Goal: Task Accomplishment & Management: Manage account settings

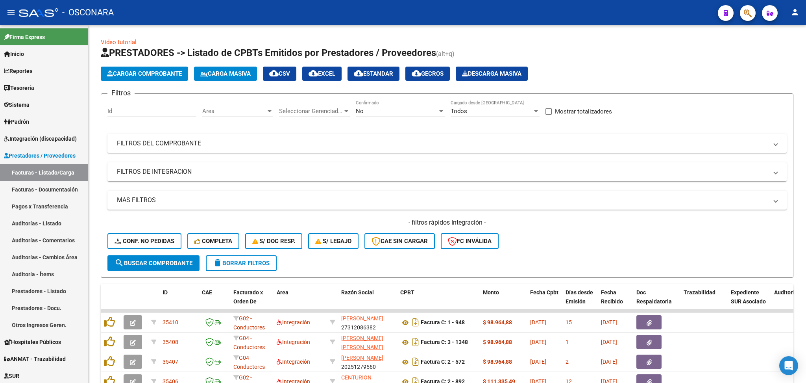
click at [548, 35] on div "Video tutorial PRESTADORES -> Listado de CPBTs Emitidos por Prestadores / Prove…" at bounding box center [447, 291] width 718 height 532
click at [45, 136] on span "Integración (discapacidad)" at bounding box center [40, 138] width 73 height 9
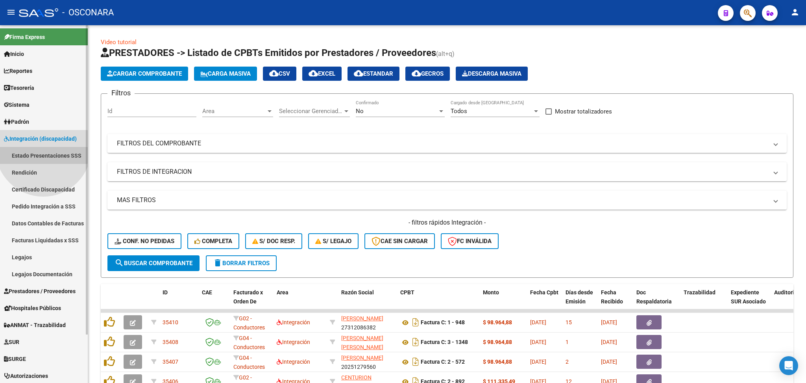
click at [43, 148] on link "Estado Presentaciones SSS" at bounding box center [44, 155] width 88 height 17
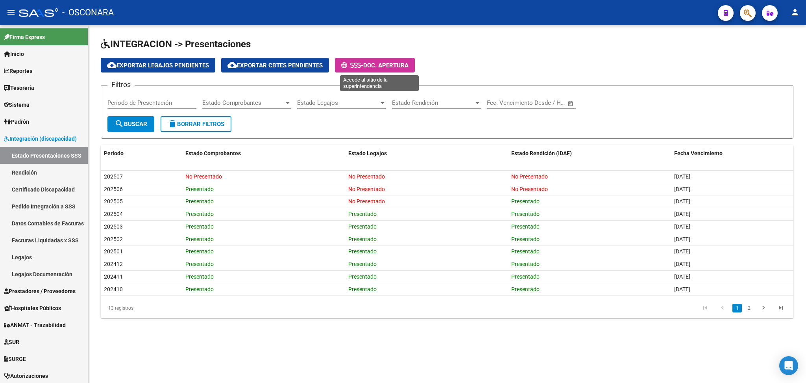
click at [387, 62] on span "Doc. Apertura" at bounding box center [385, 65] width 45 height 7
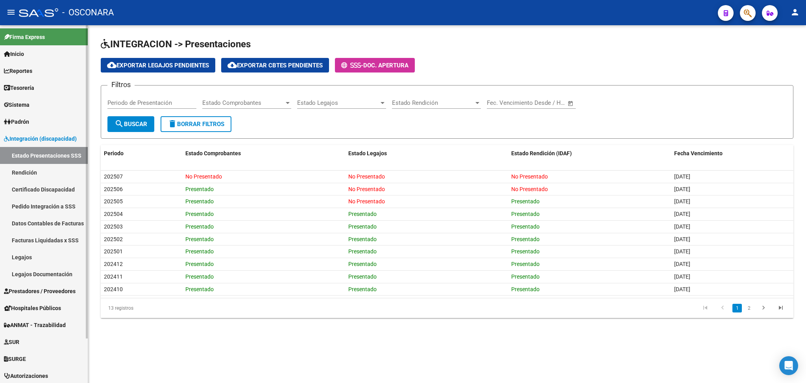
click at [36, 288] on span "Prestadores / Proveedores" at bounding box center [40, 291] width 72 height 9
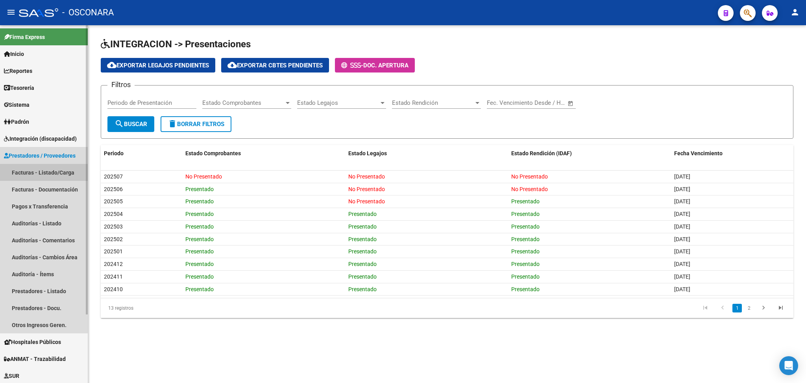
click at [31, 175] on link "Facturas - Listado/Carga" at bounding box center [44, 172] width 88 height 17
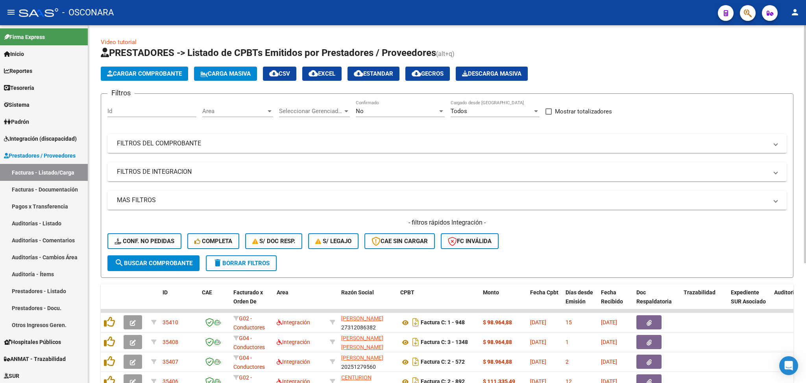
click at [523, 241] on div "- filtros rápidos Integración - Conf. no pedidas Completa S/ Doc Resp. S/ legaj…" at bounding box center [447, 236] width 680 height 37
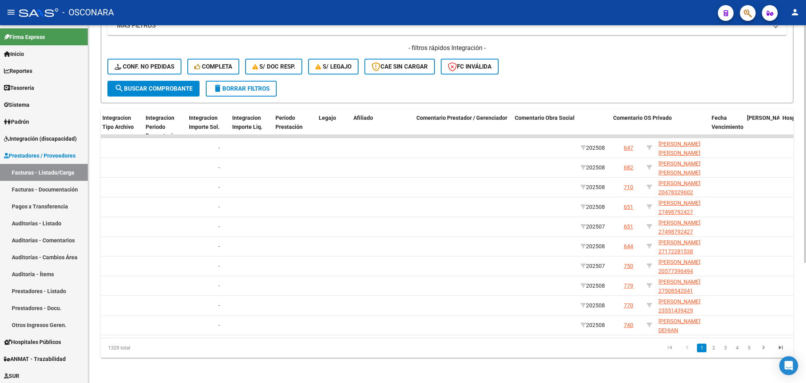
scroll to position [0, 971]
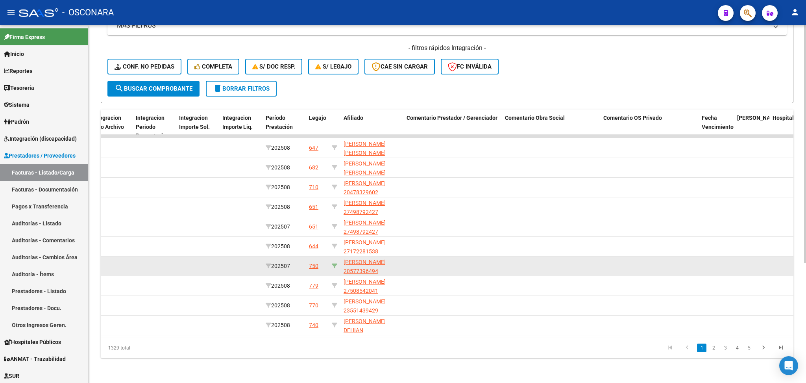
click at [336, 263] on icon at bounding box center [335, 266] width 6 height 6
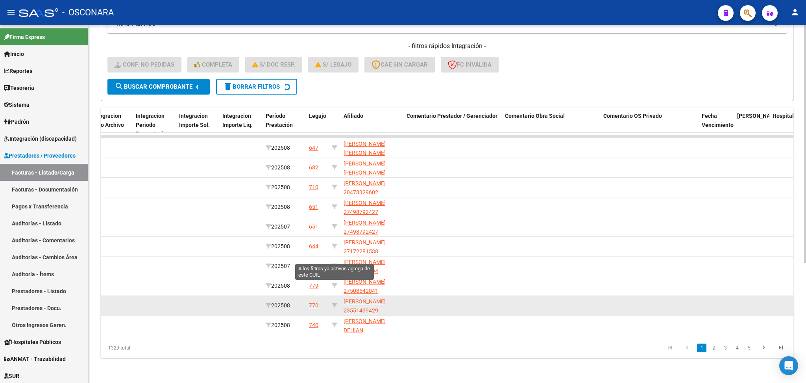
type input "20577396494"
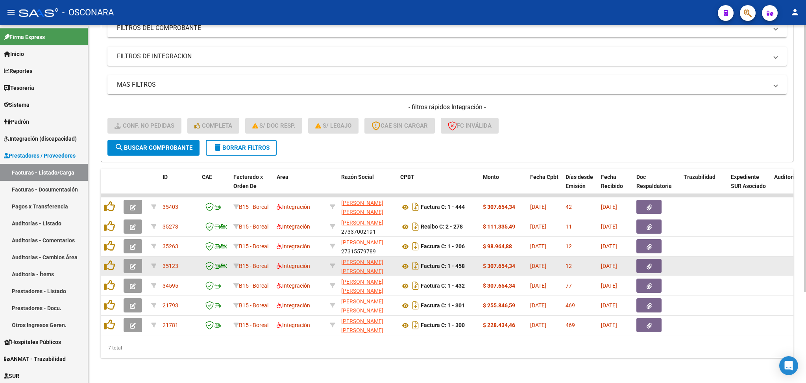
scroll to position [0, 0]
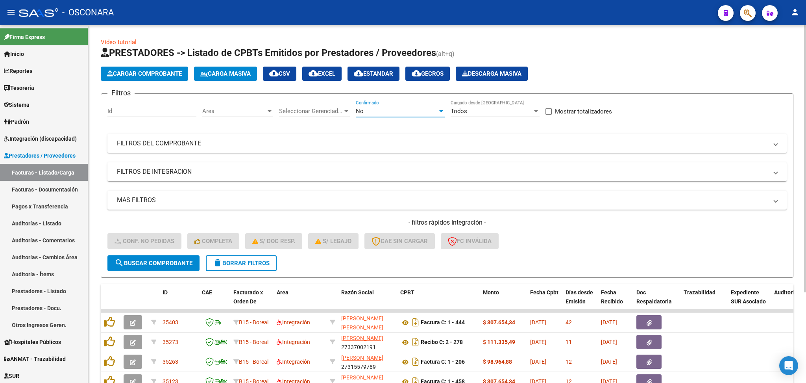
click at [367, 109] on div "No" at bounding box center [397, 110] width 82 height 7
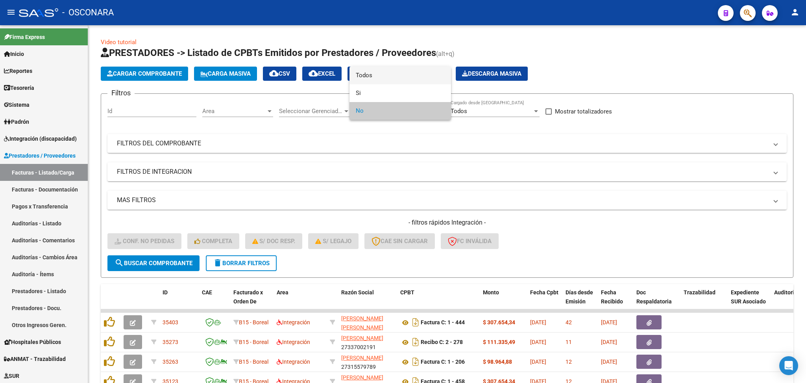
click at [372, 78] on span "Todos" at bounding box center [400, 76] width 89 height 18
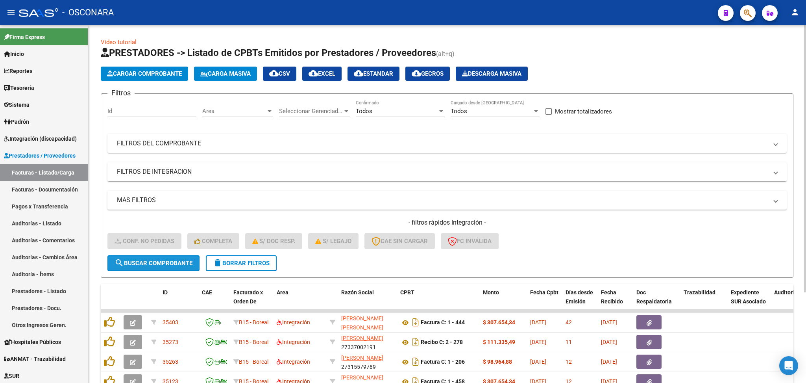
click at [182, 256] on button "search Buscar Comprobante" at bounding box center [153, 263] width 92 height 16
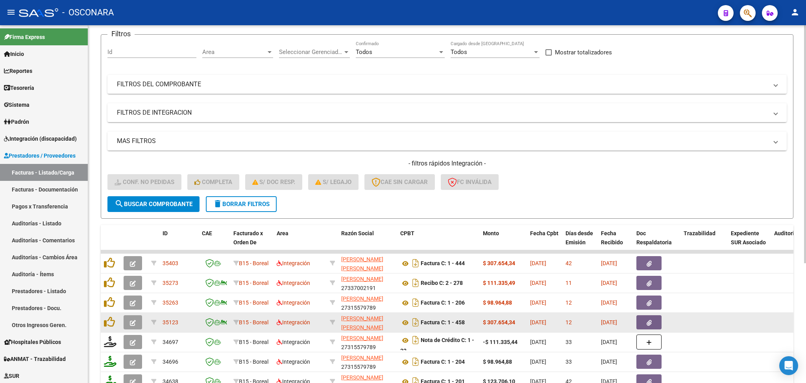
scroll to position [105, 0]
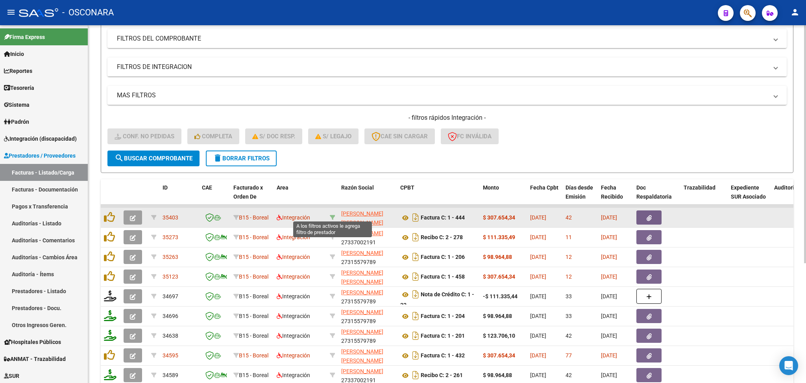
click at [331, 215] on icon at bounding box center [333, 218] width 6 height 6
type input "27380009744"
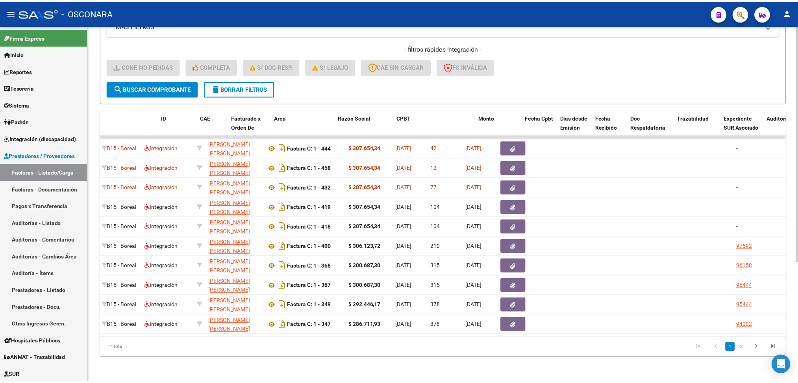
scroll to position [0, 0]
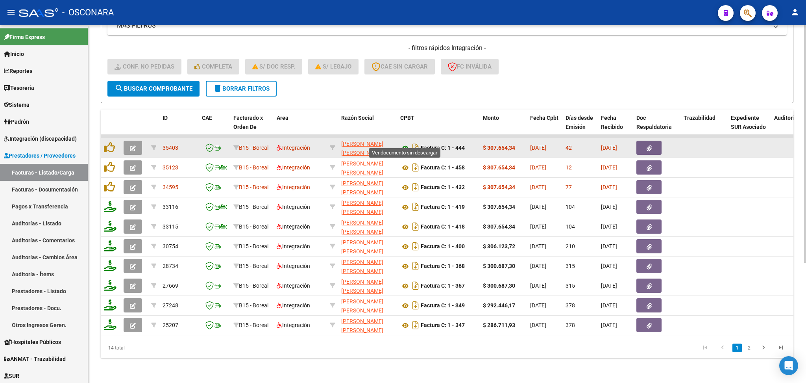
click at [404, 143] on icon at bounding box center [405, 147] width 10 height 9
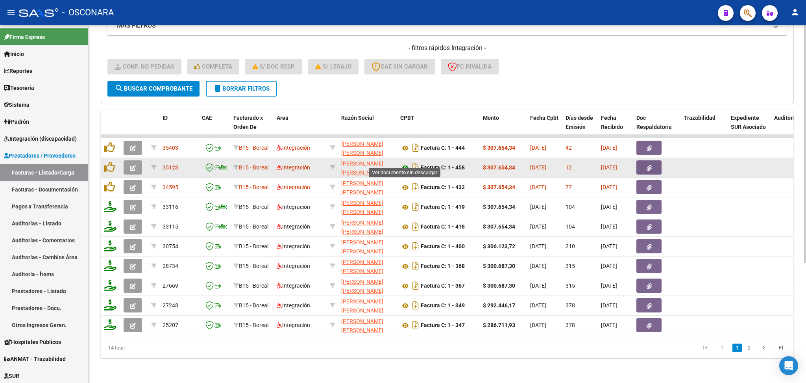
click at [405, 163] on icon at bounding box center [405, 167] width 10 height 9
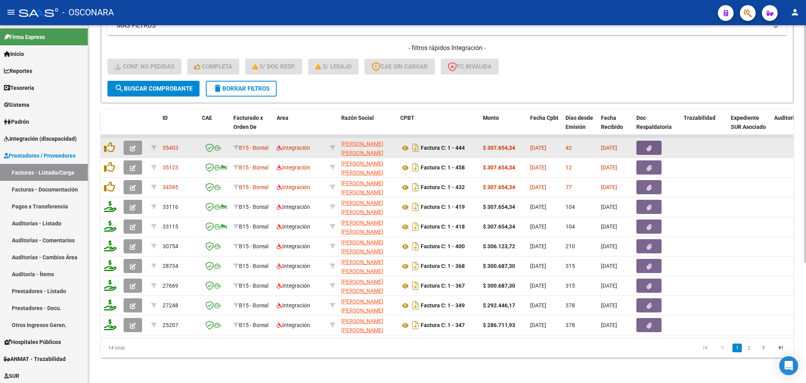
click at [646, 141] on button "button" at bounding box center [649, 148] width 25 height 14
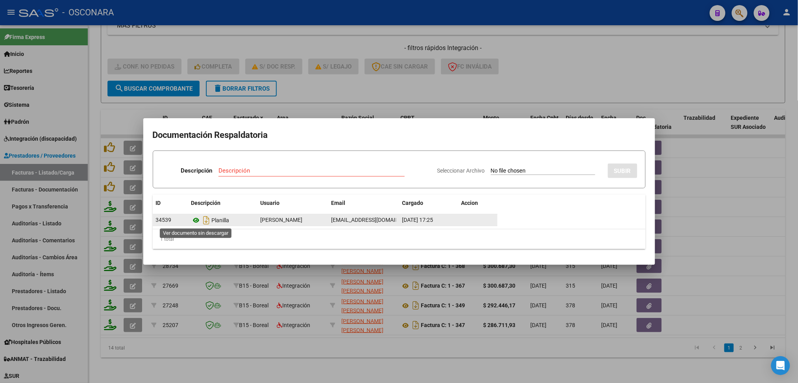
click at [196, 220] on icon at bounding box center [196, 219] width 10 height 9
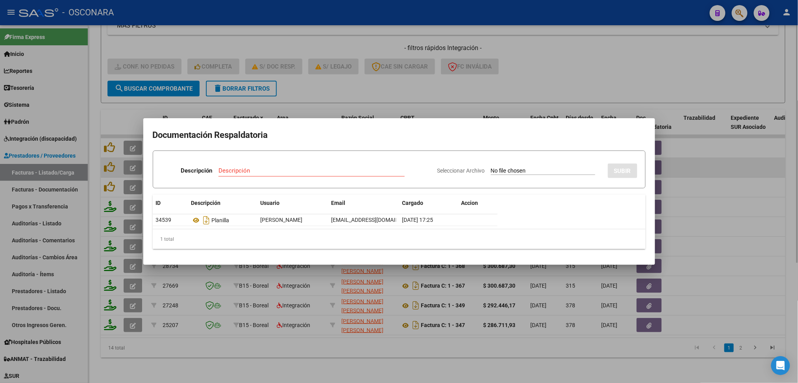
click at [676, 166] on div at bounding box center [399, 191] width 798 height 383
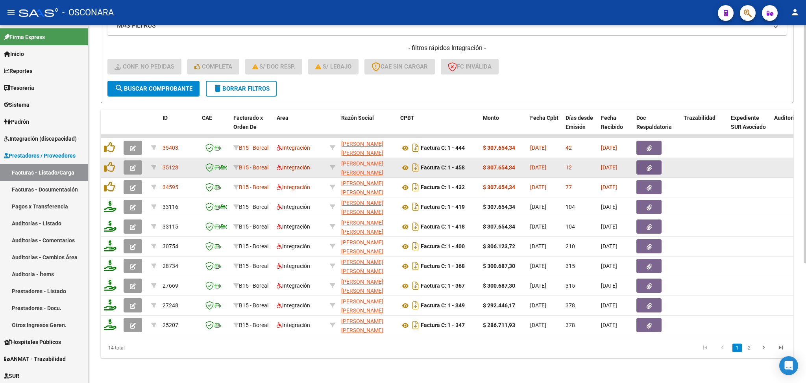
click at [657, 160] on button "button" at bounding box center [649, 167] width 25 height 14
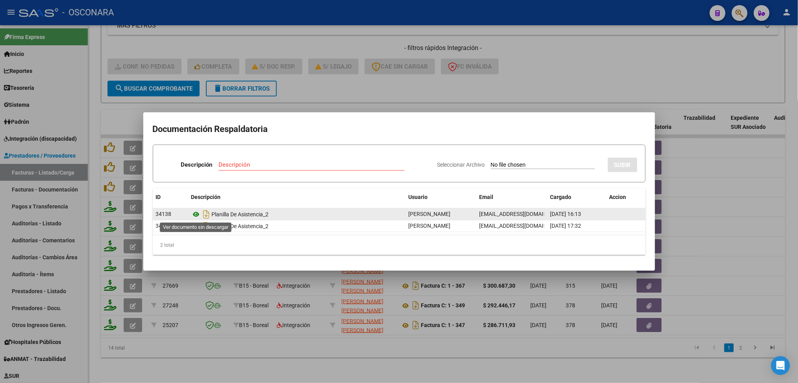
click at [197, 213] on icon at bounding box center [196, 213] width 10 height 9
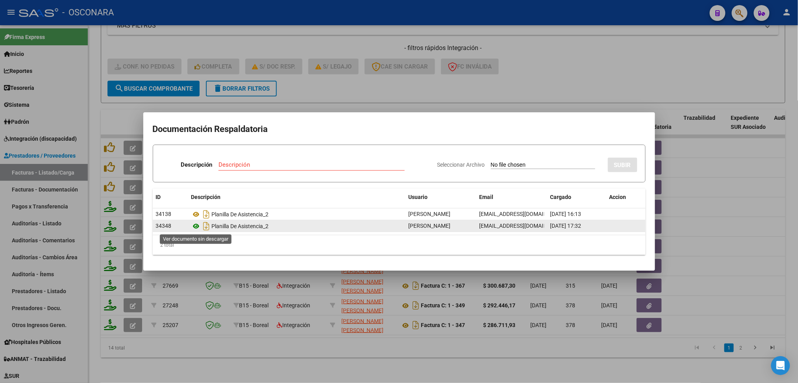
click at [197, 226] on icon at bounding box center [196, 225] width 10 height 9
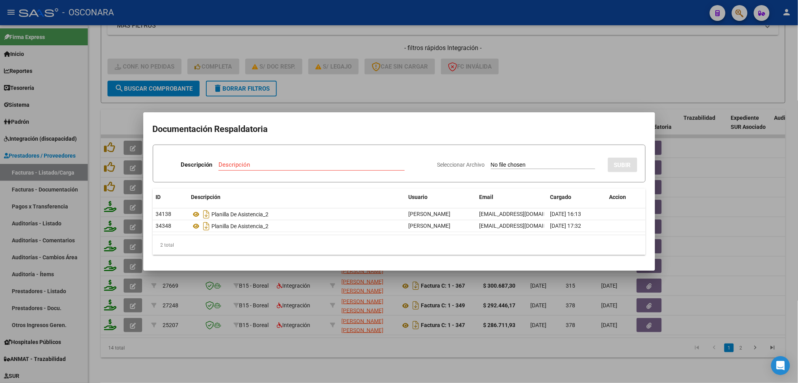
click at [346, 82] on div at bounding box center [399, 191] width 798 height 383
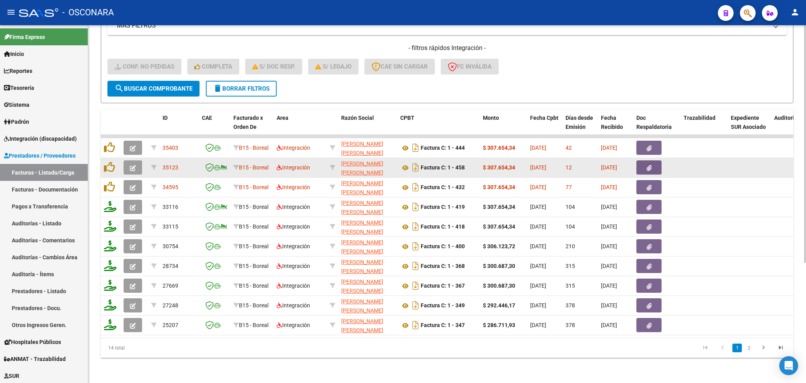
click at [652, 160] on button "button" at bounding box center [649, 167] width 25 height 14
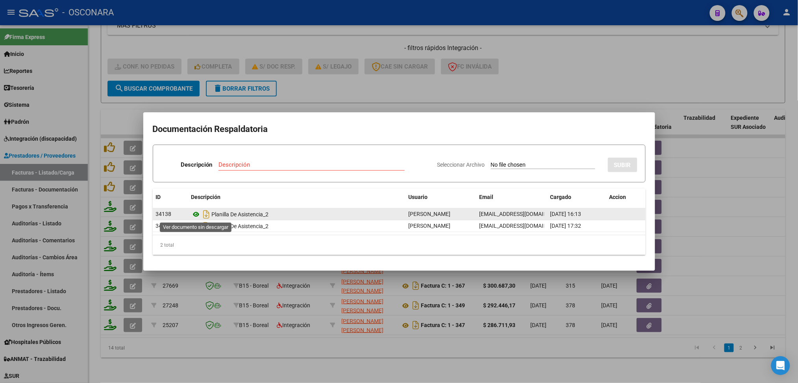
click at [195, 211] on icon at bounding box center [196, 213] width 10 height 9
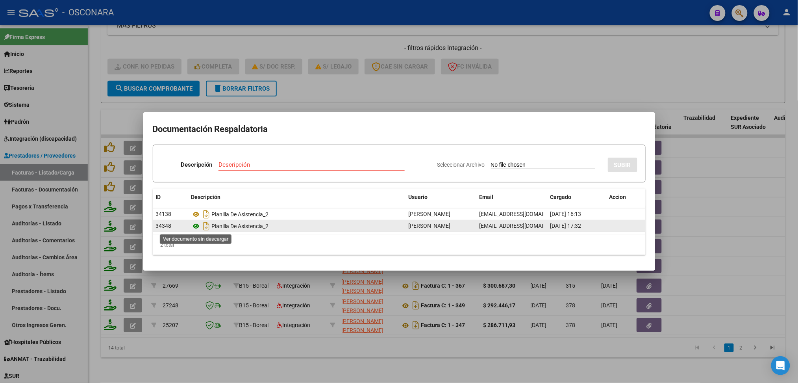
click at [193, 226] on icon at bounding box center [196, 225] width 10 height 9
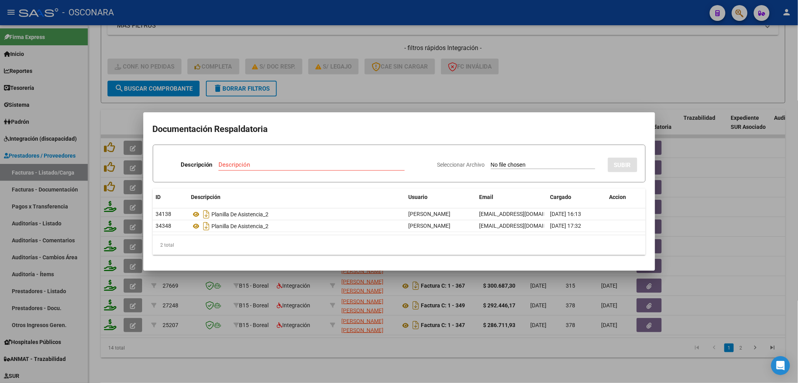
click at [411, 87] on div at bounding box center [399, 191] width 798 height 383
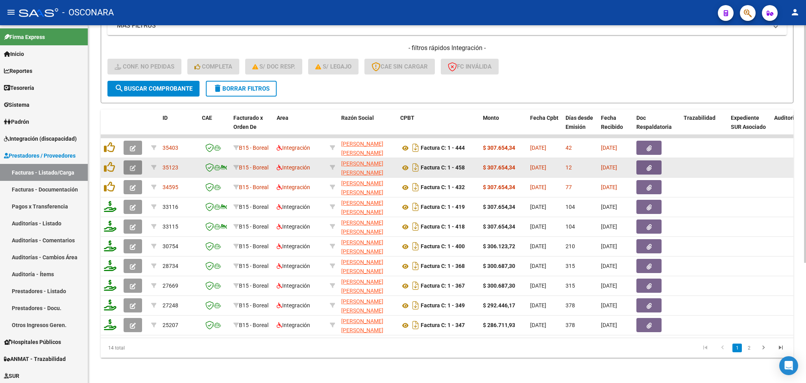
click at [130, 165] on icon "button" at bounding box center [133, 168] width 6 height 6
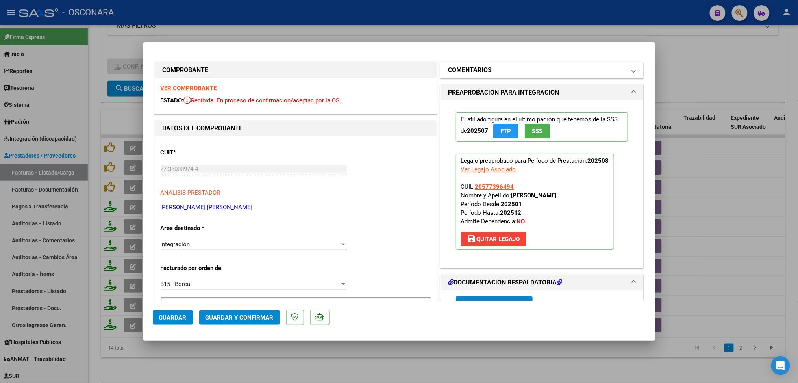
click at [478, 71] on h1 "COMENTARIOS" at bounding box center [470, 69] width 44 height 9
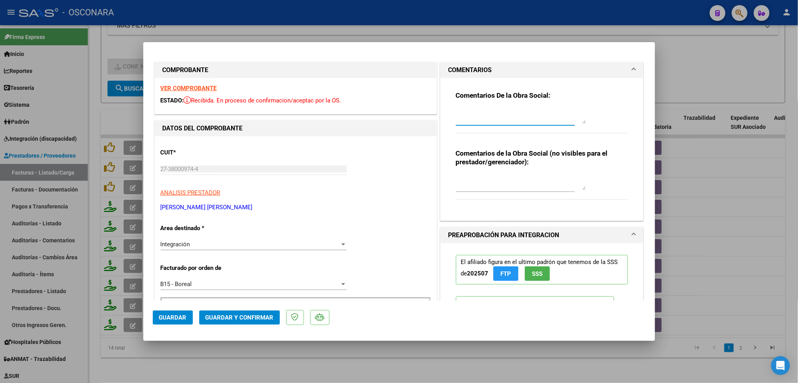
click at [474, 109] on textarea at bounding box center [521, 116] width 130 height 16
type textarea "16/9 la planilla esta incompleta, falta hoja con firma y sello de prestador"
click at [175, 317] on span "Guardar" at bounding box center [173, 317] width 28 height 7
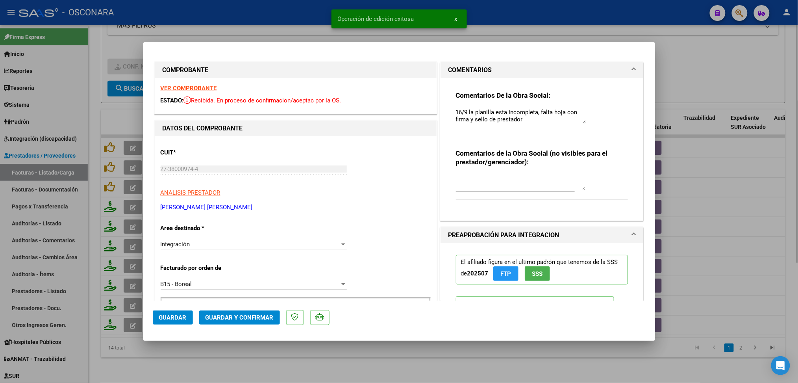
click at [198, 361] on div at bounding box center [399, 191] width 798 height 383
type input "$ 0,00"
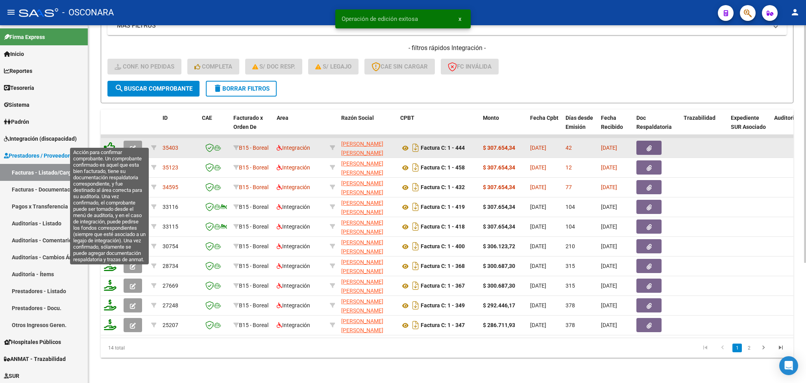
click at [107, 142] on icon at bounding box center [109, 147] width 11 height 11
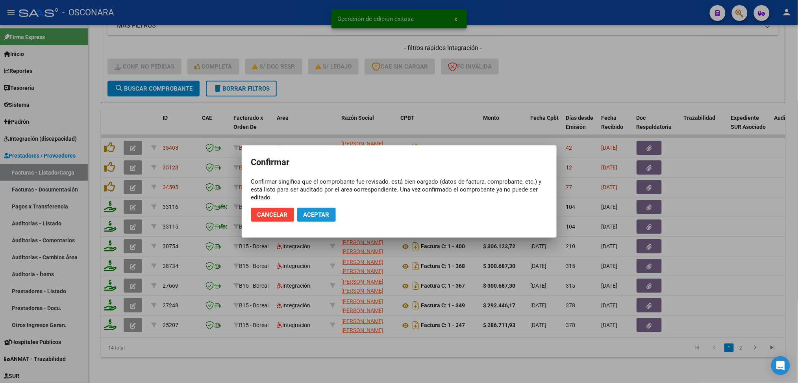
click at [317, 218] on span "Aceptar" at bounding box center [317, 214] width 26 height 7
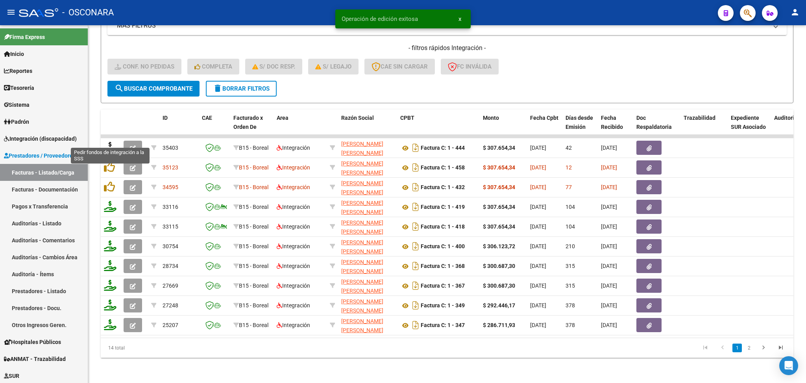
click at [109, 142] on icon at bounding box center [110, 147] width 13 height 11
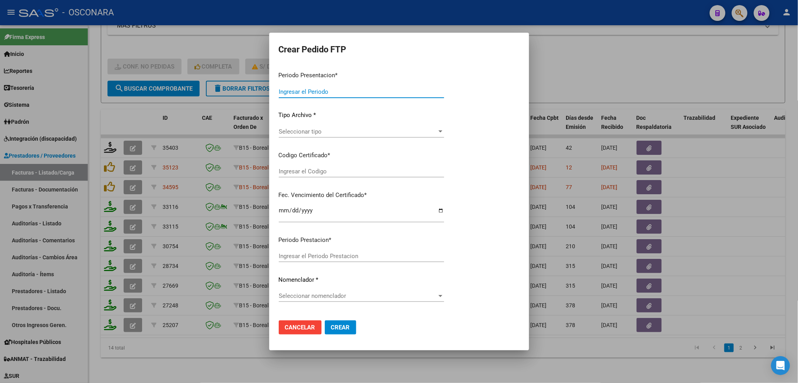
type input "202508"
type input "202507"
type input "$ 307.654,34"
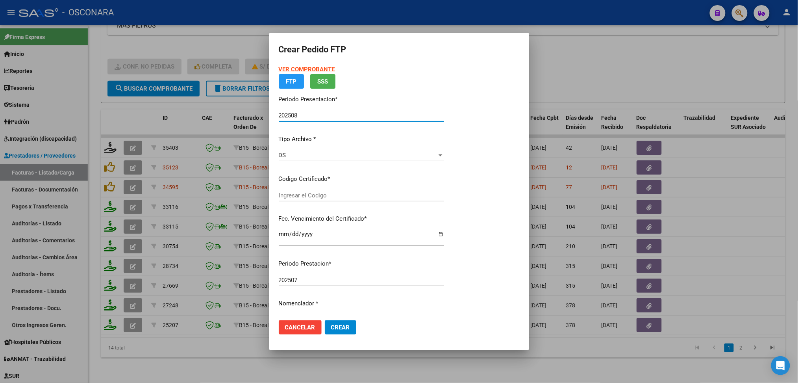
type input "arg02000577396492023101820251018cor540"
type input "[DATE]"
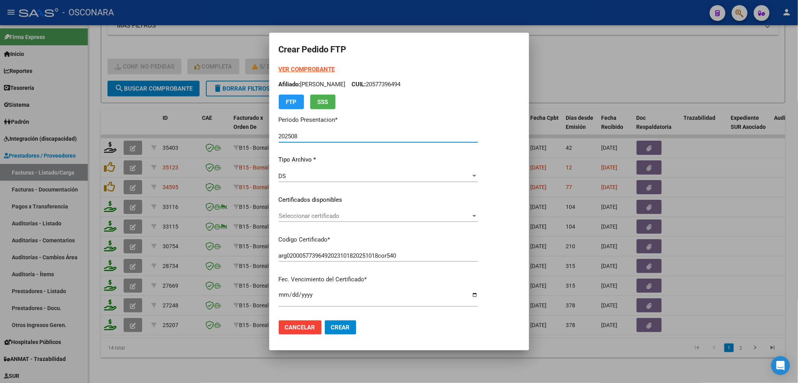
click at [313, 212] on span "Seleccionar certificado" at bounding box center [375, 215] width 192 height 7
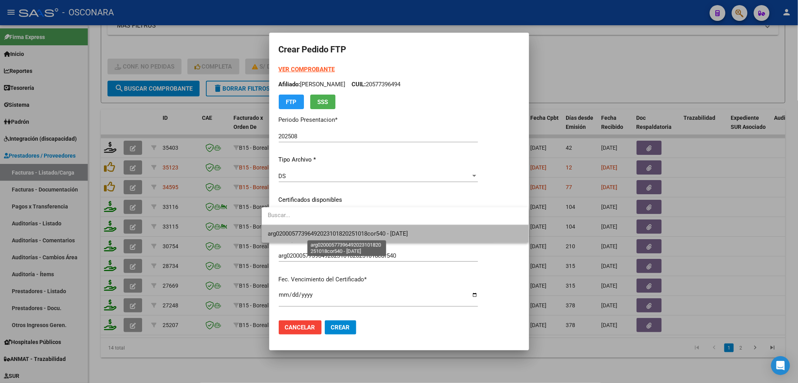
click at [311, 232] on span "arg02000577396492023101820251018cor540 - [DATE]" at bounding box center [338, 233] width 140 height 7
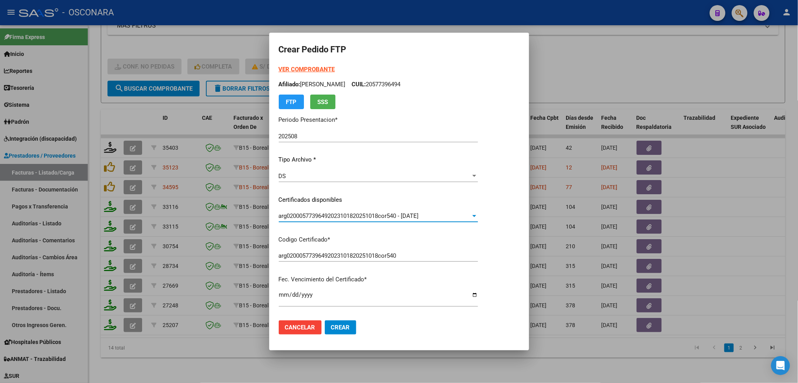
scroll to position [256, 0]
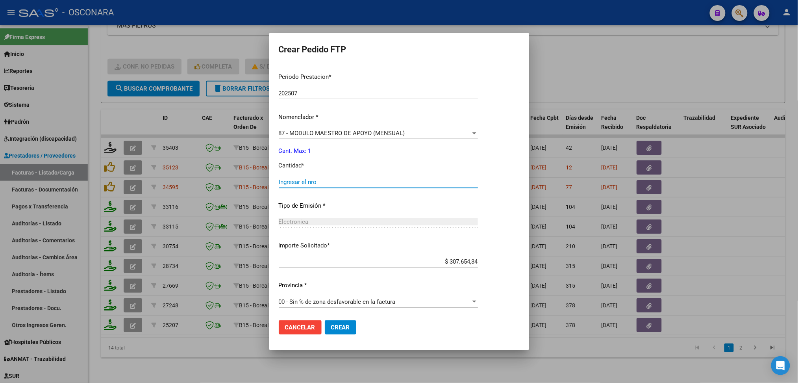
click at [298, 183] on input "Ingresar el nro" at bounding box center [378, 181] width 199 height 7
type input "1"
click at [325, 320] on button "Crear" at bounding box center [340, 327] width 31 height 14
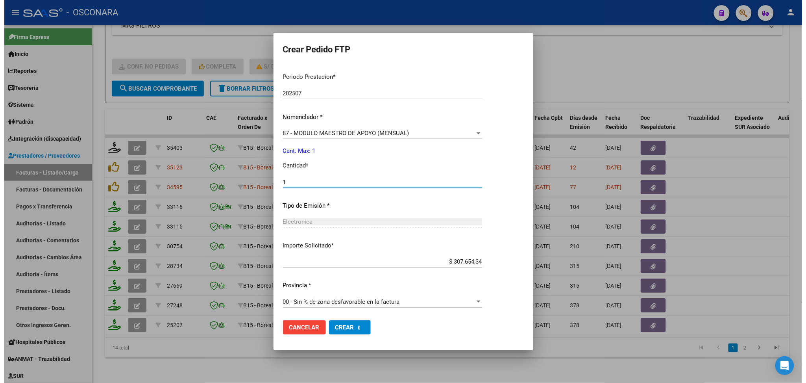
scroll to position [211, 0]
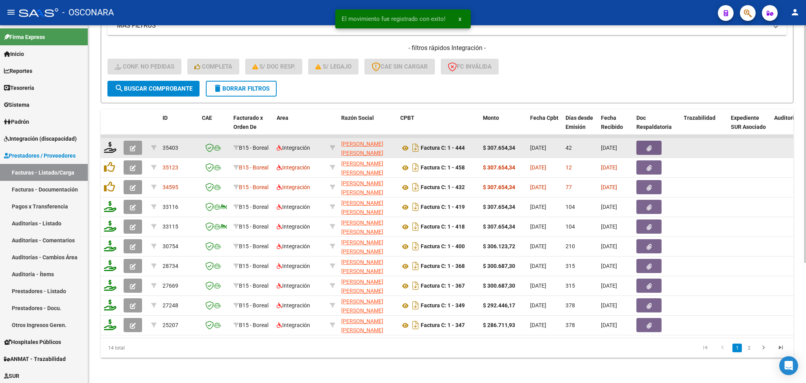
click at [134, 145] on icon "button" at bounding box center [133, 148] width 6 height 6
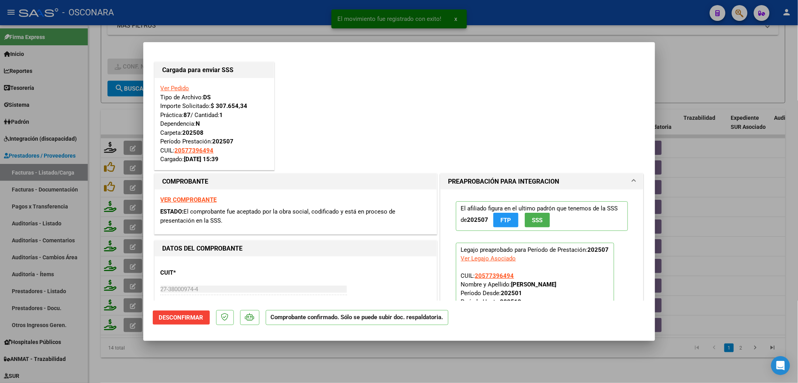
click at [246, 361] on div at bounding box center [399, 191] width 798 height 383
type input "$ 0,00"
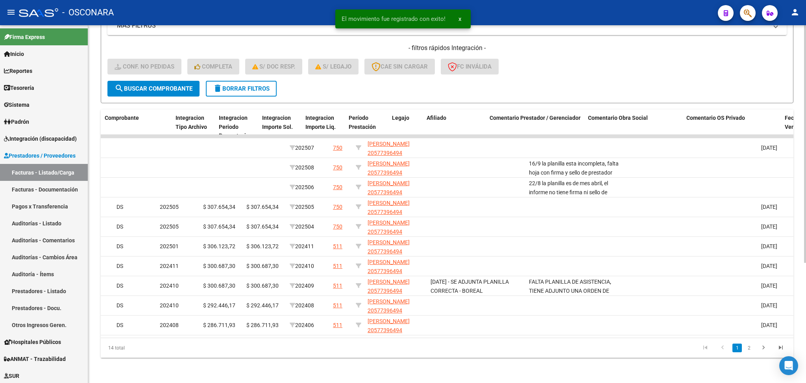
scroll to position [0, 0]
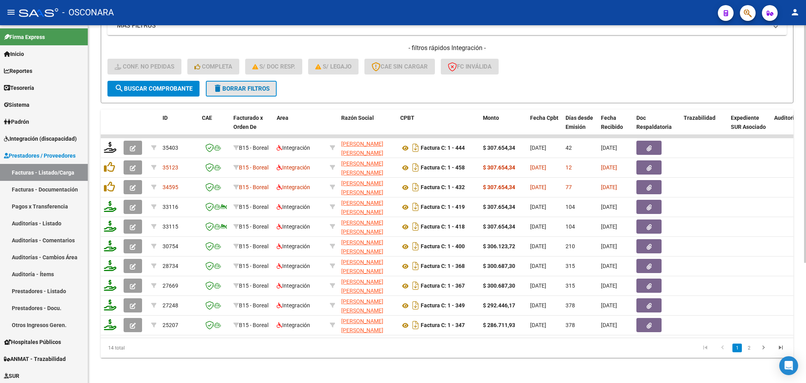
click at [254, 85] on span "delete Borrar Filtros" at bounding box center [241, 88] width 57 height 7
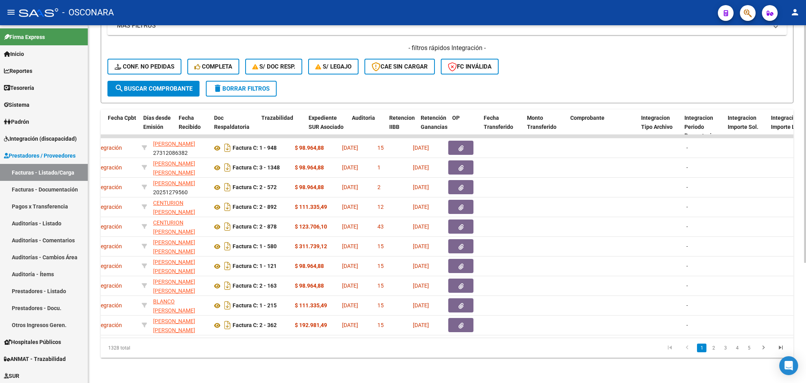
scroll to position [0, 497]
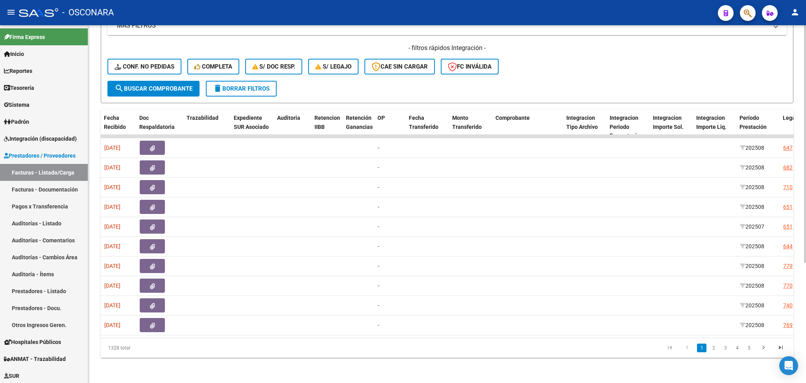
click at [719, 352] on li "2" at bounding box center [714, 347] width 12 height 13
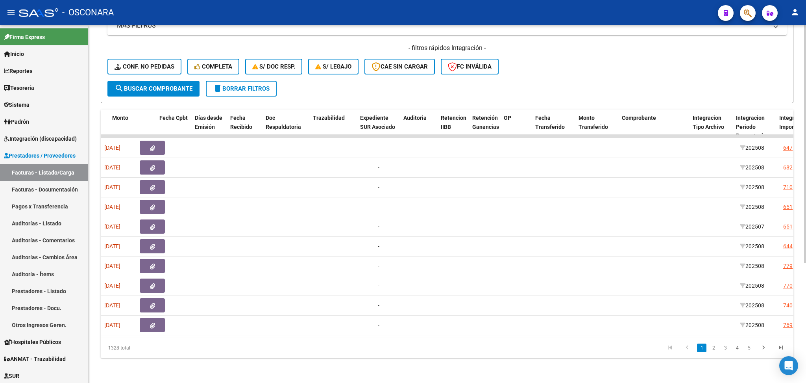
scroll to position [0, 0]
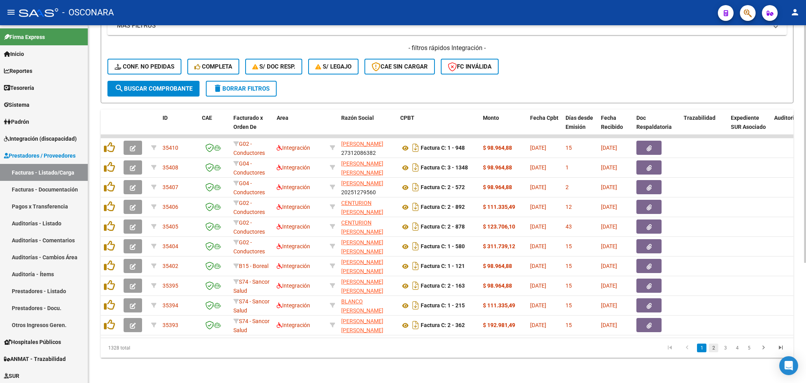
click at [714, 349] on link "2" at bounding box center [713, 347] width 9 height 9
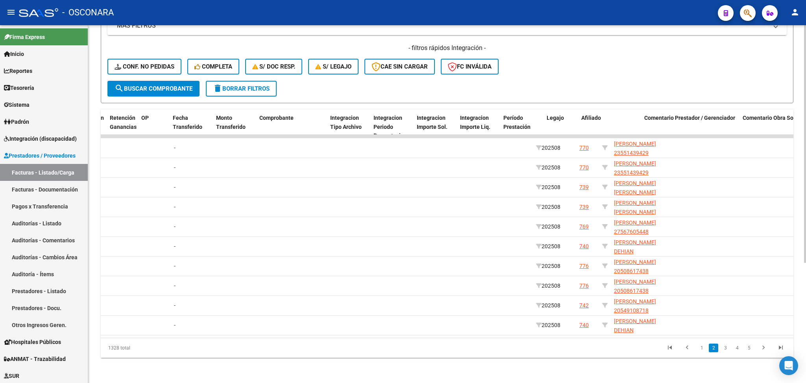
scroll to position [0, 788]
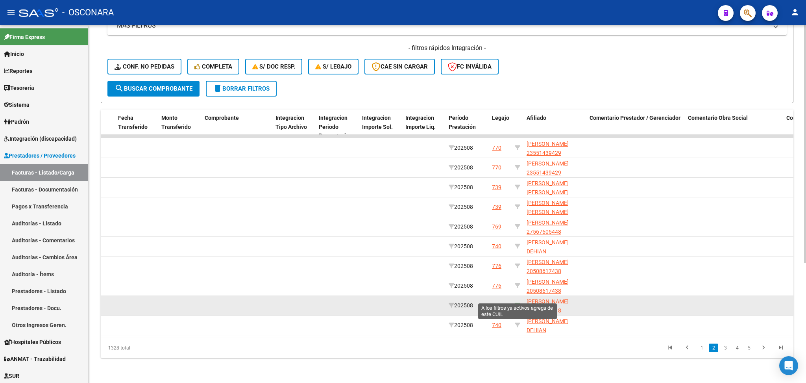
click at [519, 302] on icon at bounding box center [518, 305] width 6 height 6
type input "20549108718"
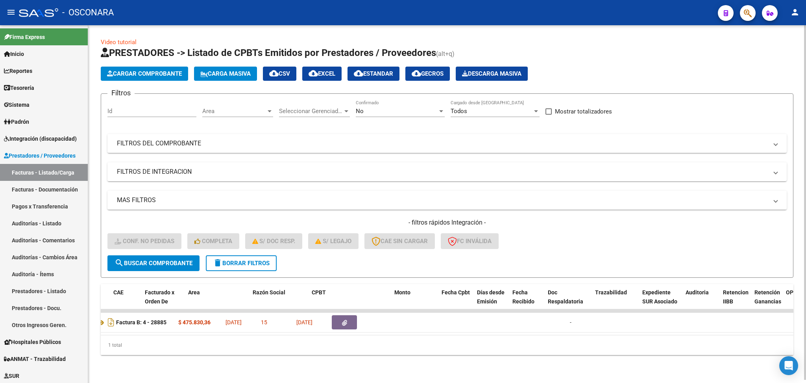
scroll to position [0, 0]
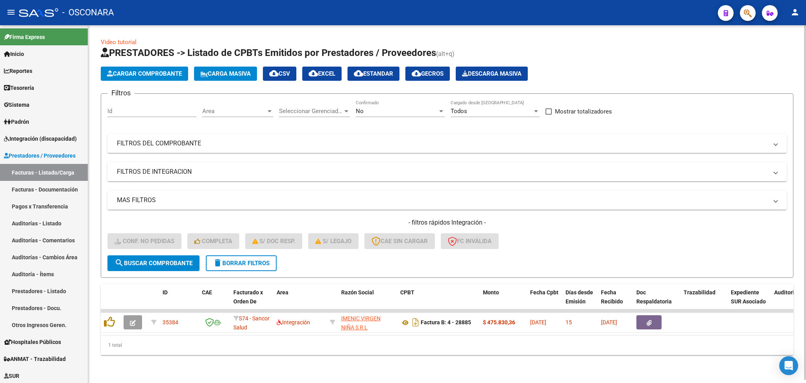
click at [363, 107] on div "No" at bounding box center [397, 110] width 82 height 7
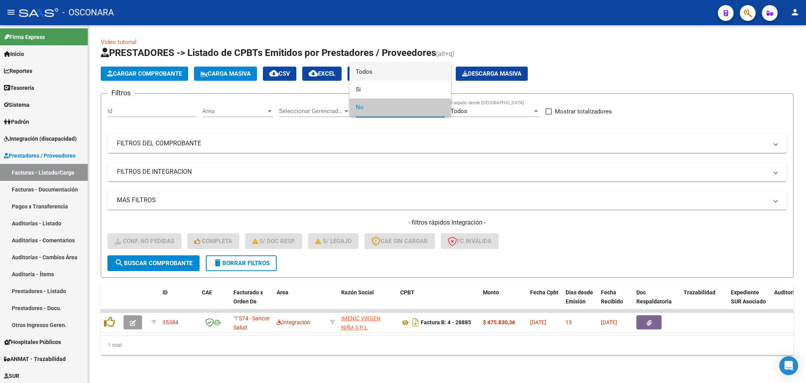
click at [365, 71] on span "Todos" at bounding box center [400, 72] width 89 height 18
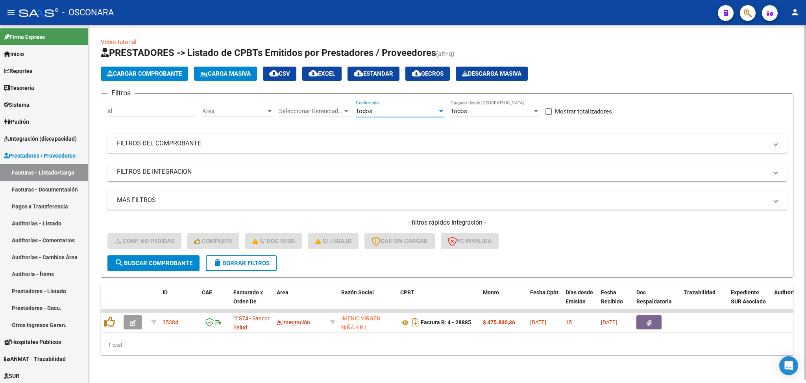
click at [172, 259] on span "search Buscar Comprobante" at bounding box center [154, 262] width 78 height 7
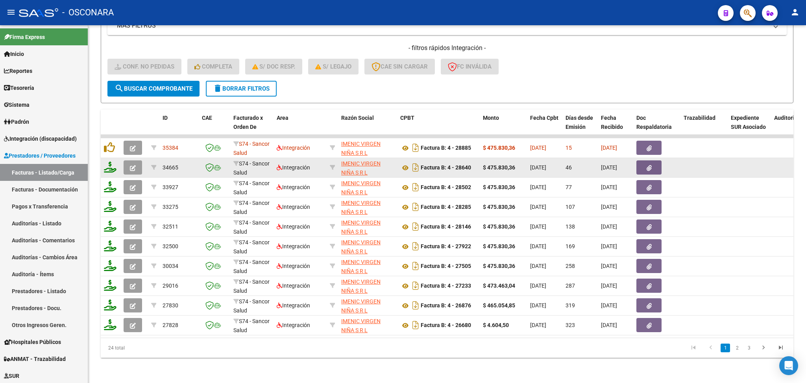
click at [136, 160] on button "button" at bounding box center [133, 167] width 19 height 14
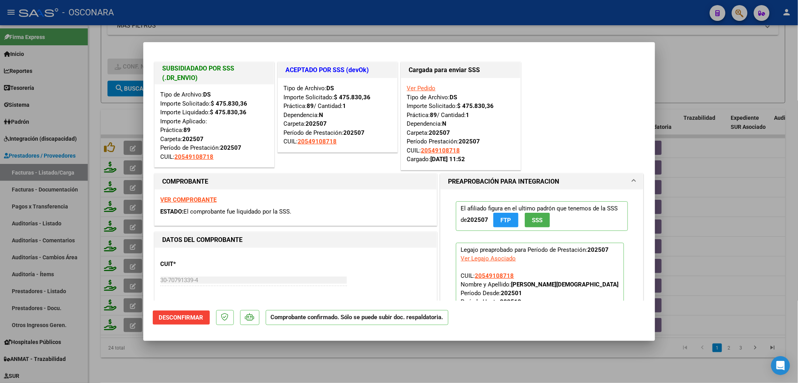
click at [254, 355] on div at bounding box center [399, 191] width 798 height 383
type input "$ 0,00"
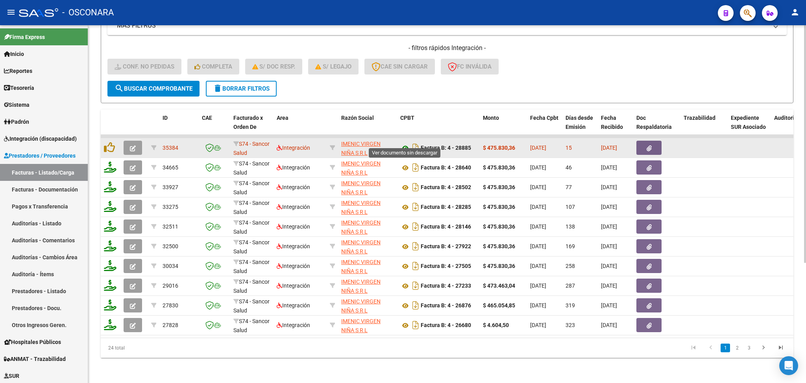
click at [403, 143] on icon at bounding box center [405, 147] width 10 height 9
click at [652, 141] on button "button" at bounding box center [649, 148] width 25 height 14
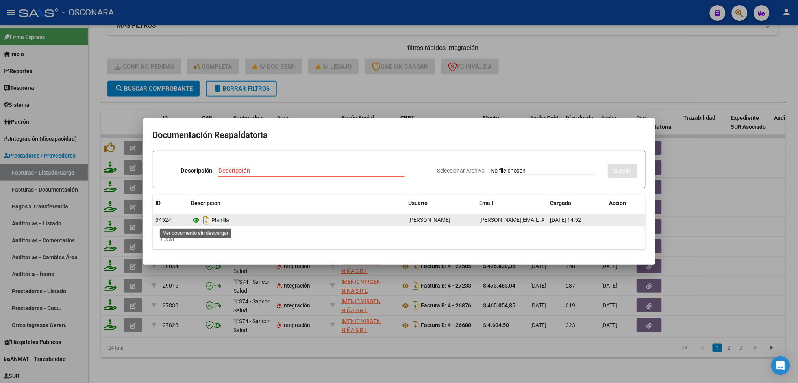
click at [194, 221] on icon at bounding box center [196, 219] width 10 height 9
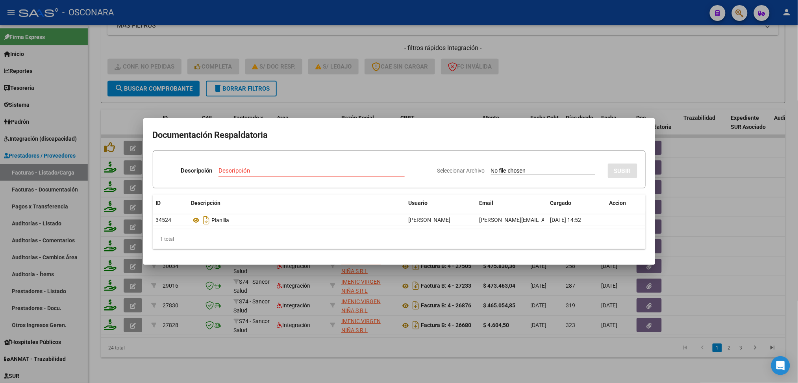
click at [317, 83] on div at bounding box center [399, 191] width 798 height 383
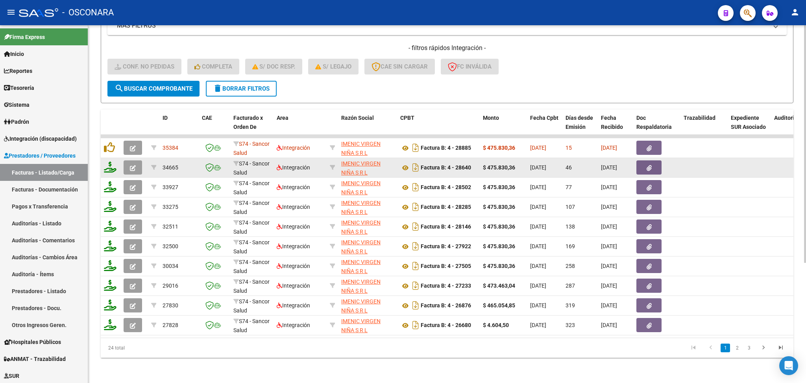
click at [136, 161] on button "button" at bounding box center [133, 167] width 19 height 14
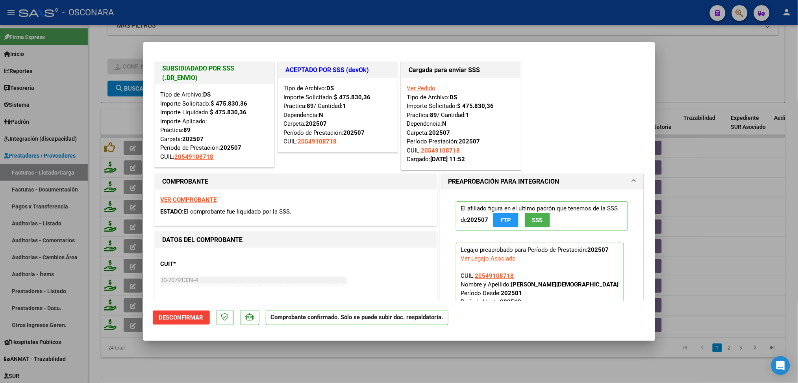
click at [213, 367] on div at bounding box center [399, 191] width 798 height 383
type input "$ 0,00"
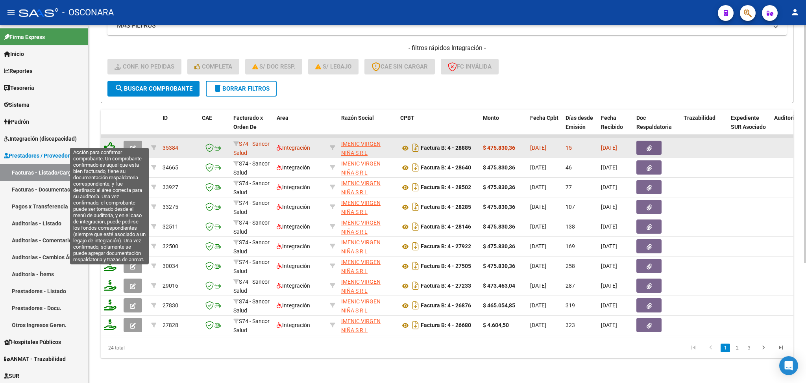
click at [107, 142] on icon at bounding box center [109, 147] width 11 height 11
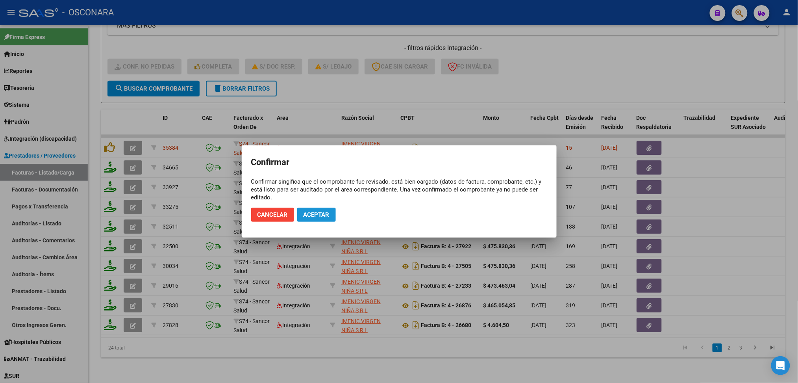
click at [328, 219] on button "Aceptar" at bounding box center [316, 214] width 39 height 14
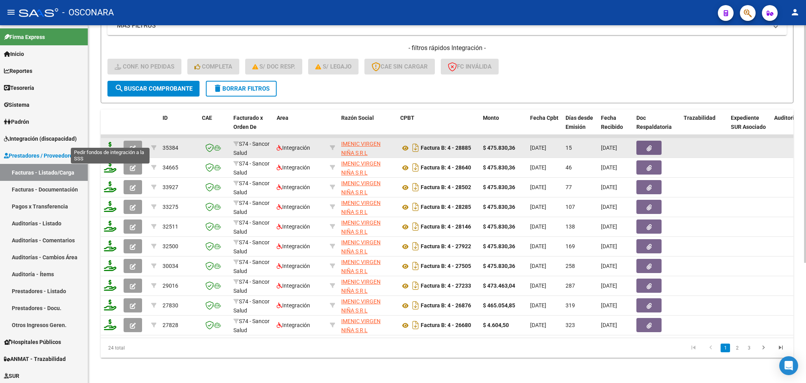
click at [111, 142] on icon at bounding box center [110, 147] width 13 height 11
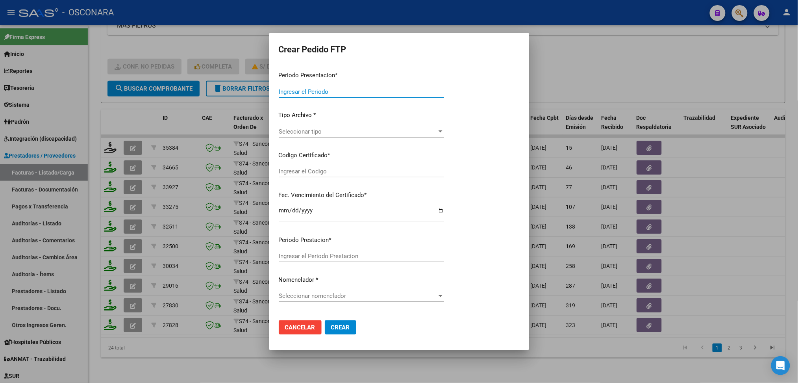
type input "202508"
type input "$ 475.830,36"
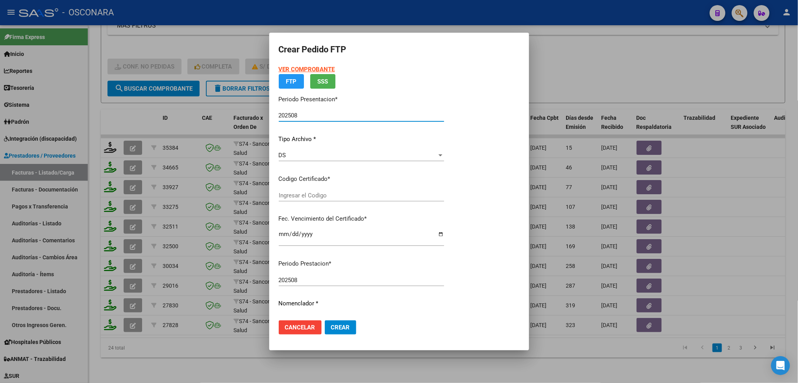
type input "ARG02000549108712023020620280206BS AS454"
type input "[DATE]"
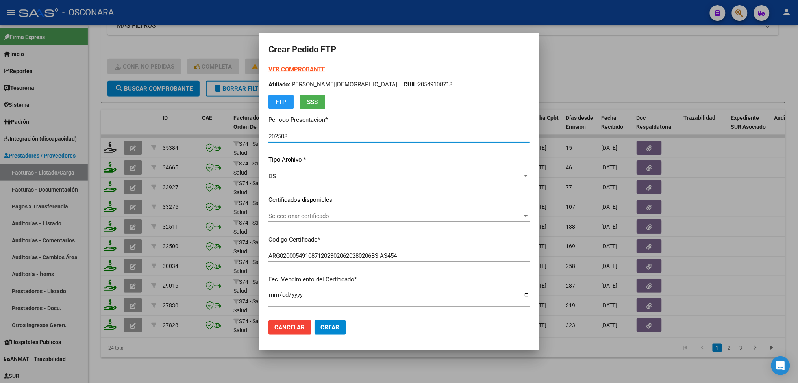
click at [320, 216] on span "Seleccionar certificado" at bounding box center [396, 215] width 254 height 7
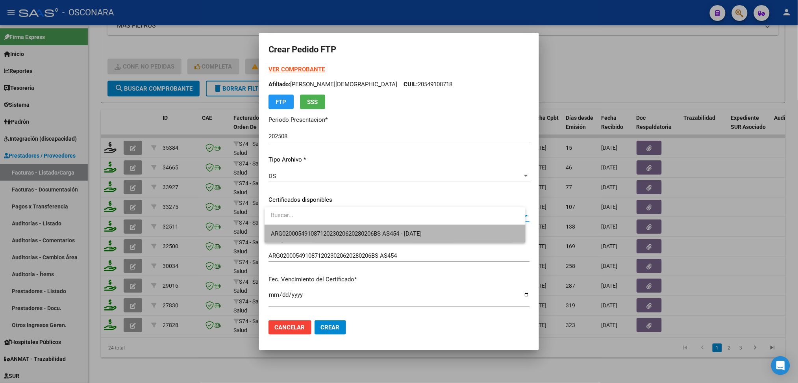
click at [319, 228] on span "ARG02000549108712023020620280206BS AS454 - [DATE]" at bounding box center [395, 234] width 248 height 18
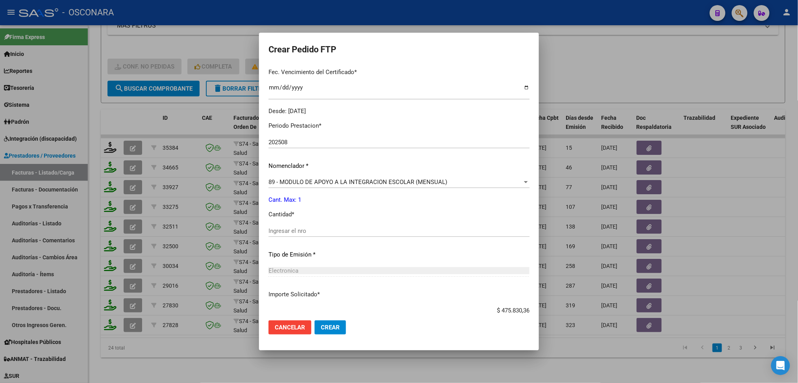
scroll to position [210, 0]
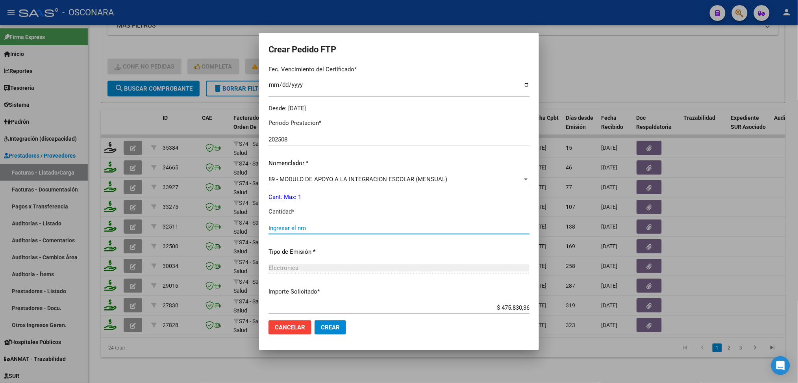
click at [301, 230] on input "Ingresar el nro" at bounding box center [399, 227] width 261 height 7
type input "1"
click at [315, 320] on button "Crear" at bounding box center [330, 327] width 31 height 14
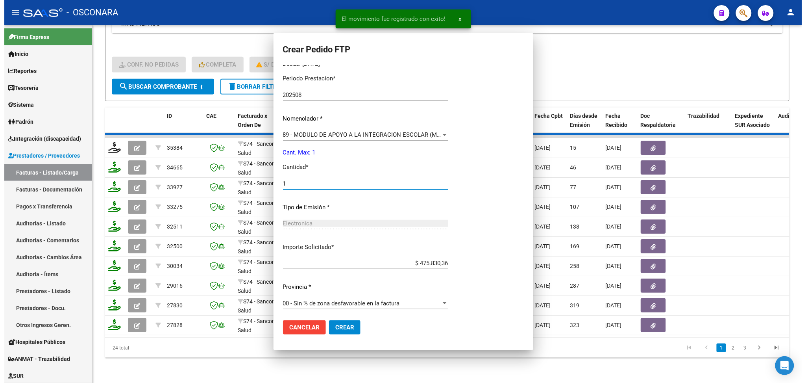
scroll to position [0, 0]
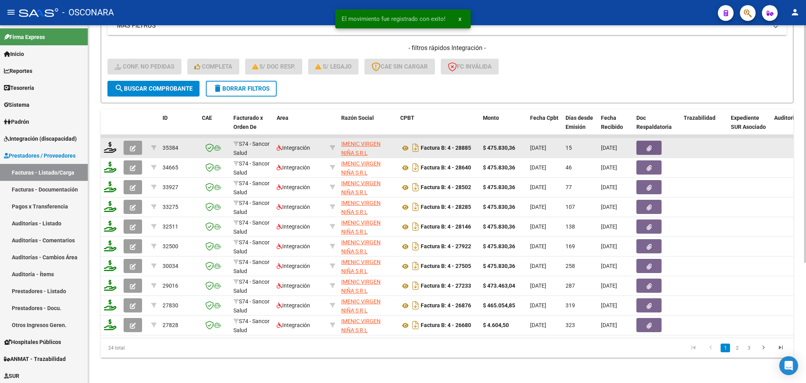
click at [131, 141] on button "button" at bounding box center [133, 148] width 19 height 14
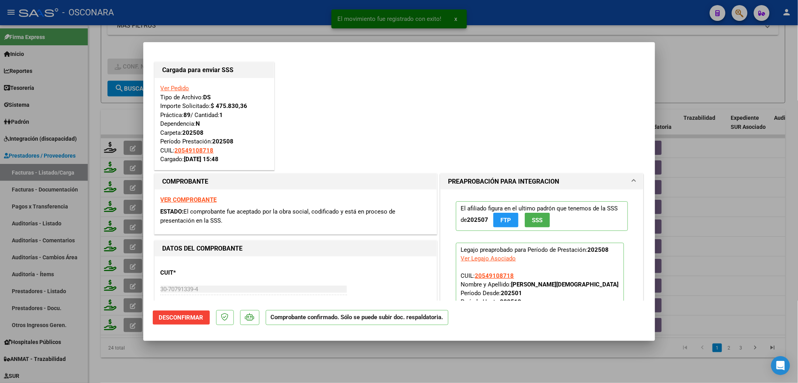
click at [245, 361] on div at bounding box center [399, 191] width 798 height 383
type input "$ 0,00"
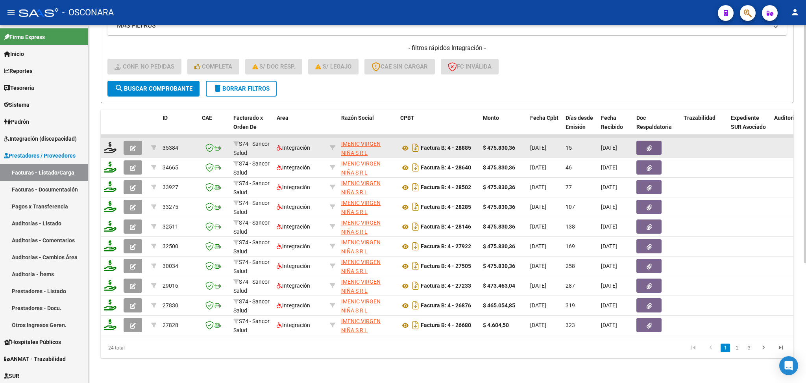
click at [133, 144] on span "button" at bounding box center [133, 147] width 6 height 7
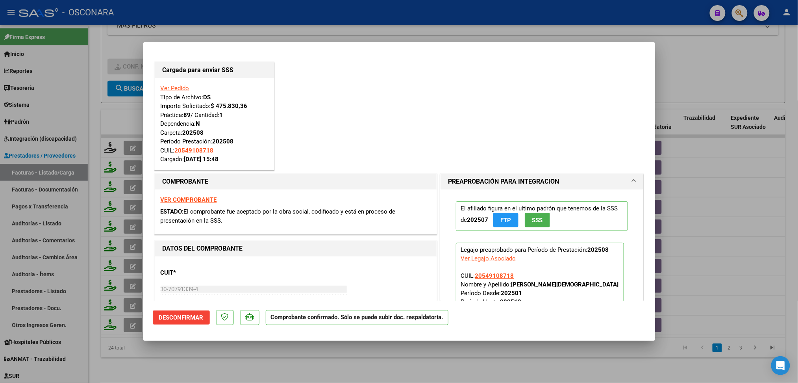
click at [266, 362] on div at bounding box center [399, 191] width 798 height 383
type input "$ 0,00"
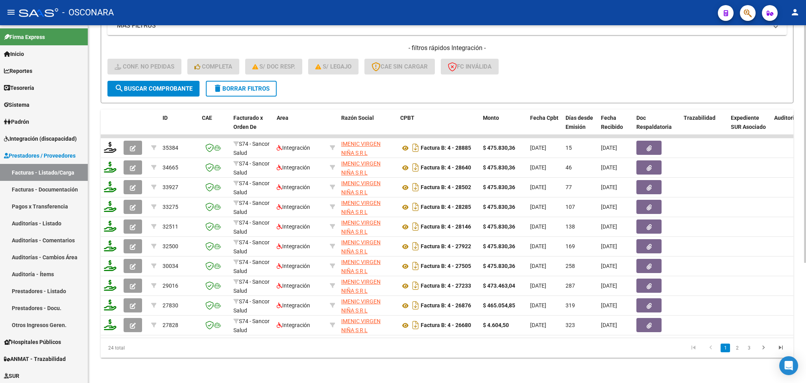
click at [225, 85] on span "delete Borrar Filtros" at bounding box center [241, 88] width 57 height 7
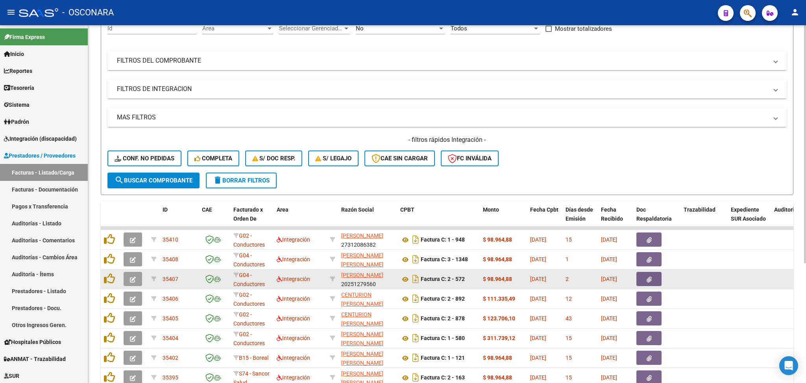
scroll to position [180, 0]
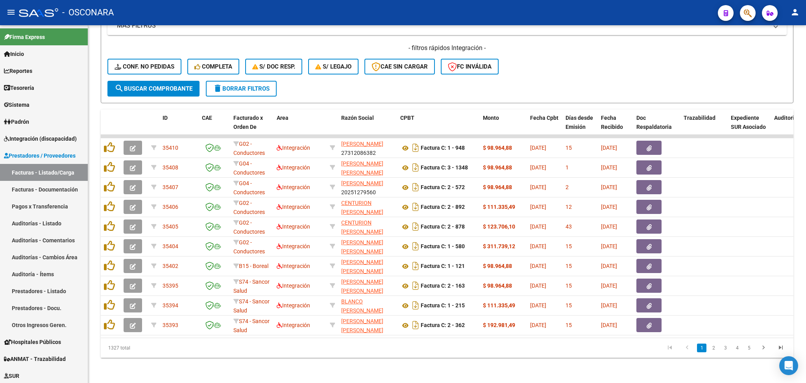
drag, startPoint x: 712, startPoint y: 348, endPoint x: 706, endPoint y: 355, distance: 8.9
click at [712, 348] on link "2" at bounding box center [713, 347] width 9 height 9
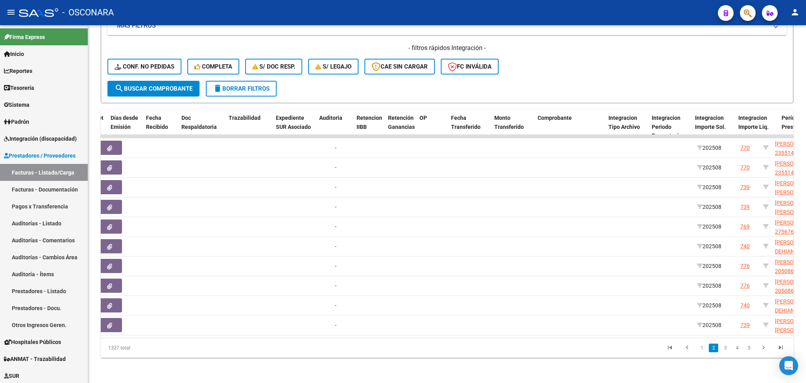
scroll to position [0, 664]
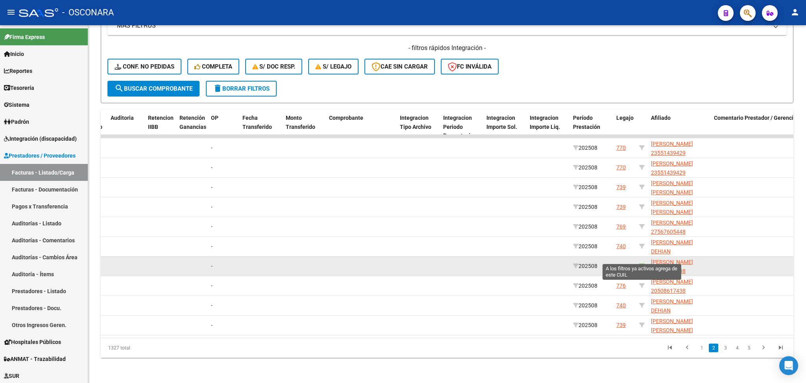
click at [641, 263] on icon at bounding box center [642, 266] width 6 height 6
type input "20508617438"
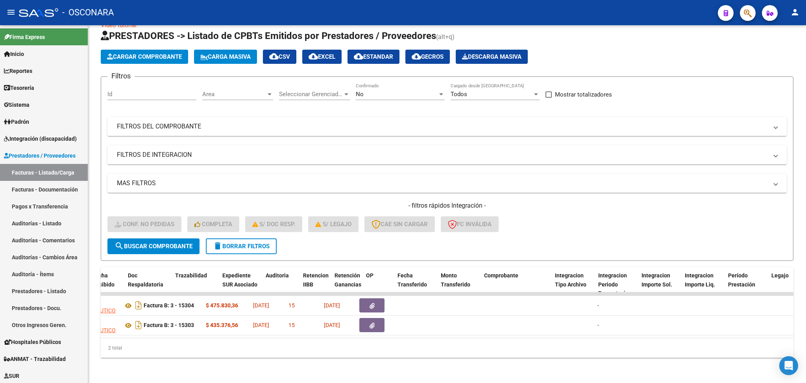
scroll to position [0, 0]
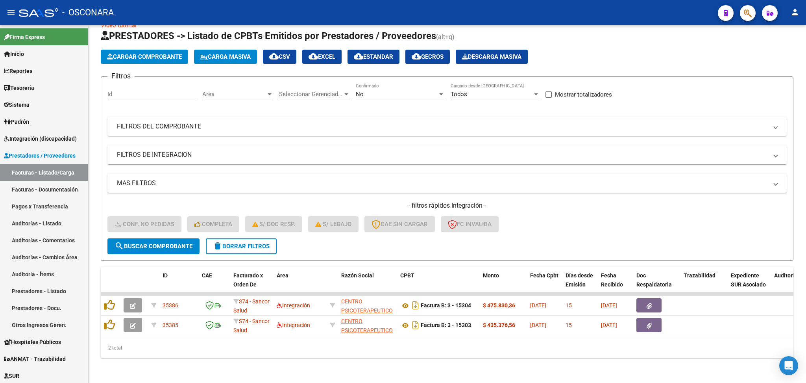
click at [365, 91] on div "No" at bounding box center [397, 94] width 82 height 7
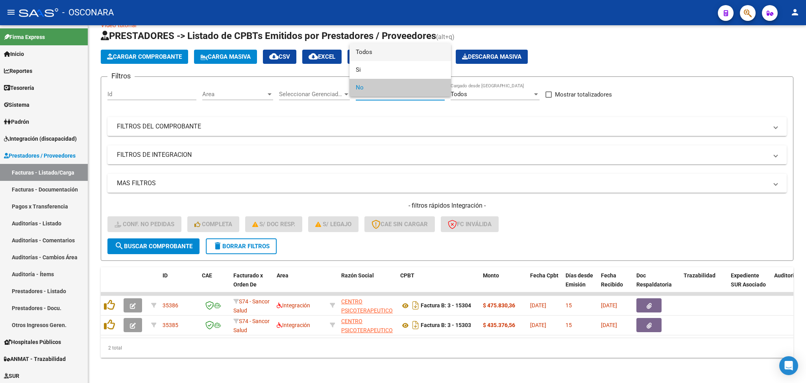
click at [372, 55] on span "Todos" at bounding box center [400, 52] width 89 height 18
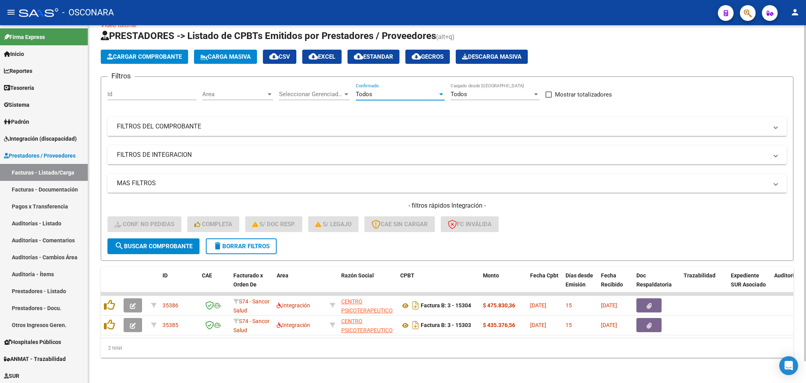
click at [190, 243] on span "search Buscar Comprobante" at bounding box center [154, 246] width 78 height 7
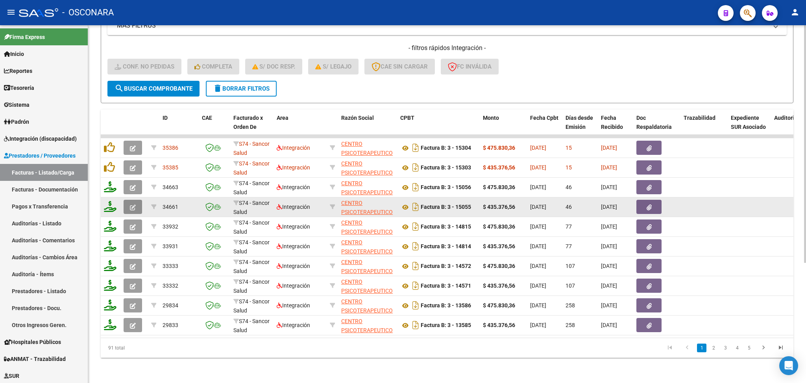
click at [133, 204] on icon "button" at bounding box center [133, 207] width 6 height 6
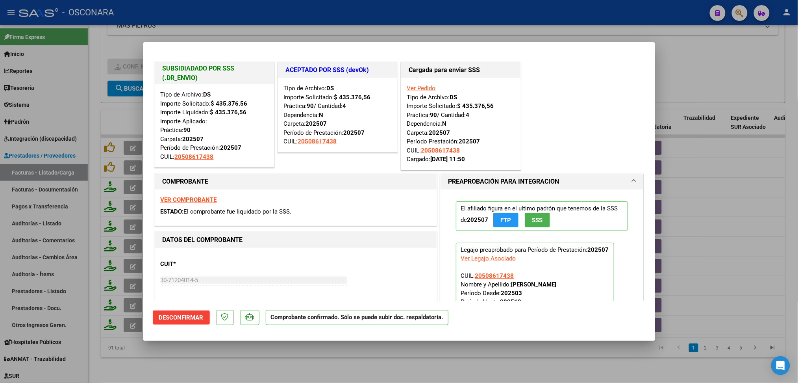
click at [195, 358] on div at bounding box center [399, 191] width 798 height 383
type input "$ 0,00"
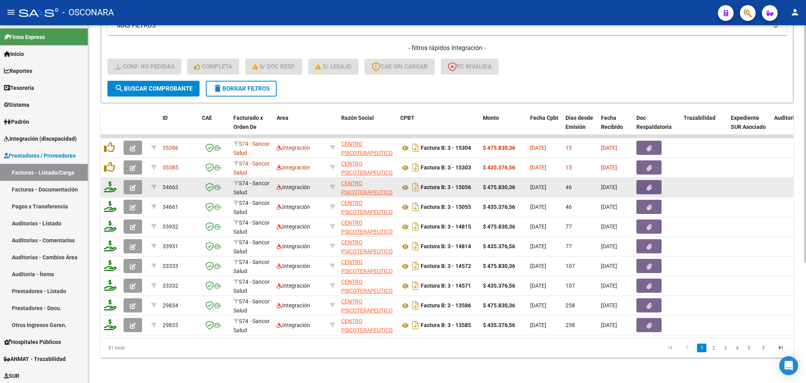
click at [129, 180] on button "button" at bounding box center [133, 187] width 19 height 14
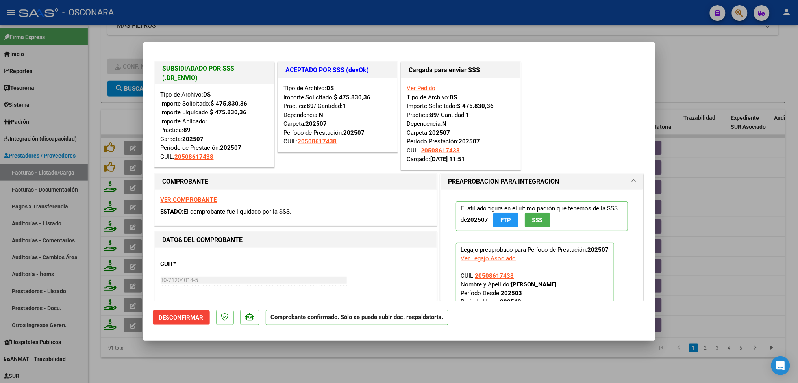
click at [247, 351] on div at bounding box center [399, 191] width 798 height 383
type input "$ 0,00"
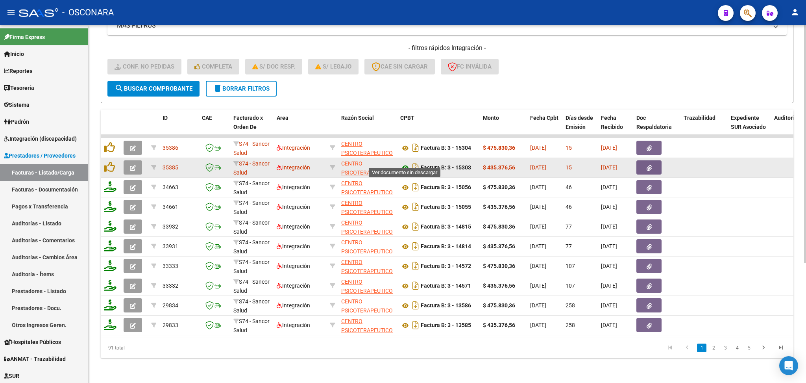
click at [406, 163] on icon at bounding box center [405, 167] width 10 height 9
click at [647, 165] on icon "button" at bounding box center [649, 168] width 5 height 6
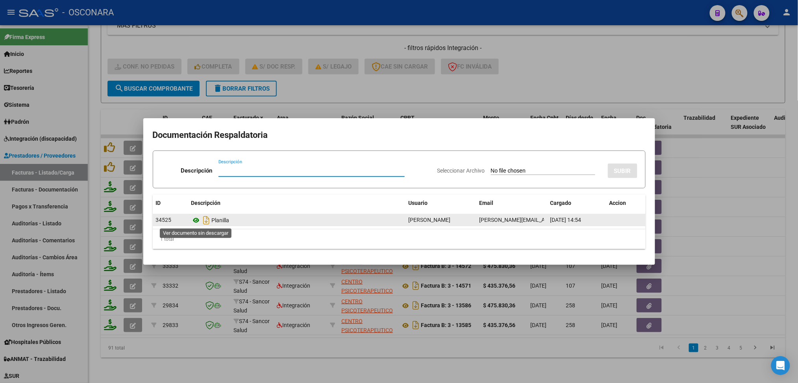
click at [197, 222] on icon at bounding box center [196, 219] width 10 height 9
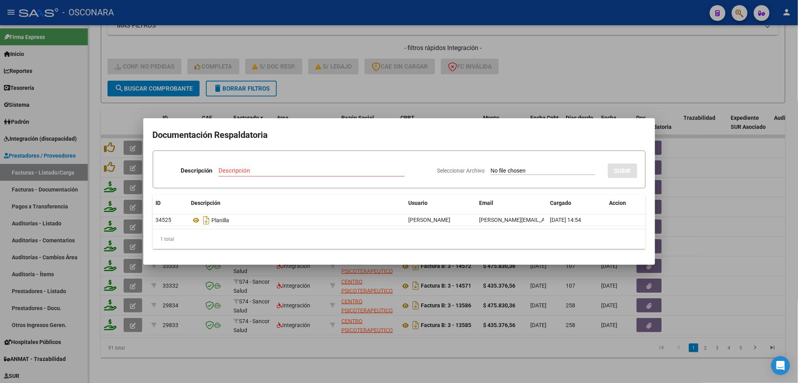
click at [487, 85] on div at bounding box center [399, 191] width 798 height 383
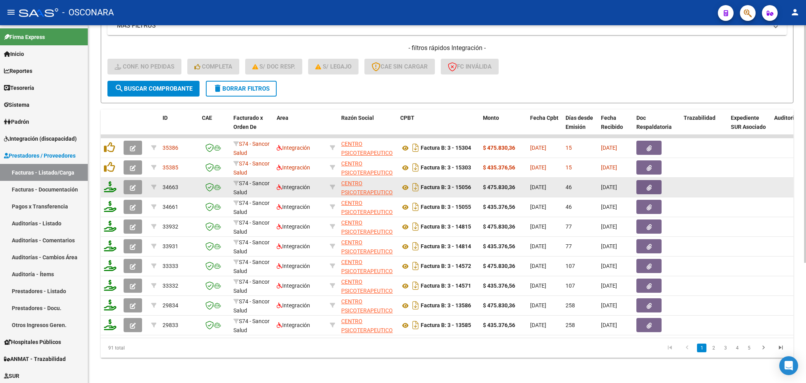
click at [645, 180] on button "button" at bounding box center [649, 187] width 25 height 14
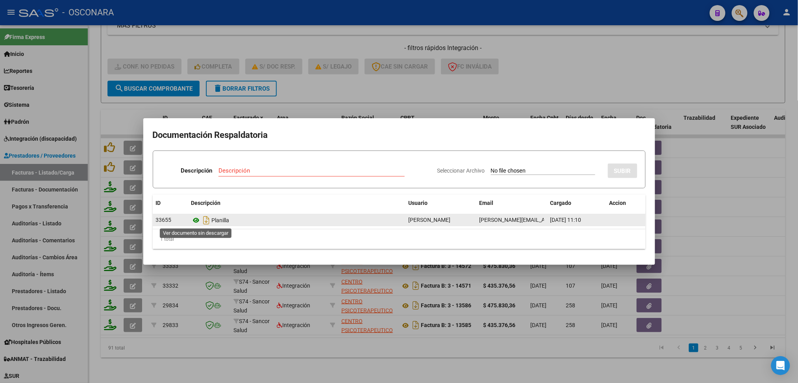
click at [196, 222] on icon at bounding box center [196, 219] width 10 height 9
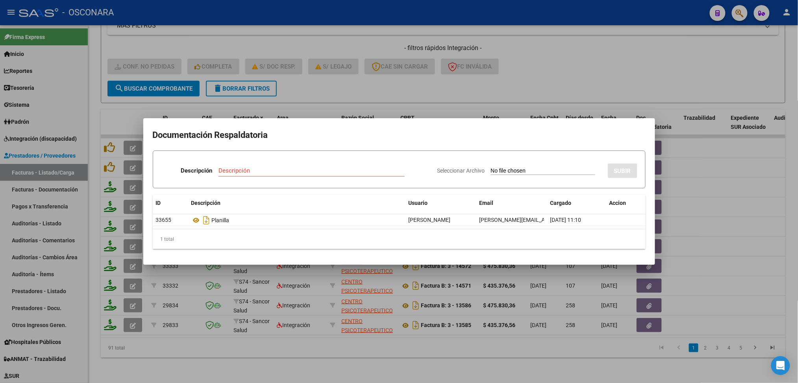
click at [383, 88] on div at bounding box center [399, 191] width 798 height 383
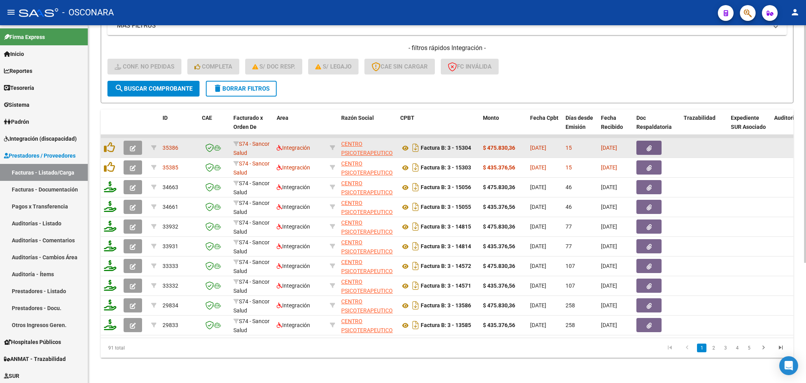
click at [647, 145] on icon "button" at bounding box center [649, 148] width 5 height 6
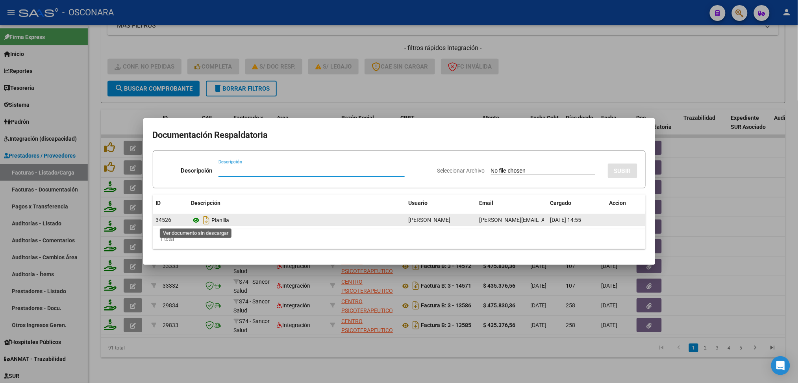
click at [195, 219] on icon at bounding box center [196, 219] width 10 height 9
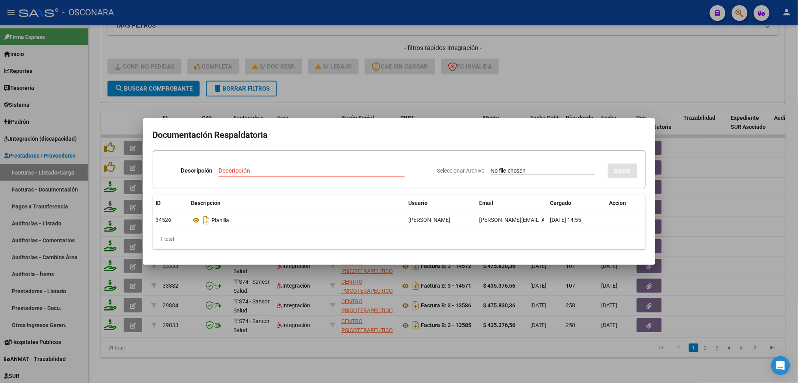
click at [362, 85] on div at bounding box center [399, 191] width 798 height 383
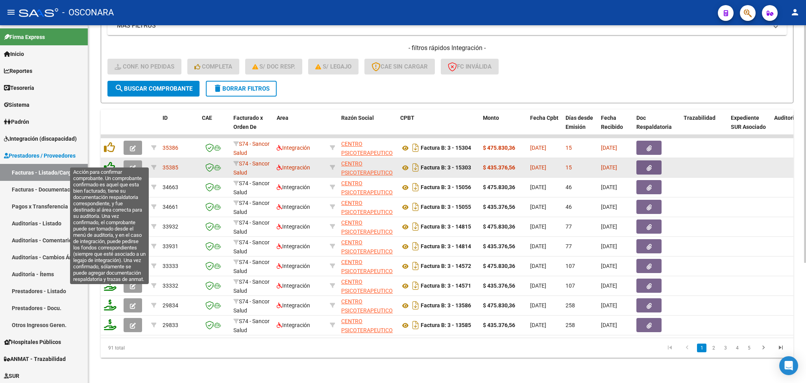
click at [109, 161] on icon at bounding box center [109, 166] width 11 height 11
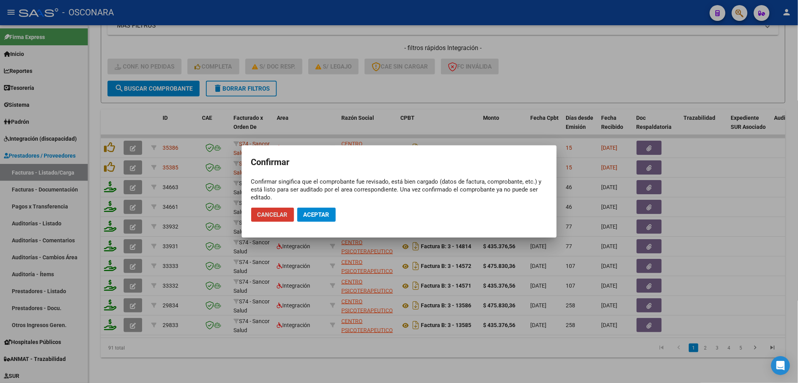
click at [330, 217] on button "Aceptar" at bounding box center [316, 214] width 39 height 14
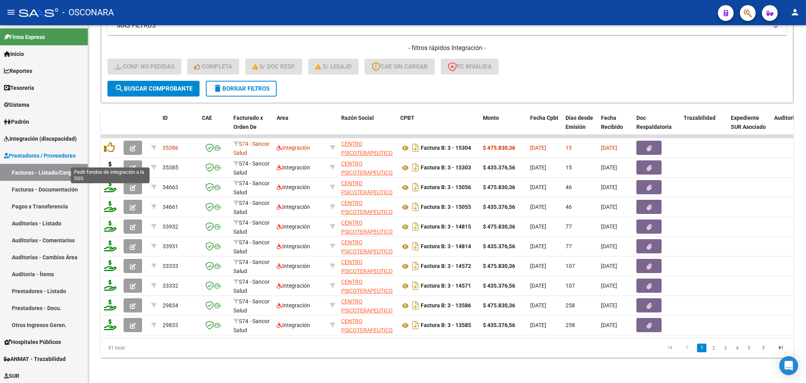
click at [108, 161] on icon at bounding box center [110, 166] width 13 height 11
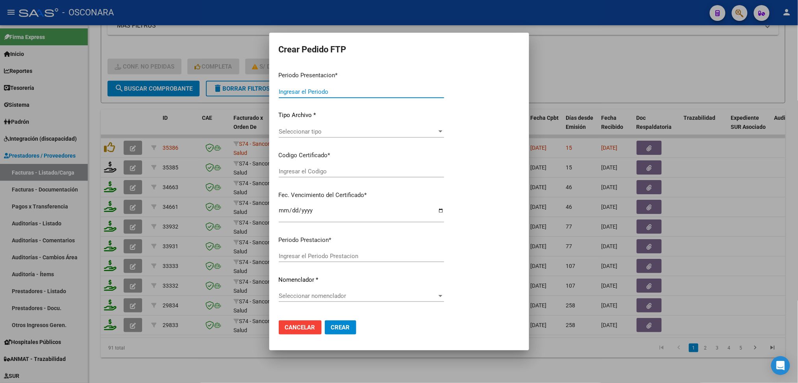
type input "202508"
type input "$ 435.376,56"
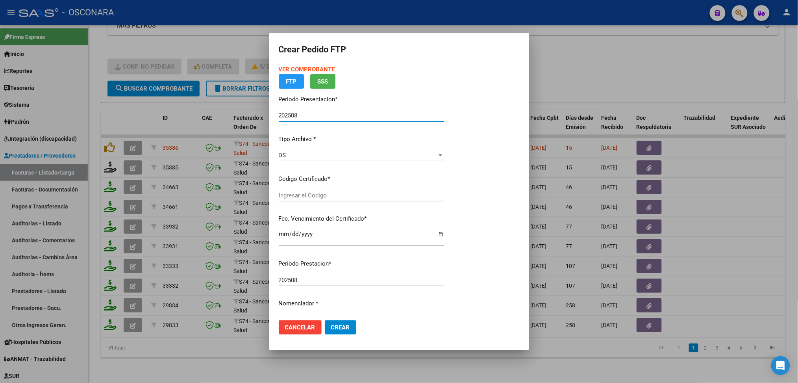
type input "ARG02000508617432024013020290130BS450"
type input "[DATE]"
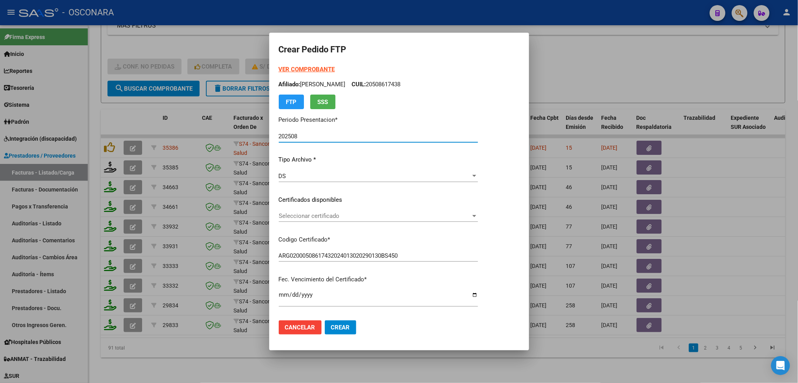
click at [325, 213] on span "Seleccionar certificado" at bounding box center [375, 215] width 192 height 7
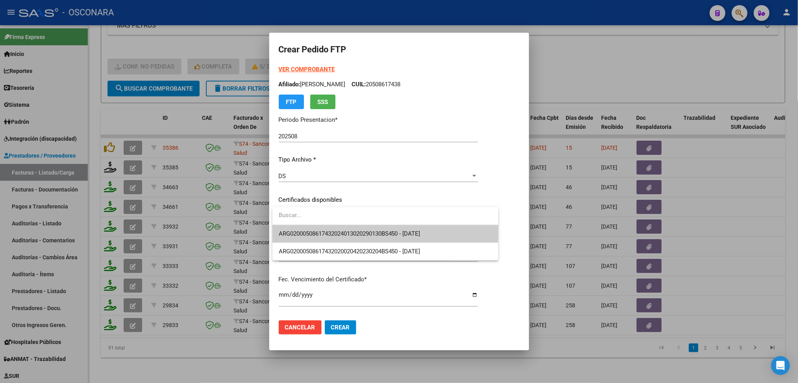
click at [330, 228] on span "ARG02000508617432024013020290130BS450 - [DATE]" at bounding box center [385, 234] width 213 height 18
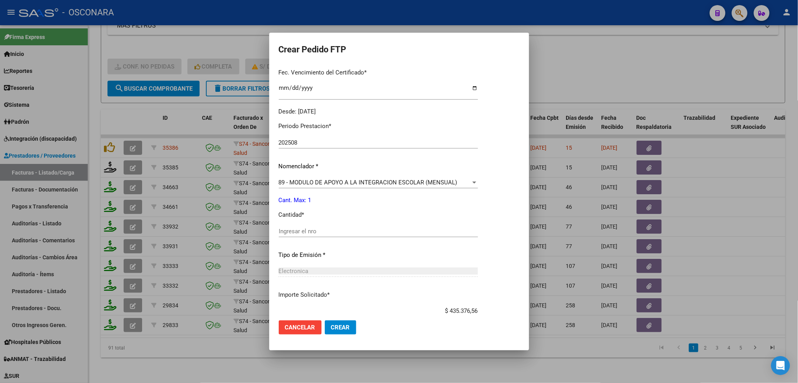
scroll to position [210, 0]
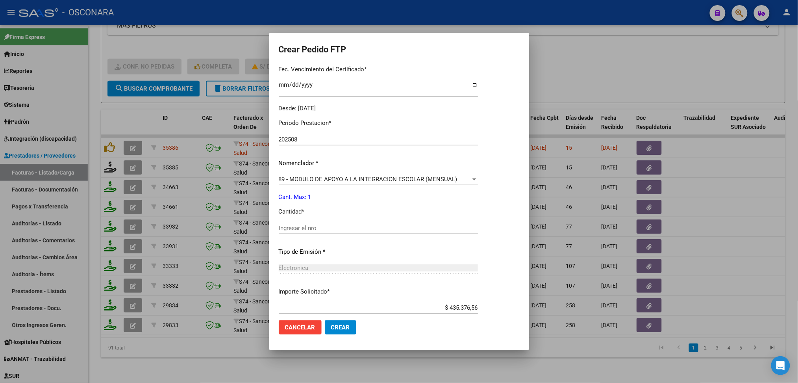
click at [306, 165] on p "Nomenclador *" at bounding box center [378, 163] width 199 height 9
click at [309, 179] on span "89 - MODULO DE APOYO A LA INTEGRACION ESCOLAR (MENSUAL)" at bounding box center [368, 179] width 179 height 7
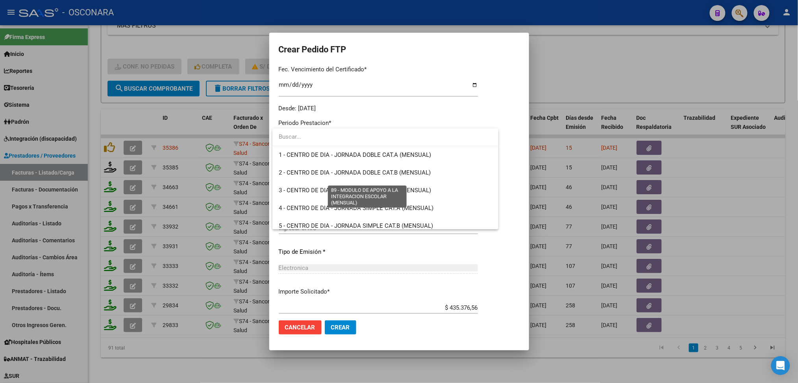
scroll to position [1535, 0]
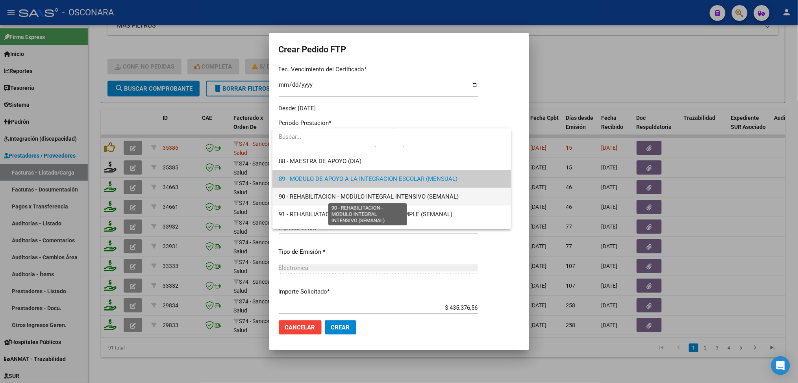
click at [308, 199] on span "90 - REHABILITACION - MODULO INTEGRAL INTENSIVO (SEMANAL)" at bounding box center [369, 196] width 180 height 7
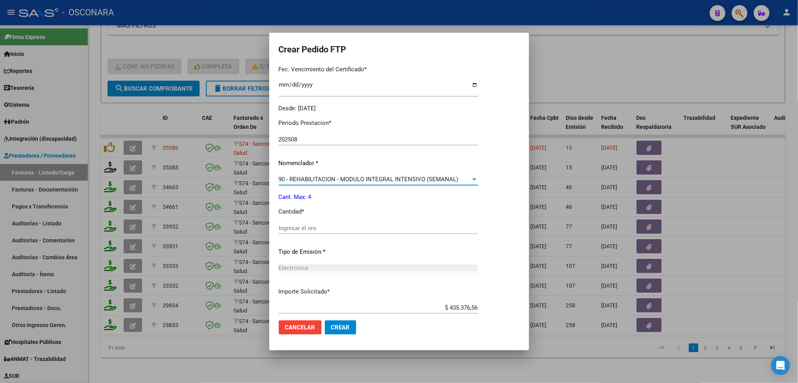
click at [306, 228] on input "Ingresar el nro" at bounding box center [378, 227] width 199 height 7
type input "4"
click at [325, 320] on button "Crear" at bounding box center [340, 327] width 31 height 14
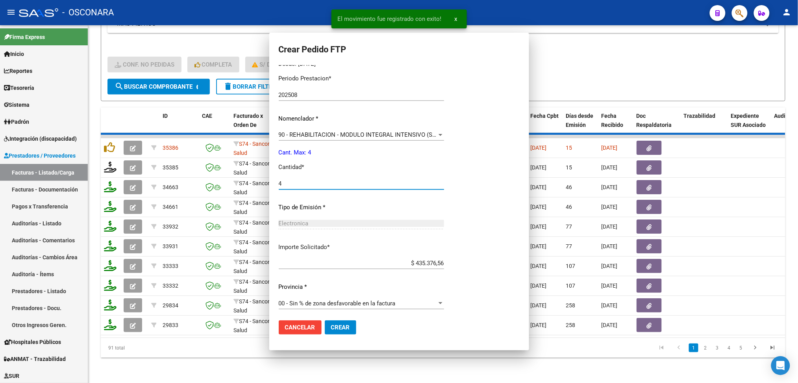
scroll to position [166, 0]
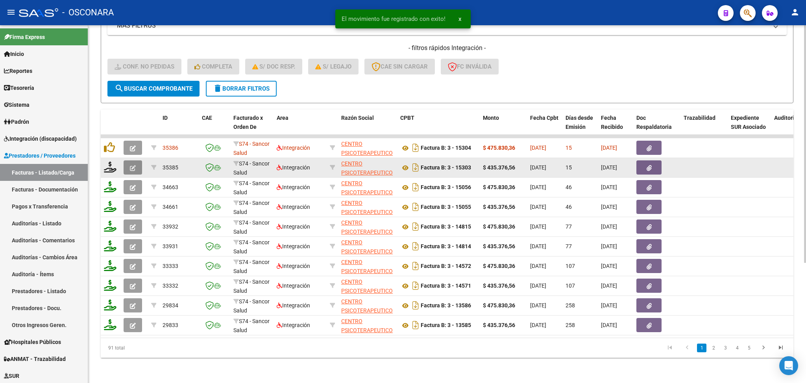
click at [133, 165] on icon "button" at bounding box center [133, 168] width 6 height 6
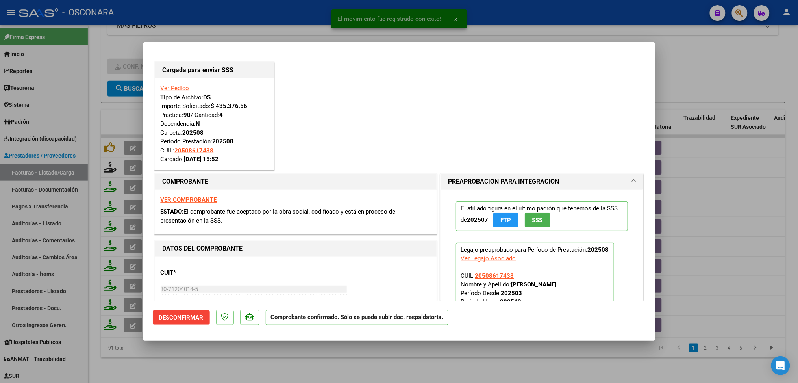
click at [241, 367] on div at bounding box center [399, 191] width 798 height 383
type input "$ 0,00"
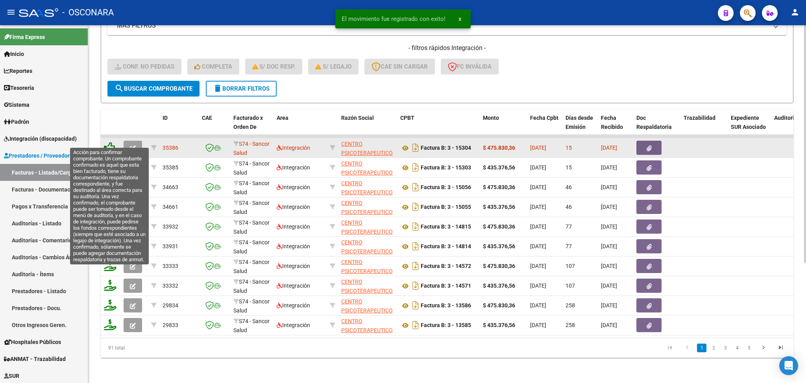
click at [109, 142] on icon at bounding box center [109, 147] width 11 height 11
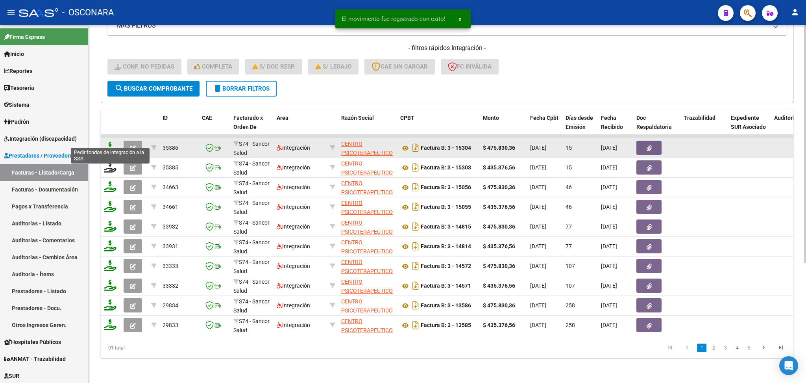
click at [111, 142] on icon at bounding box center [110, 147] width 13 height 11
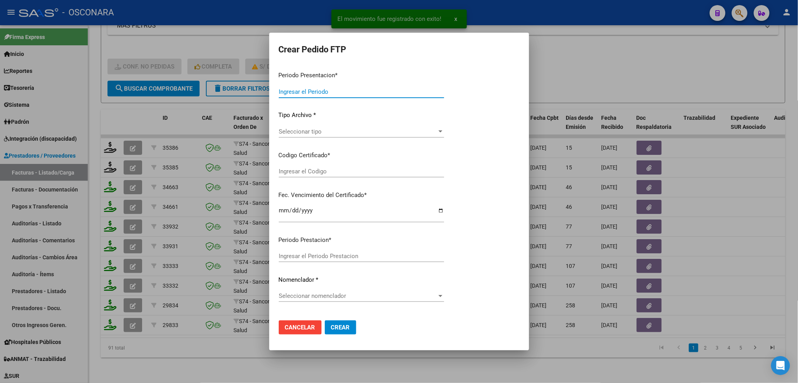
type input "202508"
type input "$ 475.830,36"
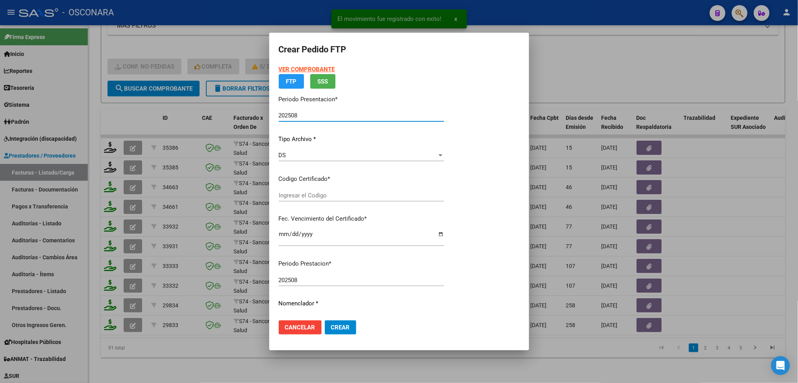
type input "ARG02000508617432024013020290130BS450"
type input "[DATE]"
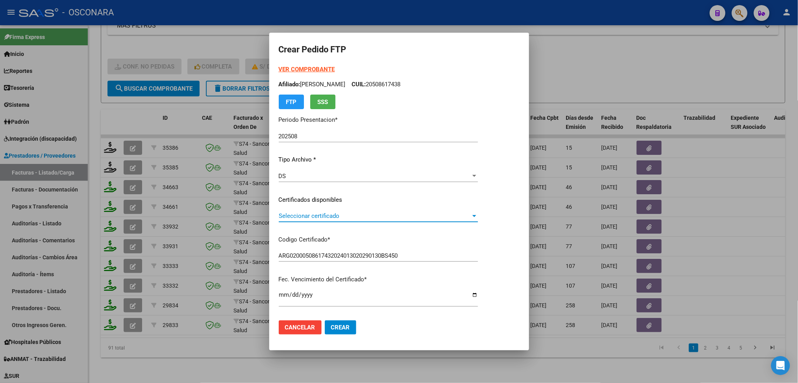
click at [301, 216] on span "Seleccionar certificado" at bounding box center [375, 215] width 192 height 7
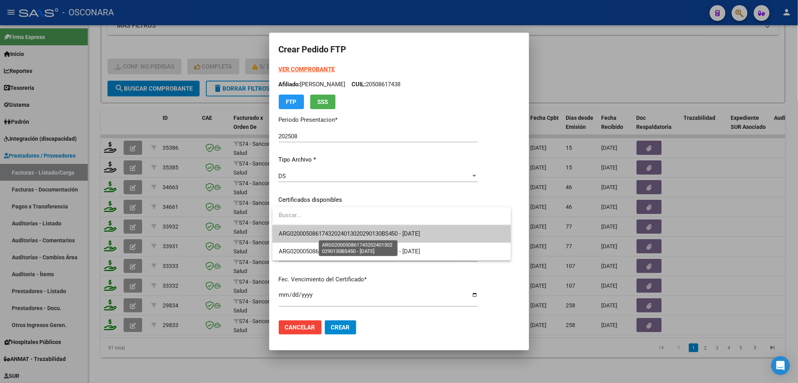
click at [305, 233] on span "ARG02000508617432024013020290130BS450 - [DATE]" at bounding box center [350, 233] width 142 height 7
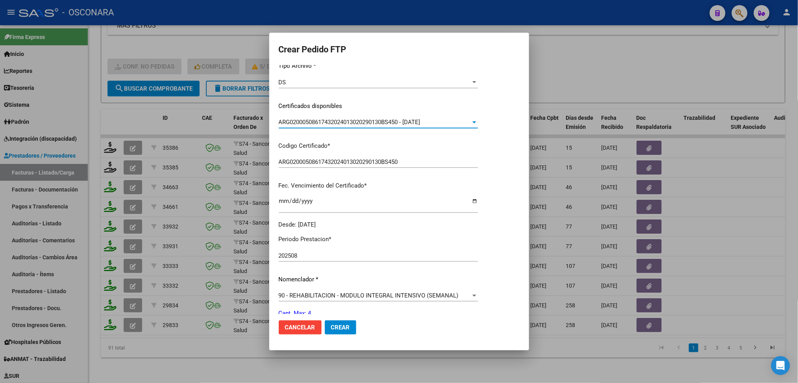
scroll to position [210, 0]
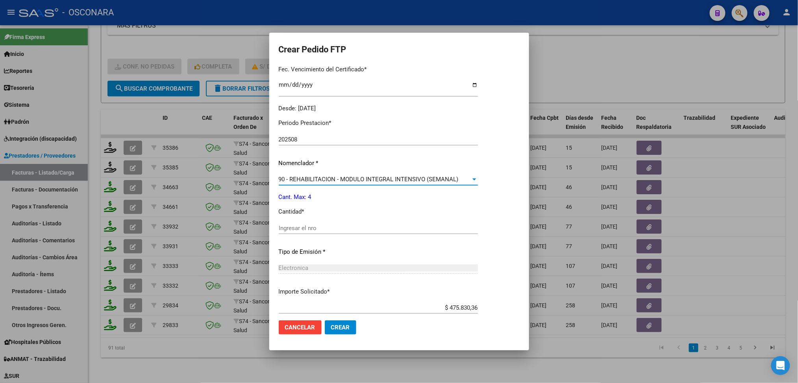
click at [302, 181] on span "90 - REHABILITACION - MODULO INTEGRAL INTENSIVO (SEMANAL)" at bounding box center [369, 179] width 180 height 7
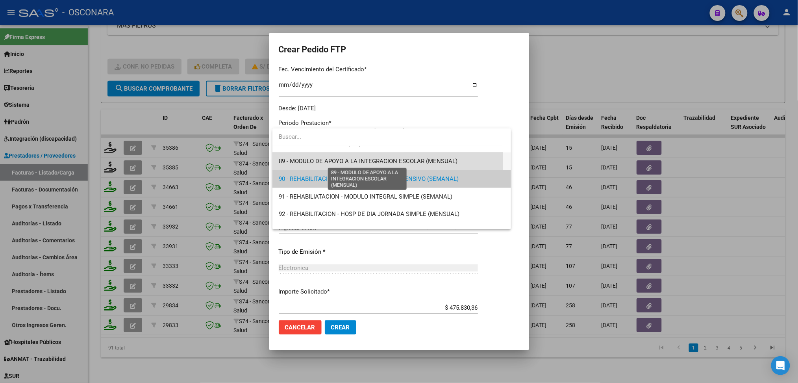
click at [304, 161] on span "89 - MODULO DE APOYO A LA INTEGRACION ESCOLAR (MENSUAL)" at bounding box center [368, 160] width 179 height 7
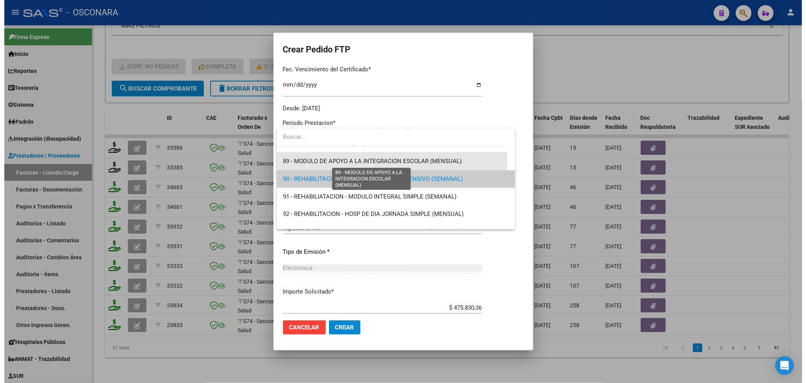
scroll to position [1559, 0]
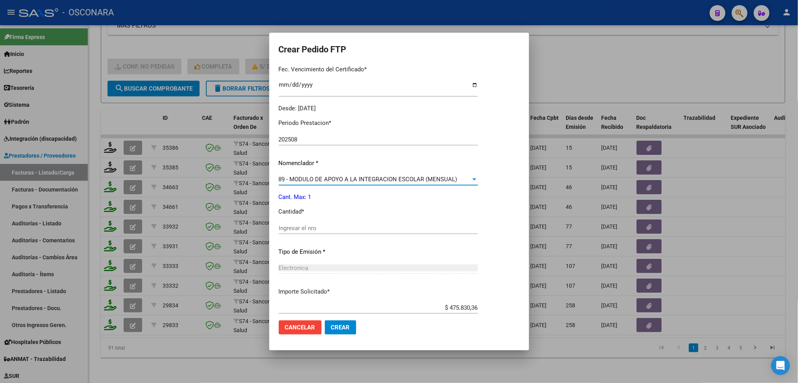
click at [310, 228] on input "Ingresar el nro" at bounding box center [378, 227] width 199 height 7
type input "1"
click at [348, 325] on span "Crear" at bounding box center [340, 327] width 19 height 7
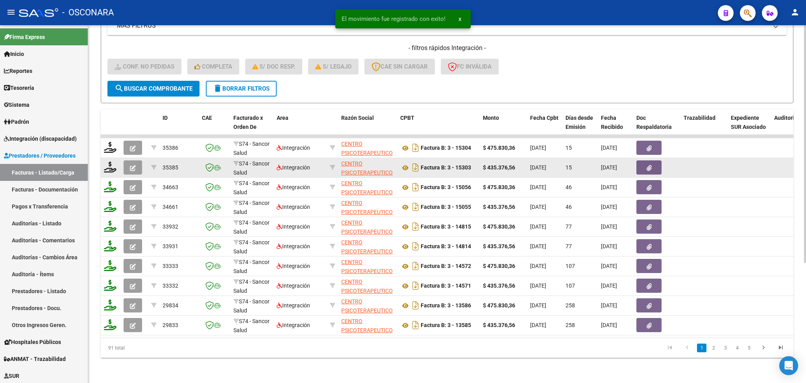
click at [137, 160] on button "button" at bounding box center [133, 167] width 19 height 14
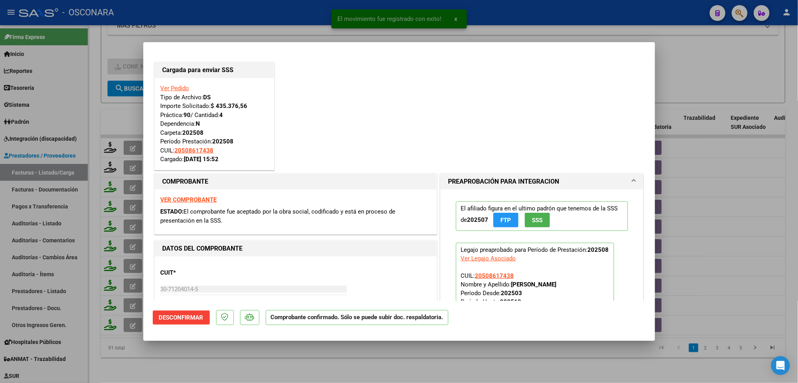
click at [209, 370] on div at bounding box center [399, 191] width 798 height 383
type input "$ 0,00"
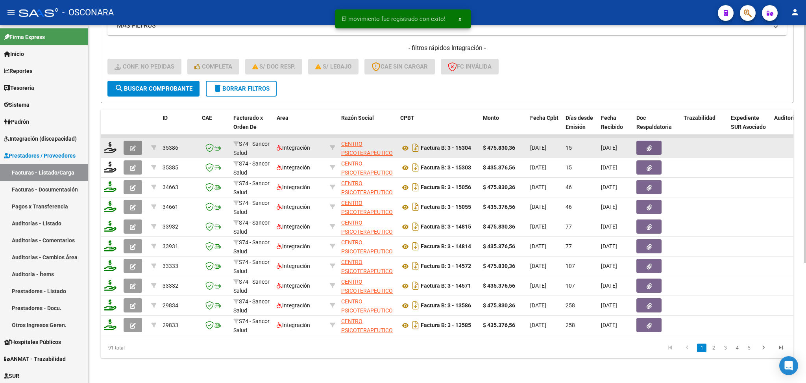
click at [130, 145] on icon "button" at bounding box center [133, 148] width 6 height 6
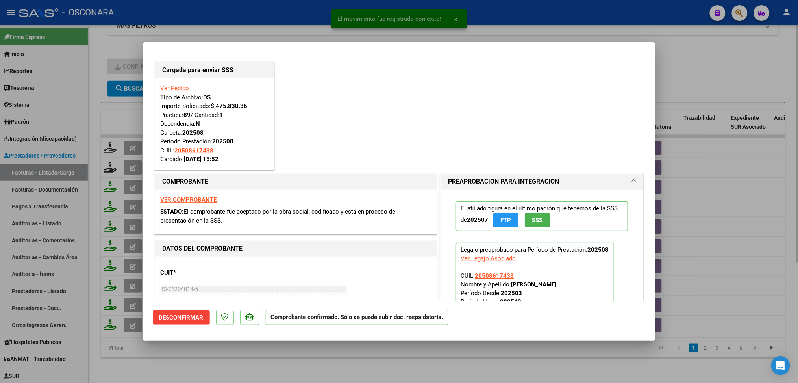
click at [239, 362] on div at bounding box center [399, 191] width 798 height 383
type input "$ 0,00"
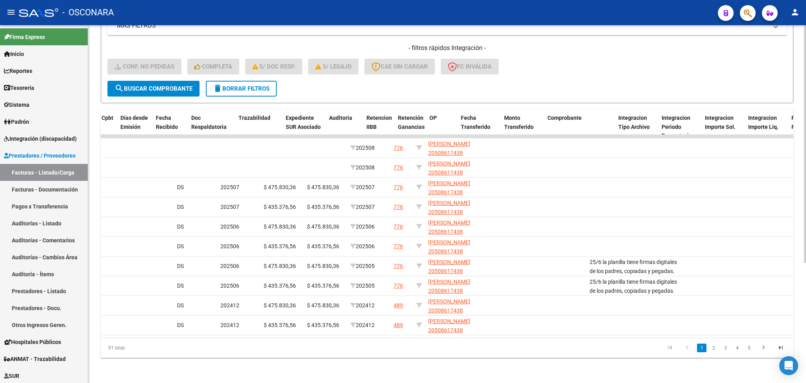
scroll to position [0, 0]
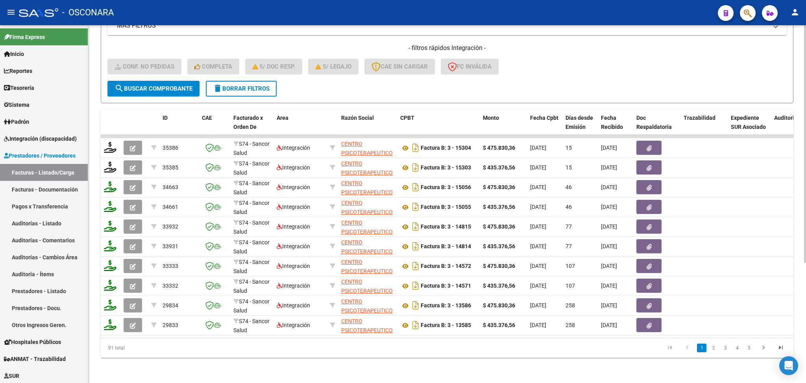
click at [242, 85] on span "delete Borrar Filtros" at bounding box center [241, 88] width 57 height 7
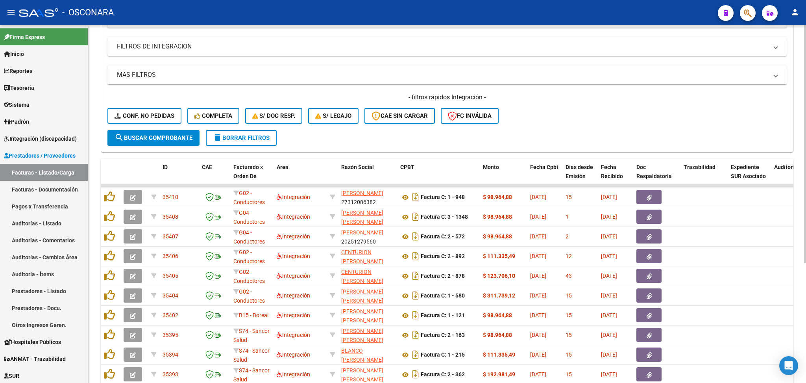
scroll to position [180, 0]
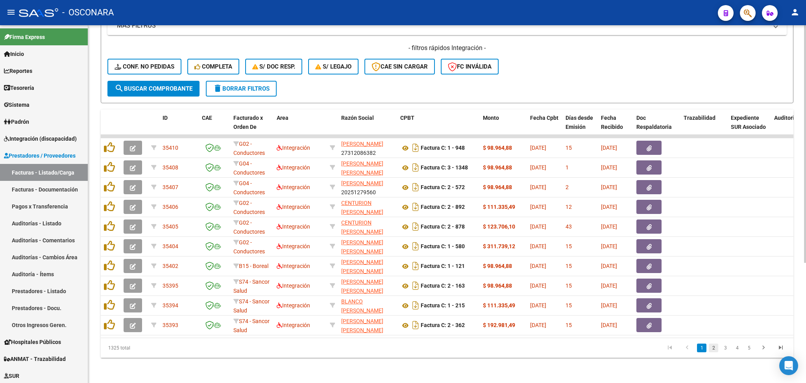
click at [713, 348] on link "2" at bounding box center [713, 347] width 9 height 9
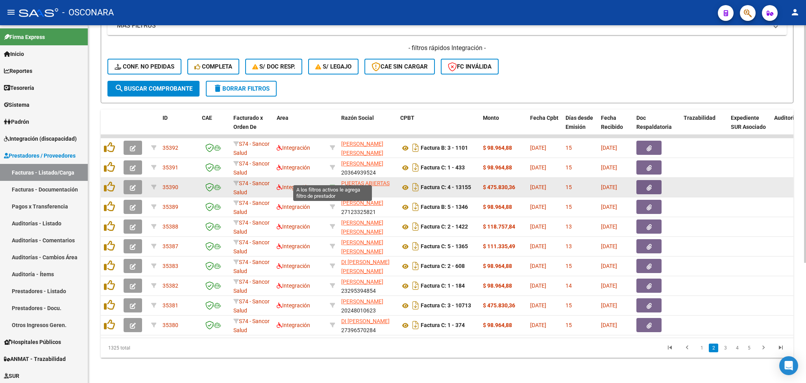
click at [332, 184] on icon at bounding box center [333, 187] width 6 height 6
type input "30714816361"
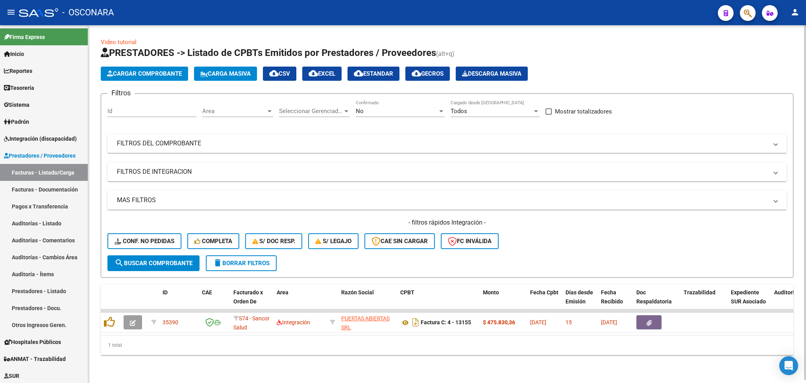
scroll to position [0, 0]
click at [393, 107] on div "No" at bounding box center [397, 110] width 82 height 7
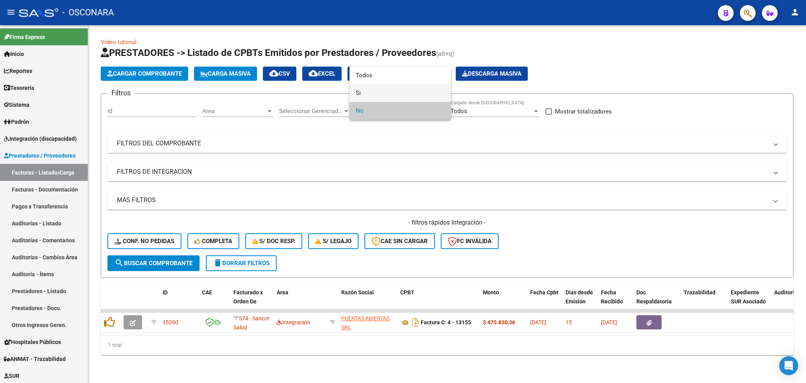
click at [391, 85] on span "Si" at bounding box center [400, 93] width 89 height 18
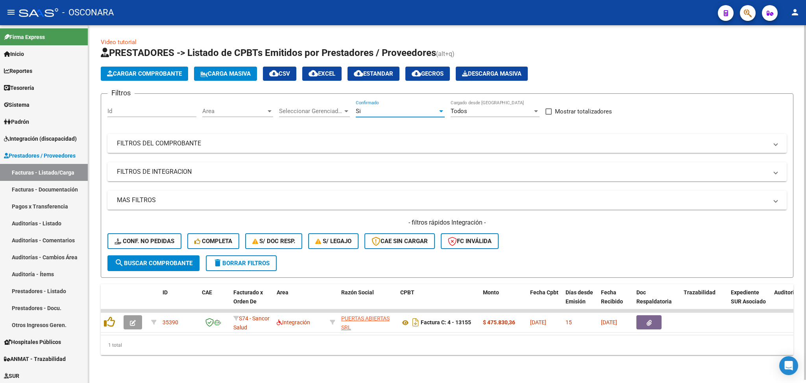
click at [381, 108] on div "Si" at bounding box center [397, 110] width 82 height 7
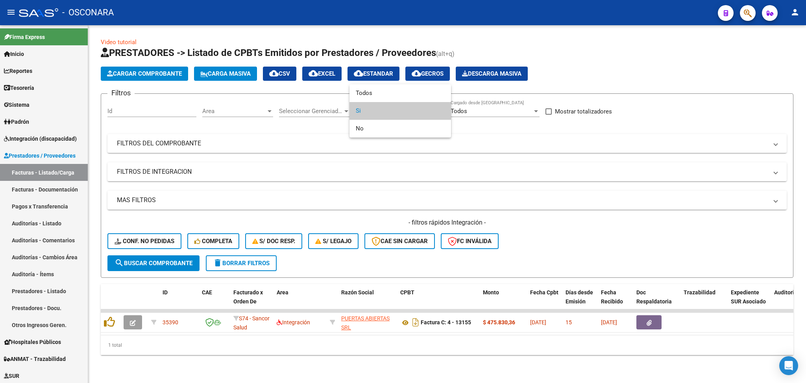
click at [378, 77] on div at bounding box center [403, 191] width 806 height 383
click at [377, 89] on app-list-header "PRESTADORES -> Listado de CPBTs Emitidos por Prestadores / Proveedores (alt+q) …" at bounding box center [447, 161] width 693 height 231
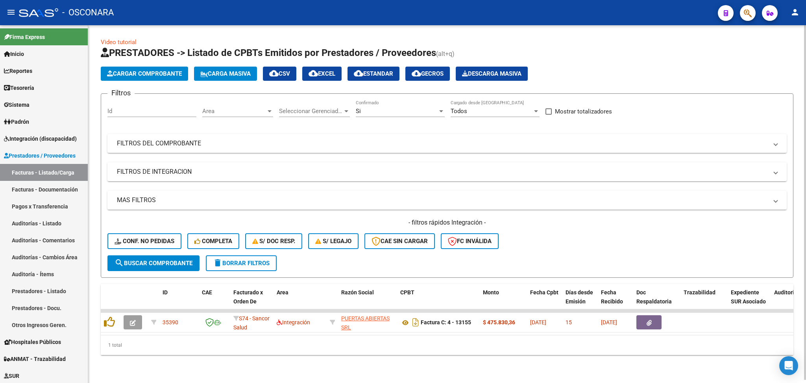
click at [375, 103] on div "Si Confirmado" at bounding box center [400, 108] width 89 height 17
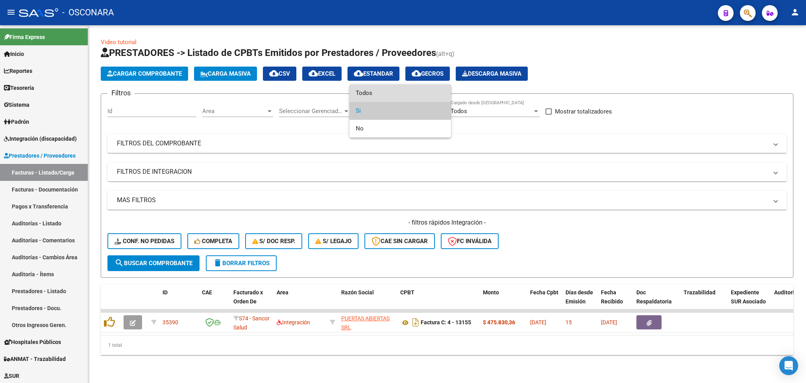
click at [373, 90] on span "Todos" at bounding box center [400, 93] width 89 height 18
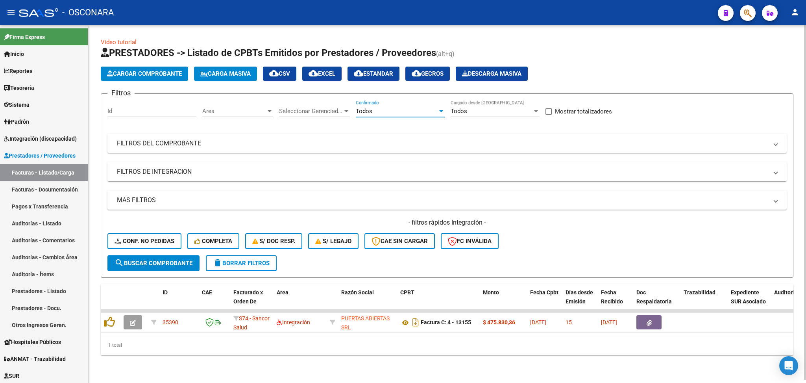
click at [172, 253] on div "- filtros rápidos Integración - Conf. no pedidas Completa S/ Doc Resp. S/ legaj…" at bounding box center [447, 236] width 680 height 37
click at [186, 264] on span "search Buscar Comprobante" at bounding box center [154, 262] width 78 height 7
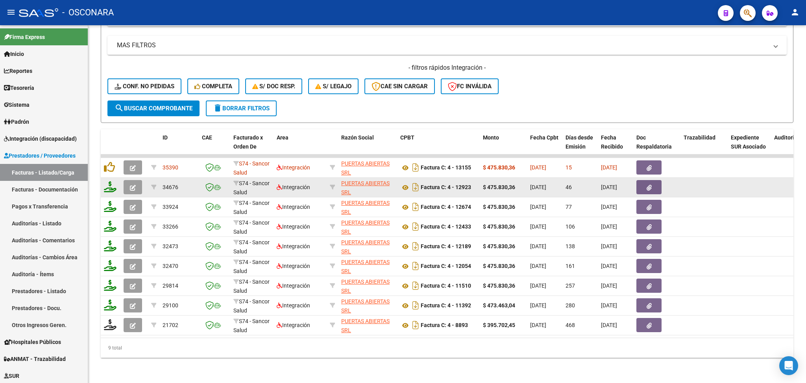
click at [133, 180] on button "button" at bounding box center [133, 187] width 19 height 14
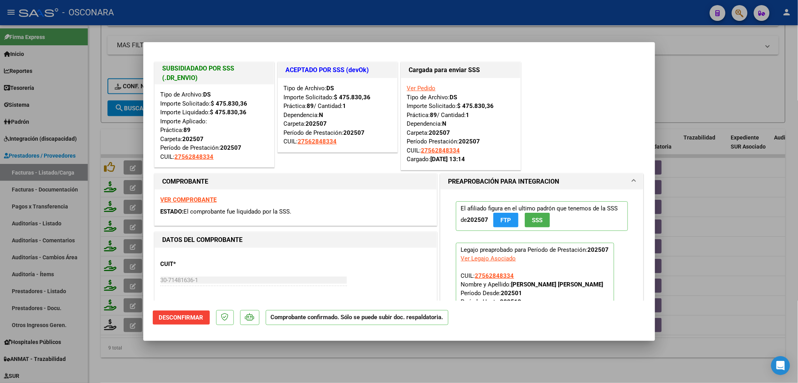
click at [338, 361] on div at bounding box center [399, 191] width 798 height 383
type input "$ 0,00"
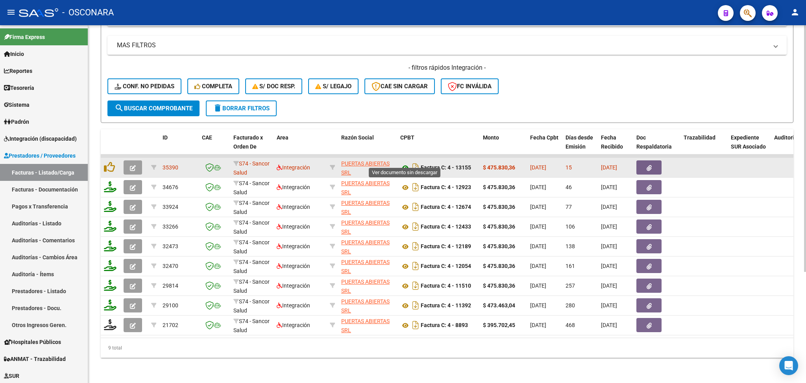
click at [405, 163] on icon at bounding box center [405, 167] width 10 height 9
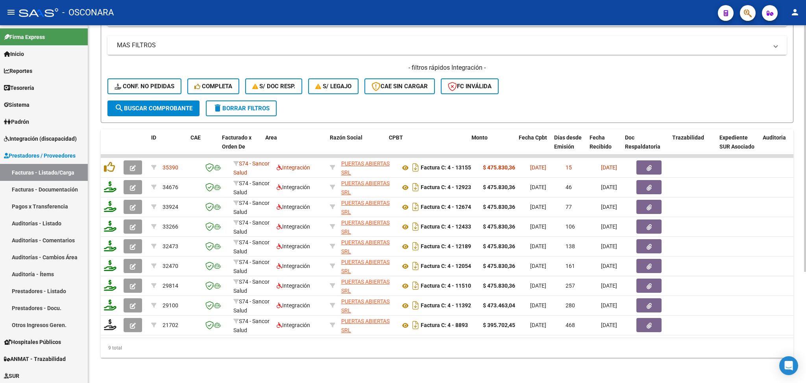
scroll to position [0, 24]
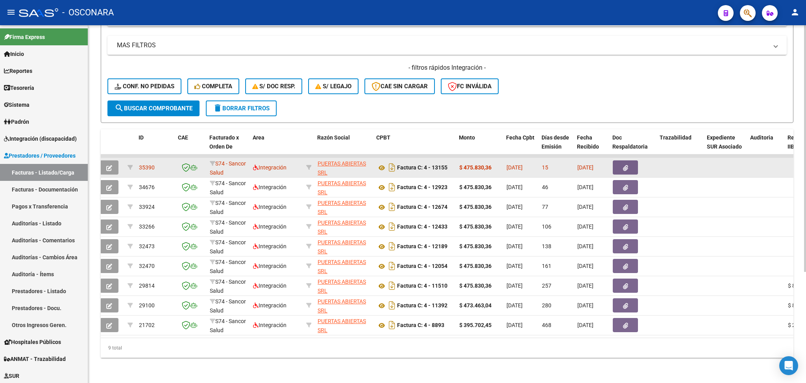
click at [626, 165] on icon "button" at bounding box center [625, 168] width 5 height 6
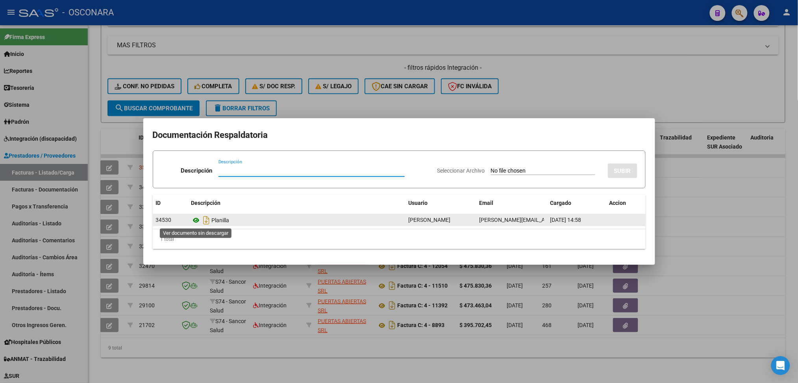
click at [198, 220] on icon at bounding box center [196, 219] width 10 height 9
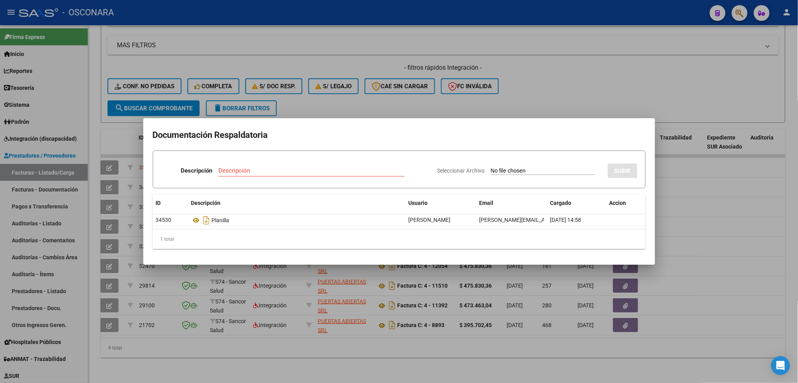
click at [273, 343] on div at bounding box center [399, 191] width 798 height 383
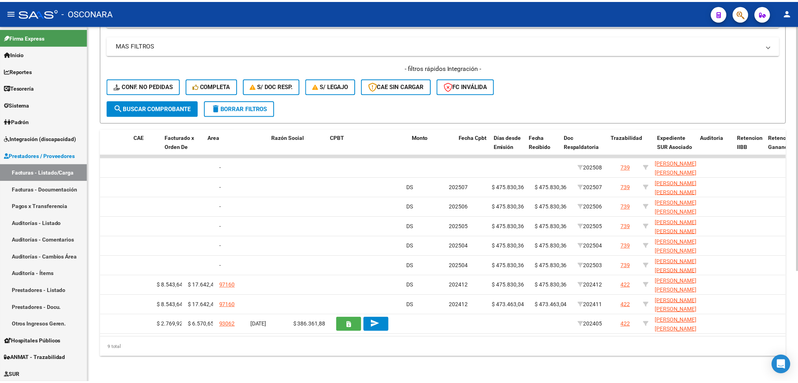
scroll to position [0, 0]
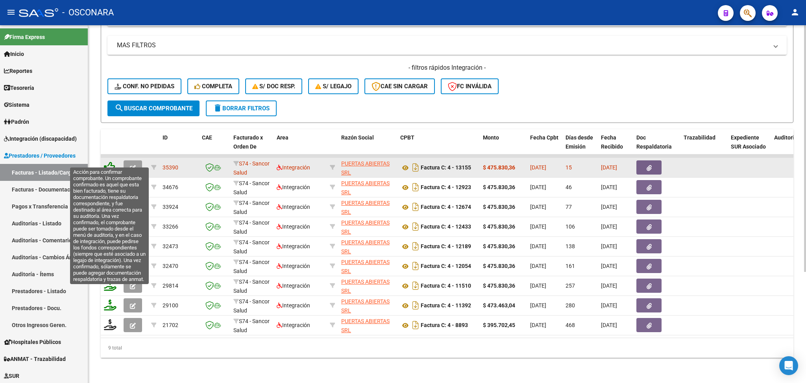
click at [109, 164] on icon at bounding box center [109, 166] width 11 height 11
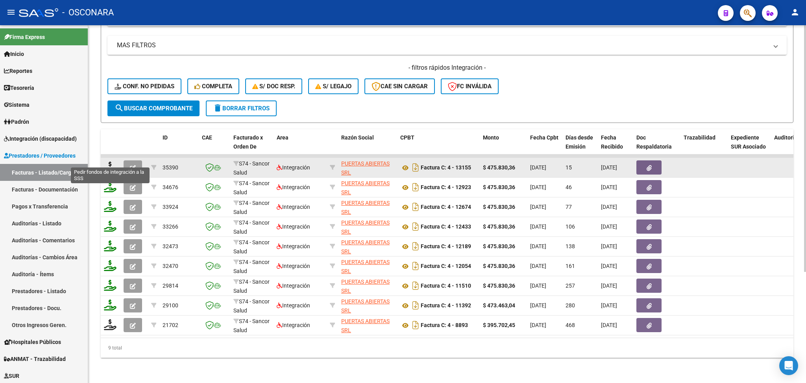
click at [108, 161] on icon at bounding box center [110, 166] width 13 height 11
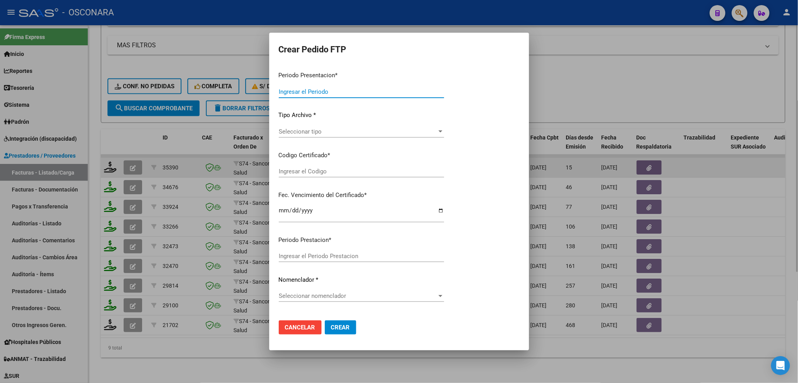
type input "202508"
type input "$ 475.830,36"
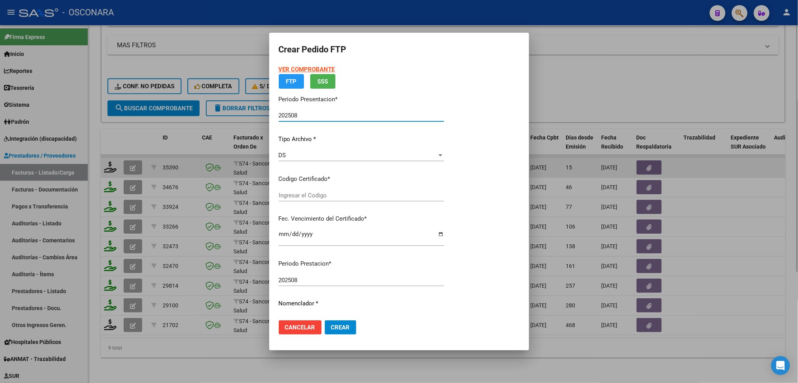
type input "ARG01000562848332023103120281031AND12921"
type input "[DATE]"
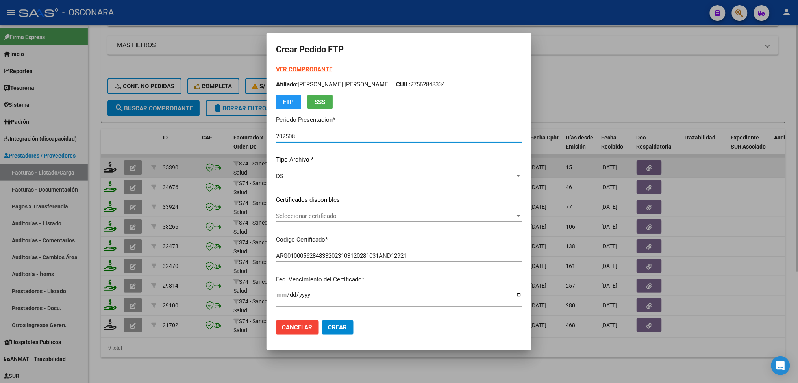
click at [309, 215] on span "Seleccionar certificado" at bounding box center [395, 215] width 239 height 7
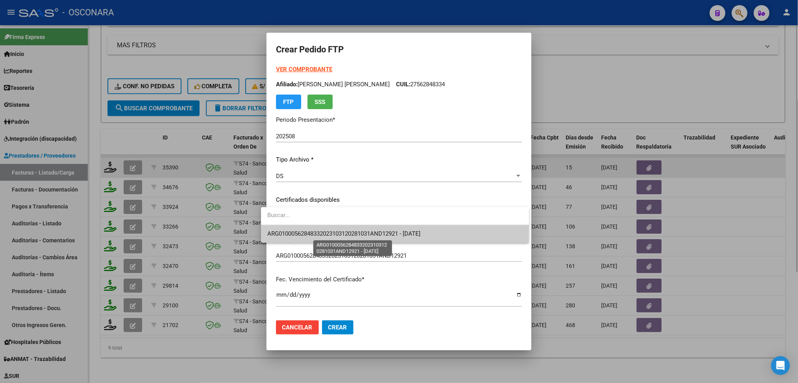
click at [311, 230] on span "ARG01000562848332023103120281031AND12921 - [DATE]" at bounding box center [343, 233] width 153 height 7
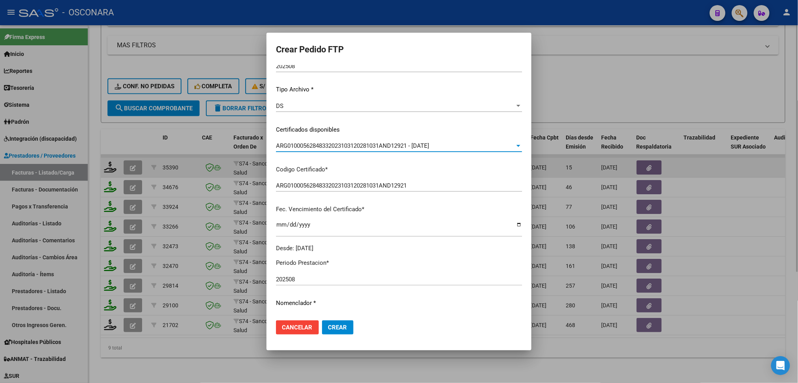
scroll to position [157, 0]
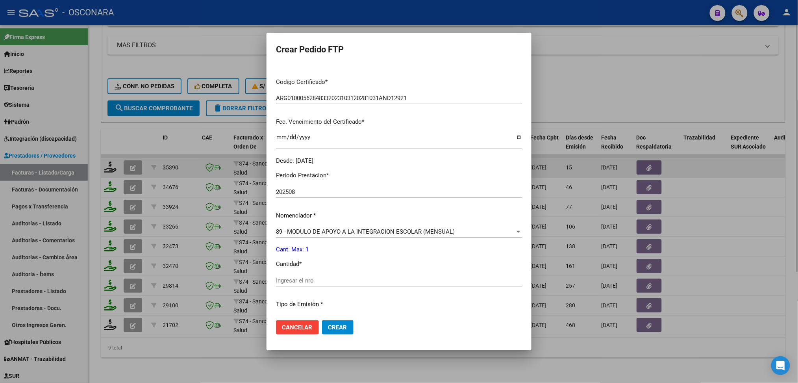
click at [295, 278] on input "Ingresar el nro" at bounding box center [399, 280] width 246 height 7
type input "1"
click at [322, 320] on button "Crear" at bounding box center [337, 327] width 31 height 14
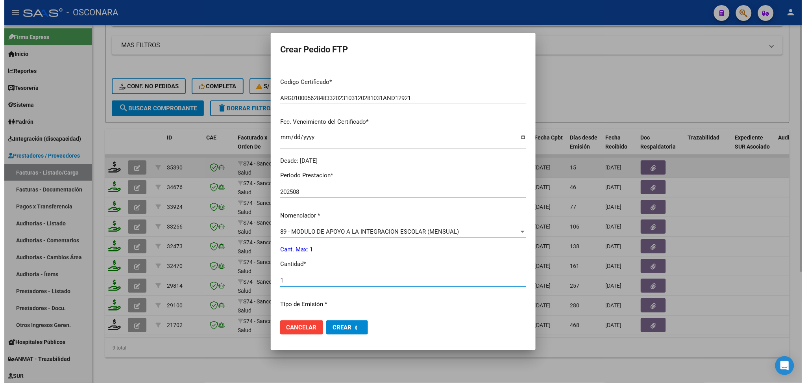
scroll to position [0, 0]
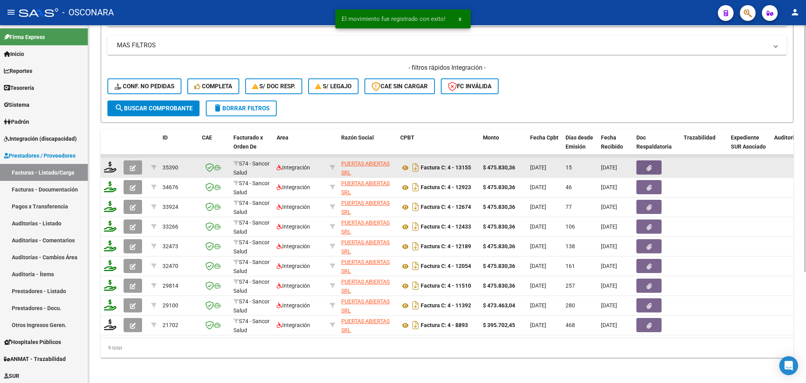
click at [136, 160] on button "button" at bounding box center [133, 167] width 19 height 14
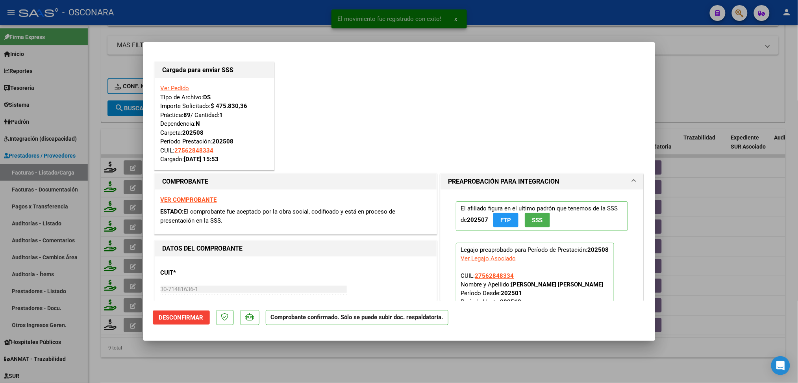
click at [252, 361] on div at bounding box center [399, 191] width 798 height 383
type input "$ 0,00"
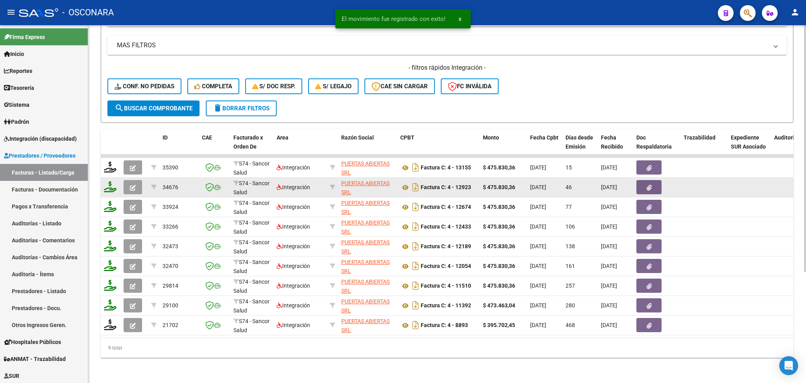
click at [133, 183] on span "button" at bounding box center [133, 186] width 6 height 7
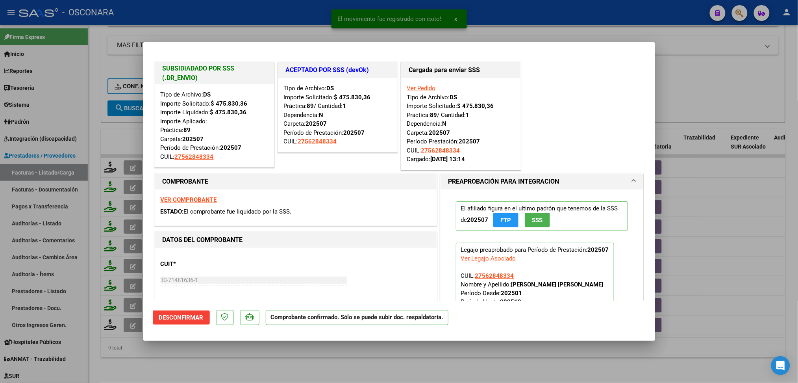
click at [193, 359] on div at bounding box center [399, 191] width 798 height 383
type input "$ 0,00"
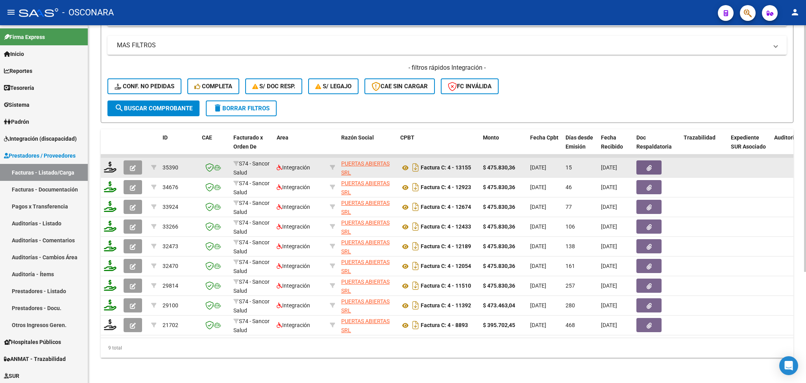
click at [133, 165] on icon "button" at bounding box center [133, 168] width 6 height 6
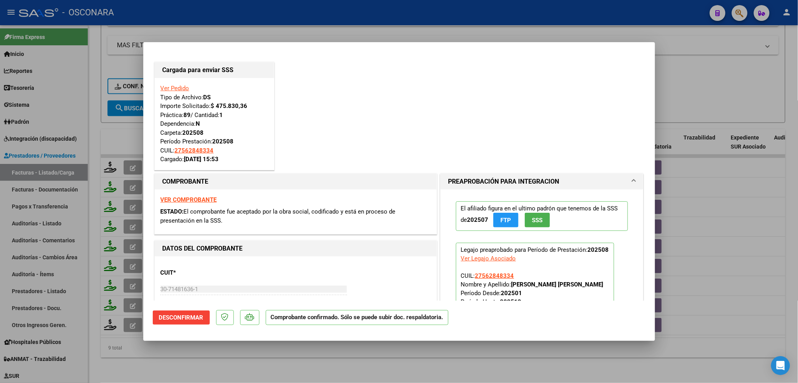
click at [248, 360] on div at bounding box center [399, 191] width 798 height 383
type input "$ 0,00"
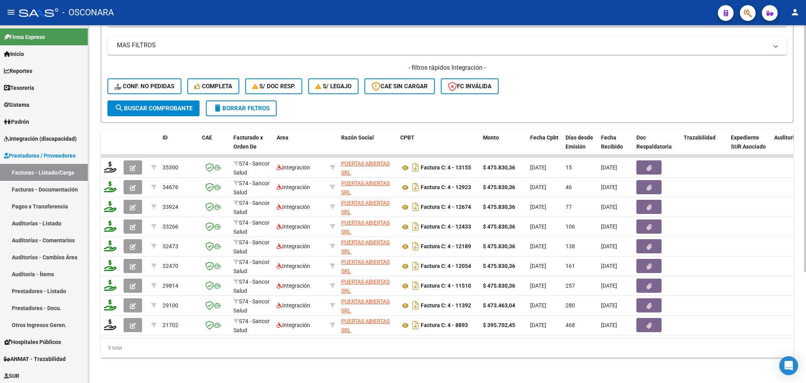
click at [237, 105] on span "delete Borrar Filtros" at bounding box center [241, 108] width 57 height 7
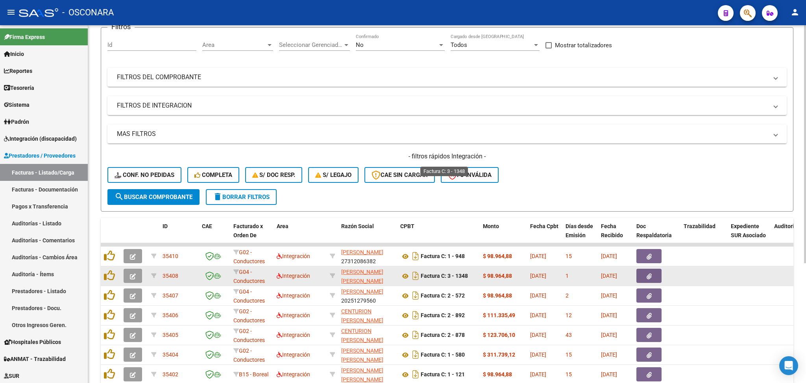
scroll to position [180, 0]
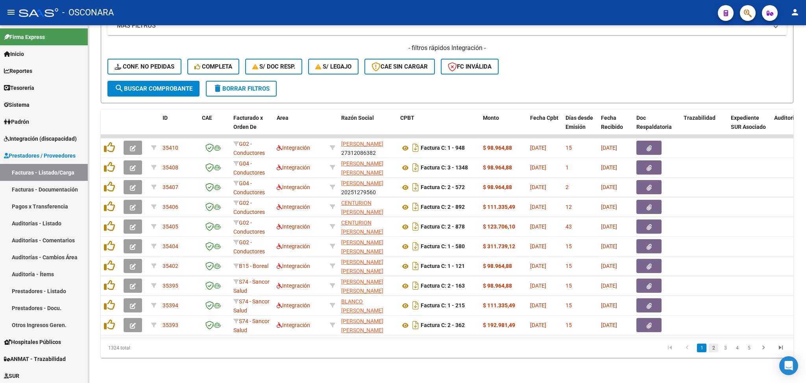
click at [715, 347] on link "2" at bounding box center [713, 347] width 9 height 9
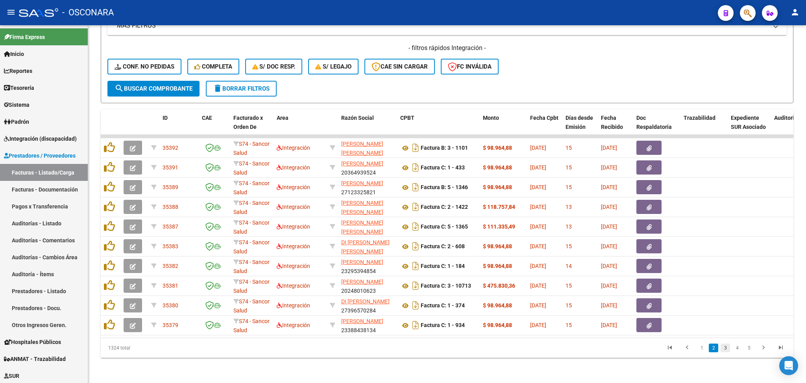
click at [726, 348] on link "3" at bounding box center [725, 347] width 9 height 9
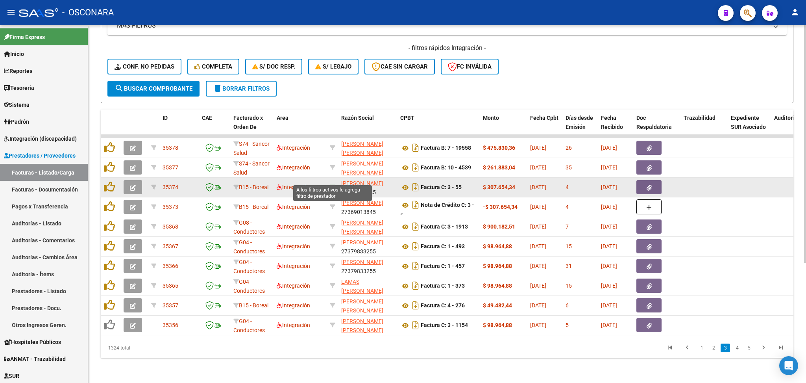
click at [332, 184] on icon at bounding box center [333, 187] width 6 height 6
type input "27369013845"
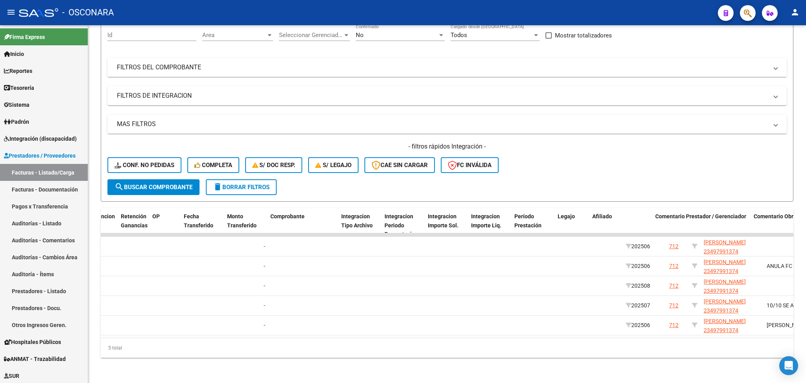
scroll to position [0, 0]
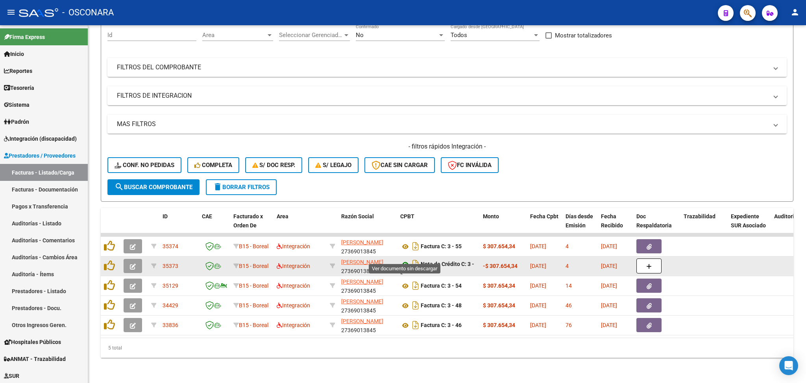
click at [405, 259] on icon at bounding box center [405, 263] width 10 height 9
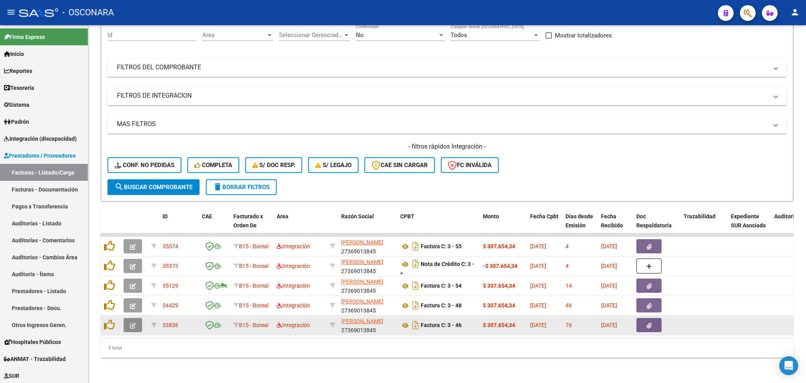
click at [134, 322] on icon "button" at bounding box center [133, 325] width 6 height 6
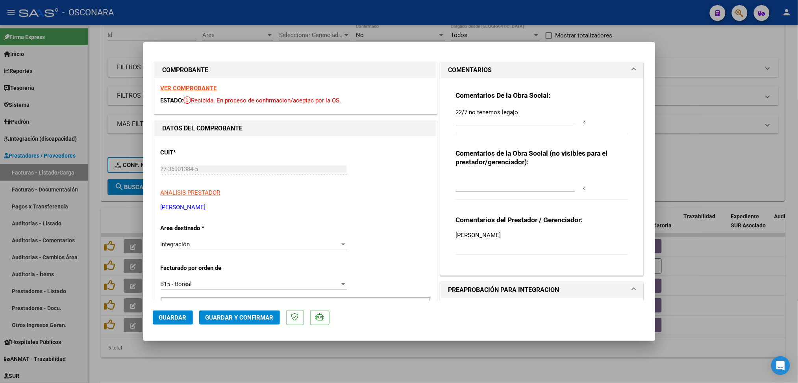
click at [450, 111] on div "Comentarios De la Obra Social: 22/7 no tenemos legajo Comentarios de la Obra So…" at bounding box center [542, 173] width 184 height 191
click at [456, 110] on textarea "22/7 no tenemos legajo" at bounding box center [521, 116] width 130 height 16
click at [456, 109] on textarea "35373 22/7 no tenemos legajo" at bounding box center [521, 116] width 130 height 16
type textarea "anulada con id 35373 22/7 no tenemos legajo"
click at [178, 318] on span "Guardar" at bounding box center [173, 317] width 28 height 7
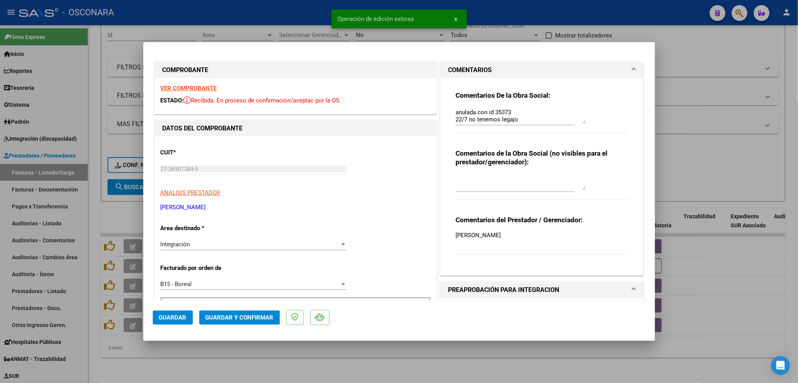
click at [190, 362] on div at bounding box center [399, 191] width 798 height 383
type input "$ 0,00"
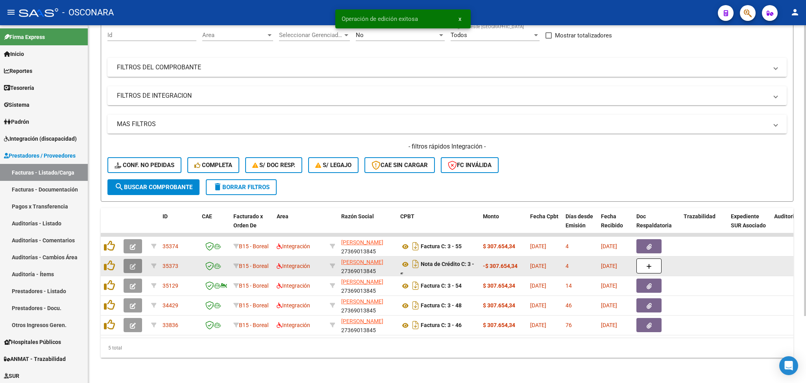
click at [128, 259] on button "button" at bounding box center [133, 266] width 19 height 14
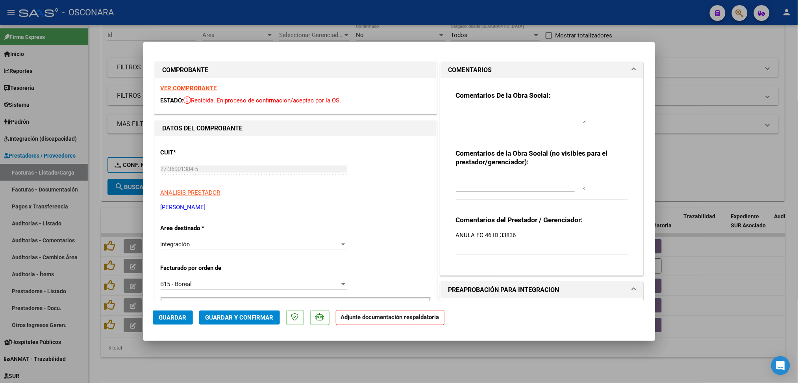
click at [482, 107] on div at bounding box center [521, 115] width 130 height 19
type textarea "anula id 33836"
click at [178, 311] on button "Guardar" at bounding box center [173, 317] width 40 height 14
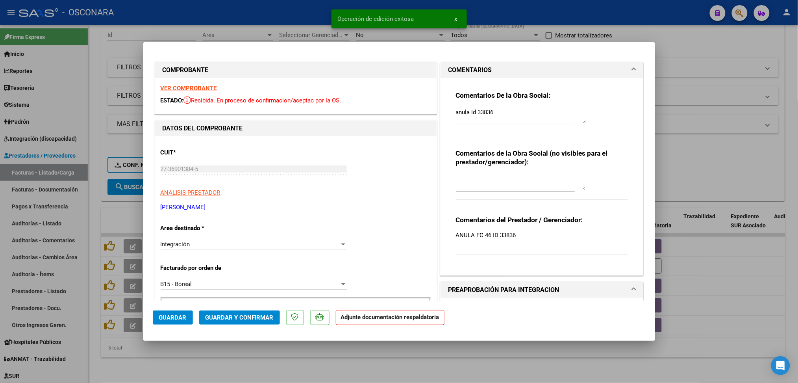
click at [206, 358] on div at bounding box center [399, 191] width 798 height 383
type input "$ 0,00"
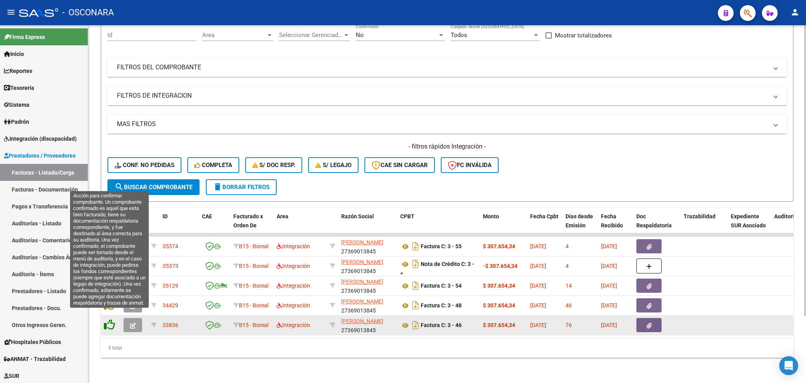
click at [109, 319] on icon at bounding box center [109, 324] width 11 height 11
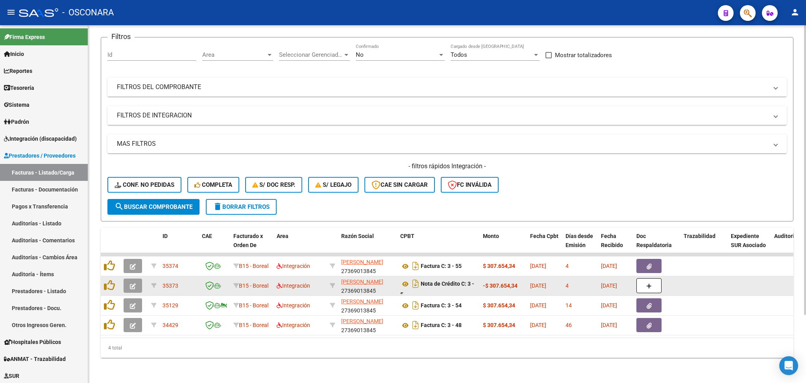
scroll to position [62, 0]
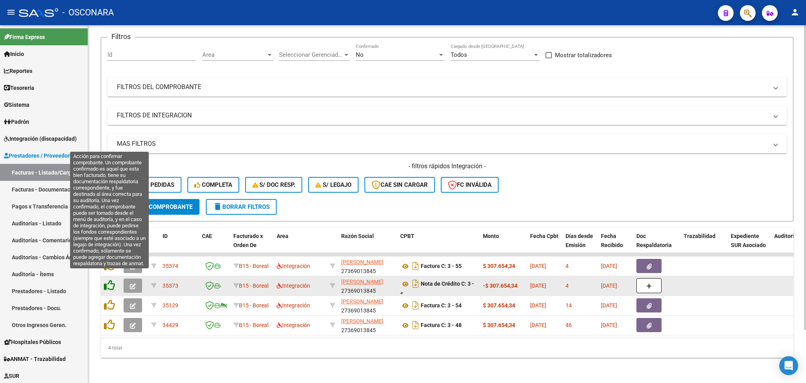
click at [109, 280] on icon at bounding box center [109, 285] width 11 height 11
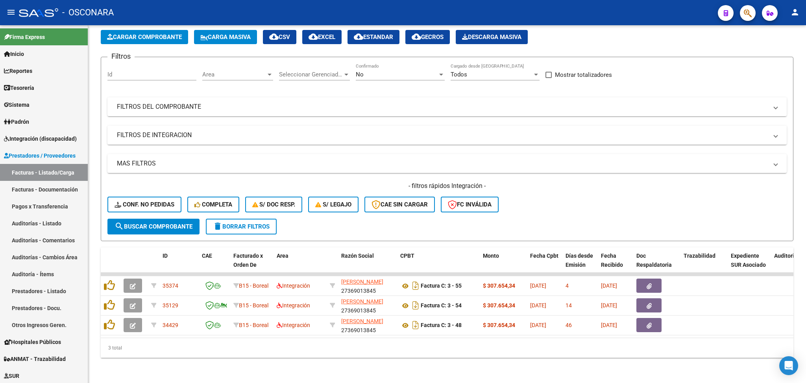
scroll to position [43, 0]
click at [52, 220] on link "Auditorías - Listado" at bounding box center [44, 223] width 88 height 17
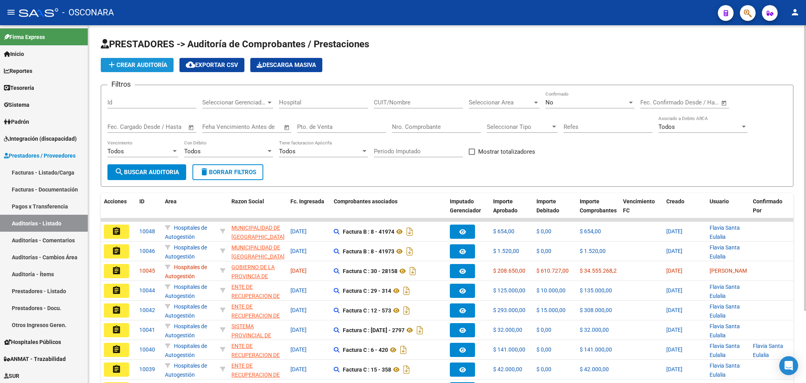
click at [153, 67] on span "add Crear Auditoría" at bounding box center [137, 64] width 60 height 7
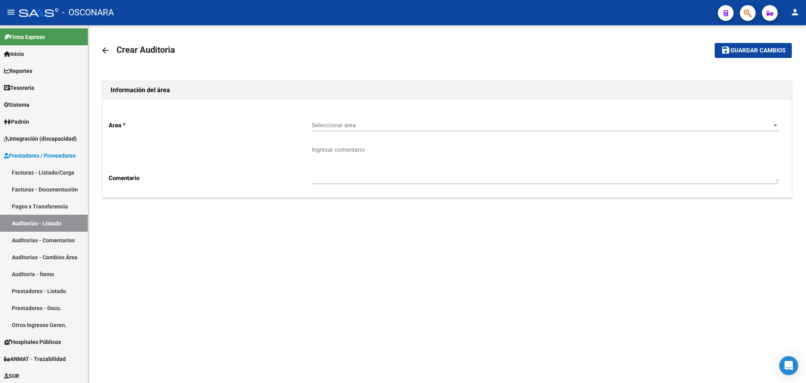
click at [324, 122] on span "Seleccionar area" at bounding box center [542, 125] width 460 height 7
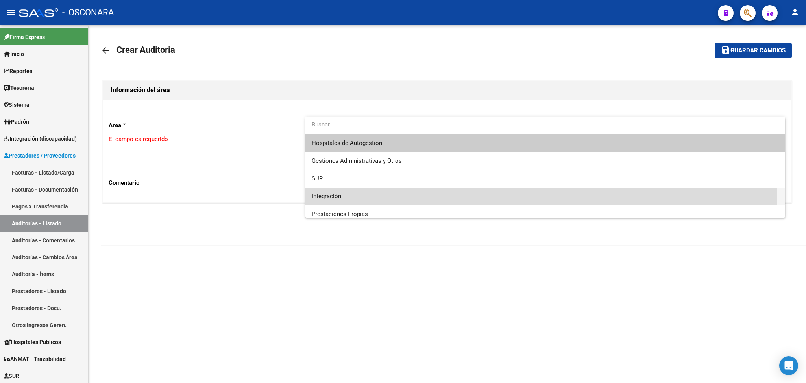
click at [343, 189] on span "Integración" at bounding box center [545, 196] width 467 height 18
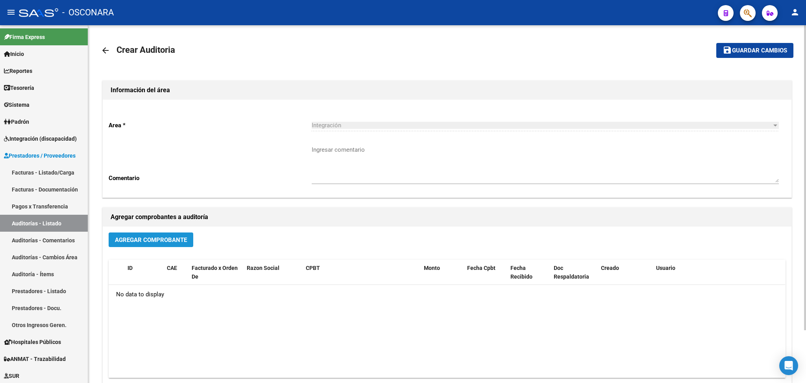
click at [186, 236] on span "Agregar Comprobante" at bounding box center [151, 239] width 72 height 7
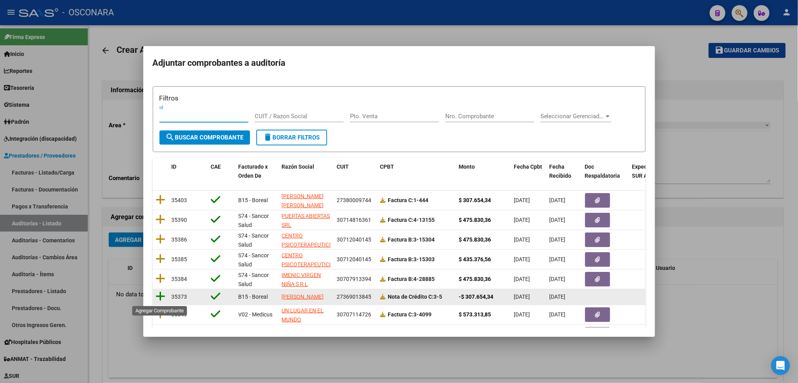
click at [160, 296] on icon at bounding box center [161, 296] width 10 height 11
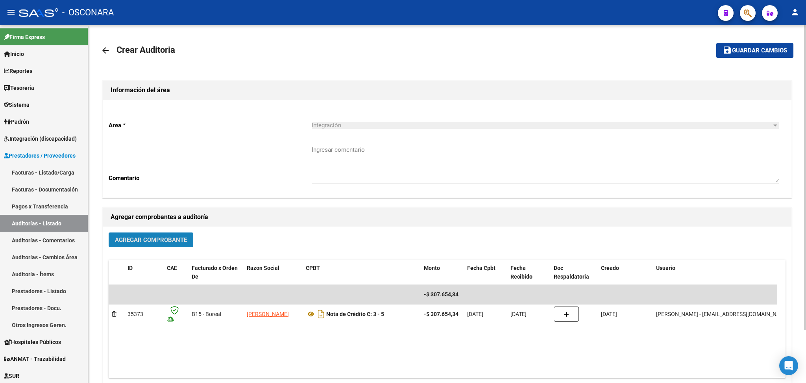
click at [157, 237] on span "Agregar Comprobante" at bounding box center [151, 239] width 72 height 7
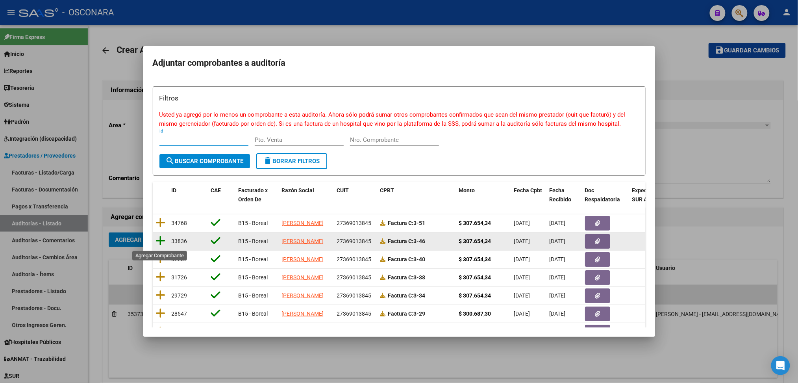
click at [158, 241] on icon at bounding box center [161, 240] width 10 height 11
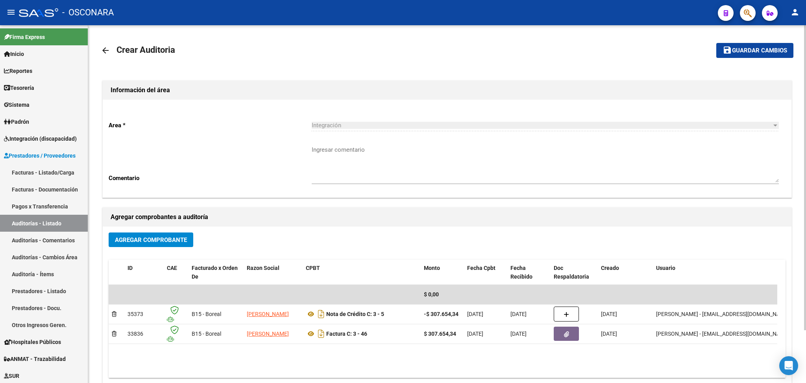
click at [728, 43] on mat-toolbar-row "save Guardar cambios" at bounding box center [722, 50] width 144 height 25
click at [746, 49] on span "Guardar cambios" at bounding box center [759, 50] width 55 height 7
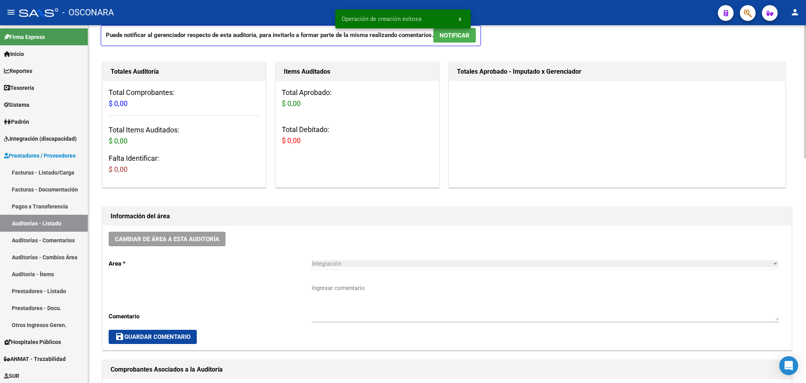
scroll to position [105, 0]
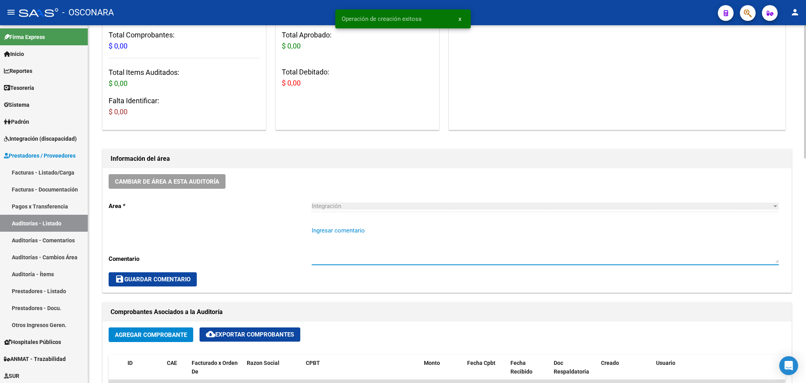
click at [326, 239] on textarea "Ingresar comentario" at bounding box center [545, 244] width 467 height 37
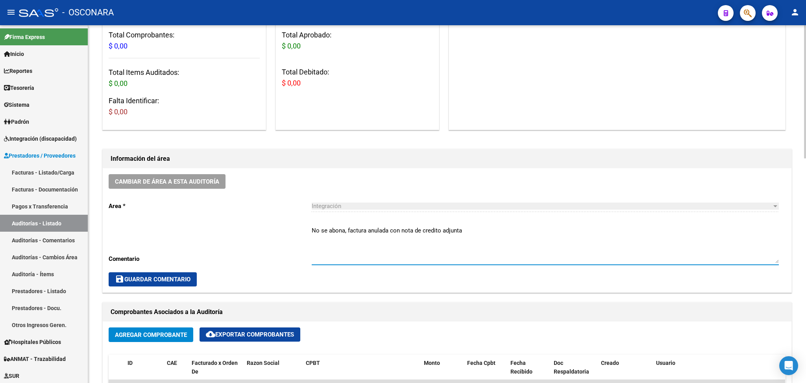
type textarea "No se abona, factura anulada con nota de credito adjunta"
click at [173, 280] on span "save Guardar Comentario" at bounding box center [153, 279] width 76 height 7
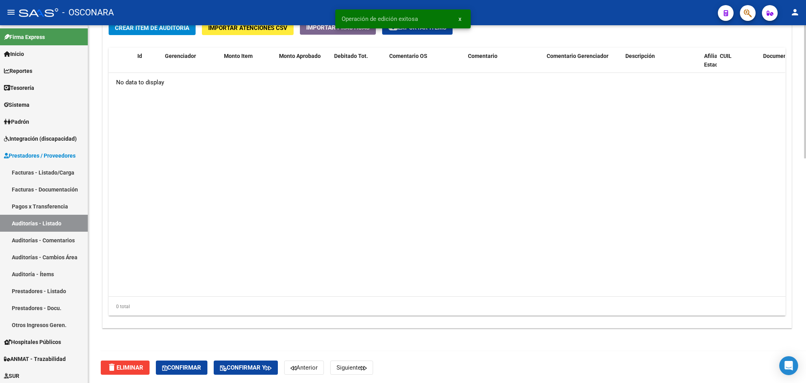
click at [184, 360] on button "Confirmar" at bounding box center [182, 367] width 52 height 14
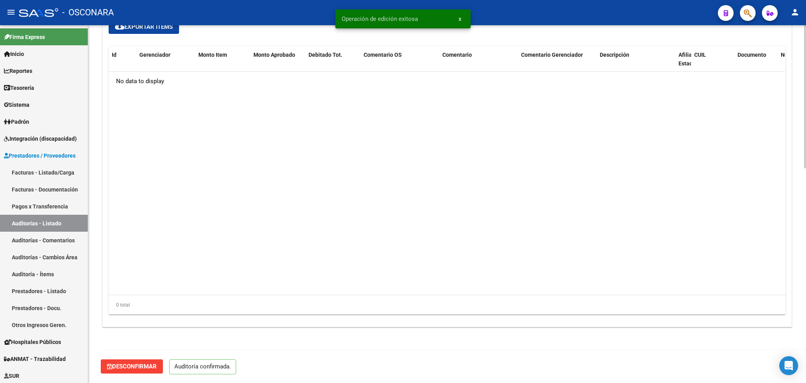
scroll to position [535, 0]
type input "202509"
click at [51, 173] on link "Facturas - Listado/Carga" at bounding box center [44, 172] width 88 height 17
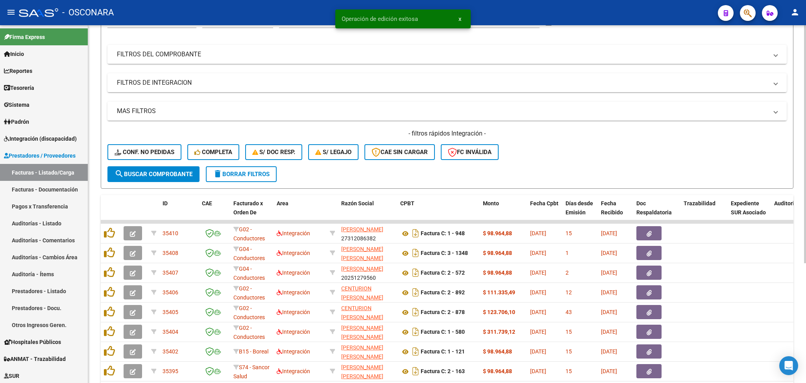
scroll to position [180, 0]
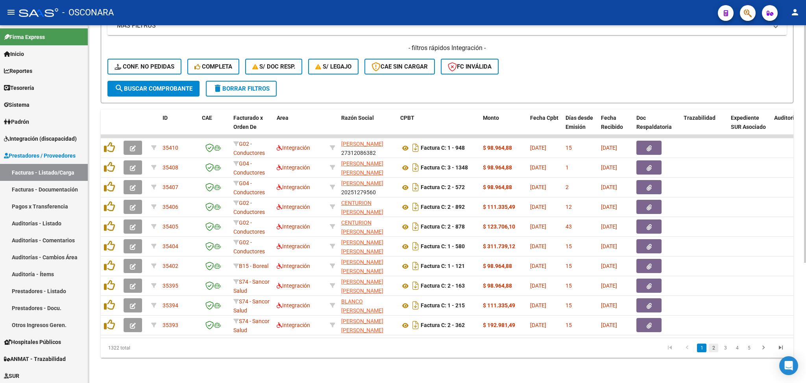
click at [715, 348] on link "2" at bounding box center [713, 347] width 9 height 9
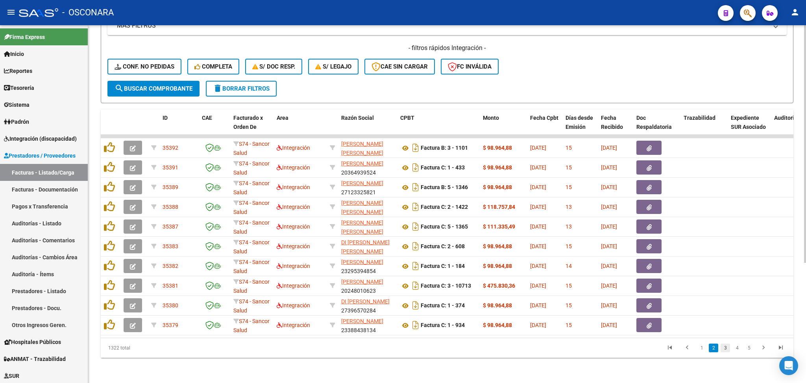
click at [725, 348] on link "3" at bounding box center [725, 347] width 9 height 9
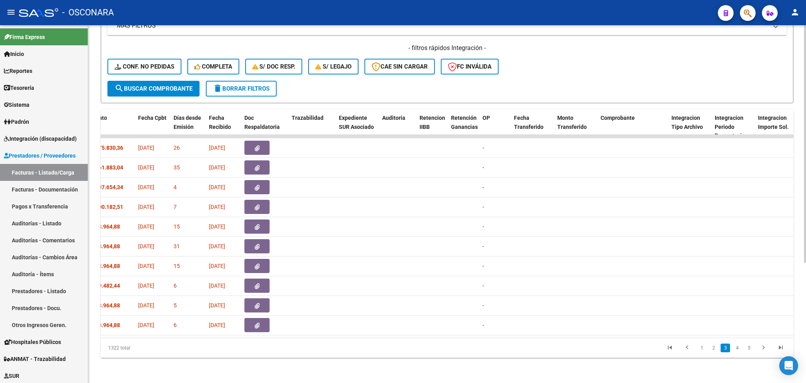
scroll to position [0, 0]
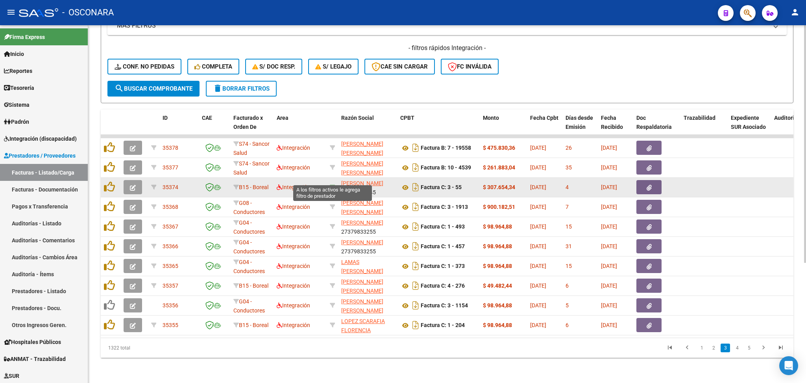
click at [333, 184] on icon at bounding box center [333, 187] width 6 height 6
type input "27369013845"
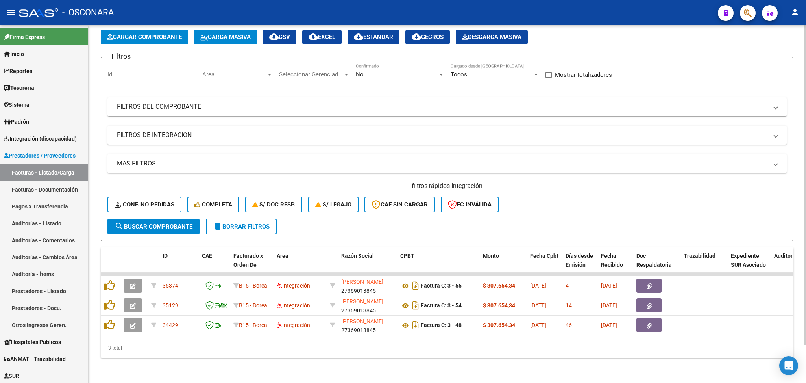
click at [368, 71] on div "No" at bounding box center [397, 74] width 82 height 7
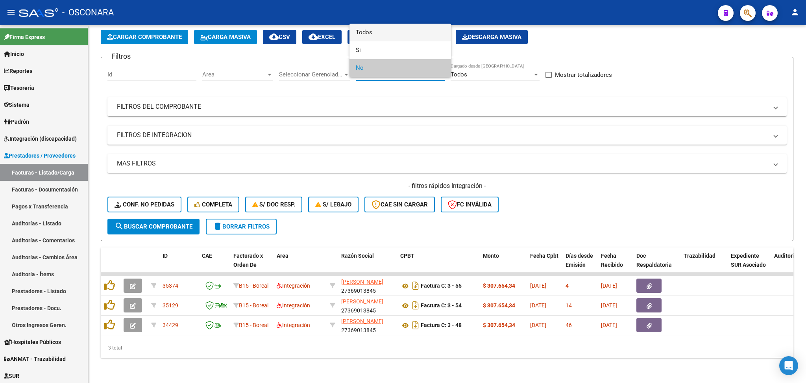
click at [367, 33] on span "Todos" at bounding box center [400, 33] width 89 height 18
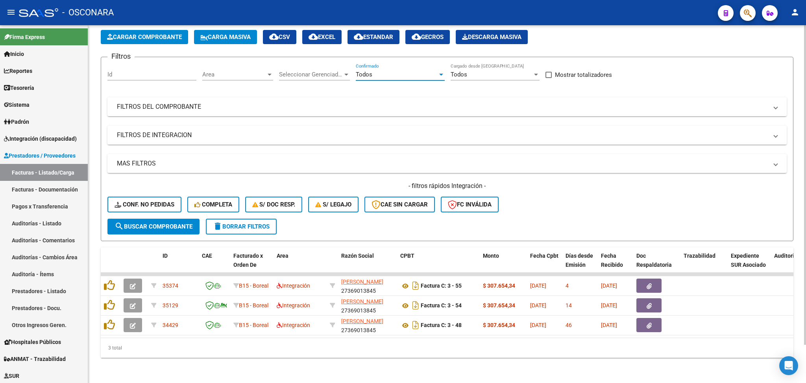
click at [173, 223] on span "search Buscar Comprobante" at bounding box center [154, 226] width 78 height 7
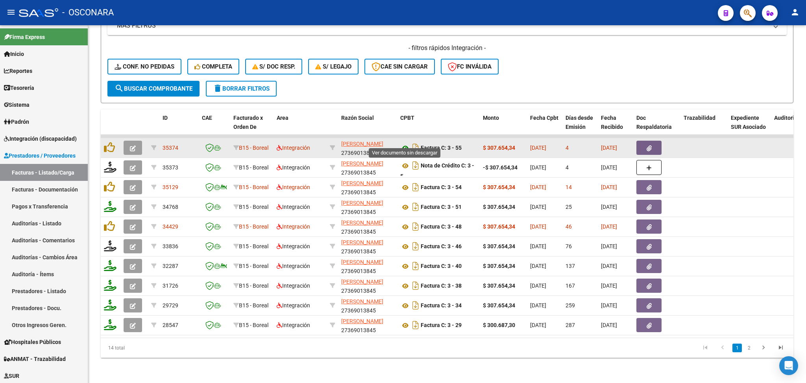
click at [405, 143] on icon at bounding box center [405, 147] width 10 height 9
click at [651, 145] on icon "button" at bounding box center [649, 148] width 5 height 6
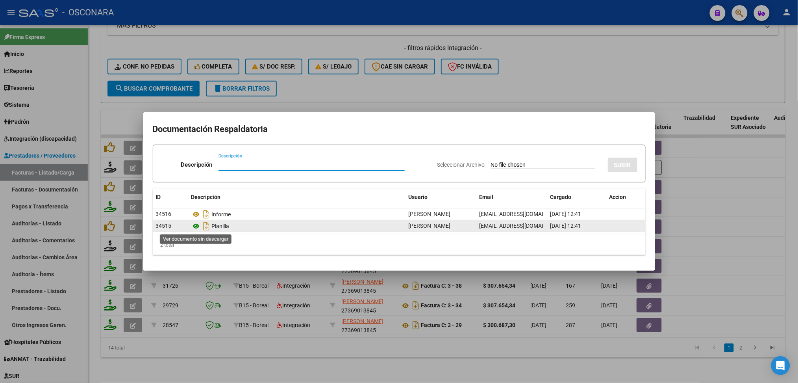
click at [197, 227] on icon at bounding box center [196, 225] width 10 height 9
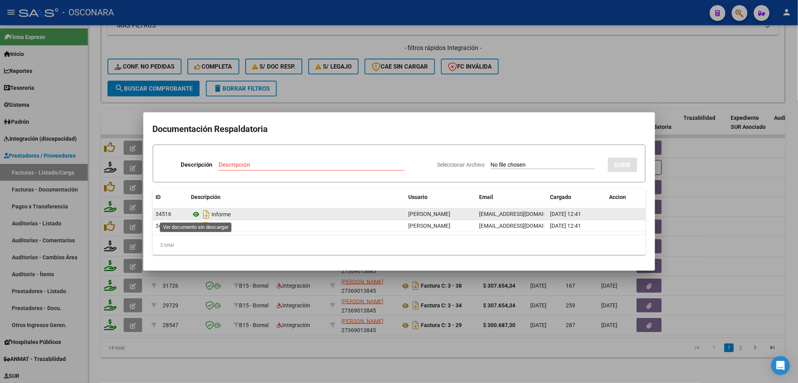
click at [194, 215] on icon at bounding box center [196, 213] width 10 height 9
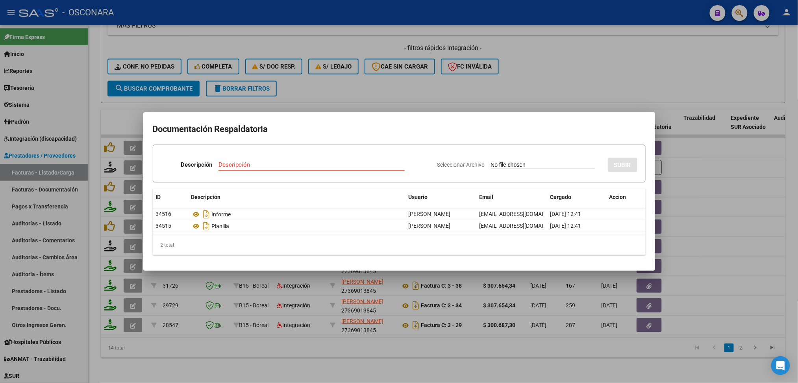
click at [405, 90] on div at bounding box center [399, 191] width 798 height 383
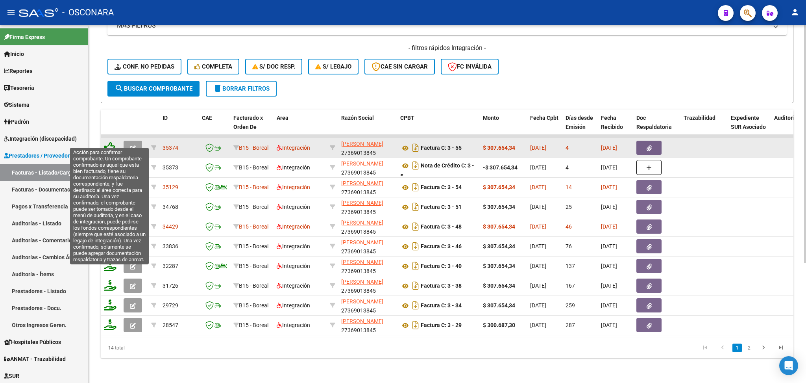
click at [106, 142] on icon at bounding box center [109, 147] width 11 height 11
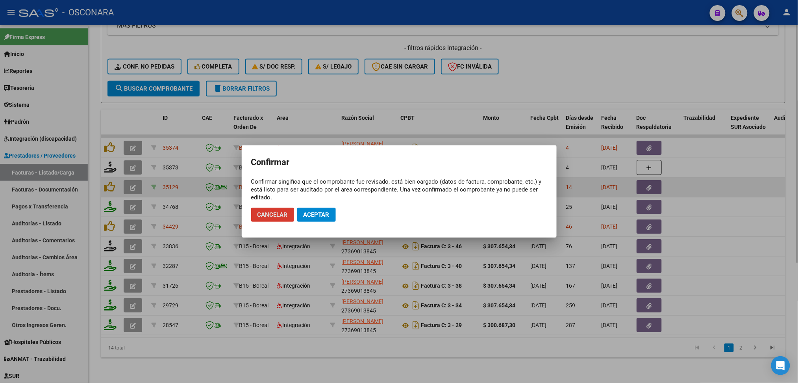
drag, startPoint x: 309, startPoint y: 210, endPoint x: 155, endPoint y: 177, distance: 157.5
click at [309, 210] on button "Aceptar" at bounding box center [316, 214] width 39 height 14
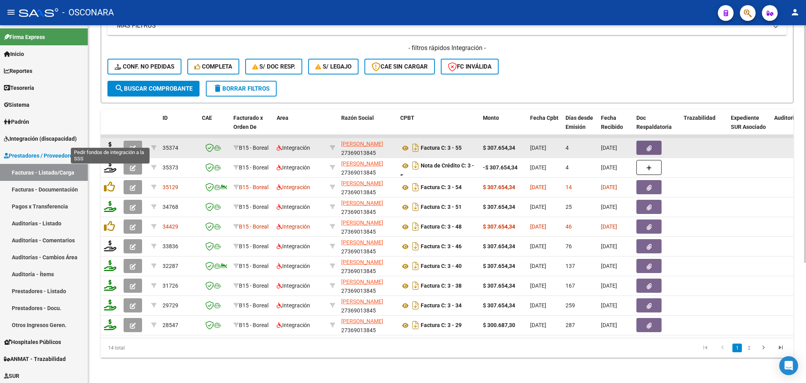
click at [109, 142] on icon at bounding box center [110, 147] width 13 height 11
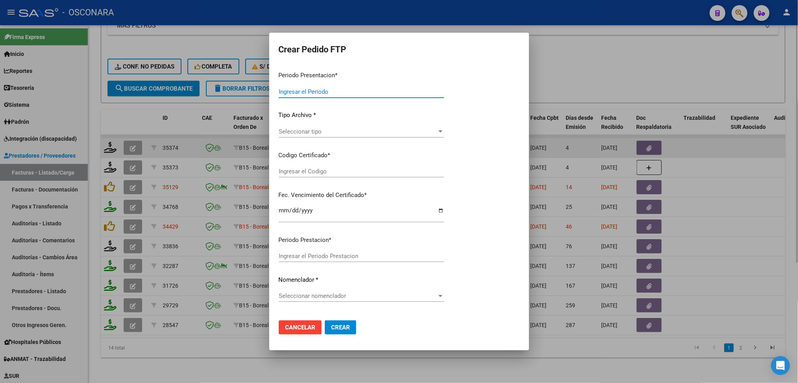
type input "202508"
type input "202506"
type input "$ 307.654,34"
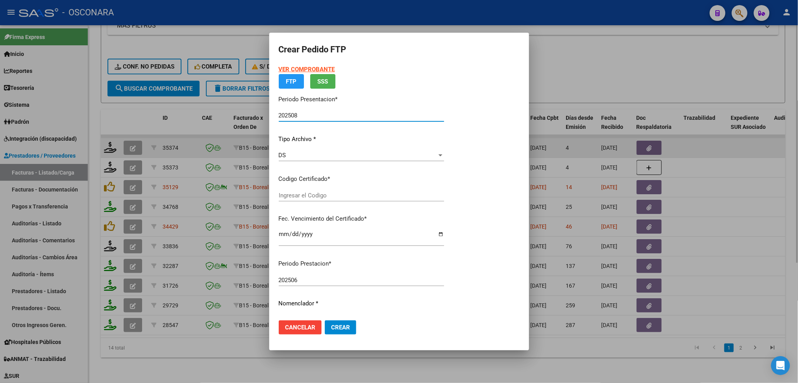
type input "ARG01000497991372023090420240904SJN261"
type input "[DATE]"
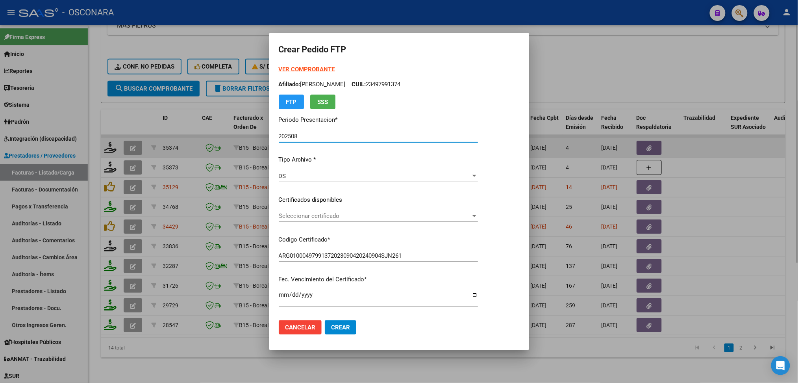
click at [306, 218] on span "Seleccionar certificado" at bounding box center [375, 215] width 192 height 7
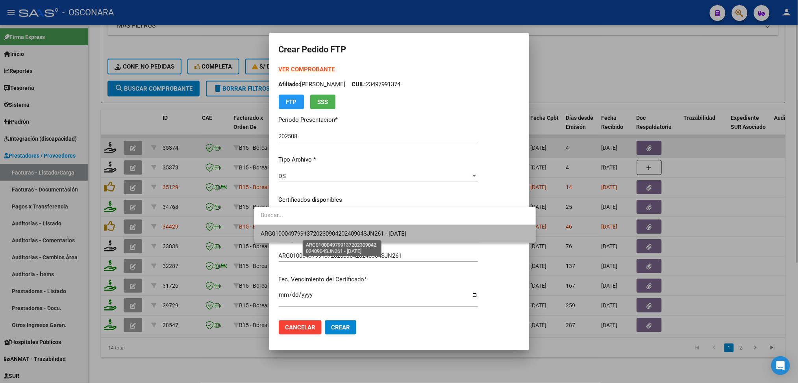
click at [308, 232] on span "ARG01000497991372023090420240904SJN261 - [DATE]" at bounding box center [334, 233] width 146 height 7
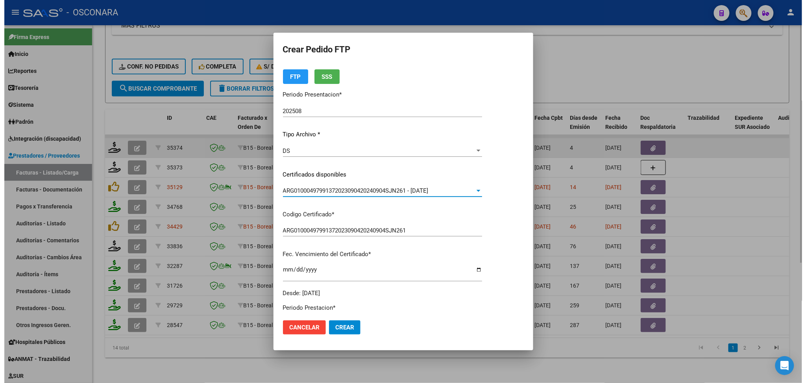
scroll to position [157, 0]
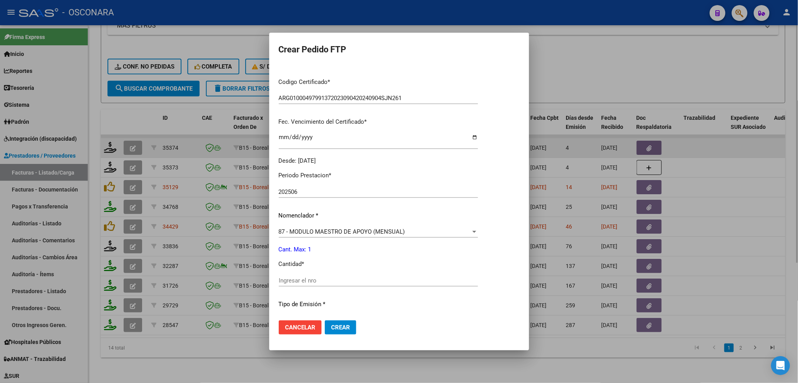
click at [291, 276] on div "Ingresar el nro" at bounding box center [378, 280] width 199 height 12
type input "1"
click at [331, 325] on span "Crear" at bounding box center [340, 327] width 19 height 7
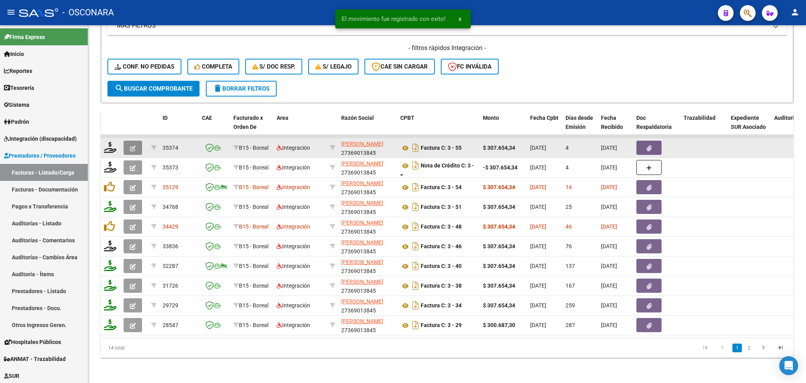
click at [134, 145] on icon "button" at bounding box center [133, 148] width 6 height 6
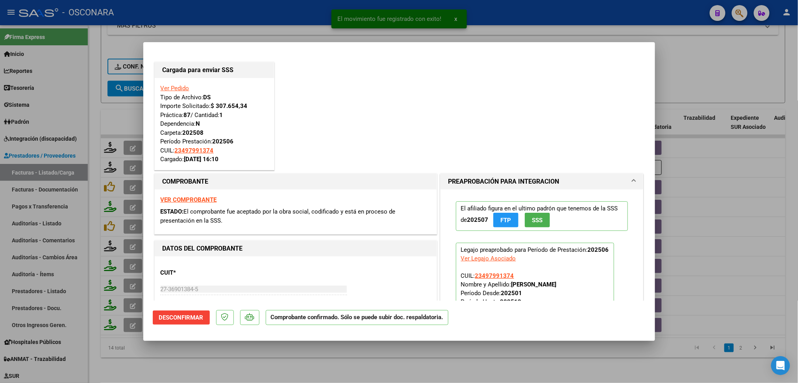
click at [272, 363] on div at bounding box center [399, 191] width 798 height 383
type input "$ 0,00"
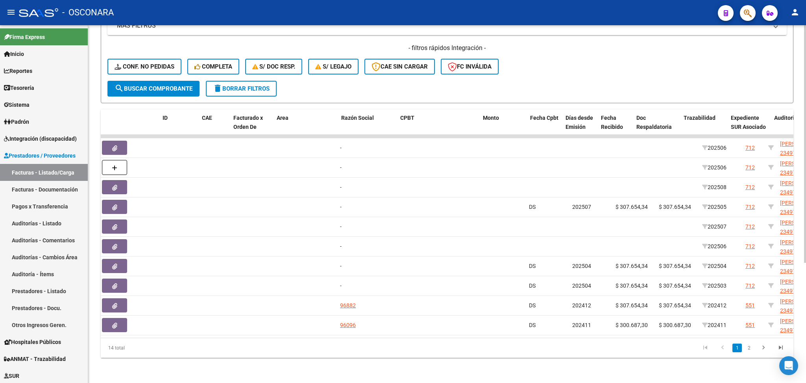
scroll to position [0, 0]
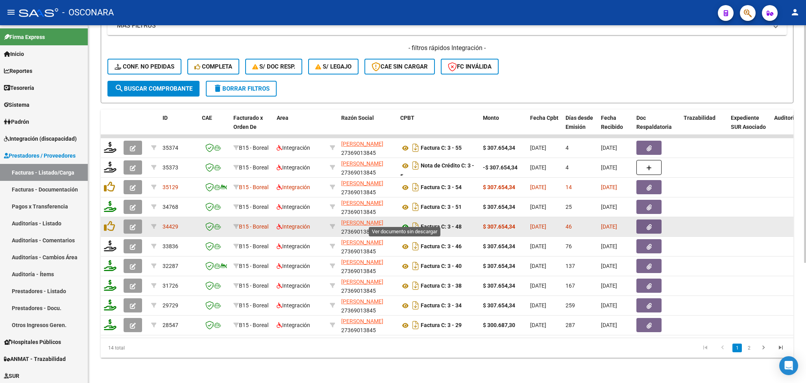
click at [405, 222] on icon at bounding box center [405, 226] width 10 height 9
click at [644, 223] on button "button" at bounding box center [649, 226] width 25 height 14
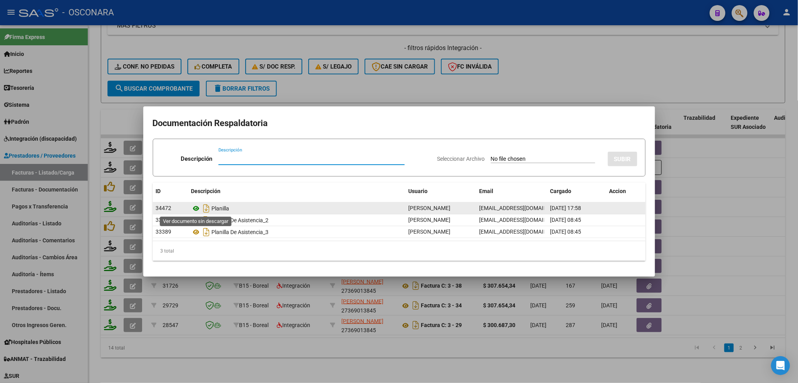
click at [194, 207] on icon at bounding box center [196, 208] width 10 height 9
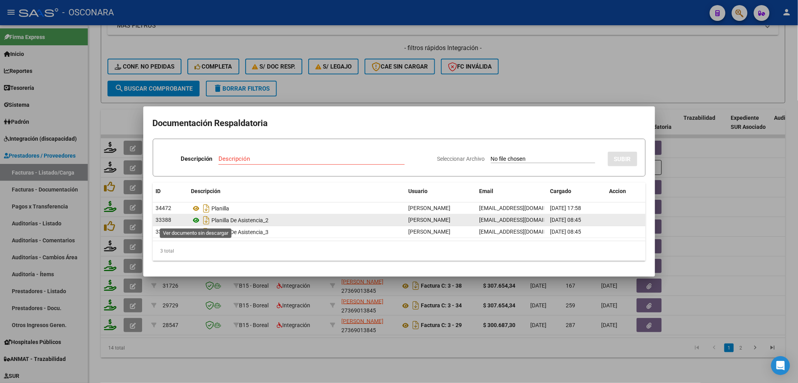
click at [196, 220] on icon at bounding box center [196, 219] width 10 height 9
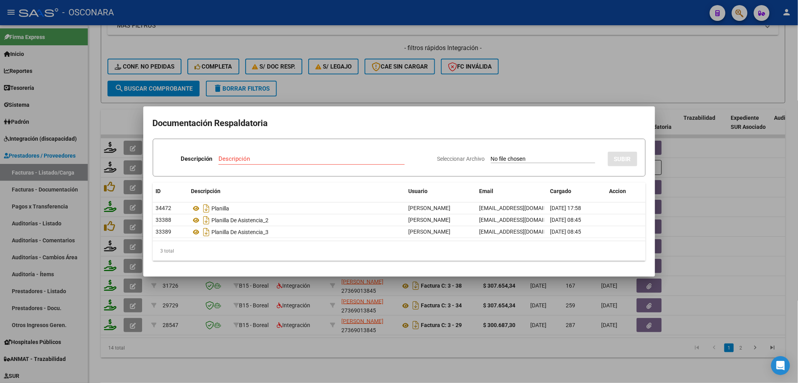
click at [324, 80] on div at bounding box center [399, 191] width 798 height 383
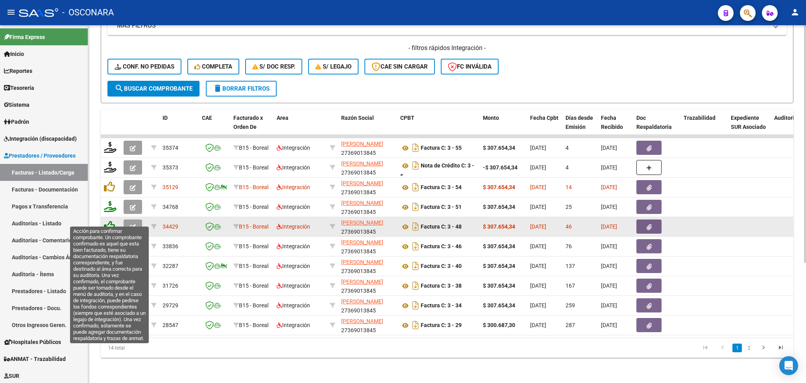
click at [110, 220] on icon at bounding box center [109, 225] width 11 height 11
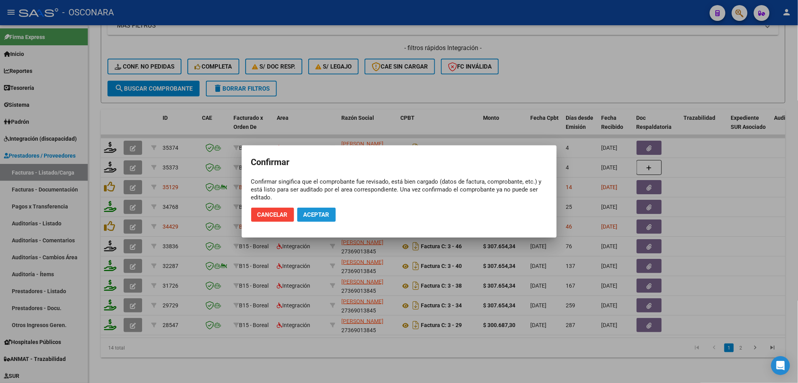
click at [315, 214] on span "Aceptar" at bounding box center [317, 214] width 26 height 7
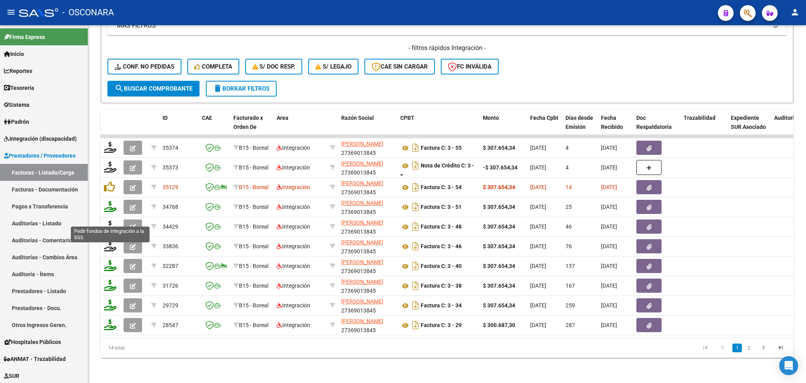
click at [110, 220] on icon at bounding box center [110, 225] width 13 height 11
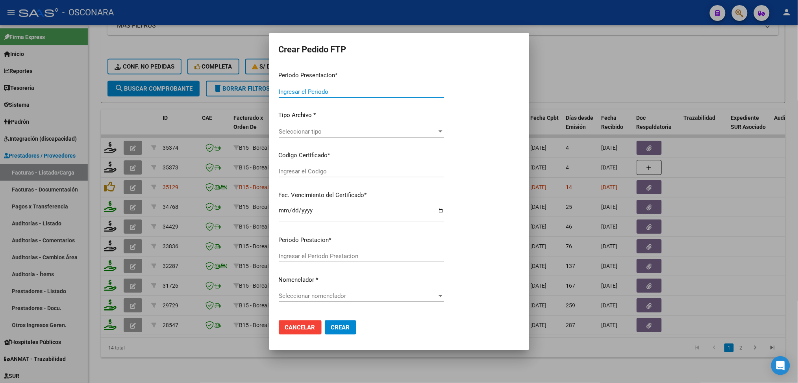
type input "202508"
type input "202507"
type input "$ 307.654,34"
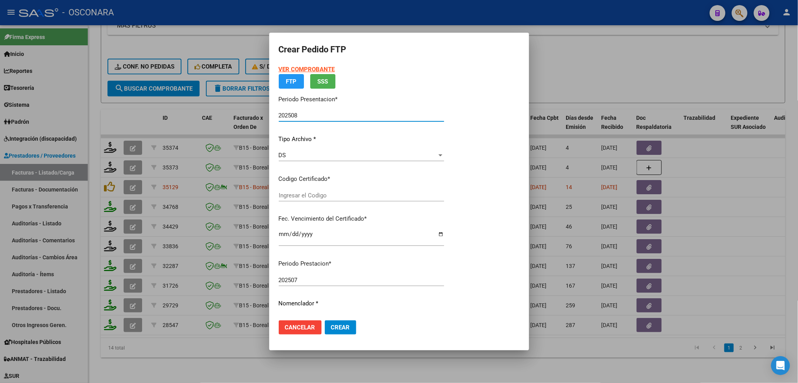
type input "ARG01000497991372023090420240904SJN261"
type input "[DATE]"
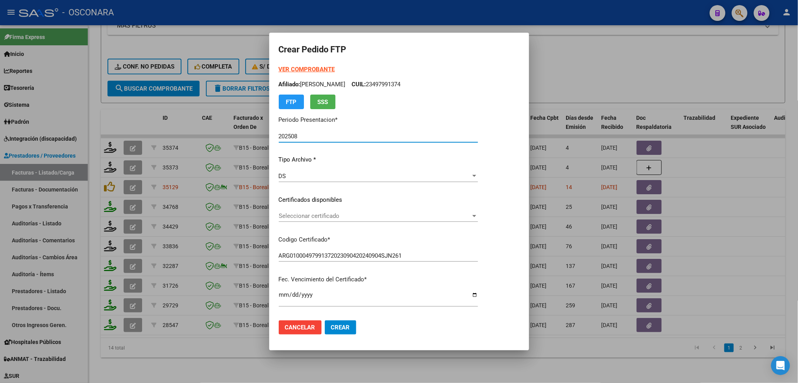
click at [305, 217] on span "Seleccionar certificado" at bounding box center [375, 215] width 192 height 7
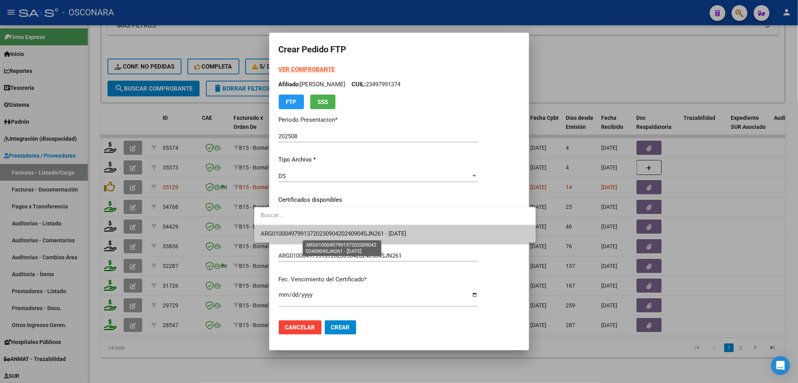
click at [306, 234] on span "ARG01000497991372023090420240904SJN261 - [DATE]" at bounding box center [334, 233] width 146 height 7
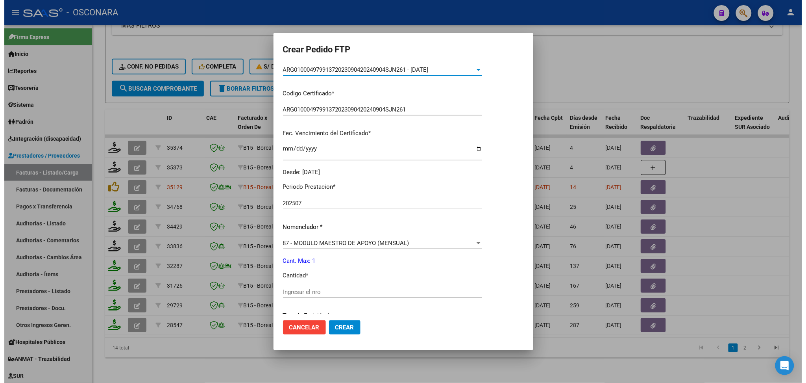
scroll to position [157, 0]
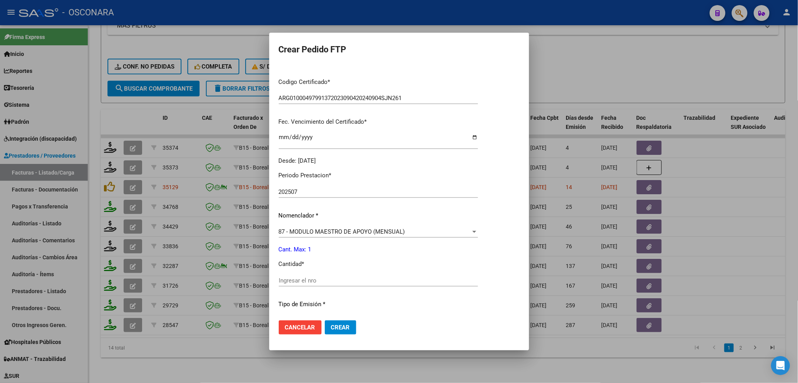
click at [292, 274] on div "Ingresar el nro" at bounding box center [378, 280] width 199 height 12
type input "1"
click at [325, 320] on button "Crear" at bounding box center [340, 327] width 31 height 14
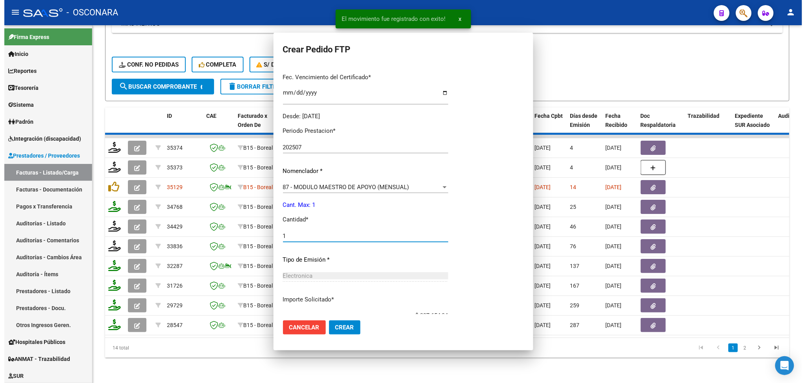
scroll to position [0, 0]
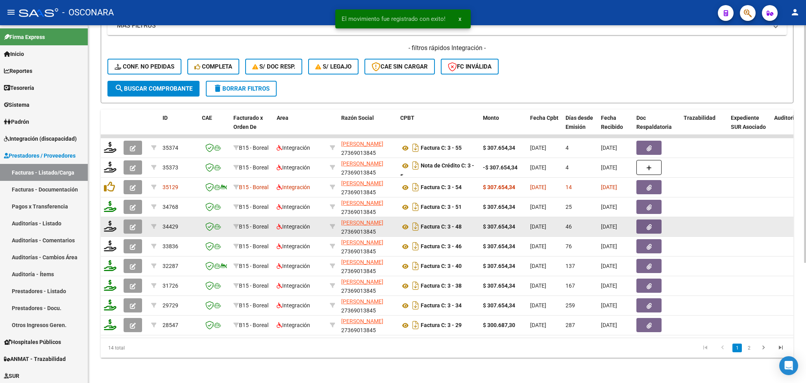
click at [136, 220] on button "button" at bounding box center [133, 226] width 19 height 14
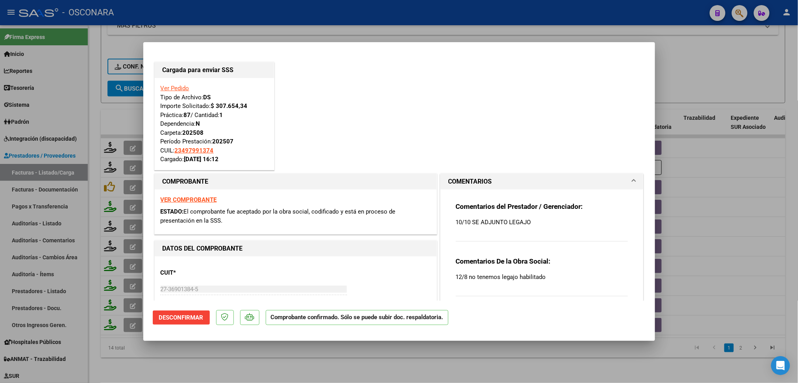
click at [232, 358] on div at bounding box center [399, 191] width 798 height 383
type input "$ 0,00"
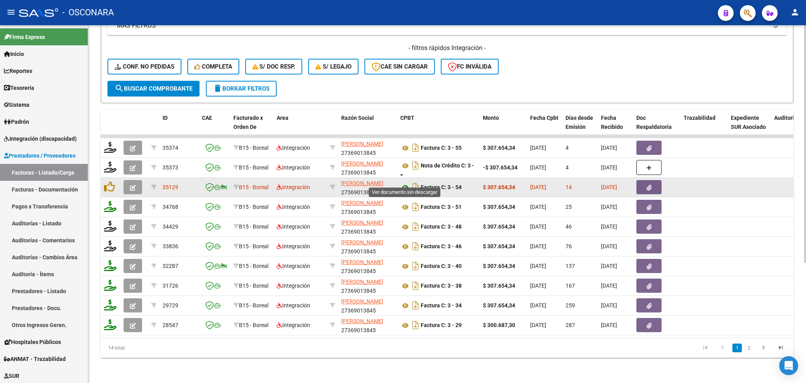
click at [406, 183] on icon at bounding box center [405, 187] width 10 height 9
click at [653, 184] on button "button" at bounding box center [649, 187] width 25 height 14
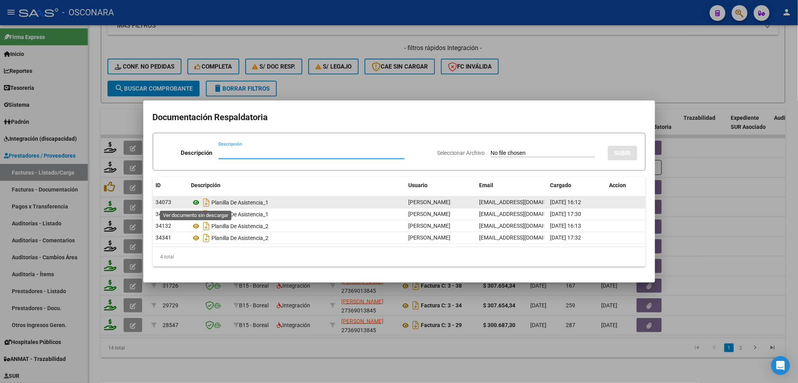
click at [197, 201] on icon at bounding box center [196, 202] width 10 height 9
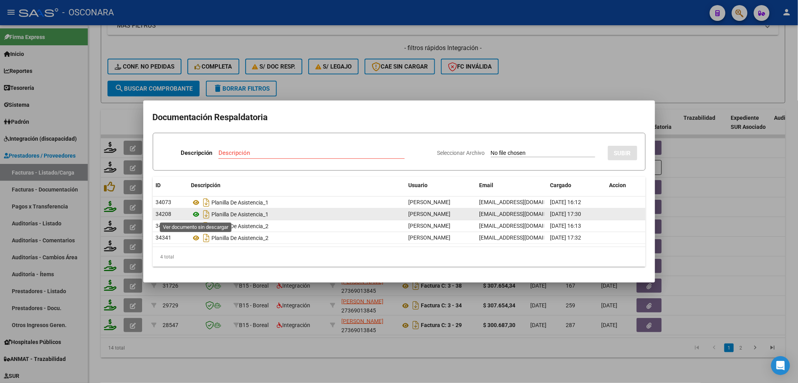
click at [195, 211] on icon at bounding box center [196, 213] width 10 height 9
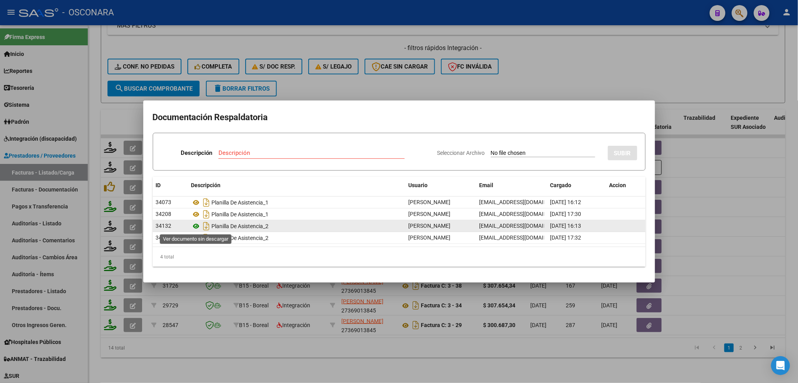
click at [194, 225] on icon at bounding box center [196, 225] width 10 height 9
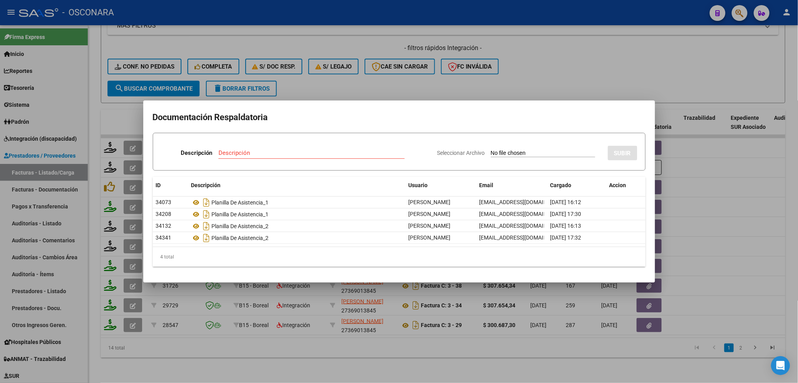
click at [300, 72] on div at bounding box center [399, 191] width 798 height 383
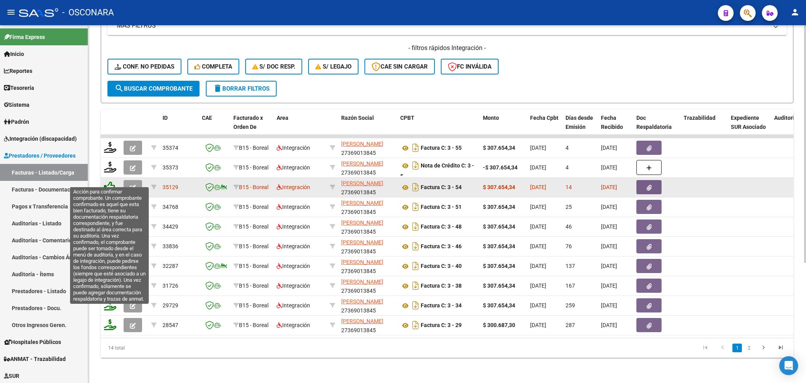
click at [109, 183] on icon at bounding box center [109, 186] width 11 height 11
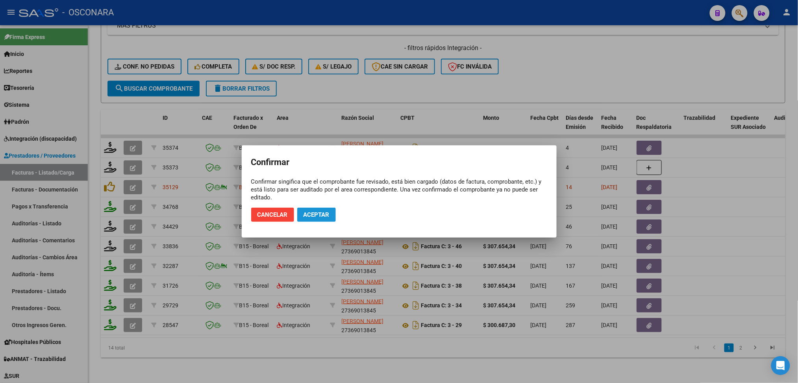
click at [321, 211] on span "Aceptar" at bounding box center [317, 214] width 26 height 7
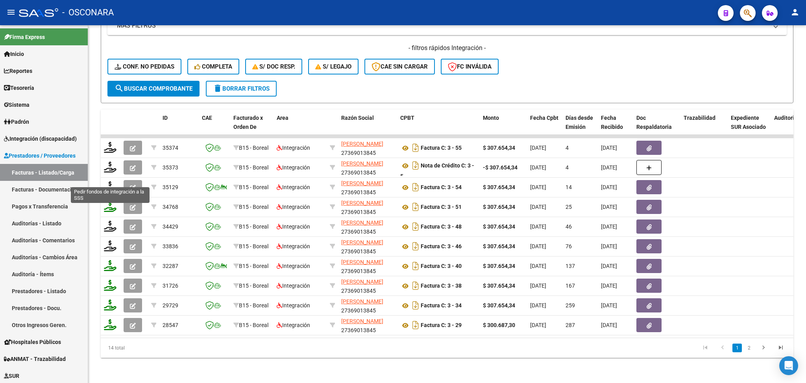
click at [109, 183] on icon at bounding box center [110, 186] width 13 height 11
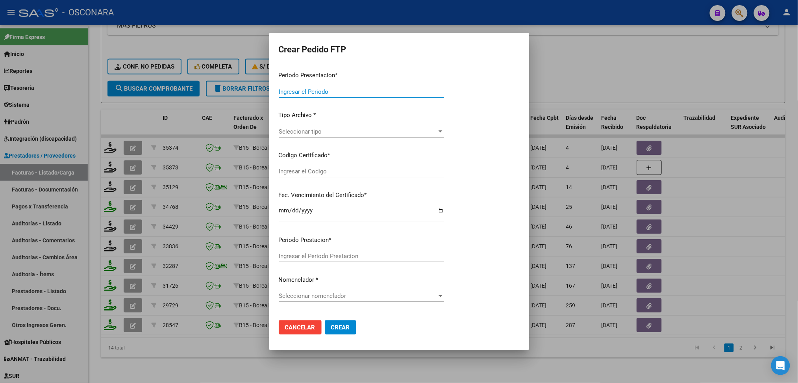
type input "202508"
type input "$ 307.654,34"
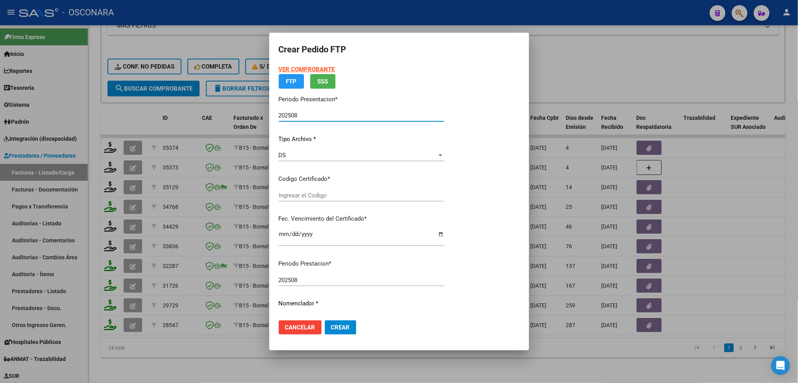
type input "ARG01000497991372023090420240904SJN261"
type input "[DATE]"
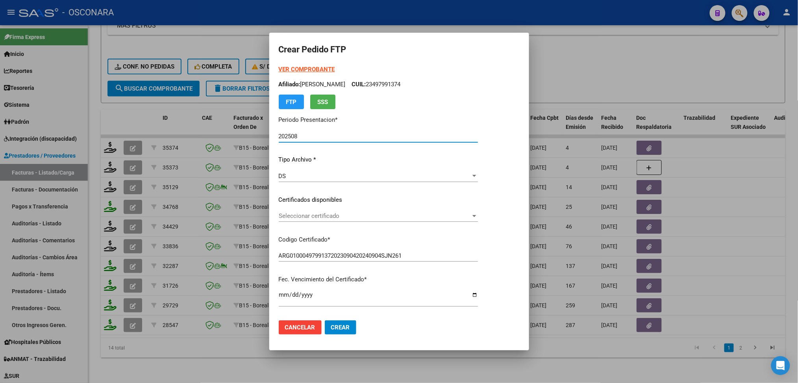
click at [302, 217] on span "Seleccionar certificado" at bounding box center [375, 215] width 192 height 7
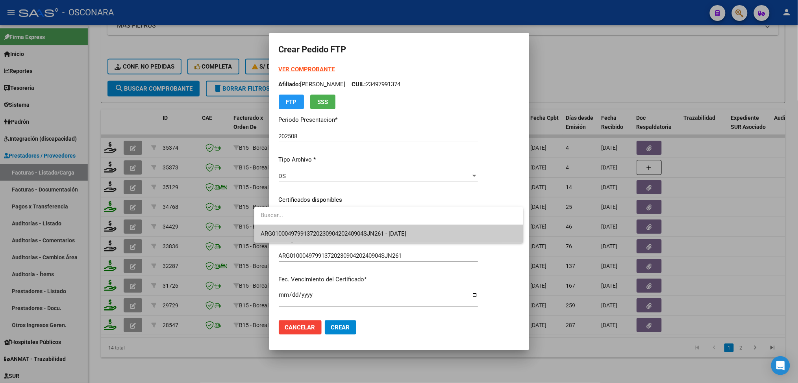
click at [302, 228] on span "ARG01000497991372023090420240904SJN261 - [DATE]" at bounding box center [389, 234] width 256 height 18
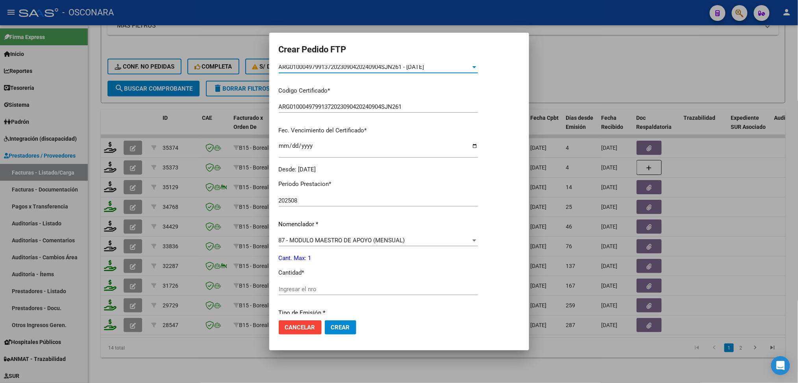
scroll to position [210, 0]
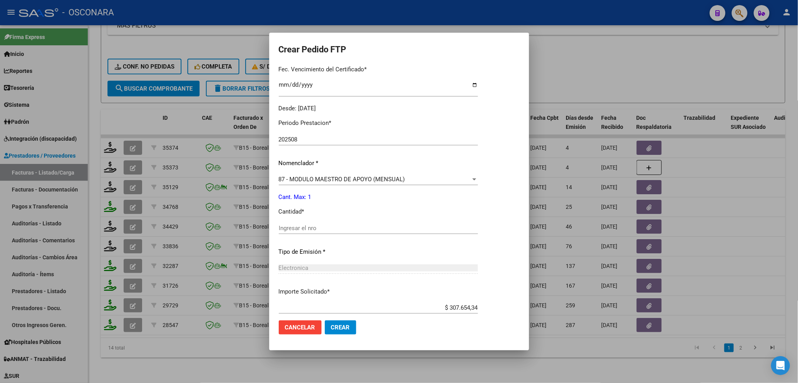
click at [291, 228] on input "Ingresar el nro" at bounding box center [378, 227] width 199 height 7
click at [325, 320] on button "Crear" at bounding box center [340, 327] width 31 height 14
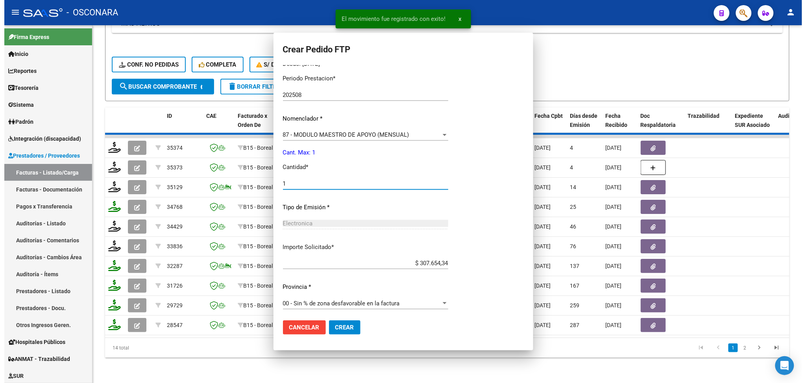
scroll to position [0, 0]
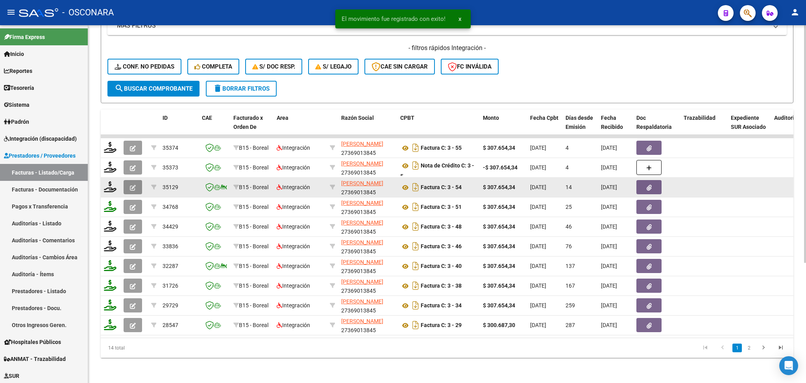
click at [131, 185] on icon "button" at bounding box center [133, 188] width 6 height 6
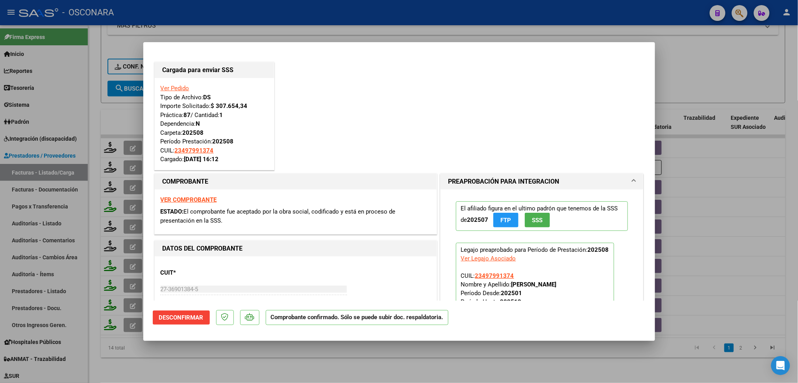
click at [333, 359] on div at bounding box center [399, 191] width 798 height 383
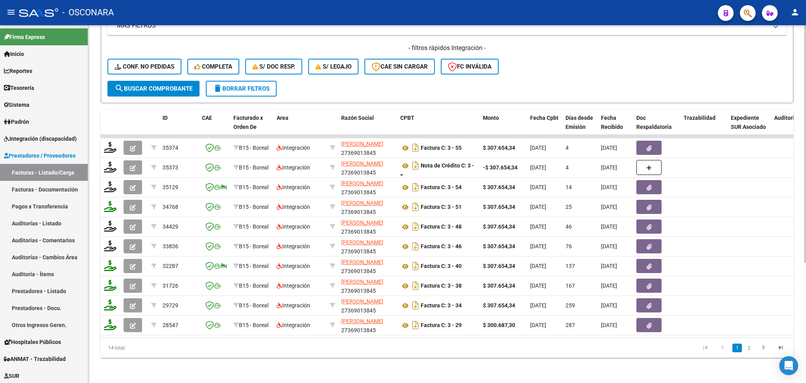
click at [293, 87] on form "Filtros Id Area Area Seleccionar Gerenciador Seleccionar Gerenciador Todos Conf…" at bounding box center [447, 11] width 693 height 184
click at [65, 139] on span "Integración (discapacidad)" at bounding box center [40, 138] width 73 height 9
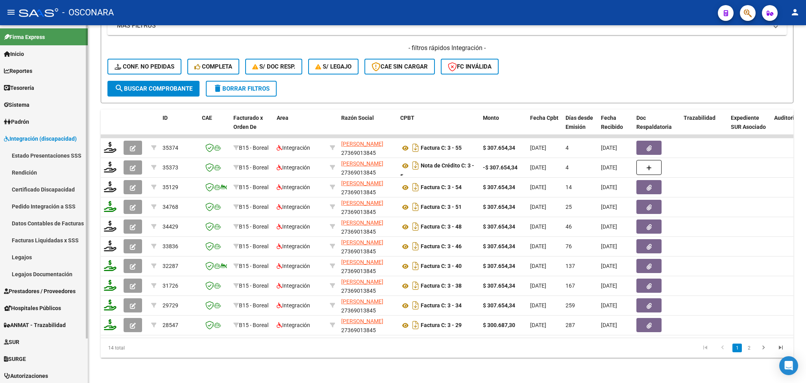
click at [48, 207] on link "Pedido Integración a SSS" at bounding box center [44, 206] width 88 height 17
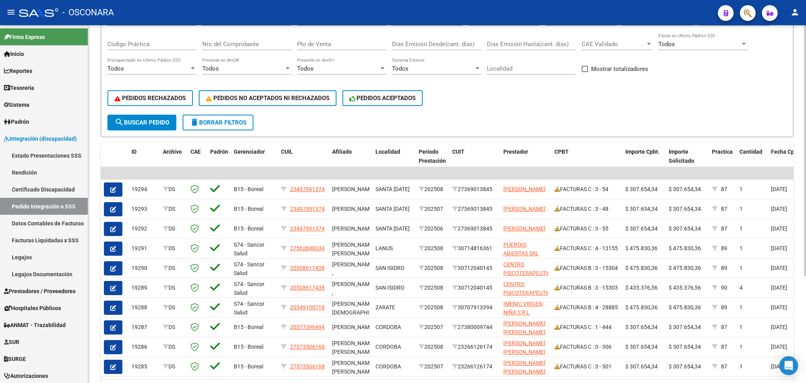
scroll to position [153, 0]
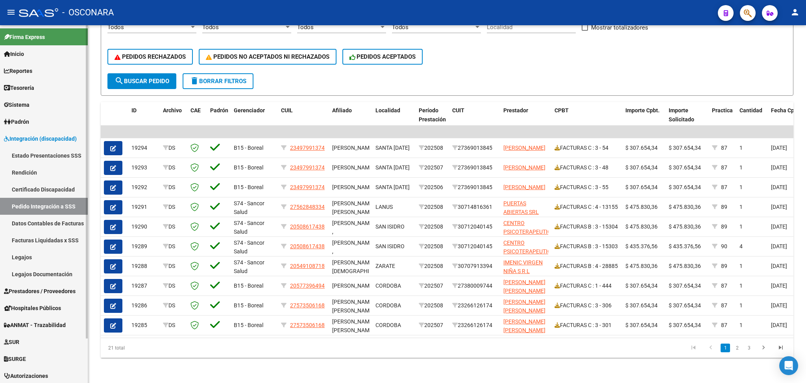
click at [43, 293] on span "Prestadores / Proveedores" at bounding box center [40, 291] width 72 height 9
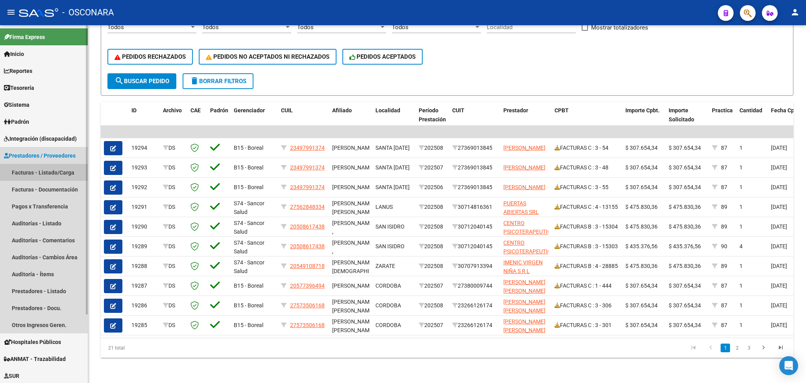
click at [46, 172] on link "Facturas - Listado/Carga" at bounding box center [44, 172] width 88 height 17
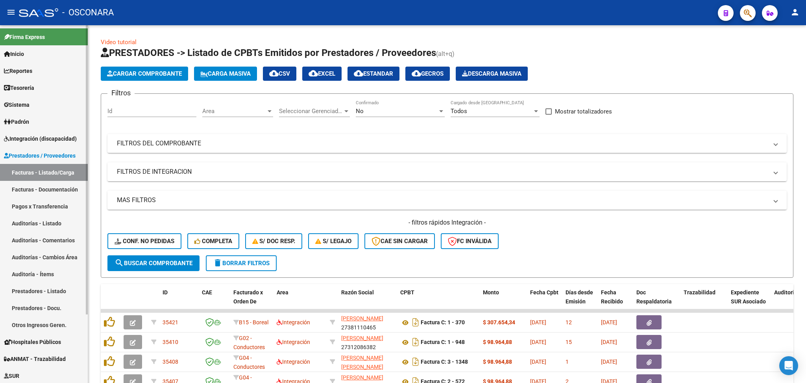
click at [34, 136] on span "Integración (discapacidad)" at bounding box center [40, 138] width 73 height 9
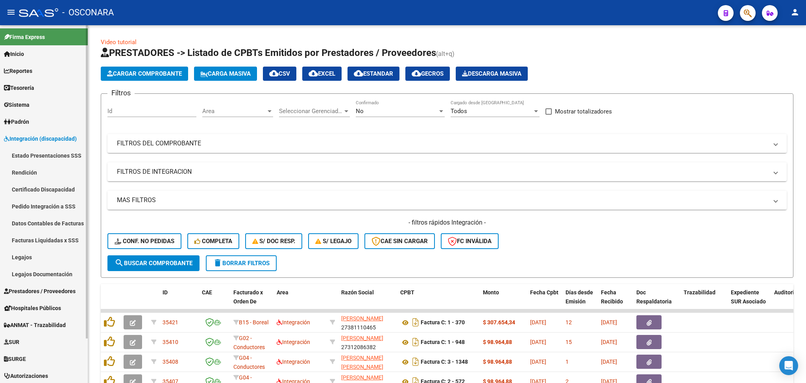
click at [41, 206] on link "Pedido Integración a SSS" at bounding box center [44, 206] width 88 height 17
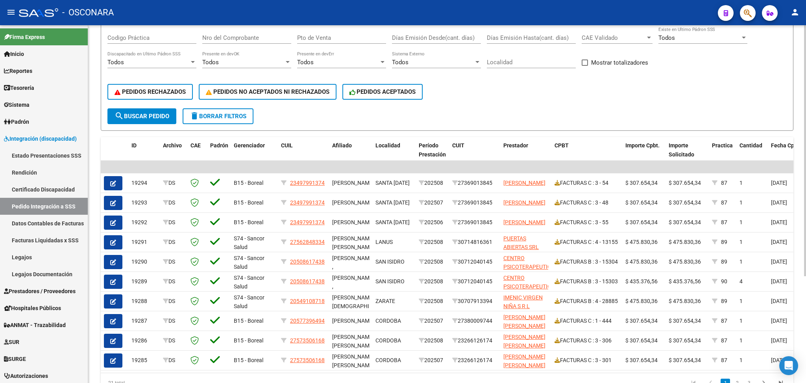
scroll to position [48, 0]
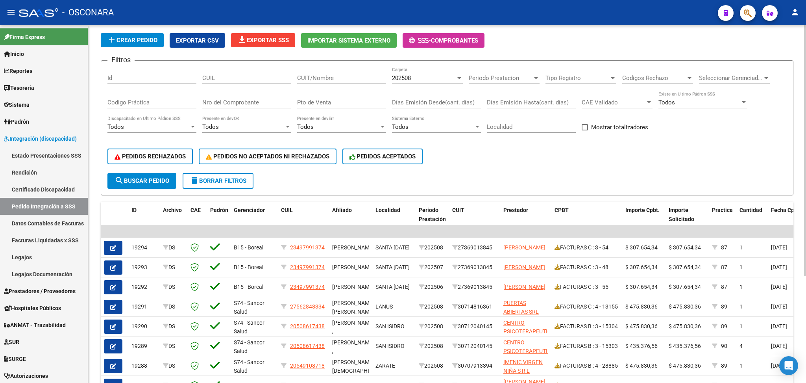
click at [595, 125] on span "Mostrar totalizadores" at bounding box center [619, 126] width 57 height 9
click at [585, 130] on input "Mostrar totalizadores" at bounding box center [585, 130] width 0 height 0
click at [154, 178] on span "search Buscar Pedido" at bounding box center [142, 180] width 55 height 7
click at [580, 122] on div "Filtros Id CUIL CUIT/Nombre 202508 Carpeta Periodo Prestacion Periodo Prestacio…" at bounding box center [447, 120] width 680 height 106
click at [584, 126] on span at bounding box center [585, 127] width 6 height 6
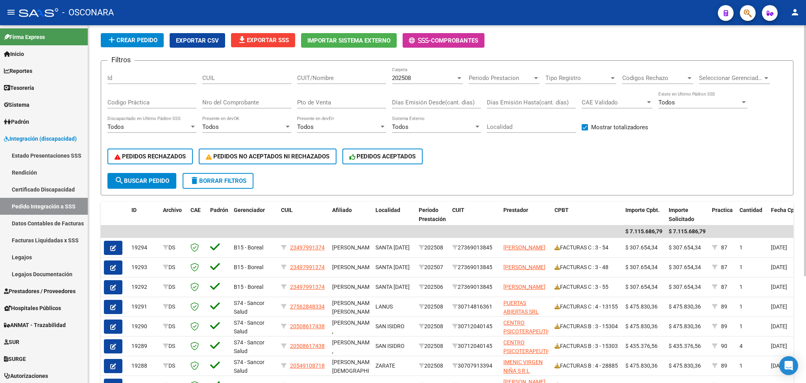
click at [585, 130] on input "Mostrar totalizadores" at bounding box center [585, 130] width 0 height 0
click at [148, 177] on span "search Buscar Pedido" at bounding box center [142, 180] width 55 height 7
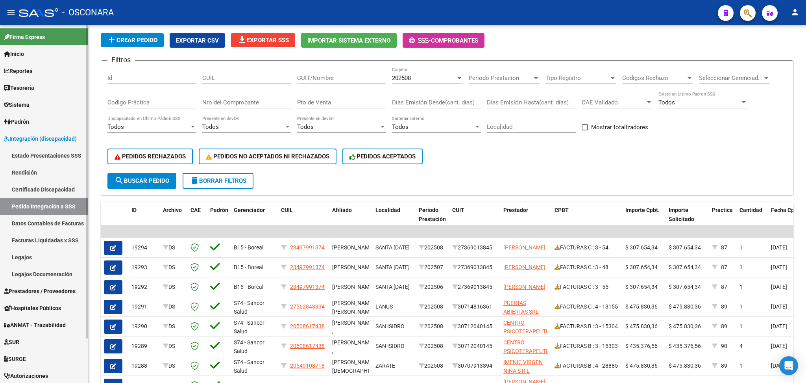
click at [52, 290] on span "Prestadores / Proveedores" at bounding box center [40, 291] width 72 height 9
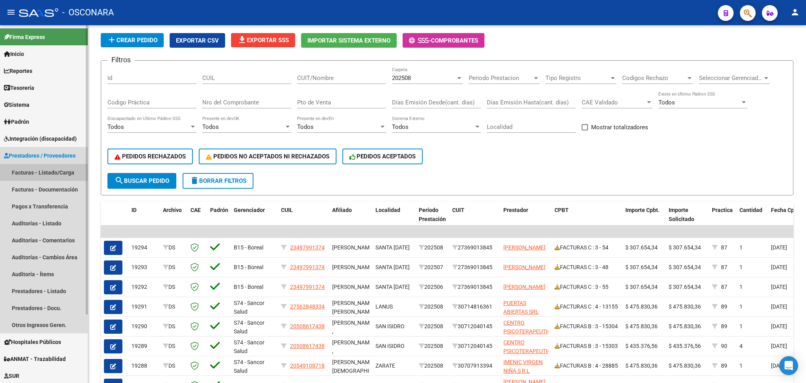
click at [54, 171] on link "Facturas - Listado/Carga" at bounding box center [44, 172] width 88 height 17
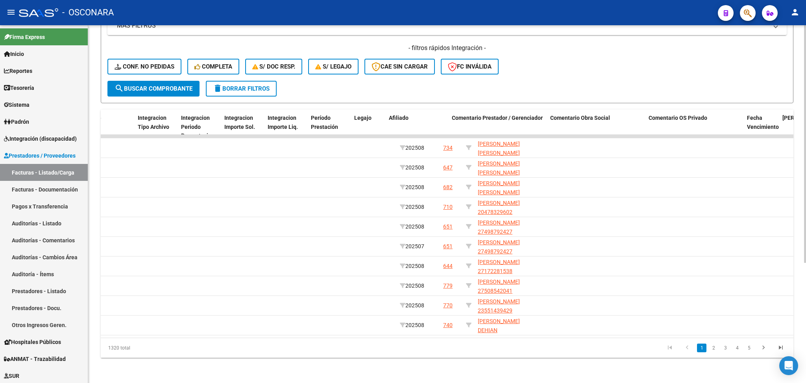
scroll to position [0, 926]
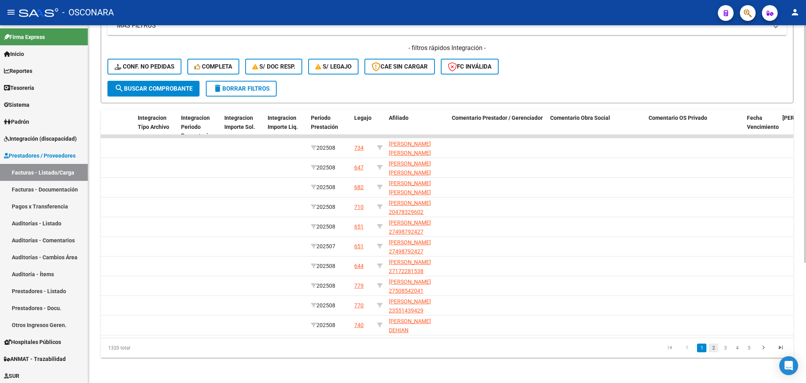
click at [715, 347] on link "2" at bounding box center [713, 347] width 9 height 9
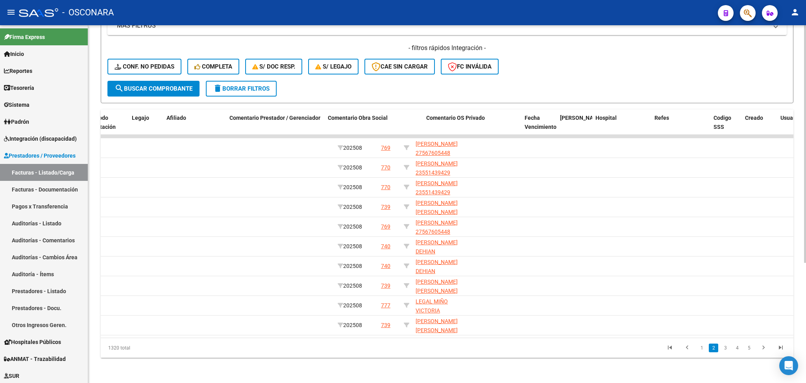
scroll to position [0, 1157]
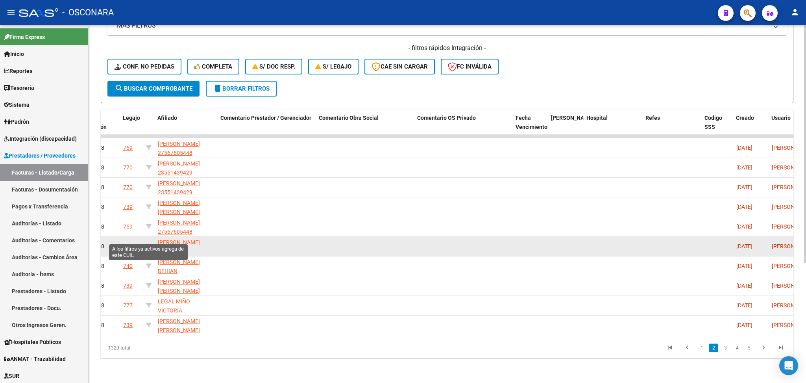
click at [149, 243] on icon at bounding box center [149, 246] width 6 height 6
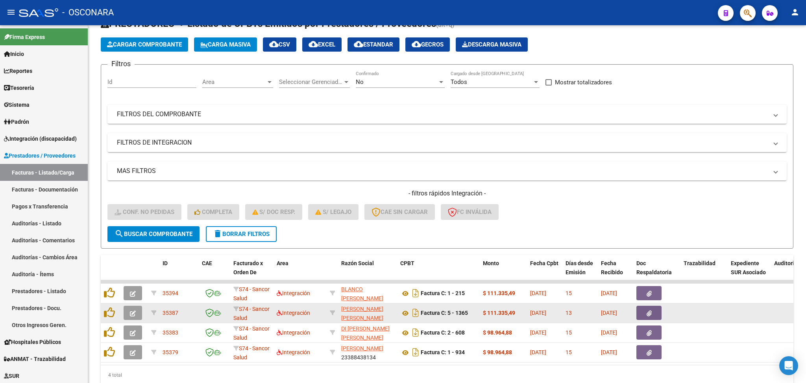
scroll to position [0, 0]
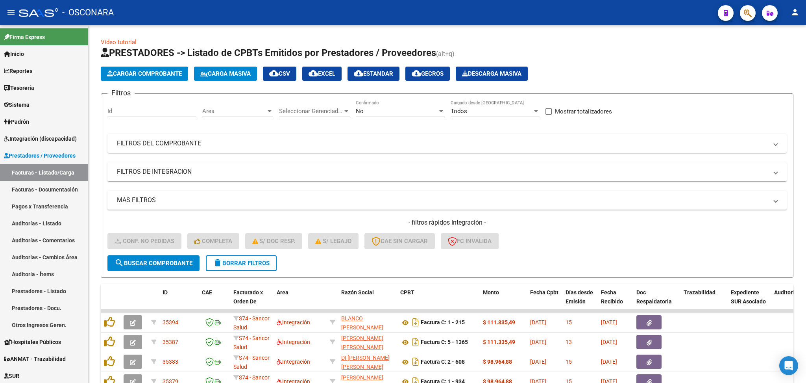
click at [374, 109] on div "No" at bounding box center [397, 110] width 82 height 7
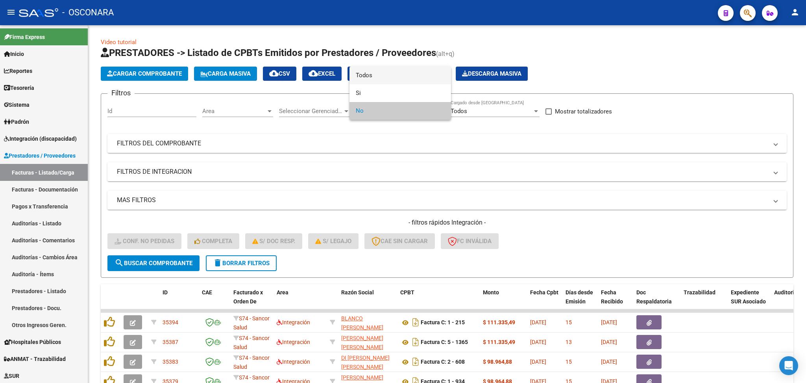
click at [369, 76] on span "Todos" at bounding box center [400, 76] width 89 height 18
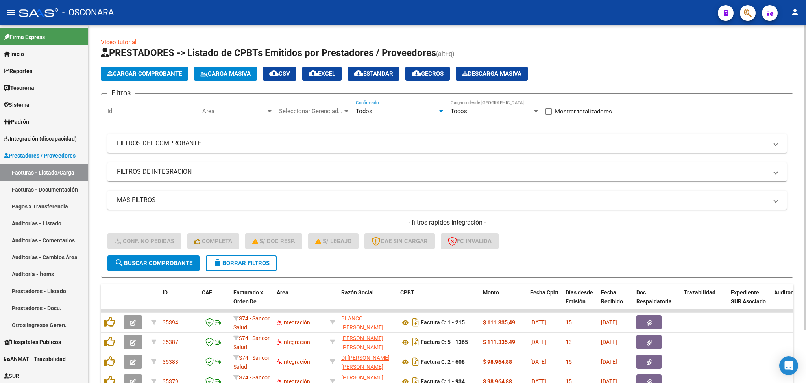
click at [189, 259] on span "search Buscar Comprobante" at bounding box center [154, 262] width 78 height 7
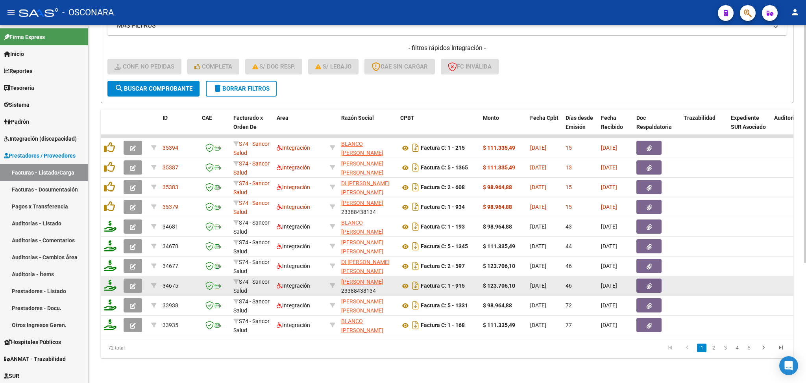
click at [131, 283] on icon "button" at bounding box center [133, 286] width 6 height 6
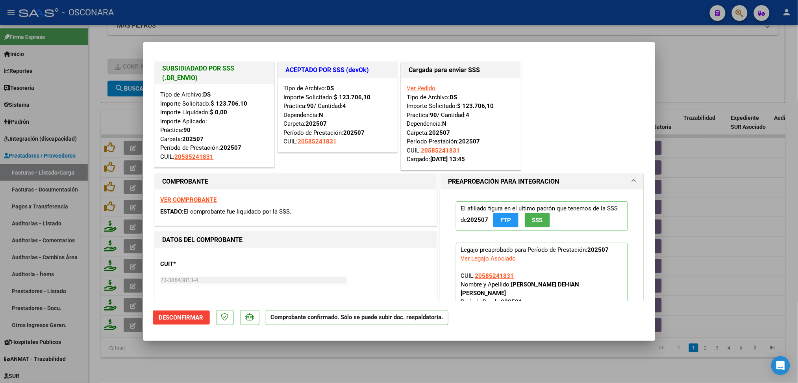
click at [144, 355] on div at bounding box center [399, 191] width 798 height 383
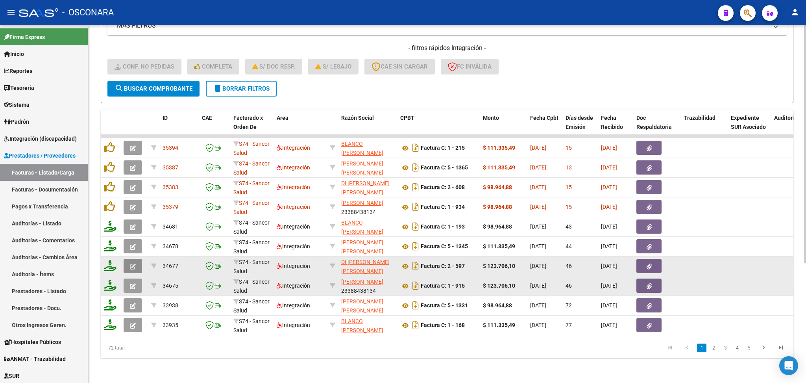
click at [132, 263] on icon "button" at bounding box center [133, 266] width 6 height 6
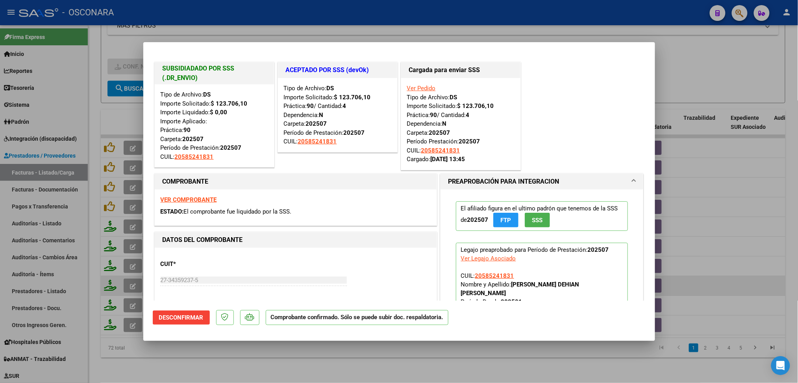
click at [161, 359] on div at bounding box center [399, 191] width 798 height 383
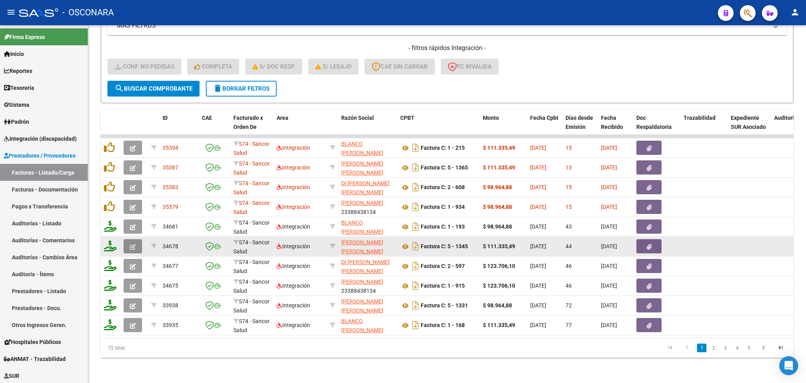
click at [131, 244] on icon "button" at bounding box center [133, 247] width 6 height 6
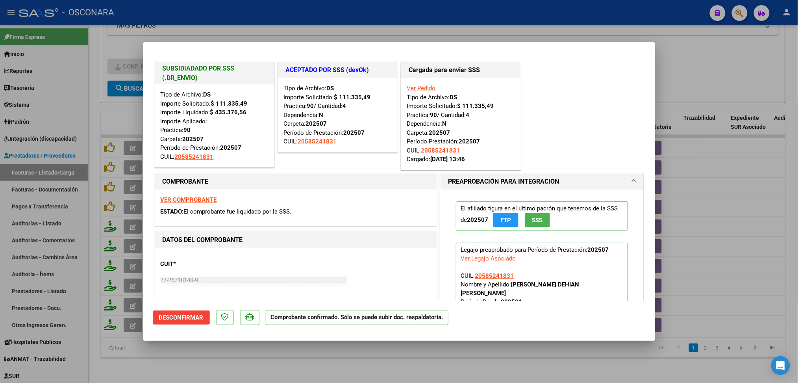
click at [153, 358] on div at bounding box center [399, 191] width 798 height 383
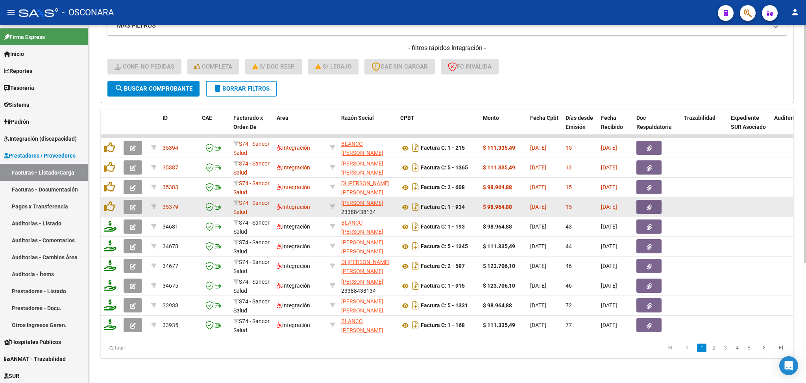
click at [125, 206] on datatable-body-cell at bounding box center [134, 206] width 28 height 19
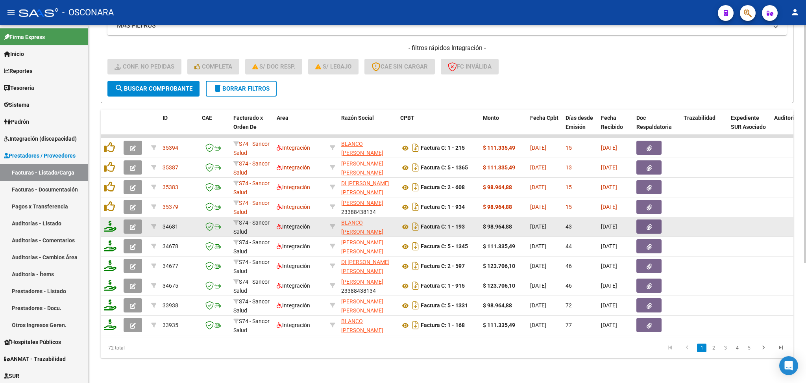
click at [126, 219] on button "button" at bounding box center [133, 226] width 19 height 14
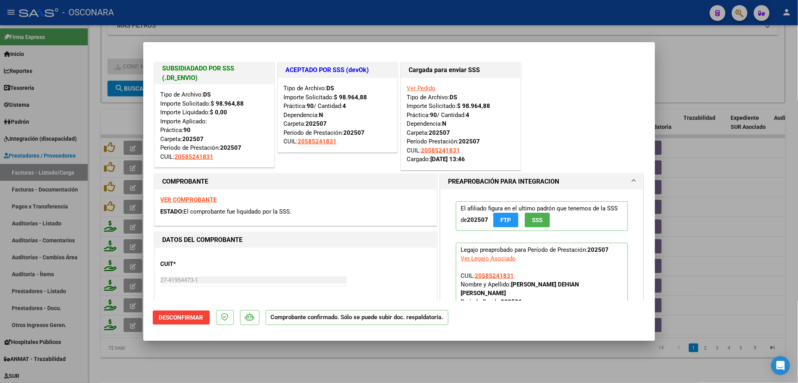
click at [166, 359] on div at bounding box center [399, 191] width 798 height 383
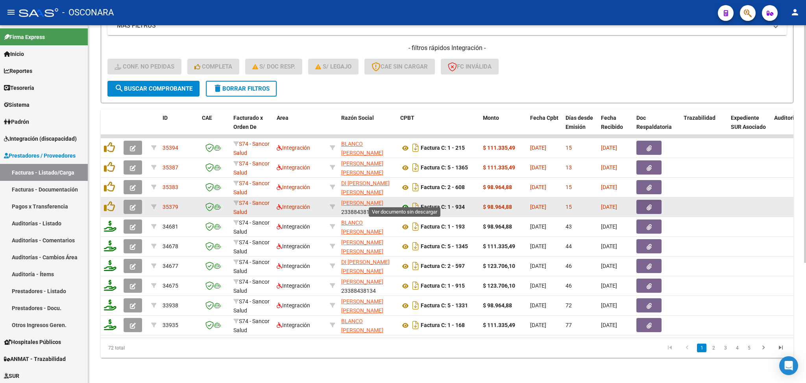
click at [406, 202] on icon at bounding box center [405, 206] width 10 height 9
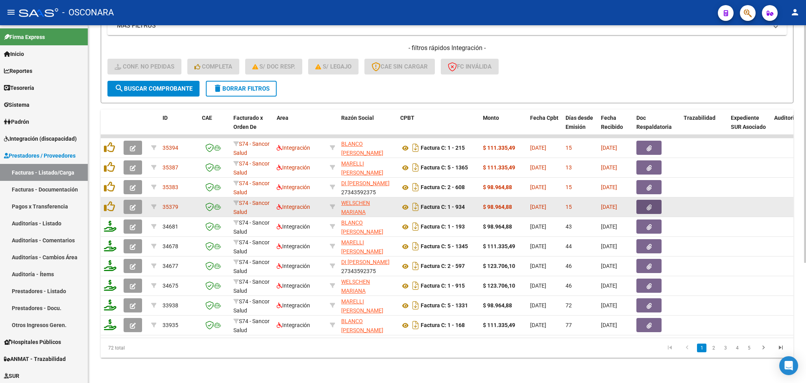
click at [650, 204] on icon "button" at bounding box center [649, 207] width 5 height 6
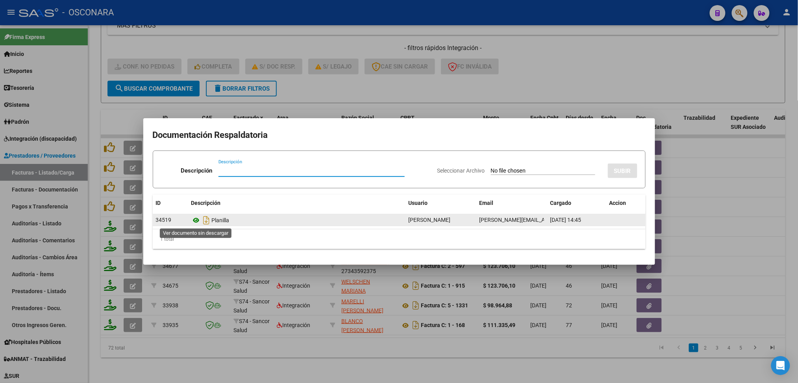
click at [196, 221] on icon at bounding box center [196, 219] width 10 height 9
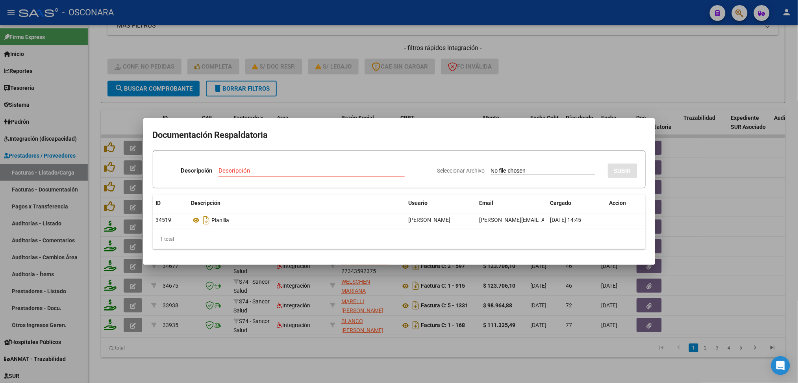
click at [405, 83] on div at bounding box center [399, 191] width 798 height 383
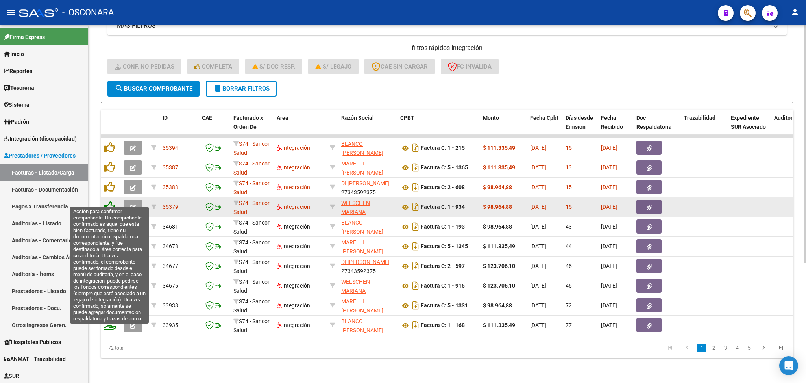
click at [110, 201] on icon at bounding box center [109, 206] width 11 height 11
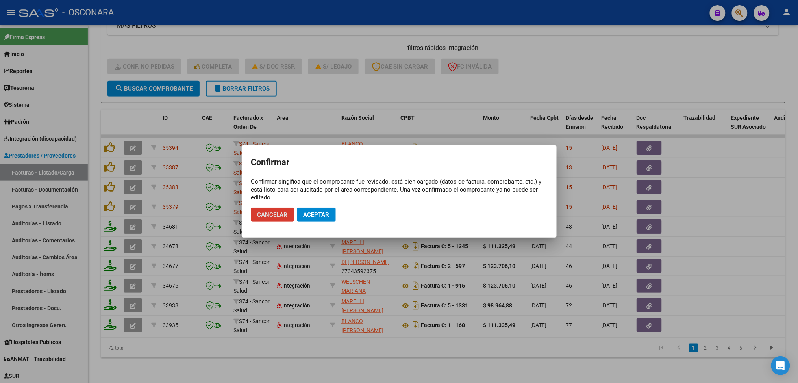
click at [308, 212] on span "Aceptar" at bounding box center [317, 214] width 26 height 7
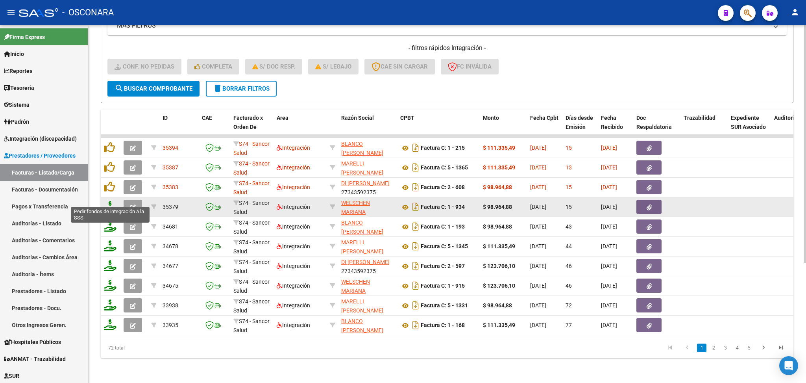
click at [110, 201] on icon at bounding box center [110, 206] width 13 height 11
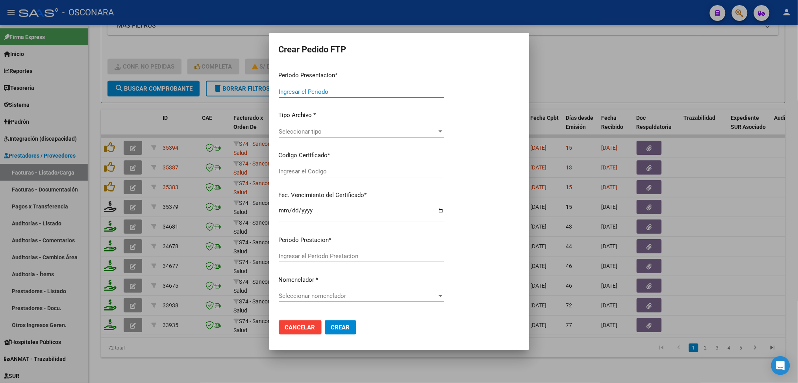
type input "202508"
type input "$ 98.964,88"
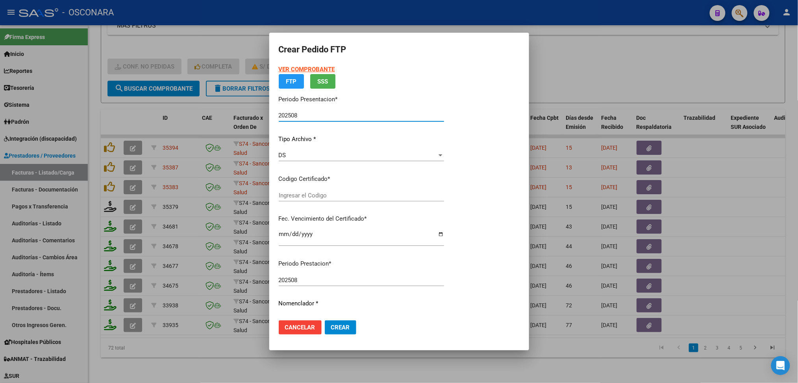
type input "ARG02000585241832023050520280505BS316"
type input "2028-05-08"
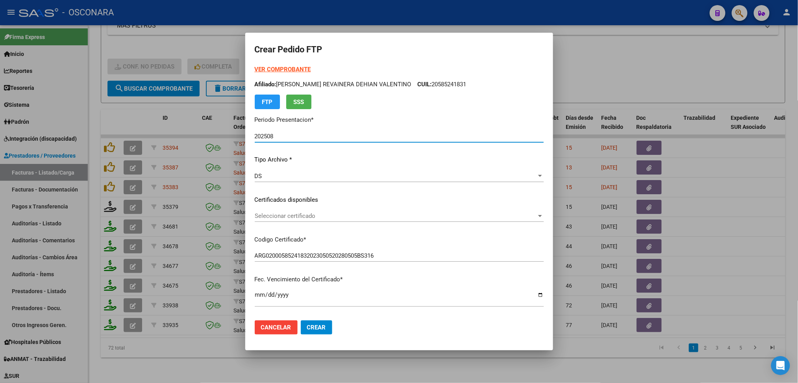
click at [311, 215] on span "Seleccionar certificado" at bounding box center [396, 215] width 282 height 7
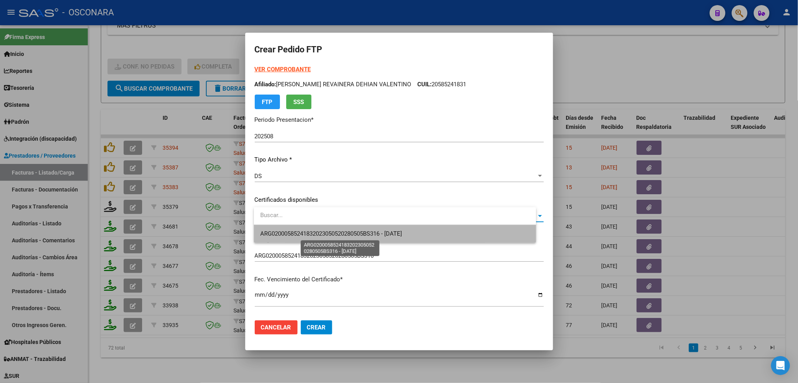
click at [311, 230] on span "ARG02000585241832023050520280505BS316 - 2028-05-08" at bounding box center [331, 233] width 142 height 7
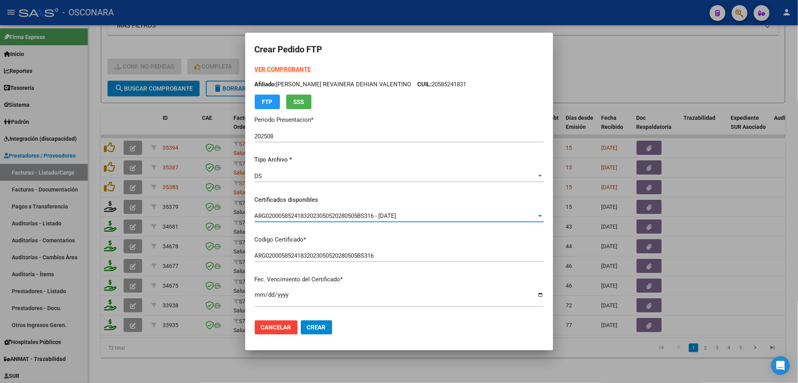
scroll to position [157, 0]
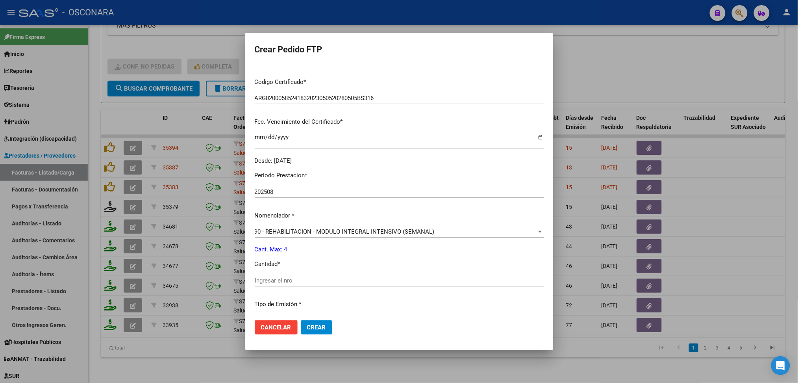
click at [288, 279] on input "Ingresar el nro" at bounding box center [399, 280] width 289 height 7
type input "4"
click at [301, 320] on button "Crear" at bounding box center [316, 327] width 31 height 14
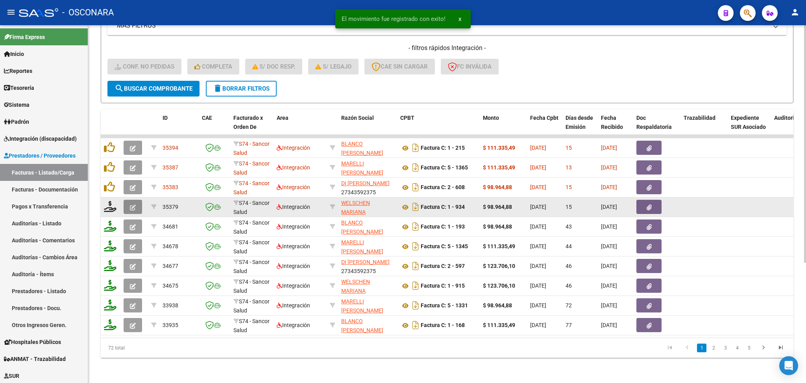
click at [137, 200] on button "button" at bounding box center [133, 207] width 19 height 14
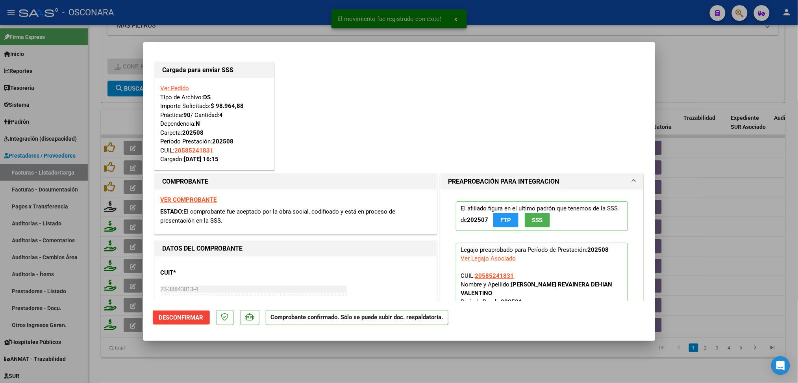
click at [261, 359] on div at bounding box center [399, 191] width 798 height 383
type input "$ 0,00"
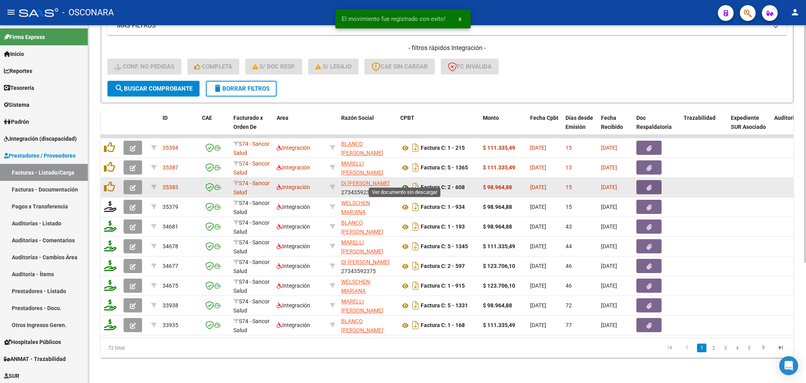
click at [406, 183] on icon at bounding box center [405, 187] width 10 height 9
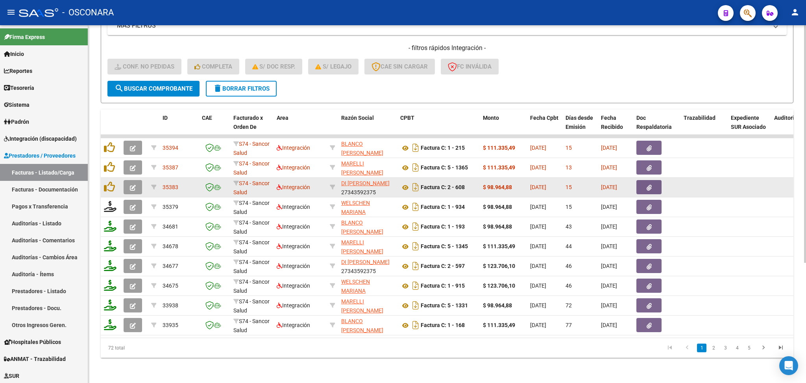
click at [655, 180] on button "button" at bounding box center [649, 187] width 25 height 14
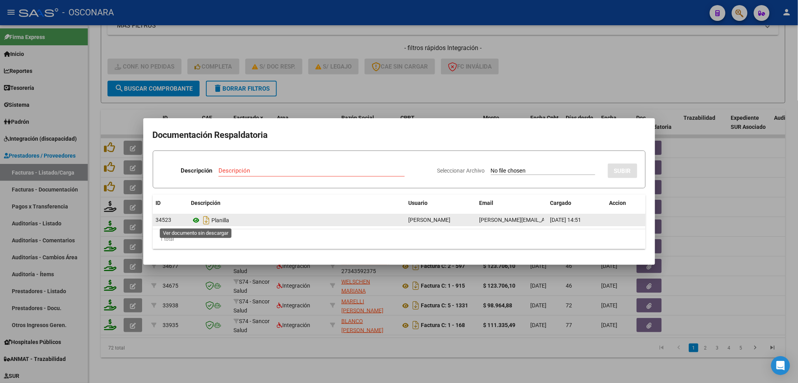
click at [197, 222] on icon at bounding box center [196, 219] width 10 height 9
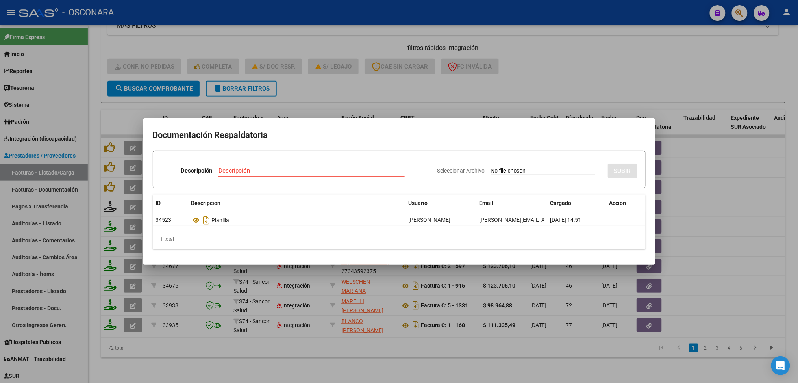
click at [314, 81] on div at bounding box center [399, 191] width 798 height 383
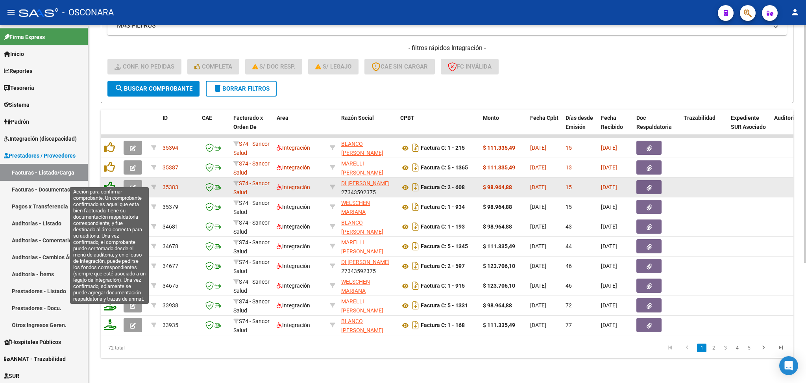
click at [108, 181] on icon at bounding box center [109, 186] width 11 height 11
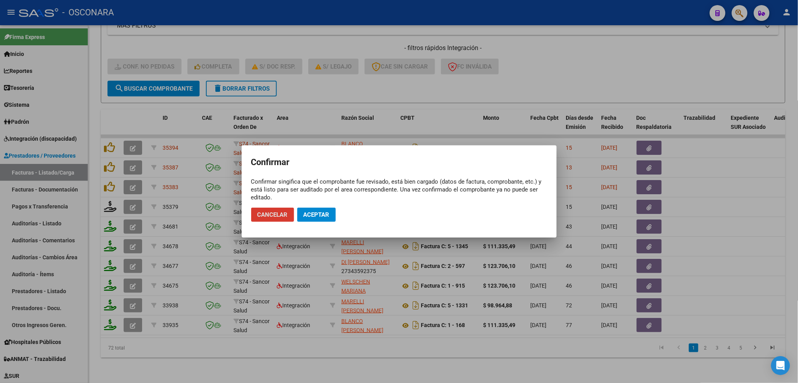
click at [310, 213] on span "Aceptar" at bounding box center [317, 214] width 26 height 7
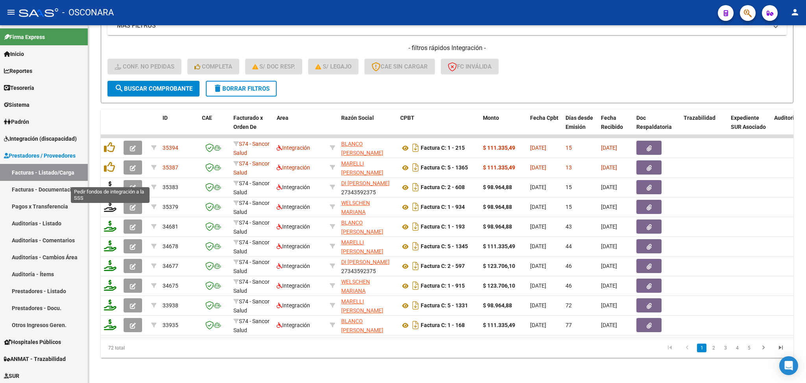
click at [111, 181] on icon at bounding box center [110, 186] width 13 height 11
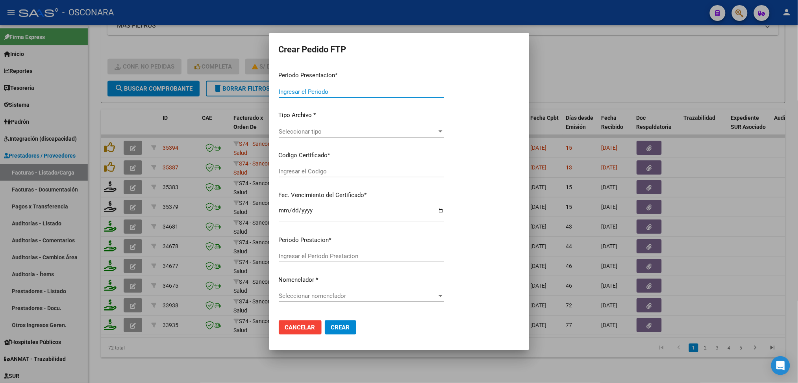
type input "202508"
type input "$ 98.964,88"
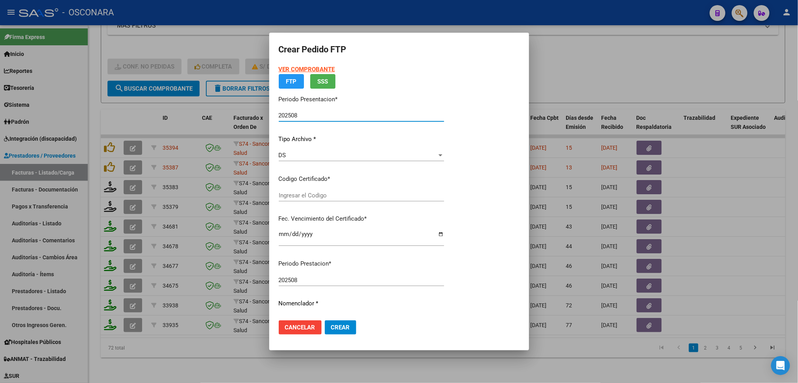
type input "ARG02000585241832023050520280505BS316"
type input "2028-05-08"
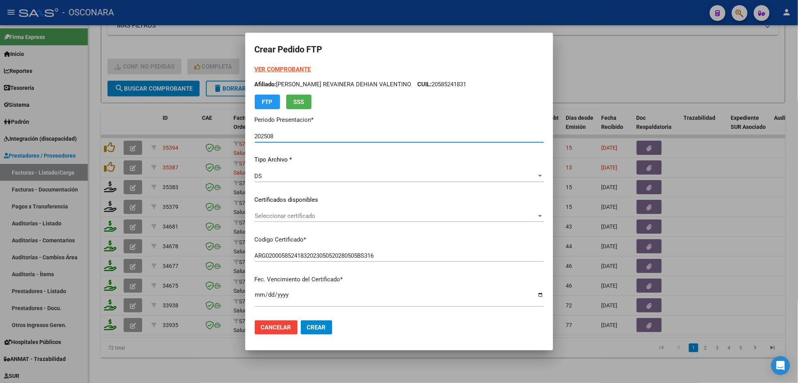
click at [316, 219] on span "Seleccionar certificado" at bounding box center [396, 215] width 282 height 7
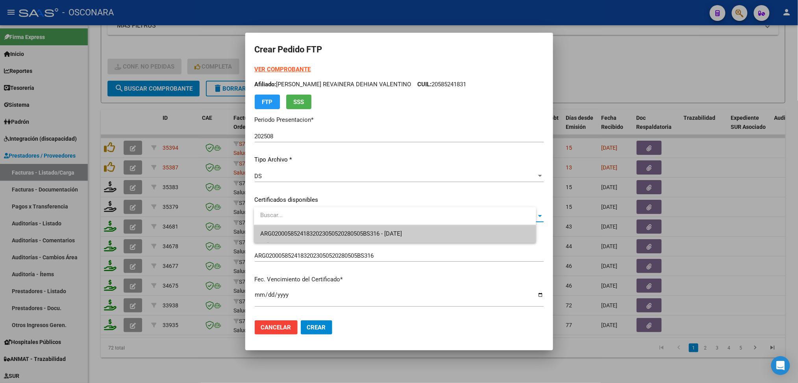
click at [314, 232] on span "ARG02000585241832023050520280505BS316 - 2028-05-08" at bounding box center [331, 233] width 142 height 7
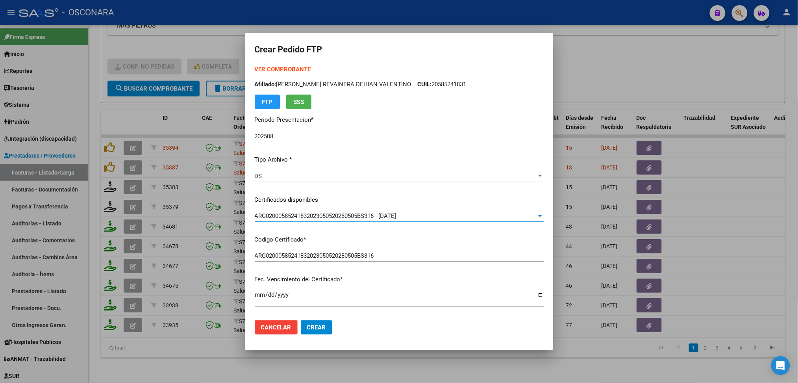
scroll to position [210, 0]
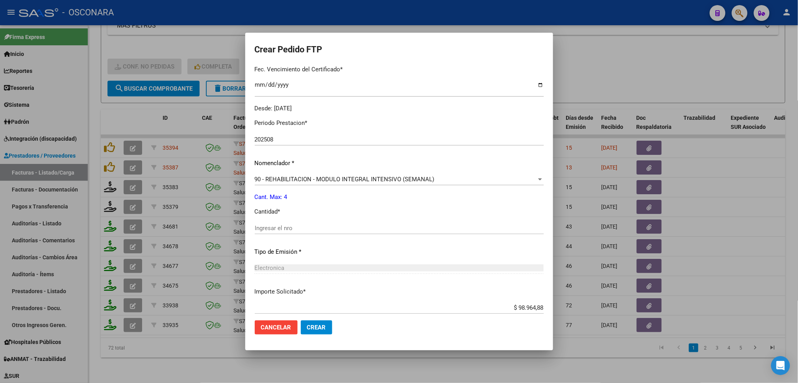
click at [293, 231] on input "Ingresar el nro" at bounding box center [399, 227] width 289 height 7
type input "4"
click at [301, 320] on button "Crear" at bounding box center [316, 327] width 31 height 14
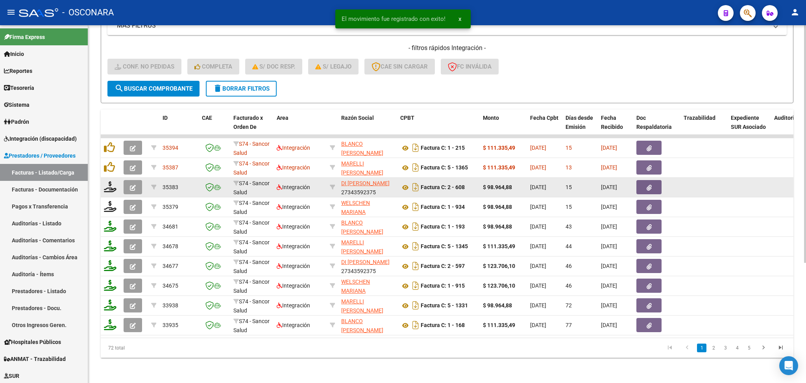
click at [136, 180] on button "button" at bounding box center [133, 187] width 19 height 14
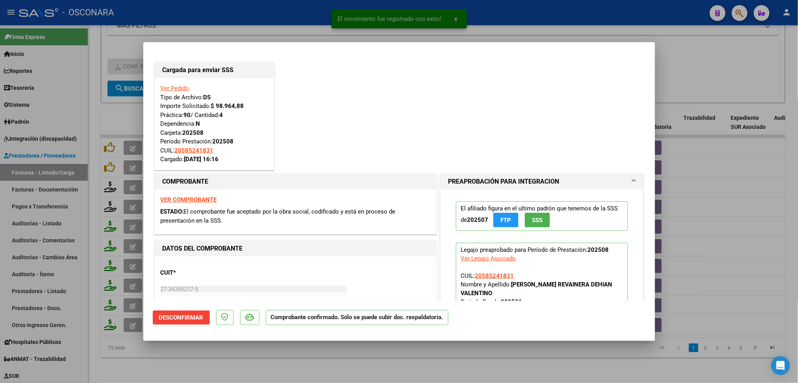
click at [220, 354] on div at bounding box center [399, 191] width 798 height 383
type input "$ 0,00"
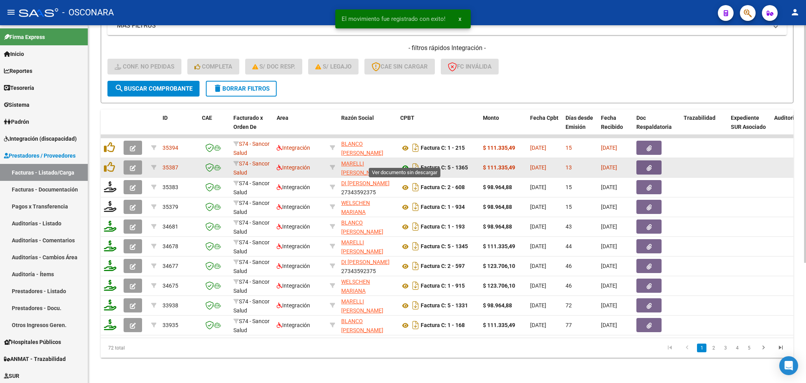
click at [406, 163] on icon at bounding box center [405, 167] width 10 height 9
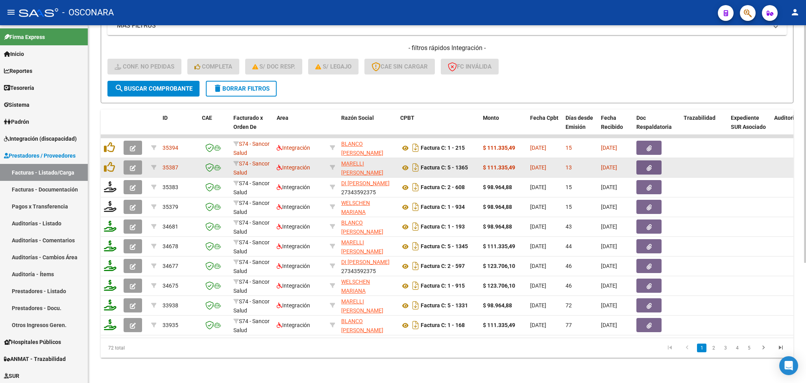
click at [656, 160] on button "button" at bounding box center [649, 167] width 25 height 14
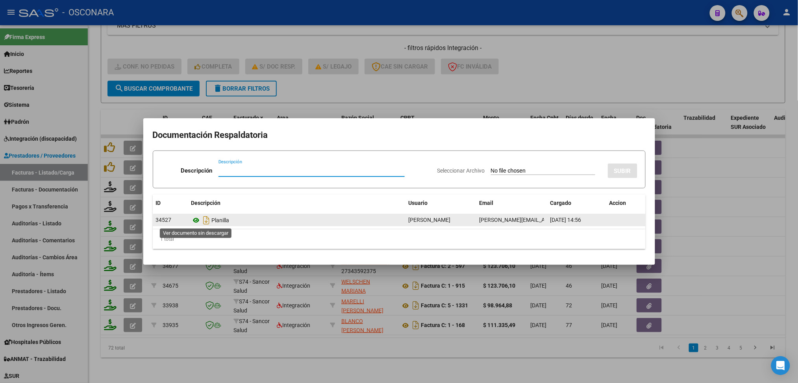
click at [193, 219] on icon at bounding box center [196, 219] width 10 height 9
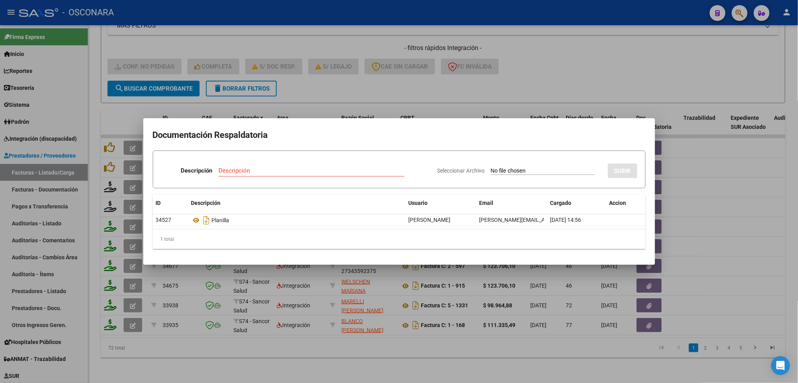
click at [338, 90] on div at bounding box center [399, 191] width 798 height 383
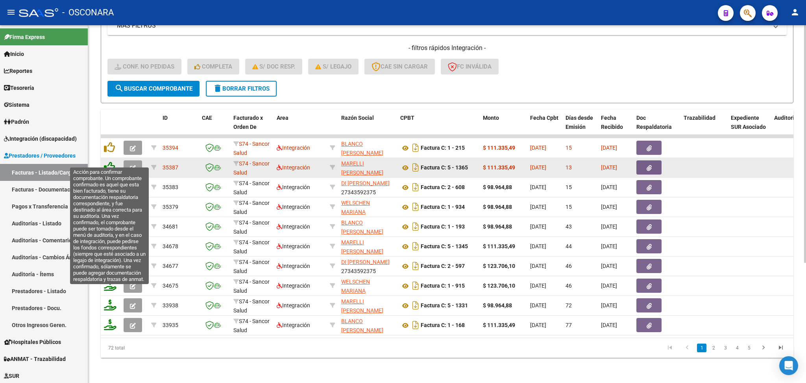
click at [106, 161] on icon at bounding box center [109, 166] width 11 height 11
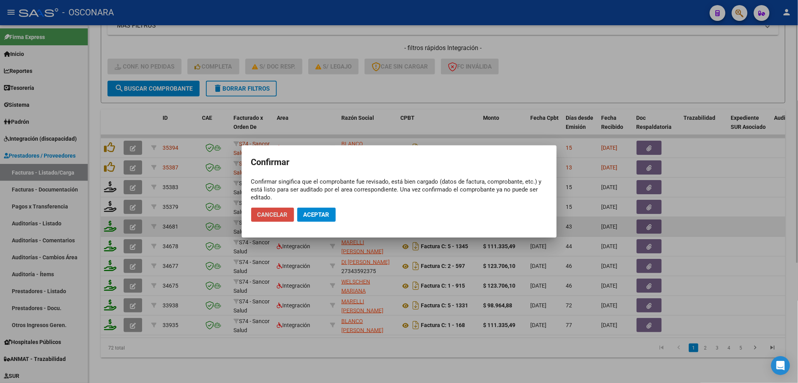
drag, startPoint x: 291, startPoint y: 211, endPoint x: 312, endPoint y: 214, distance: 21.0
click at [292, 211] on button "Cancelar" at bounding box center [272, 214] width 43 height 14
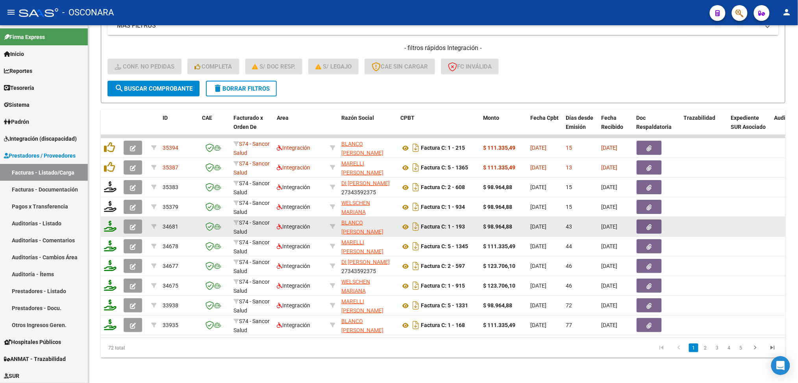
click at [312, 222] on div "Integración" at bounding box center [300, 226] width 47 height 9
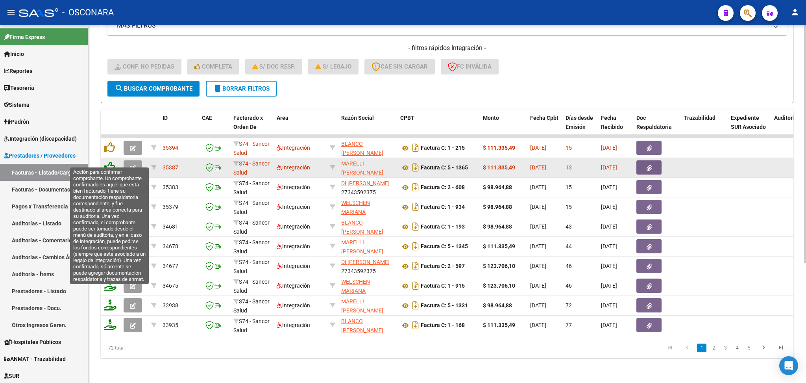
click at [111, 162] on icon at bounding box center [109, 166] width 11 height 11
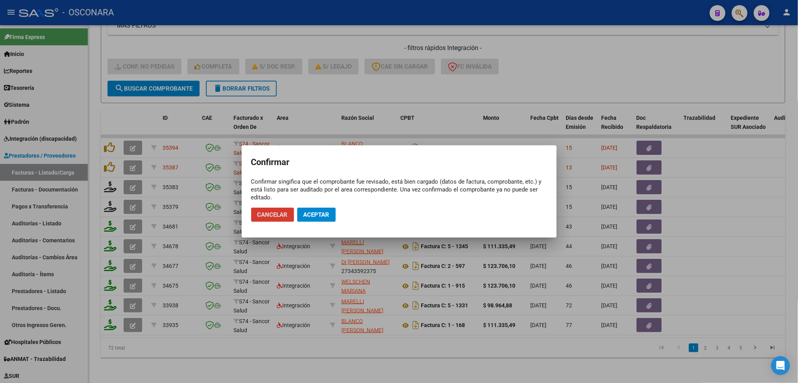
click at [319, 216] on span "Aceptar" at bounding box center [317, 214] width 26 height 7
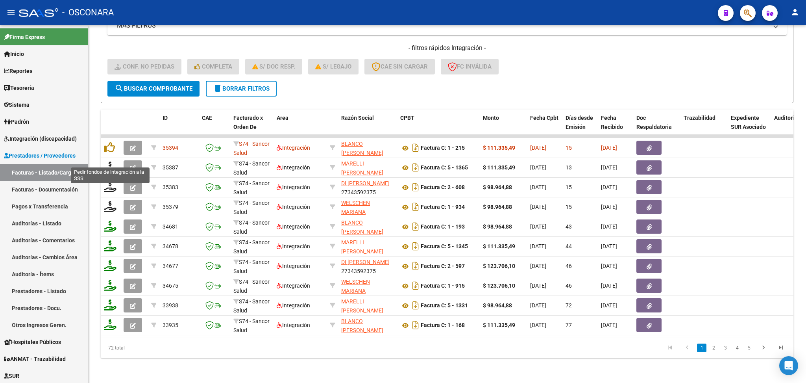
click at [108, 161] on icon at bounding box center [110, 166] width 13 height 11
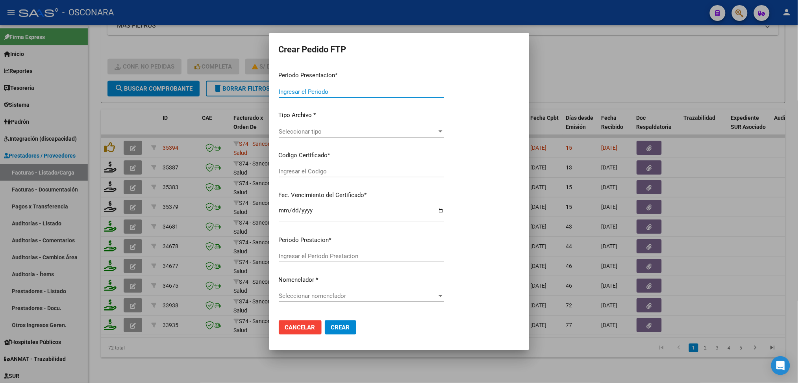
type input "202508"
type input "$ 111.335,49"
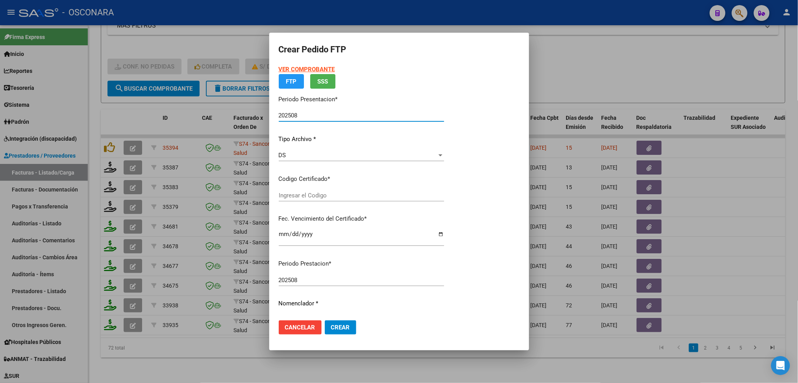
type input "ARG02000585241832023050520280505BS316"
type input "2028-05-08"
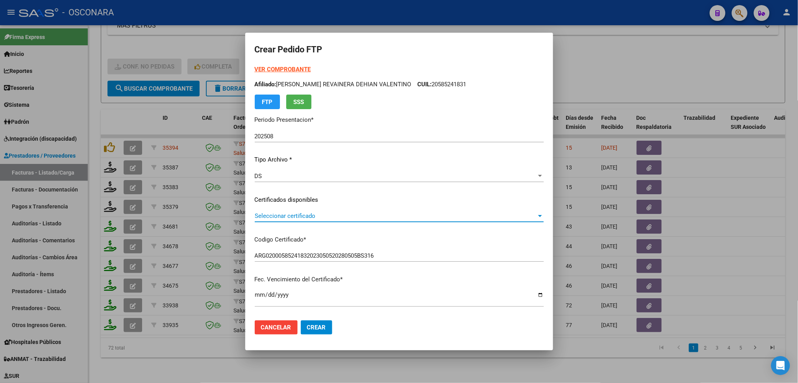
click at [322, 216] on span "Seleccionar certificado" at bounding box center [396, 215] width 282 height 7
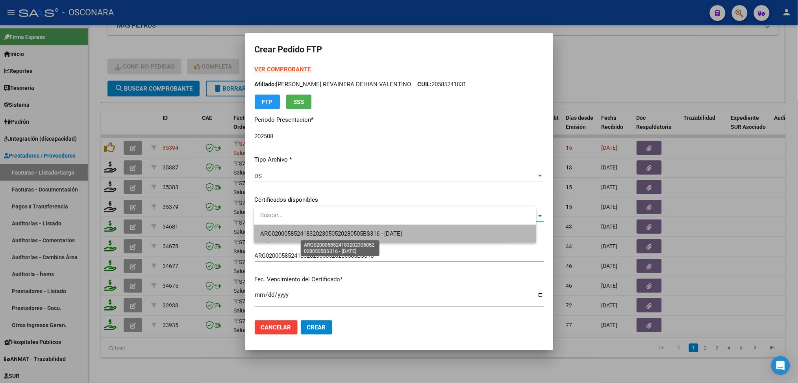
click at [322, 233] on span "ARG02000585241832023050520280505BS316 - 2028-05-08" at bounding box center [331, 233] width 142 height 7
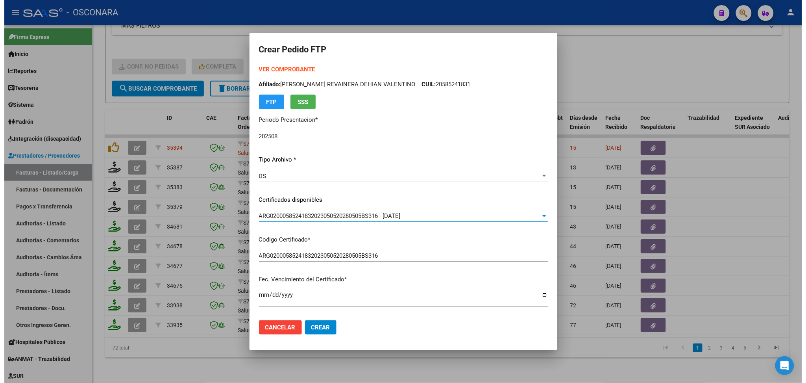
scroll to position [256, 0]
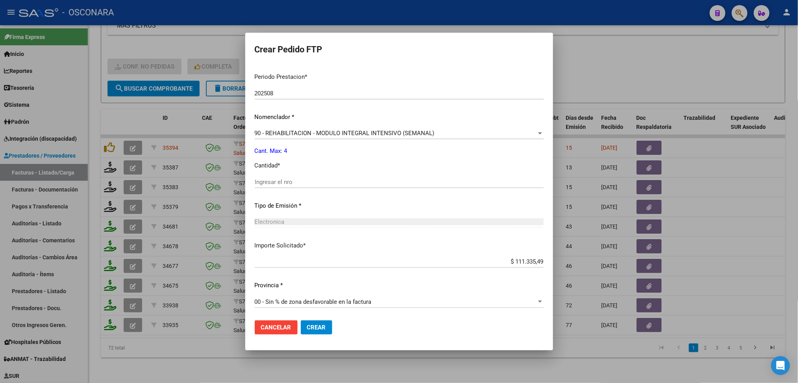
click at [294, 183] on input "Ingresar el nro" at bounding box center [399, 181] width 289 height 7
type input "4"
click at [301, 320] on button "Crear" at bounding box center [316, 327] width 31 height 14
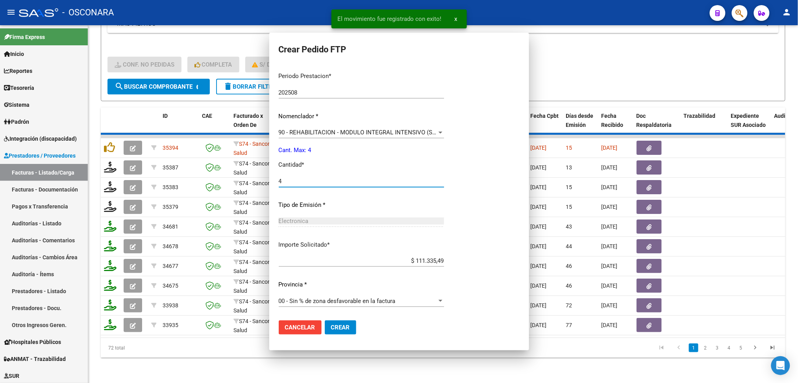
scroll to position [0, 0]
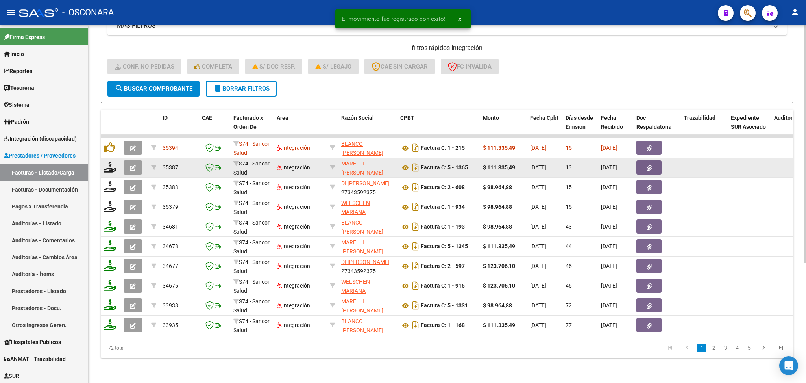
click at [129, 160] on button "button" at bounding box center [133, 167] width 19 height 14
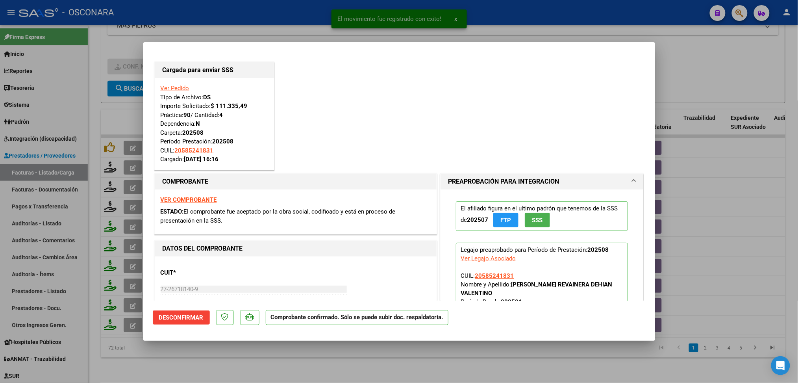
click at [272, 357] on div at bounding box center [399, 191] width 798 height 383
type input "$ 0,00"
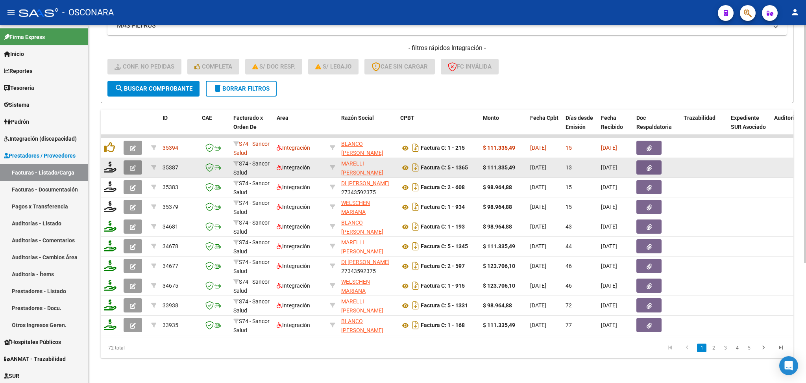
click at [133, 165] on icon "button" at bounding box center [133, 168] width 6 height 6
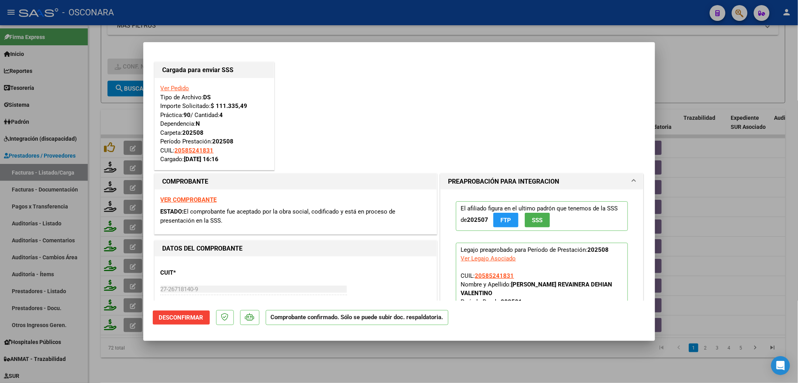
click at [406, 364] on div at bounding box center [399, 191] width 798 height 383
type input "$ 0,00"
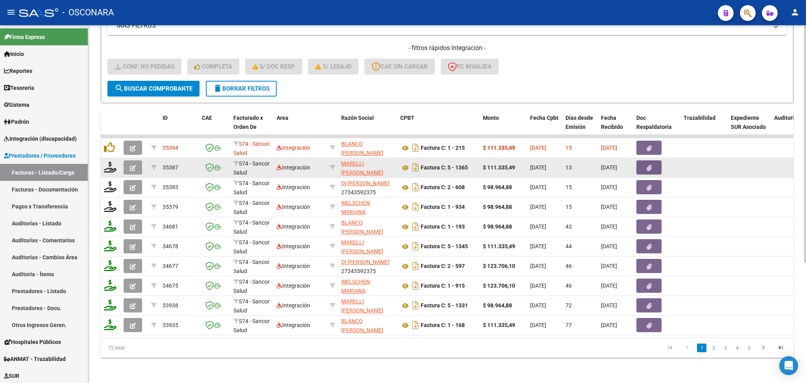
click at [130, 165] on icon "button" at bounding box center [133, 168] width 6 height 6
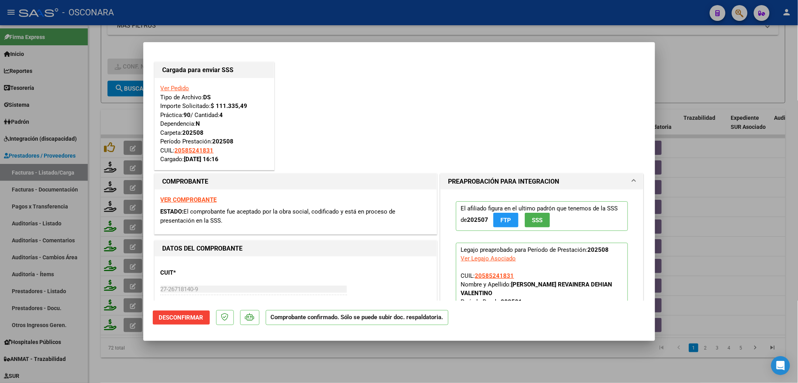
click at [336, 365] on div at bounding box center [399, 191] width 798 height 383
type input "$ 0,00"
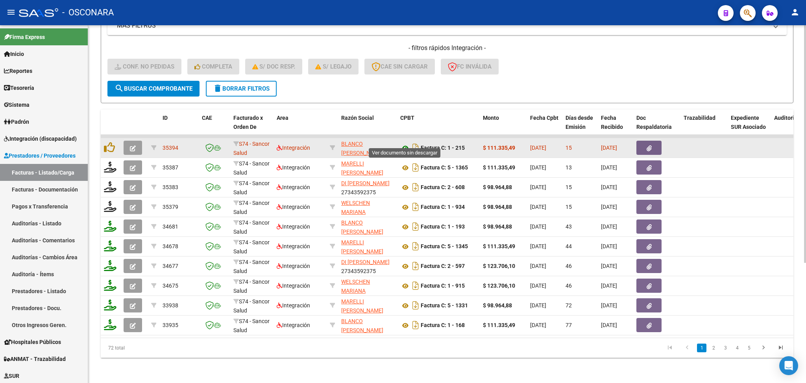
click at [405, 143] on icon at bounding box center [405, 147] width 10 height 9
click at [647, 145] on icon "button" at bounding box center [649, 148] width 5 height 6
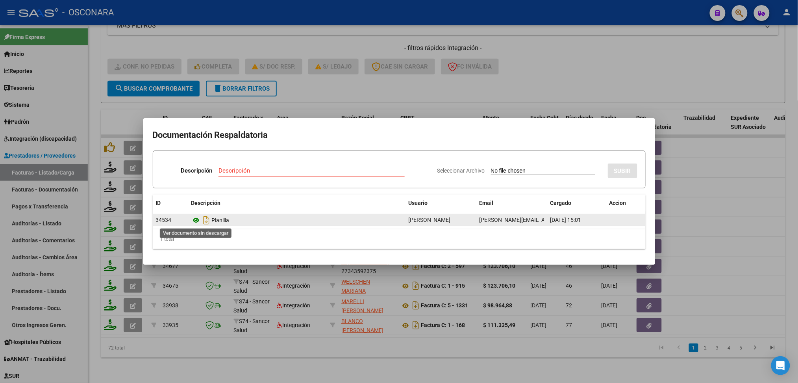
click at [195, 221] on icon at bounding box center [196, 219] width 10 height 9
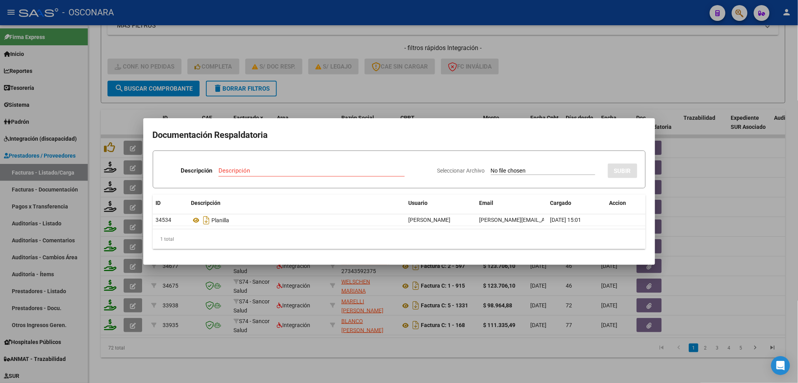
click at [358, 83] on div at bounding box center [399, 191] width 798 height 383
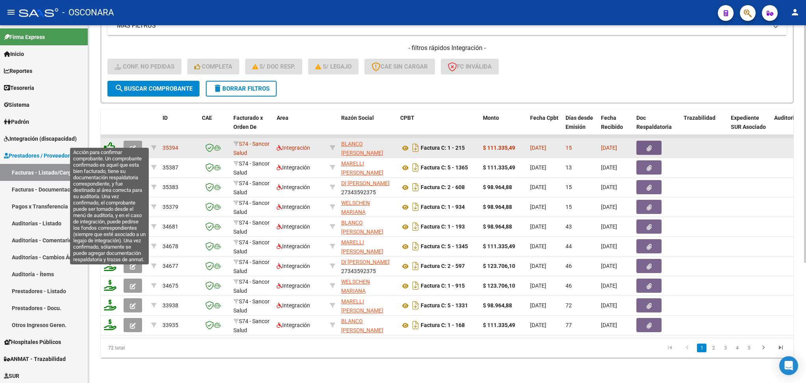
click at [111, 142] on icon at bounding box center [109, 147] width 11 height 11
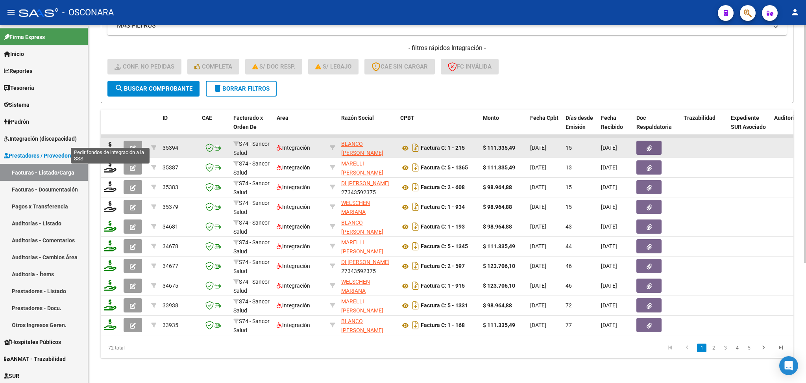
click at [110, 142] on icon at bounding box center [110, 147] width 13 height 11
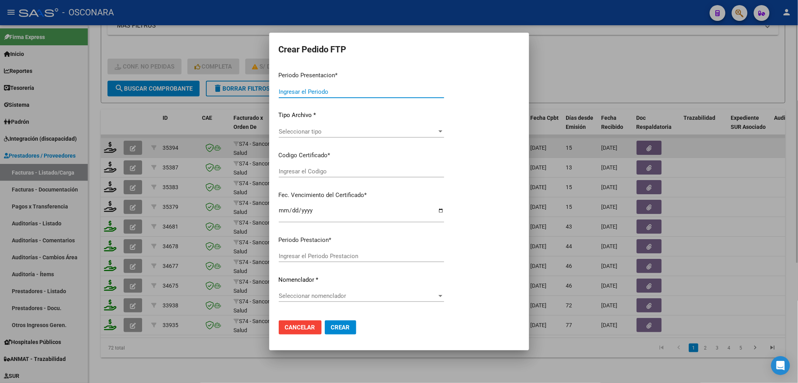
type input "202508"
type input "$ 111.335,49"
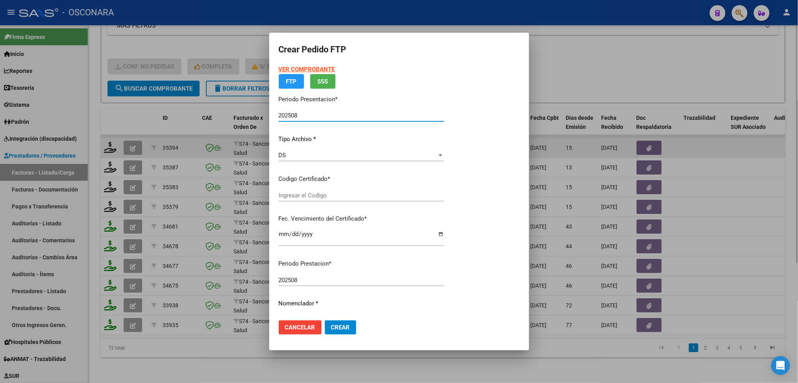
type input "ARG02000585241832023050520280505BS316"
type input "2028-05-08"
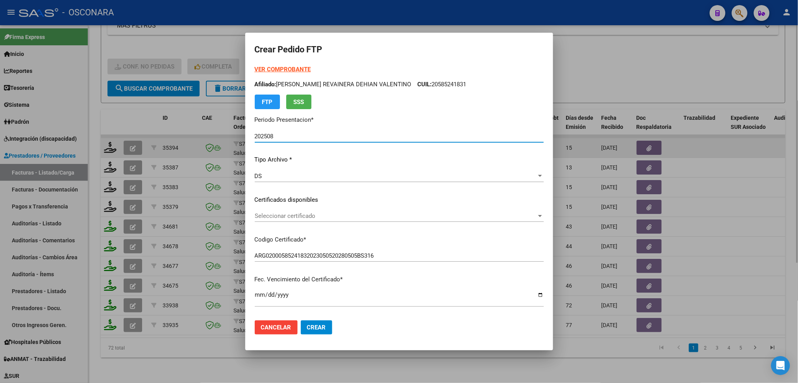
click at [318, 207] on div "VER COMPROBANTE ARCA Padrón Afiliado: QUIROZ REVAINERA DEHIAN VALENTINO CUIL: 2…" at bounding box center [399, 194] width 289 height 258
click at [313, 218] on span "Seleccionar certificado" at bounding box center [396, 215] width 282 height 7
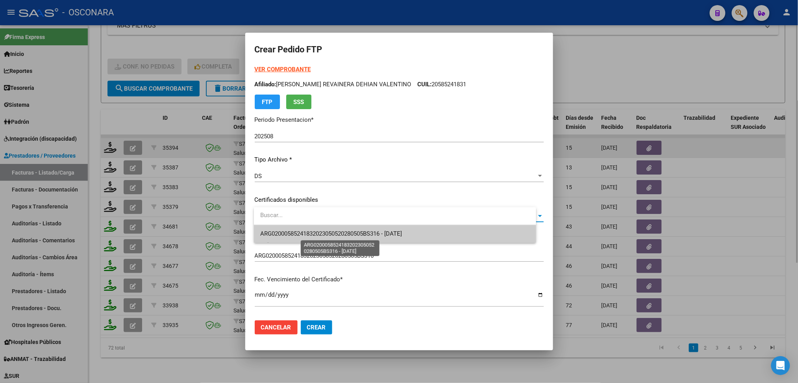
click at [311, 235] on span "ARG02000585241832023050520280505BS316 - 2028-05-08" at bounding box center [331, 233] width 142 height 7
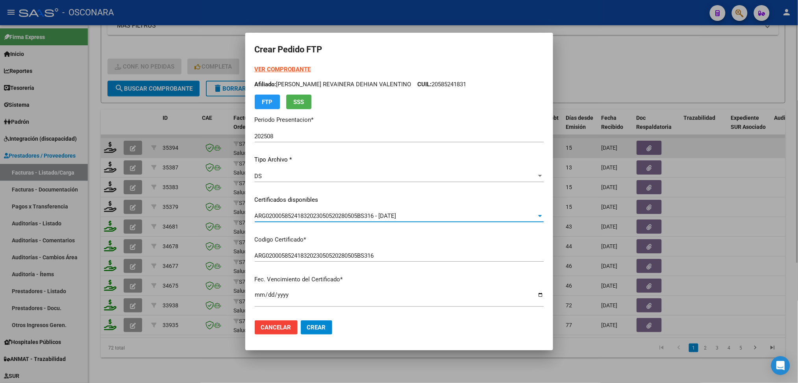
scroll to position [210, 0]
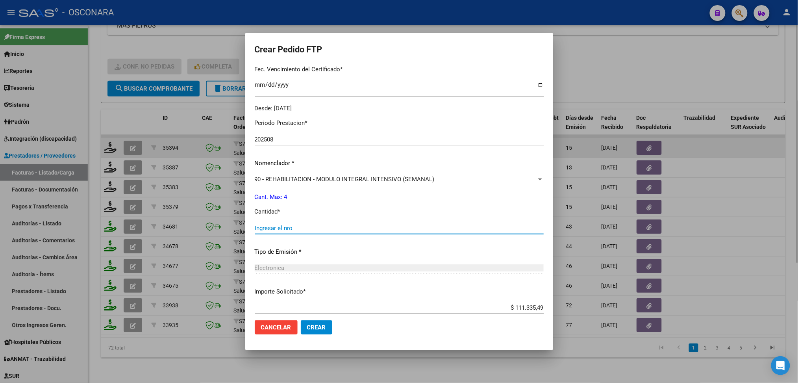
click at [296, 227] on input "Ingresar el nro" at bounding box center [399, 227] width 289 height 7
type input "4"
click at [301, 320] on button "Crear" at bounding box center [316, 327] width 31 height 14
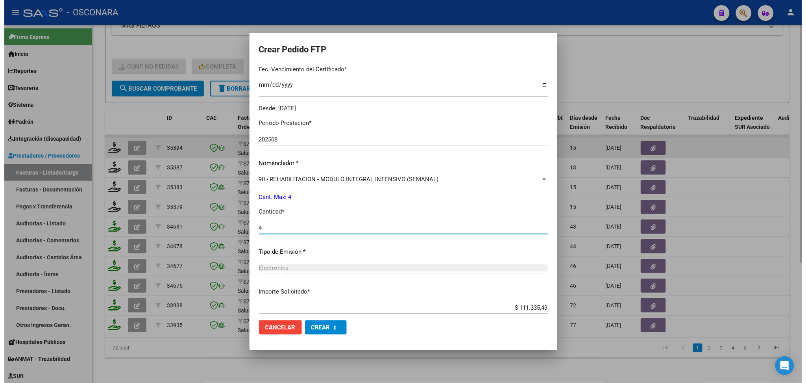
scroll to position [0, 0]
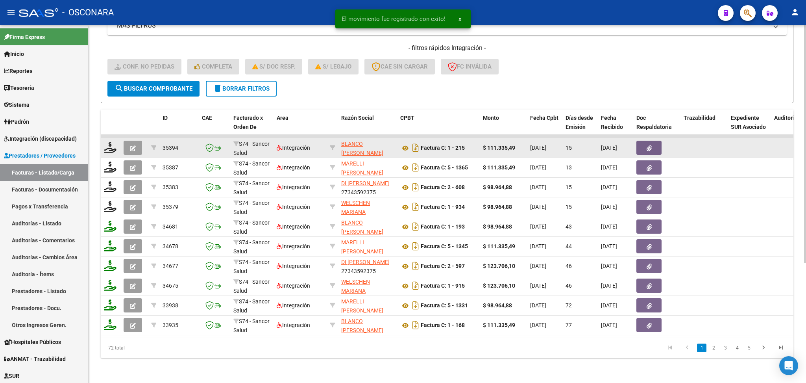
click at [128, 141] on button "button" at bounding box center [133, 148] width 19 height 14
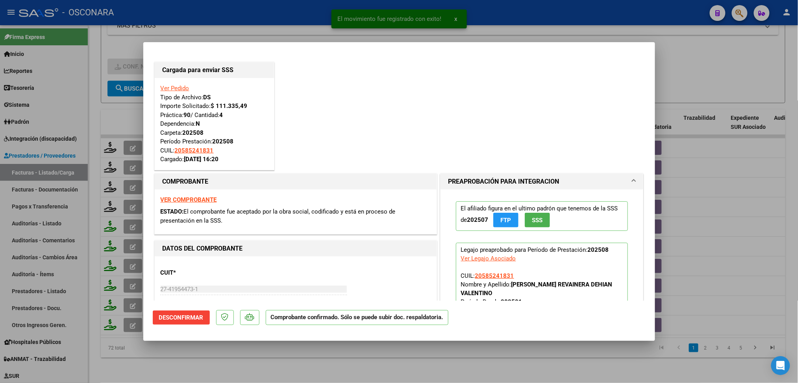
drag, startPoint x: 258, startPoint y: 356, endPoint x: 261, endPoint y: 153, distance: 202.4
click at [260, 356] on div at bounding box center [399, 191] width 798 height 383
type input "$ 0,00"
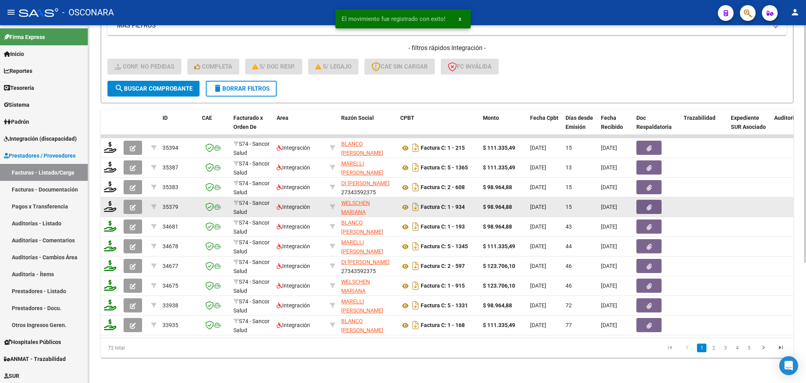
click at [133, 204] on icon "button" at bounding box center [133, 207] width 6 height 6
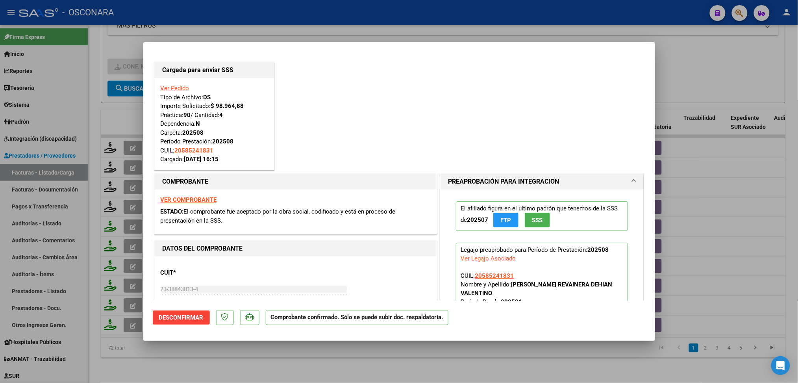
click at [165, 350] on div at bounding box center [399, 191] width 798 height 383
type input "$ 0,00"
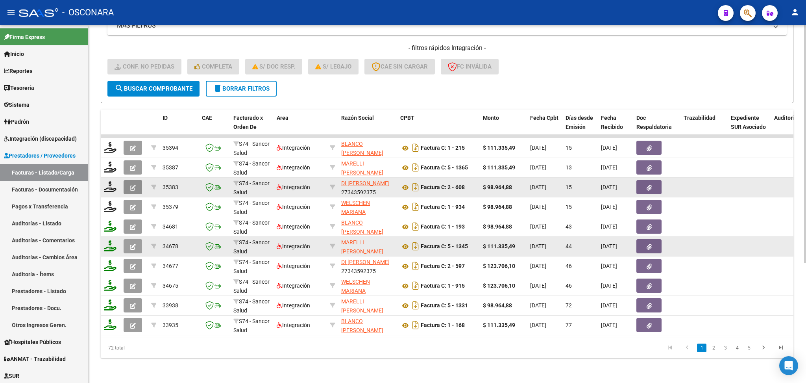
click at [128, 180] on button "button" at bounding box center [133, 187] width 19 height 14
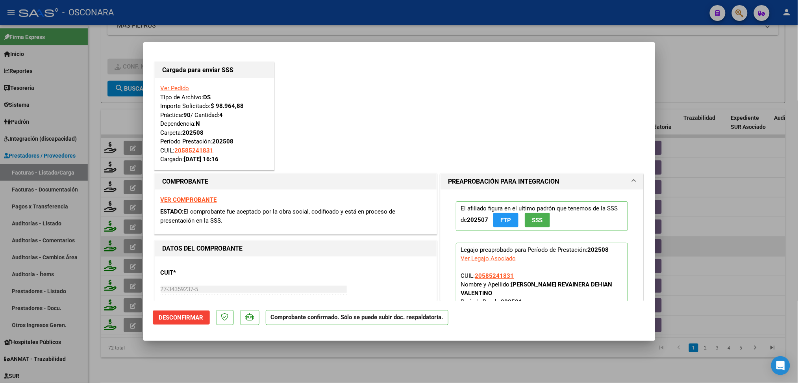
click at [180, 350] on div at bounding box center [399, 191] width 798 height 383
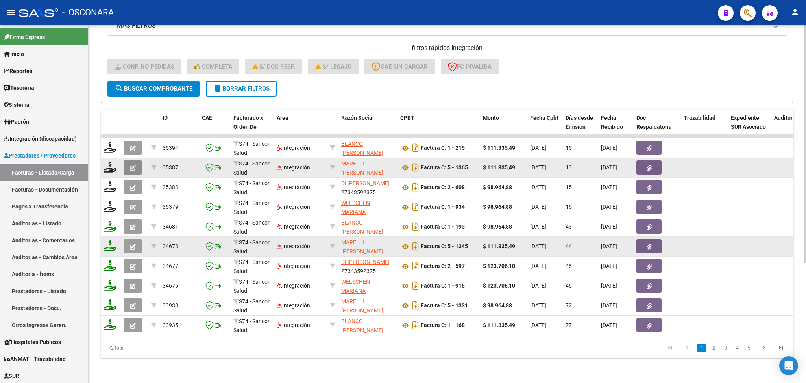
click at [134, 165] on icon "button" at bounding box center [133, 168] width 6 height 6
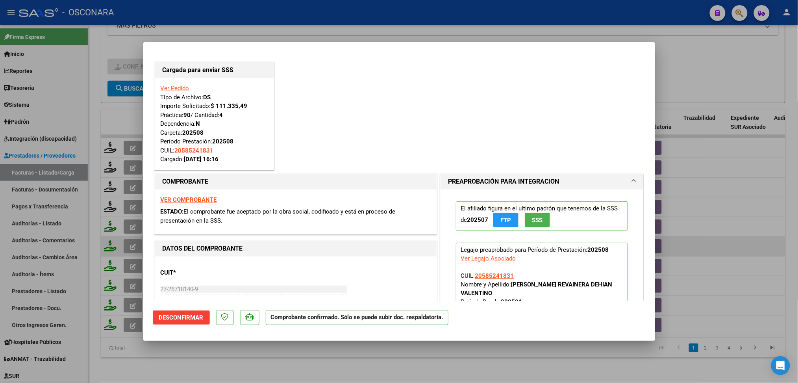
click at [173, 360] on div at bounding box center [399, 191] width 798 height 383
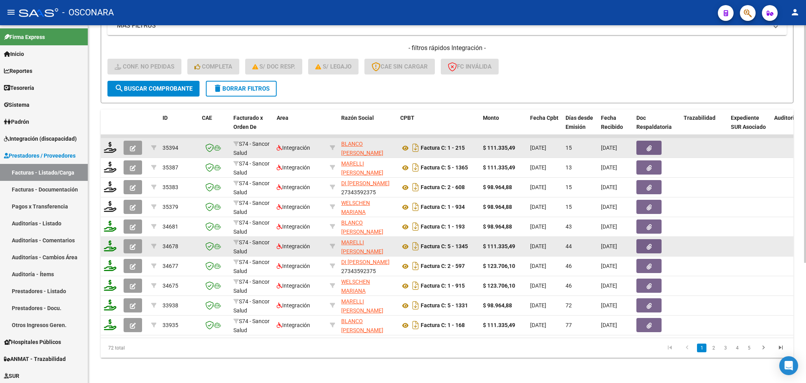
click at [131, 145] on icon "button" at bounding box center [133, 148] width 6 height 6
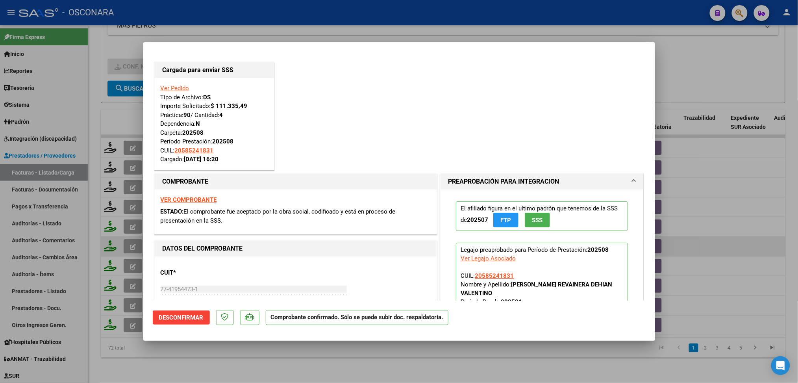
click at [185, 353] on div at bounding box center [399, 191] width 798 height 383
type input "$ 0,00"
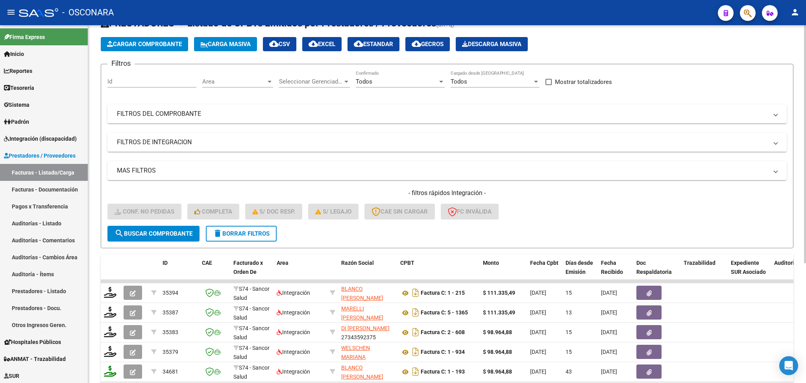
scroll to position [23, 0]
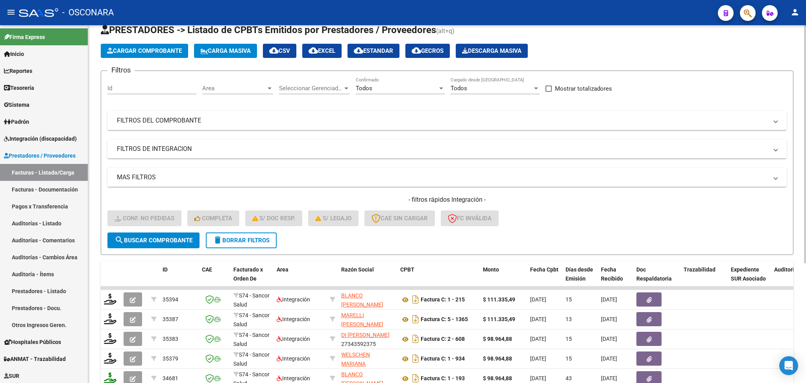
click at [256, 241] on span "delete Borrar Filtros" at bounding box center [241, 240] width 57 height 7
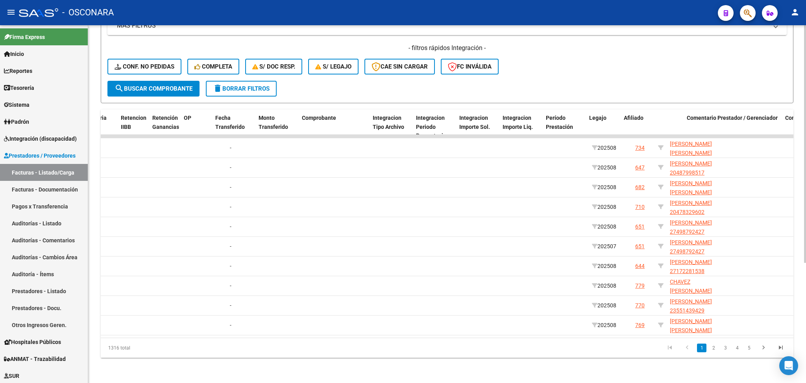
scroll to position [0, 704]
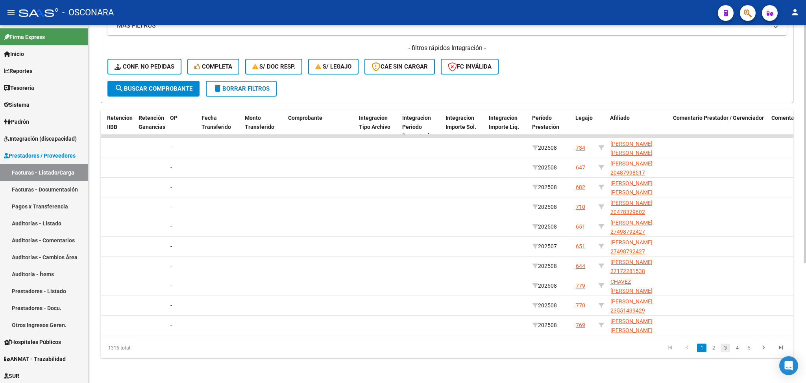
click at [728, 349] on link "3" at bounding box center [725, 347] width 9 height 9
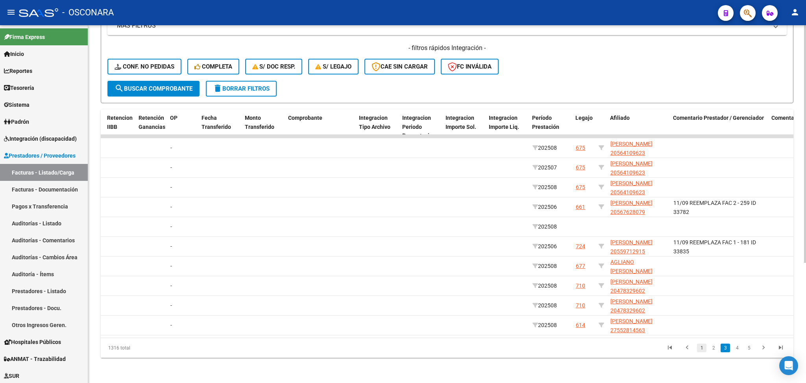
click at [702, 352] on link "1" at bounding box center [701, 347] width 9 height 9
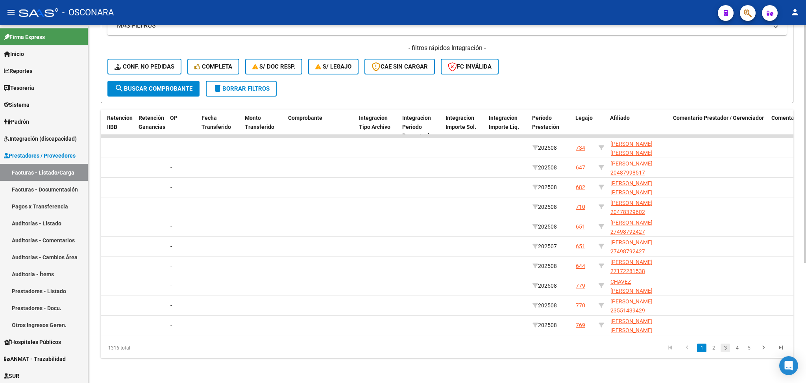
click at [721, 347] on link "3" at bounding box center [725, 347] width 9 height 9
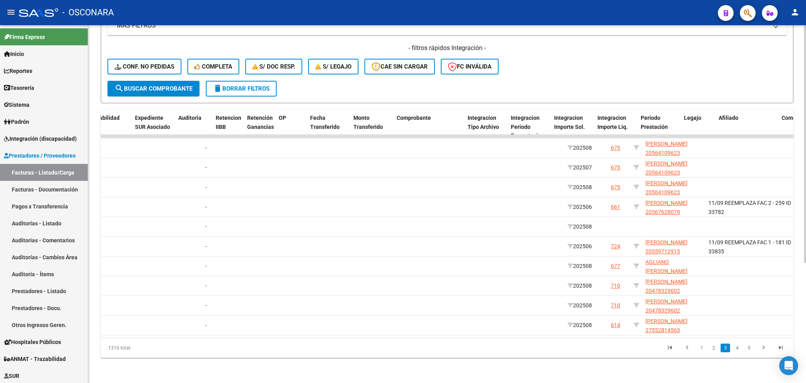
scroll to position [0, 0]
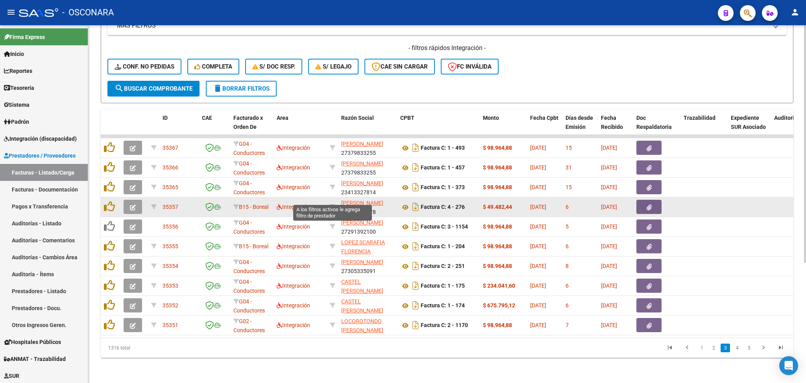
click at [333, 204] on icon at bounding box center [333, 207] width 6 height 6
type input "27280780478"
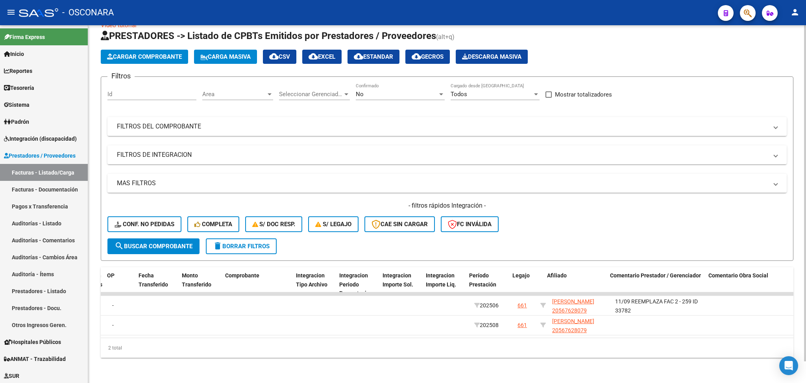
scroll to position [0, 810]
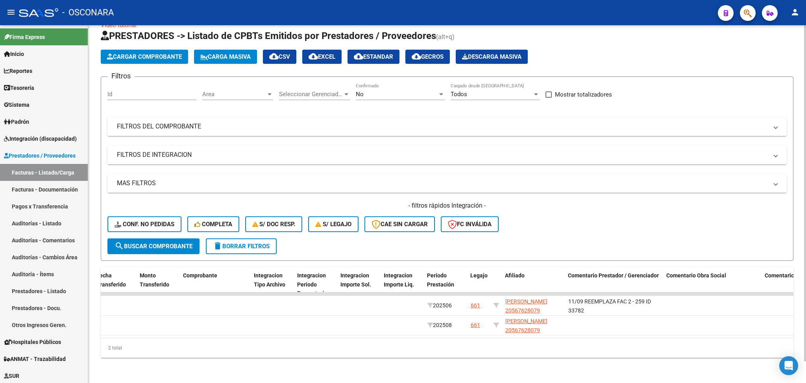
click at [363, 83] on div "No Confirmado" at bounding box center [400, 91] width 89 height 17
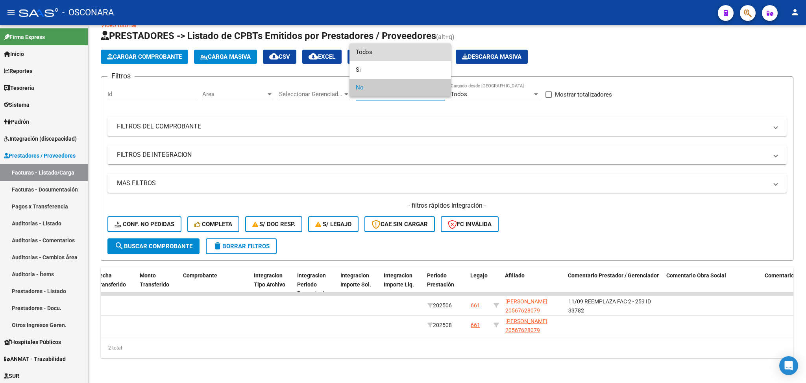
click at [367, 55] on span "Todos" at bounding box center [400, 52] width 89 height 18
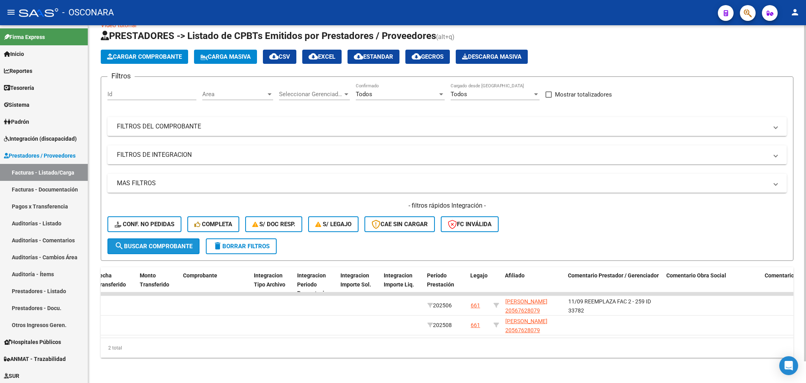
click at [183, 243] on span "search Buscar Comprobante" at bounding box center [154, 246] width 78 height 7
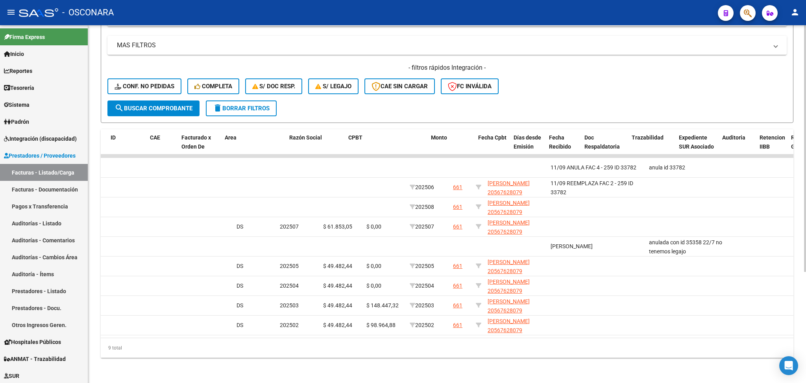
scroll to position [0, 0]
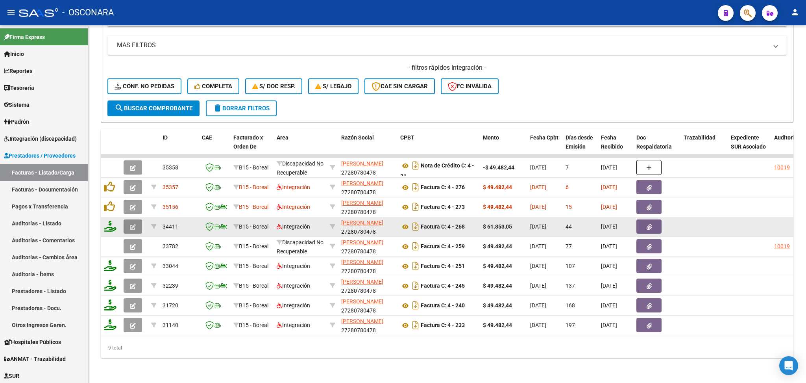
click at [134, 224] on icon "button" at bounding box center [133, 227] width 6 height 6
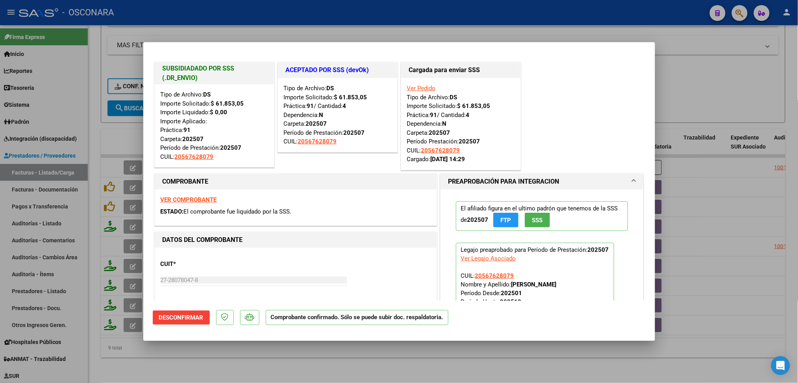
click at [326, 356] on div at bounding box center [399, 191] width 798 height 383
type input "$ 0,00"
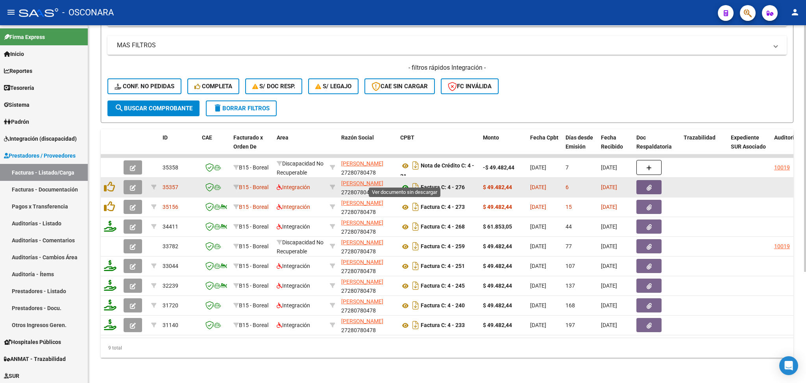
click at [405, 183] on icon at bounding box center [405, 187] width 10 height 9
click at [647, 185] on icon "button" at bounding box center [649, 188] width 5 height 6
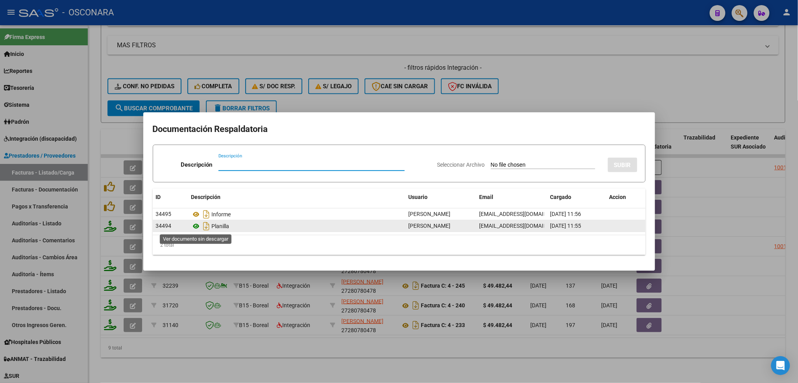
click at [196, 224] on icon at bounding box center [196, 225] width 10 height 9
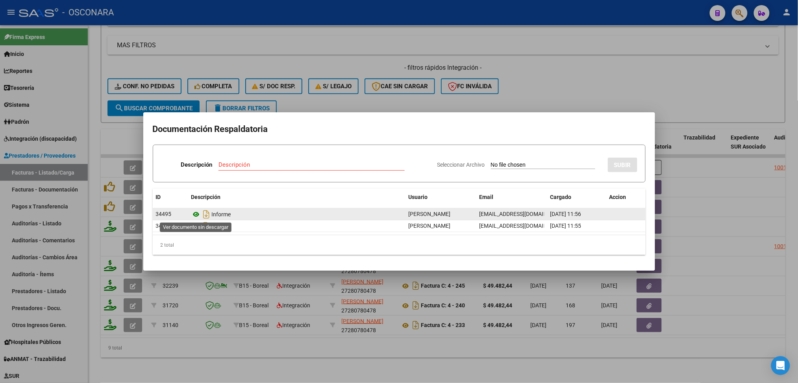
click at [196, 212] on icon at bounding box center [196, 213] width 10 height 9
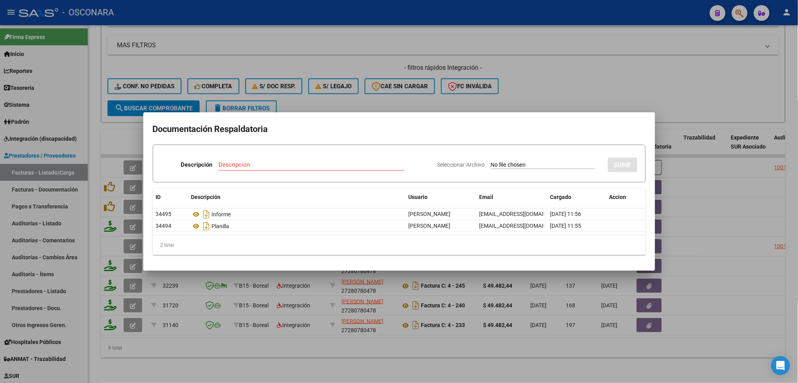
click at [314, 108] on div at bounding box center [399, 191] width 798 height 383
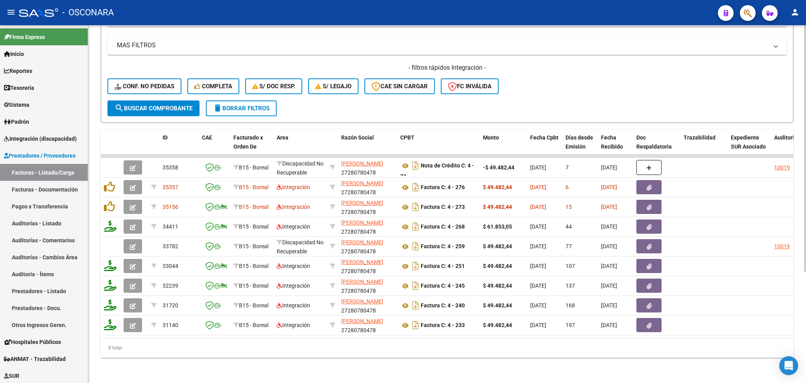
click at [389, 103] on form "Filtros Id Area Area Seleccionar Gerenciador Seleccionar Gerenciador Todos Conf…" at bounding box center [447, 31] width 693 height 184
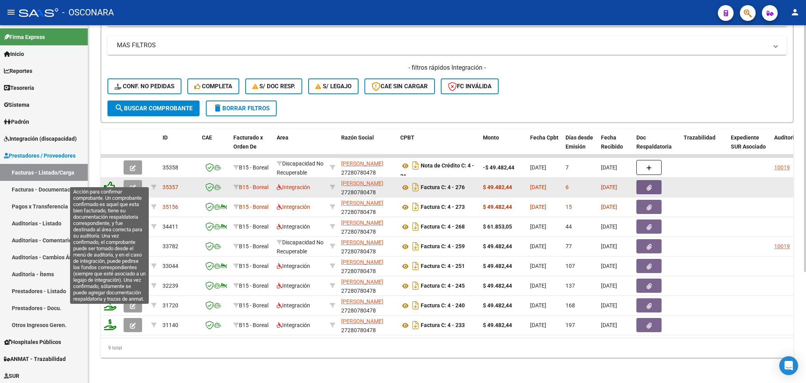
click at [109, 181] on icon at bounding box center [109, 186] width 11 height 11
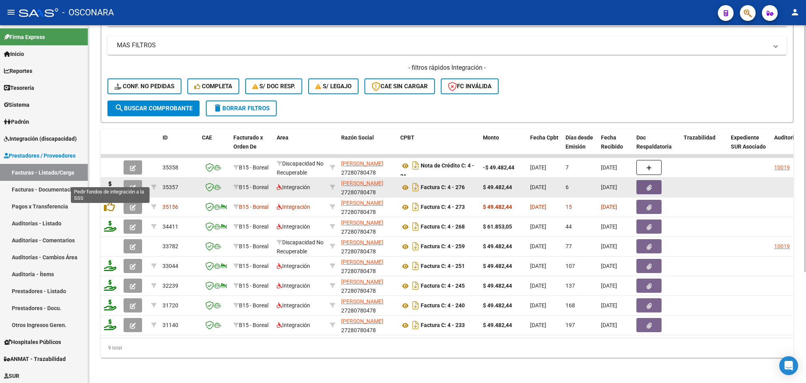
click at [109, 181] on icon at bounding box center [110, 186] width 13 height 11
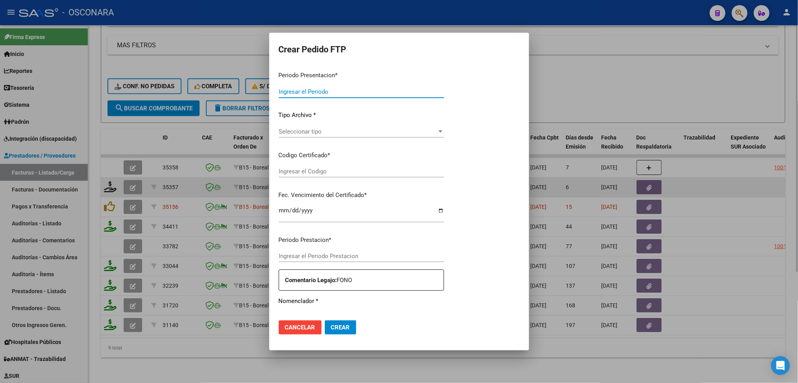
type input "202508"
type input "202506"
type input "$ 49.482,44"
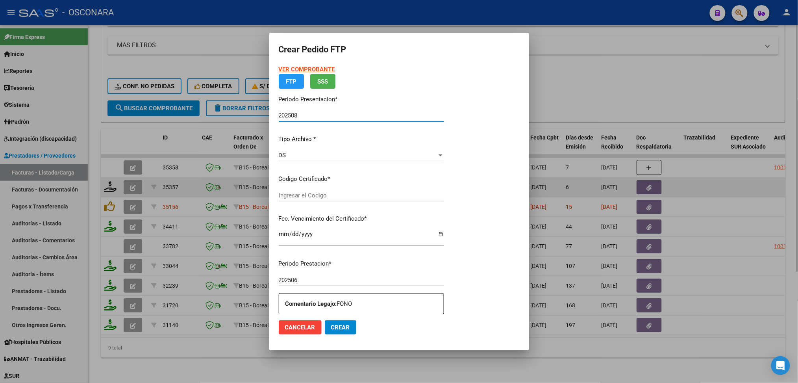
type input "arg02000567628072022011420260114cor234"
type input "2026-01-14"
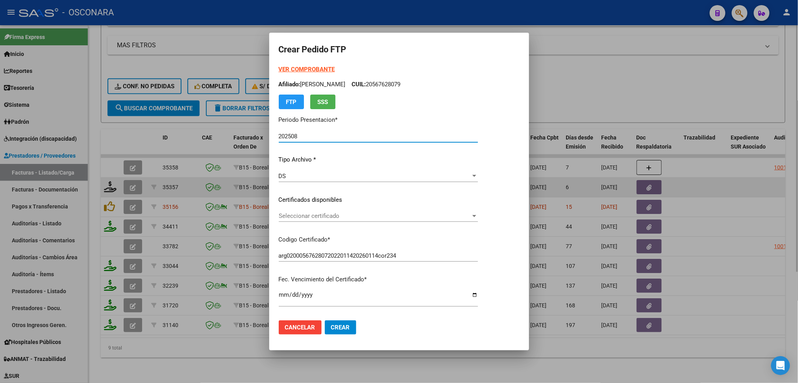
click at [306, 215] on span "Seleccionar certificado" at bounding box center [375, 215] width 192 height 7
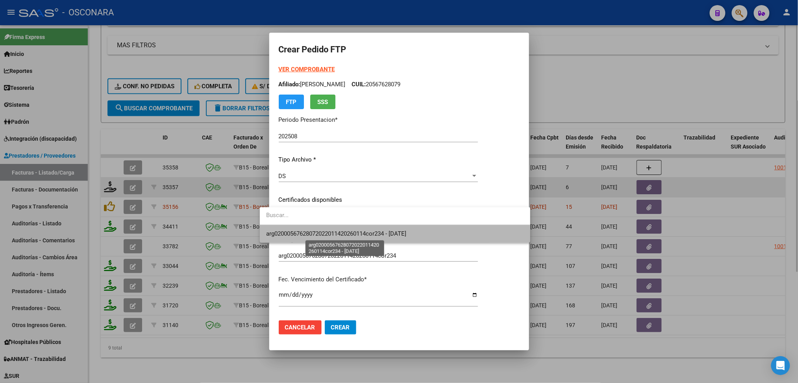
click at [310, 233] on span "arg02000567628072022011420260114cor234 - 2026-01-14" at bounding box center [336, 233] width 140 height 7
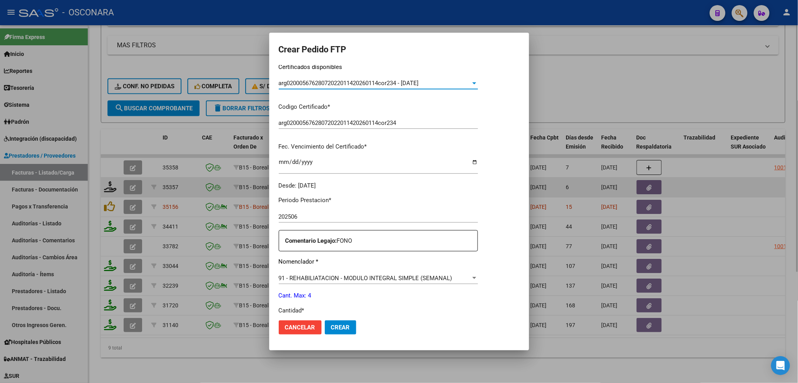
scroll to position [210, 0]
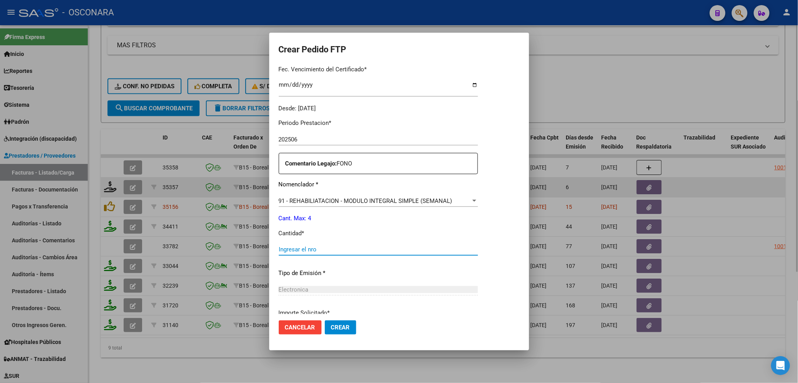
click at [297, 250] on input "Ingresar el nro" at bounding box center [378, 249] width 199 height 7
type input "4"
click at [325, 320] on button "Crear" at bounding box center [340, 327] width 31 height 14
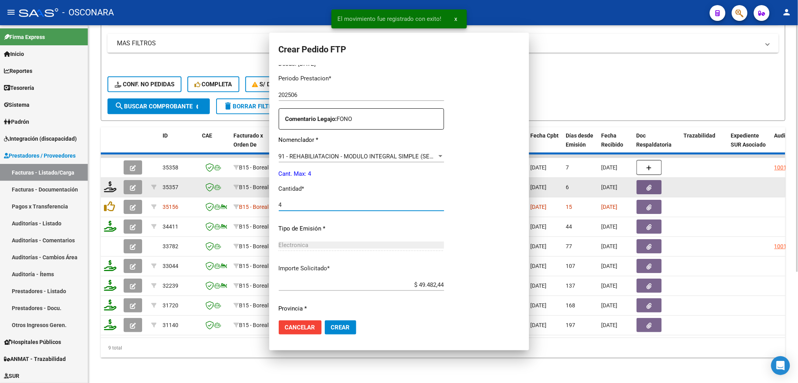
scroll to position [166, 0]
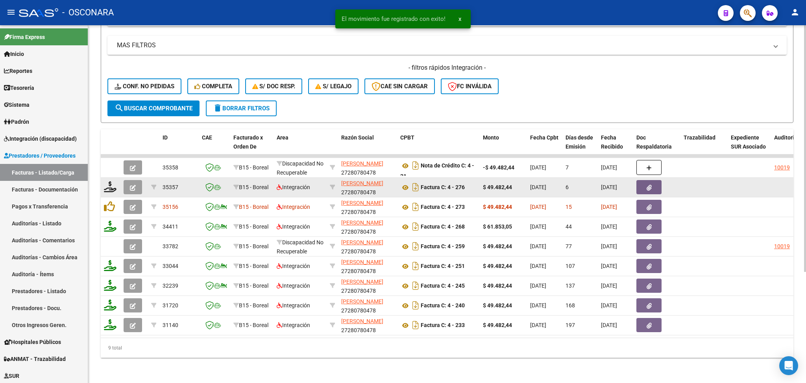
click at [131, 185] on icon "button" at bounding box center [133, 188] width 6 height 6
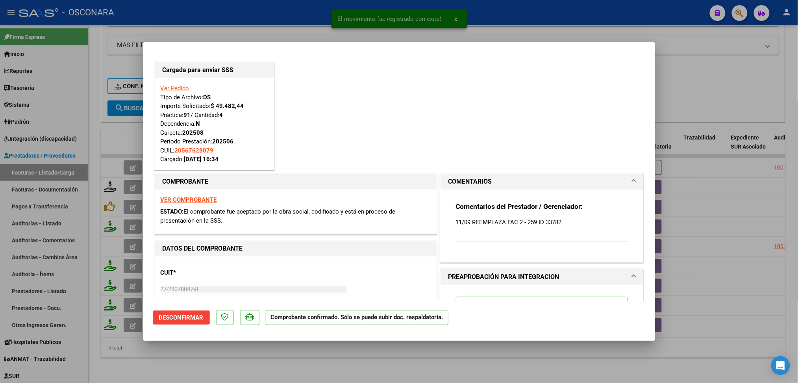
click at [266, 355] on div at bounding box center [399, 191] width 798 height 383
type input "$ 0,00"
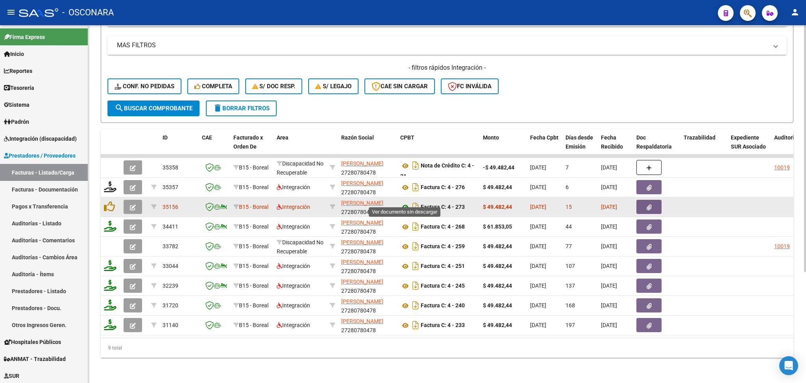
click at [406, 202] on icon at bounding box center [405, 206] width 10 height 9
click at [650, 203] on span "button" at bounding box center [649, 206] width 5 height 7
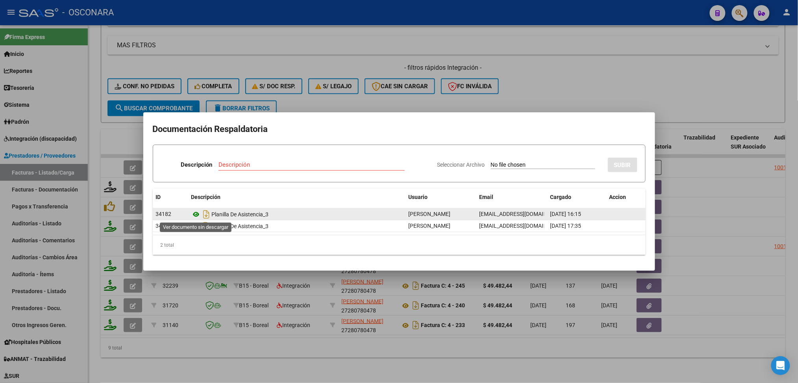
click at [195, 215] on icon at bounding box center [196, 213] width 10 height 9
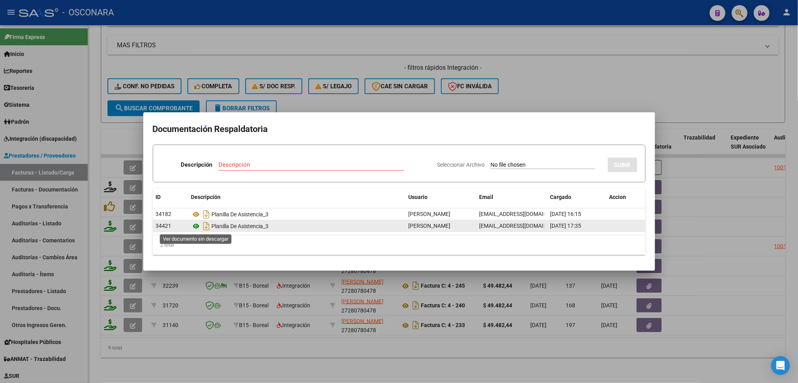
click at [196, 226] on icon at bounding box center [196, 225] width 10 height 9
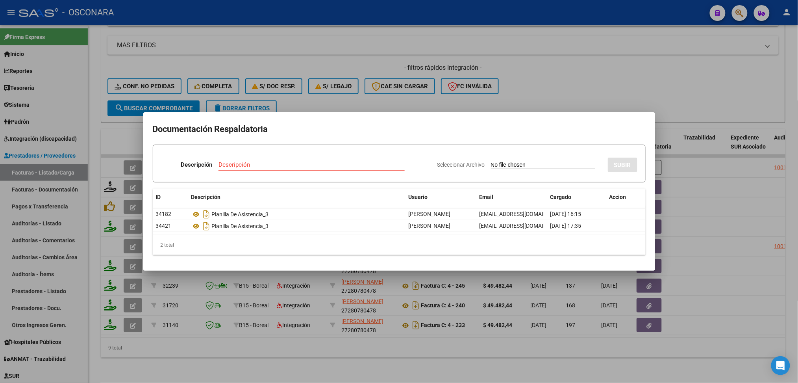
click at [330, 107] on div at bounding box center [399, 191] width 798 height 383
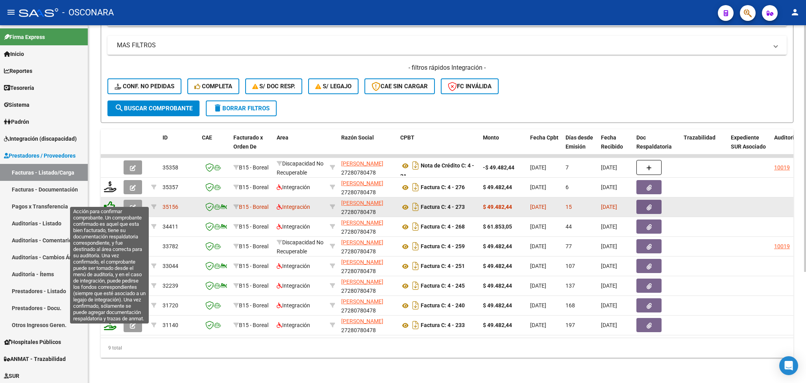
click at [109, 201] on icon at bounding box center [109, 206] width 11 height 11
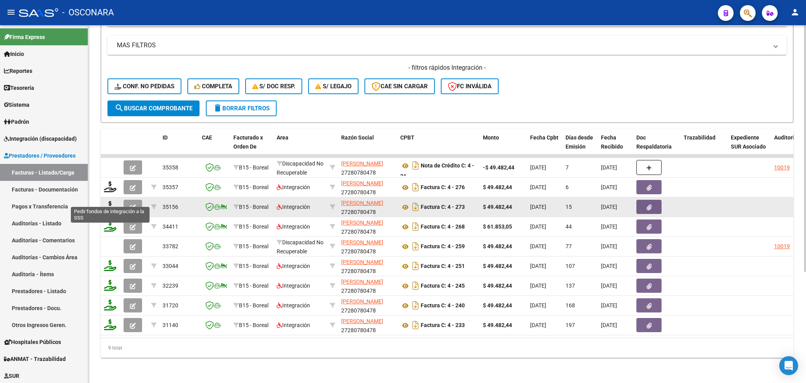
click at [110, 201] on icon at bounding box center [110, 206] width 13 height 11
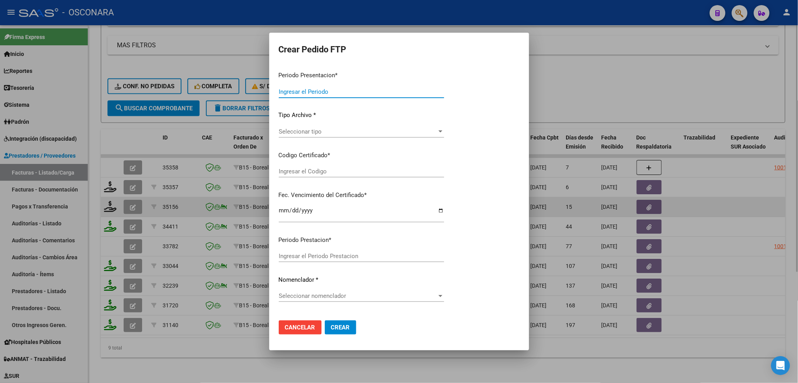
type input "202508"
type input "$ 49.482,44"
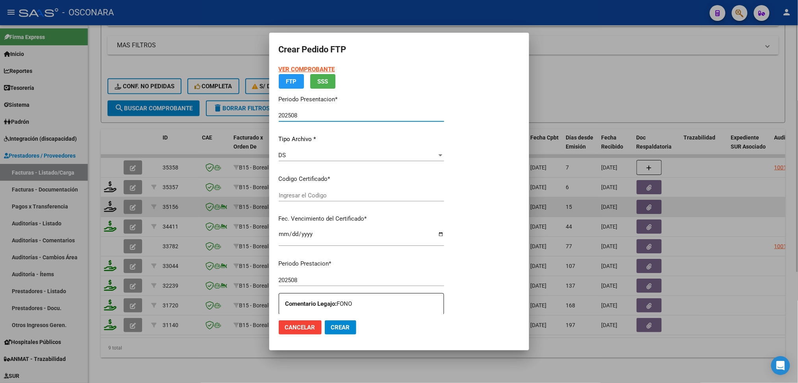
type input "arg02000567628072022011420260114cor234"
type input "2026-01-14"
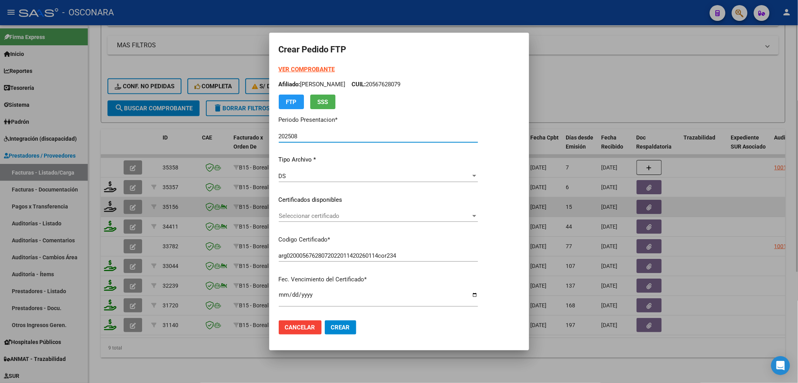
click at [302, 217] on span "Seleccionar certificado" at bounding box center [375, 215] width 192 height 7
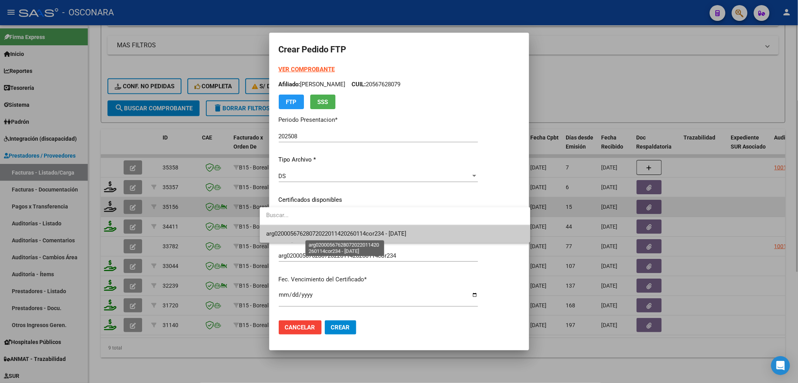
click at [303, 236] on span "arg02000567628072022011420260114cor234 - 2026-01-14" at bounding box center [336, 233] width 140 height 7
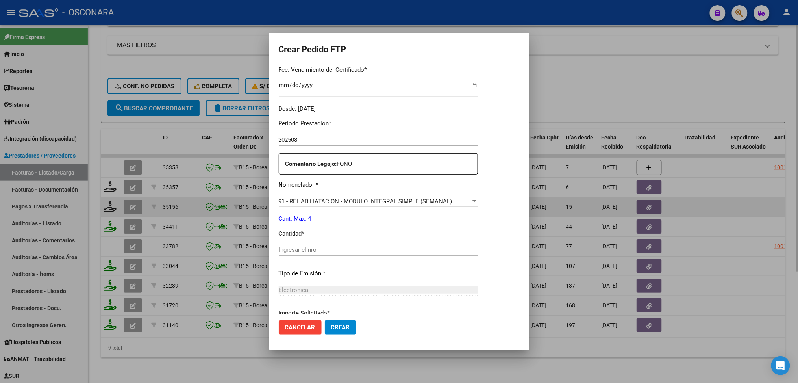
scroll to position [210, 0]
click at [290, 246] on input "Ingresar el nro" at bounding box center [378, 249] width 199 height 7
type input "4"
click at [325, 320] on button "Crear" at bounding box center [340, 327] width 31 height 14
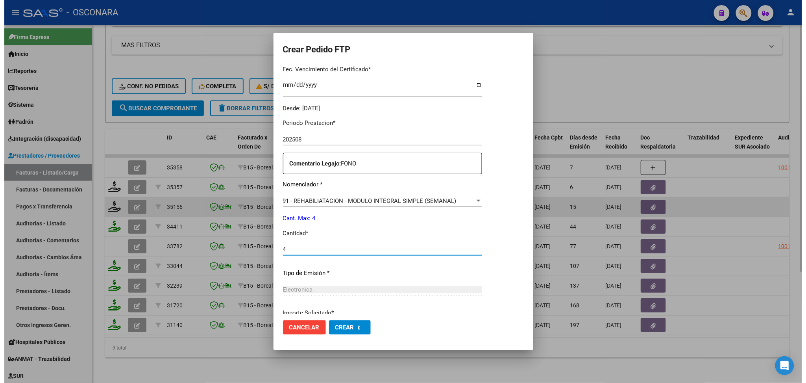
scroll to position [166, 0]
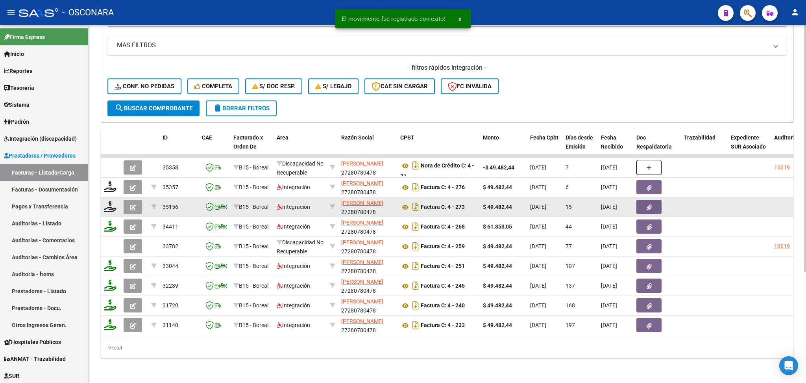
click at [133, 203] on span "button" at bounding box center [133, 206] width 6 height 7
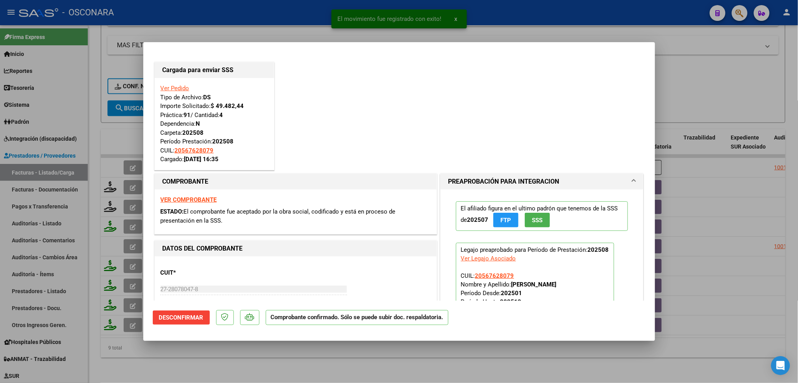
click at [333, 363] on div at bounding box center [399, 191] width 798 height 383
type input "$ 0,00"
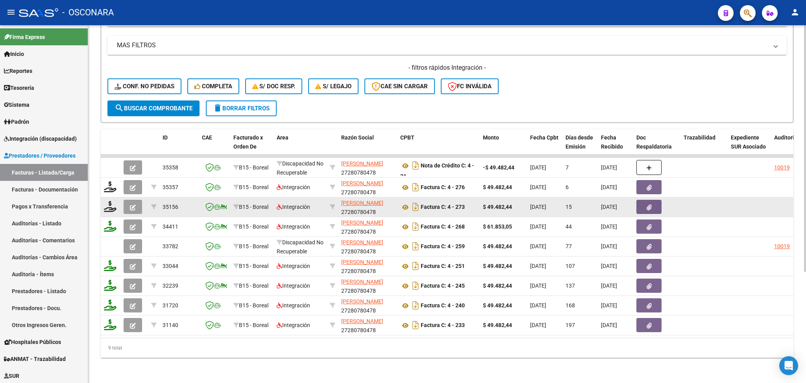
click at [134, 204] on icon "button" at bounding box center [133, 207] width 6 height 6
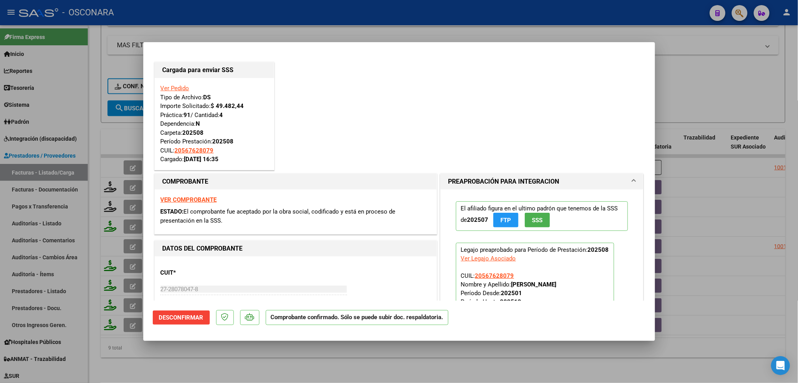
click at [235, 353] on div at bounding box center [399, 191] width 798 height 383
type input "$ 0,00"
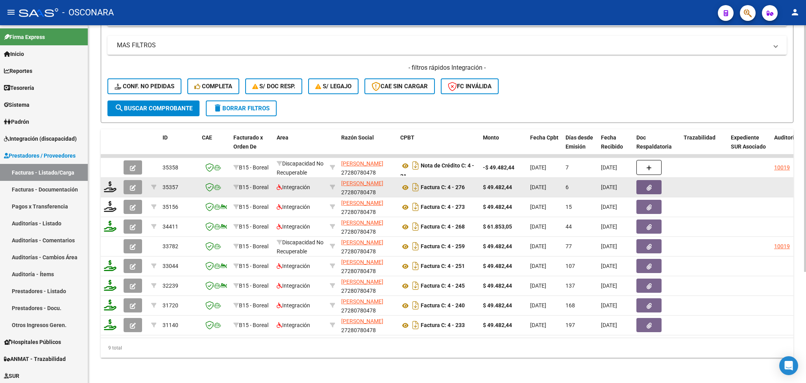
click at [135, 185] on icon "button" at bounding box center [133, 188] width 6 height 6
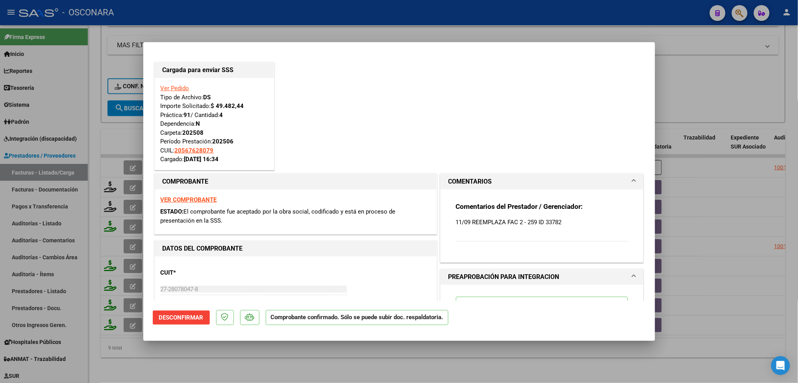
click at [247, 352] on div at bounding box center [399, 191] width 798 height 383
type input "$ 0,00"
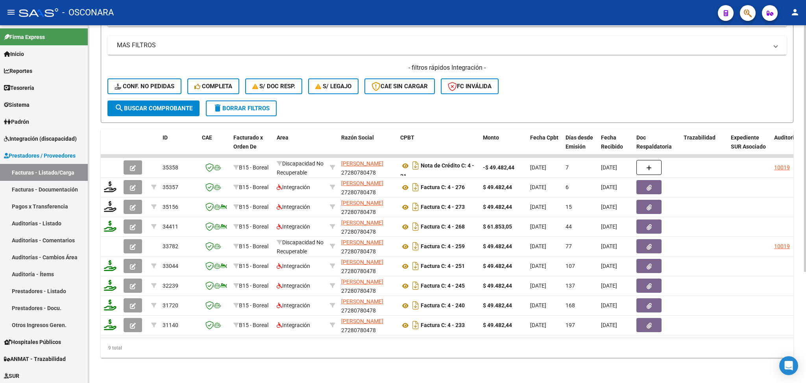
click at [264, 105] on span "delete Borrar Filtros" at bounding box center [241, 108] width 57 height 7
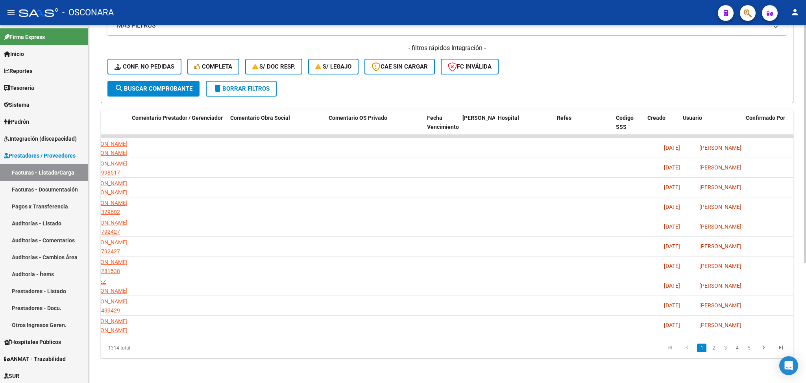
scroll to position [0, 1306]
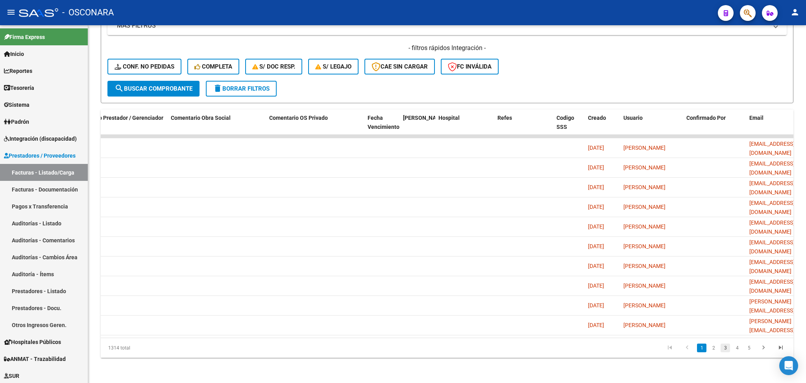
click at [728, 348] on link "3" at bounding box center [725, 347] width 9 height 9
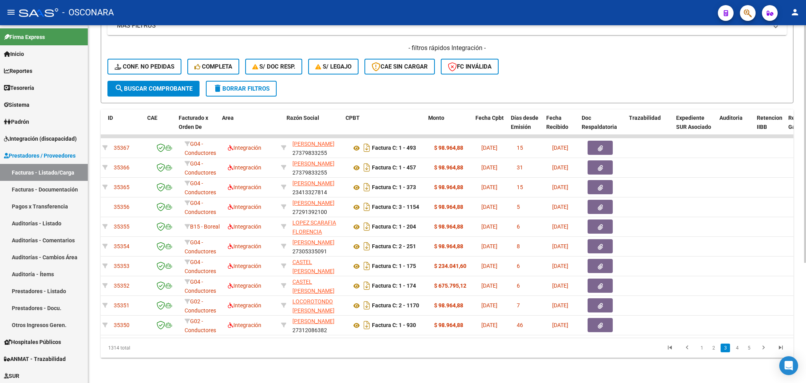
scroll to position [0, 0]
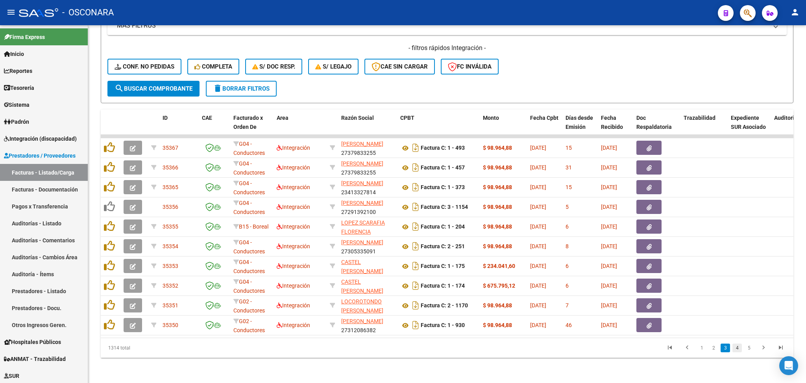
click at [737, 350] on link "4" at bounding box center [737, 347] width 9 height 9
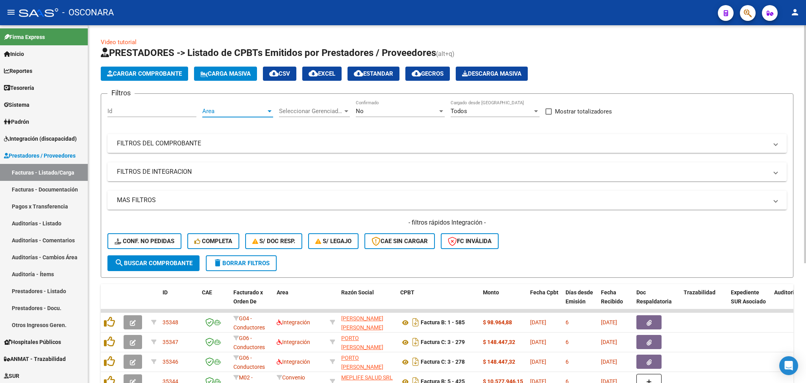
click at [270, 108] on div at bounding box center [269, 111] width 7 height 6
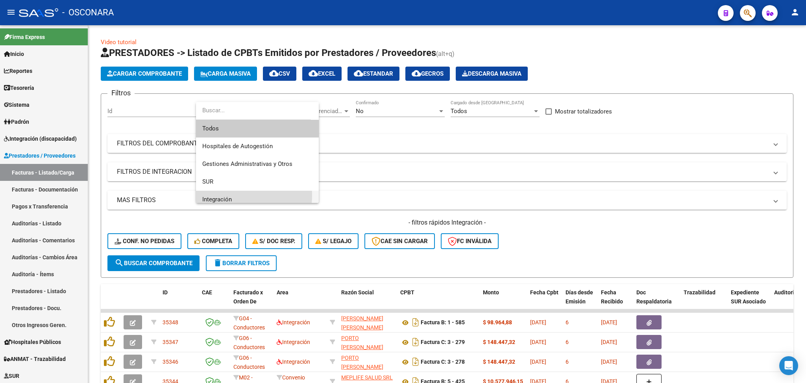
click at [234, 195] on span "Integración" at bounding box center [257, 200] width 110 height 18
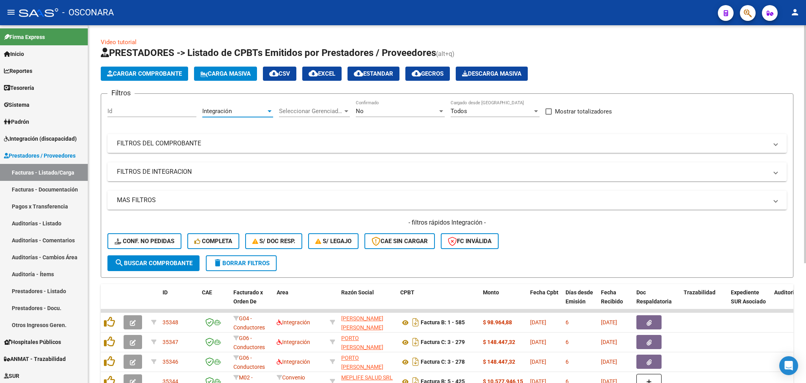
click at [188, 261] on span "search Buscar Comprobante" at bounding box center [154, 262] width 78 height 7
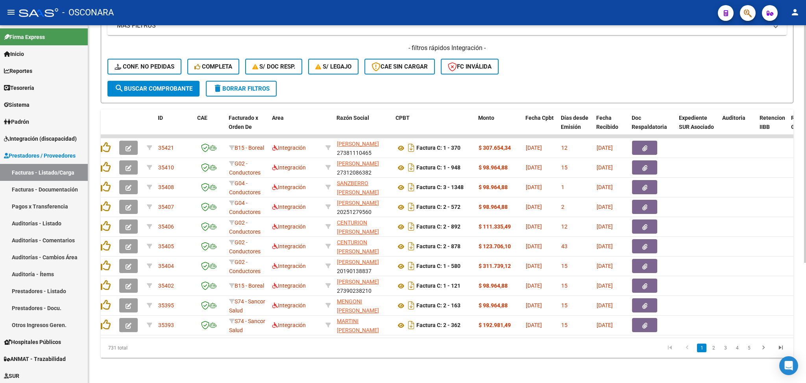
scroll to position [0, 7]
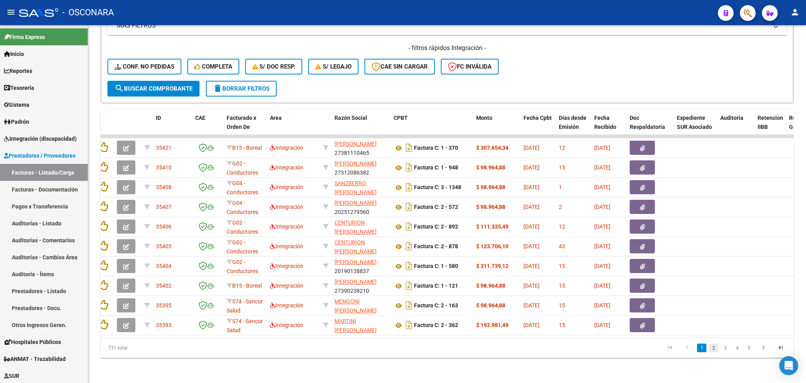
click at [712, 350] on link "2" at bounding box center [713, 347] width 9 height 9
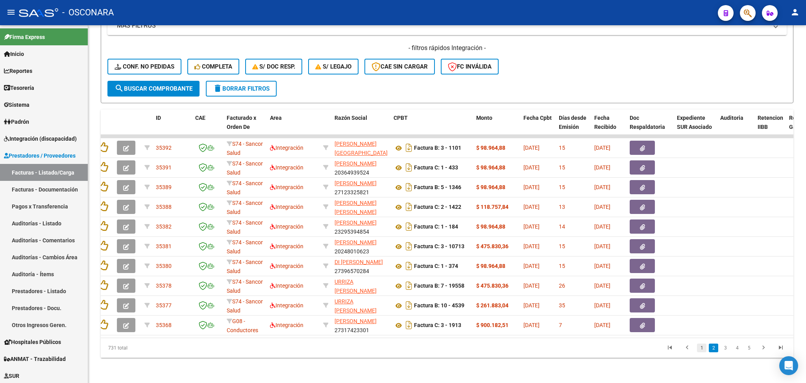
click at [703, 349] on link "1" at bounding box center [701, 347] width 9 height 9
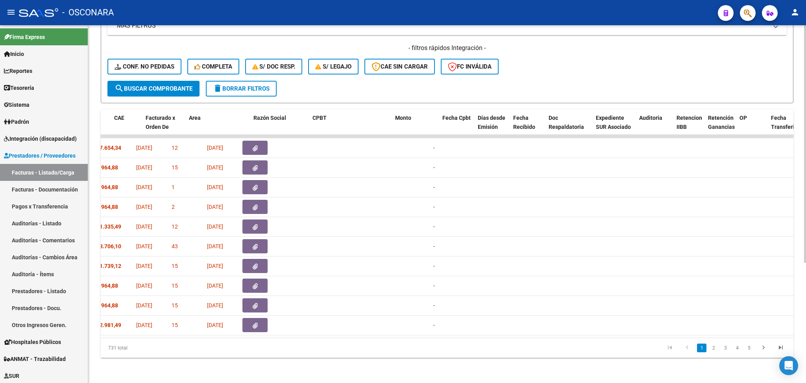
scroll to position [0, 0]
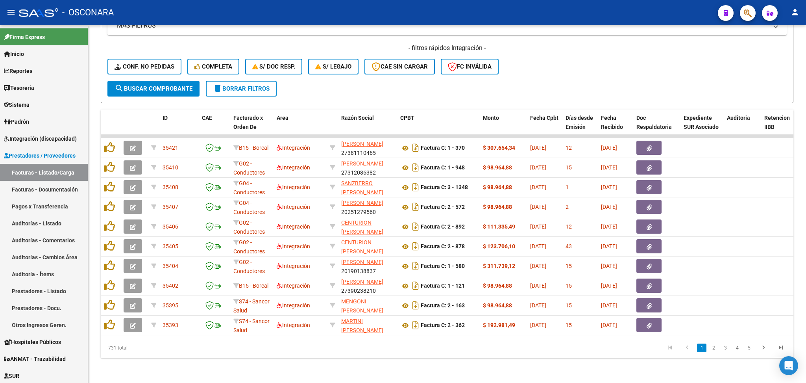
drag, startPoint x: 237, startPoint y: 348, endPoint x: 244, endPoint y: 349, distance: 7.5
click at [244, 349] on div "731 total 1 2 3 4 5" at bounding box center [447, 348] width 693 height 20
click at [190, 85] on span "search Buscar Comprobante" at bounding box center [154, 88] width 78 height 7
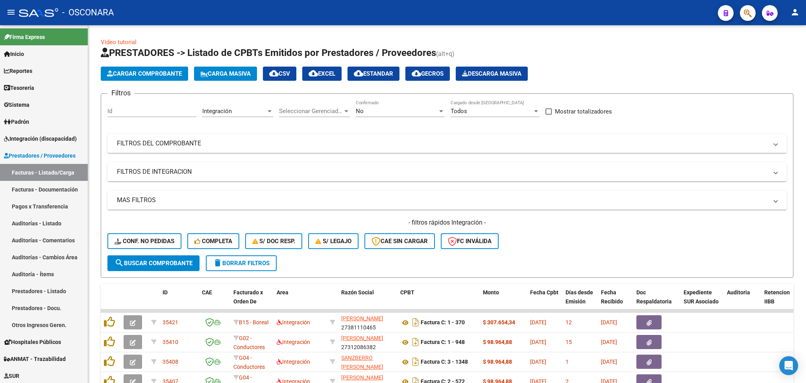
click at [303, 104] on div "Seleccionar Gerenciador Seleccionar Gerenciador" at bounding box center [314, 108] width 71 height 17
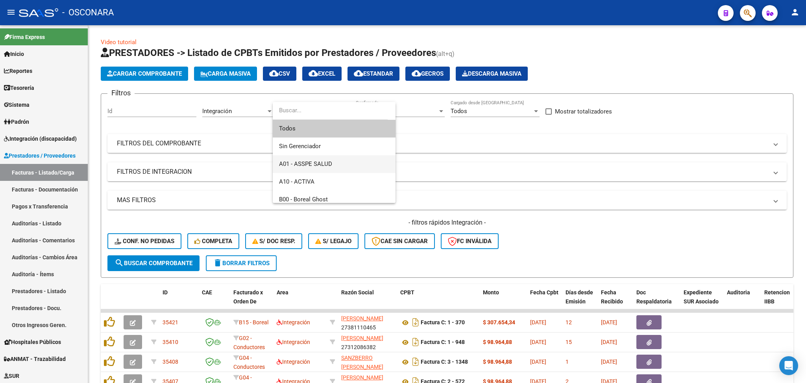
scroll to position [52, 0]
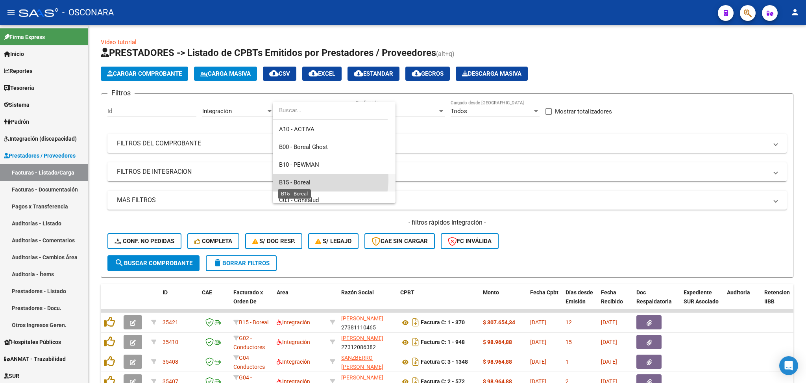
click at [310, 179] on span "B15 - Boreal" at bounding box center [294, 182] width 31 height 7
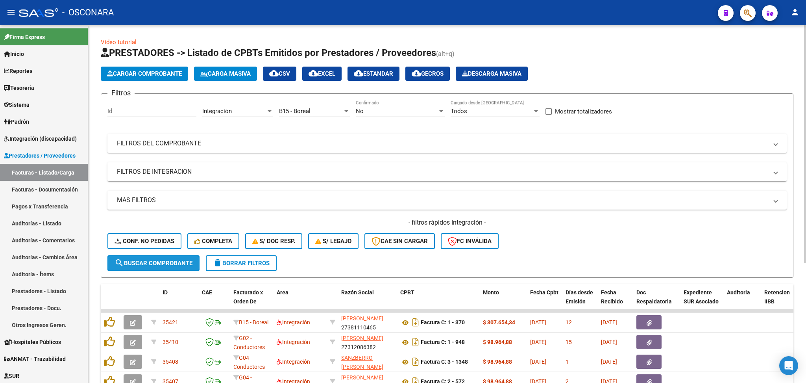
click at [174, 259] on span "search Buscar Comprobante" at bounding box center [154, 262] width 78 height 7
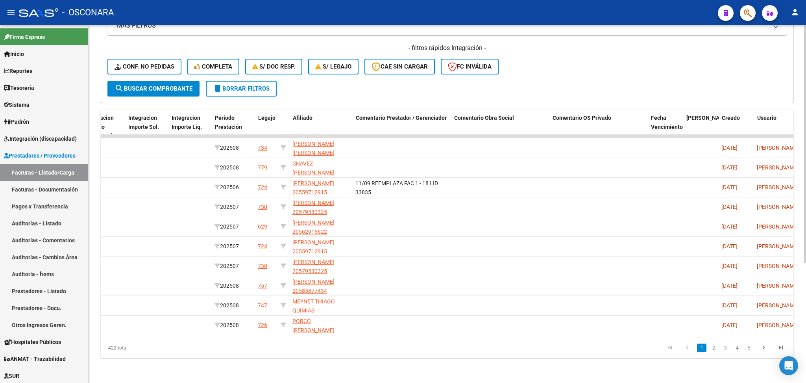
scroll to position [0, 974]
click at [716, 347] on link "2" at bounding box center [713, 347] width 9 height 9
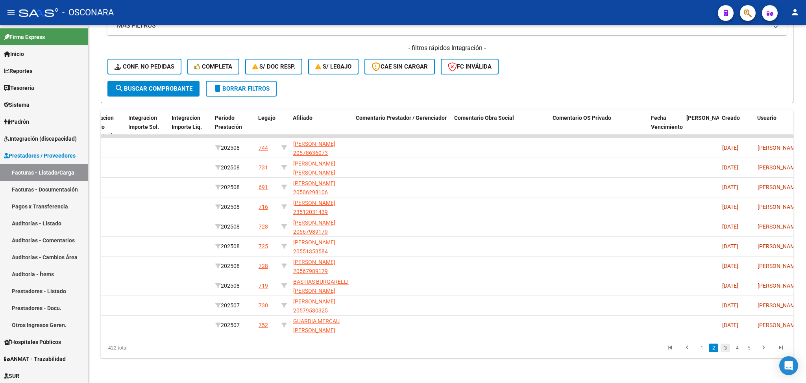
click at [725, 350] on link "3" at bounding box center [725, 347] width 9 height 9
click at [738, 350] on link "4" at bounding box center [737, 347] width 9 height 9
click at [738, 347] on link "5" at bounding box center [737, 347] width 9 height 9
click at [744, 346] on li "7" at bounding box center [749, 347] width 12 height 13
click at [740, 345] on link "6" at bounding box center [737, 347] width 9 height 9
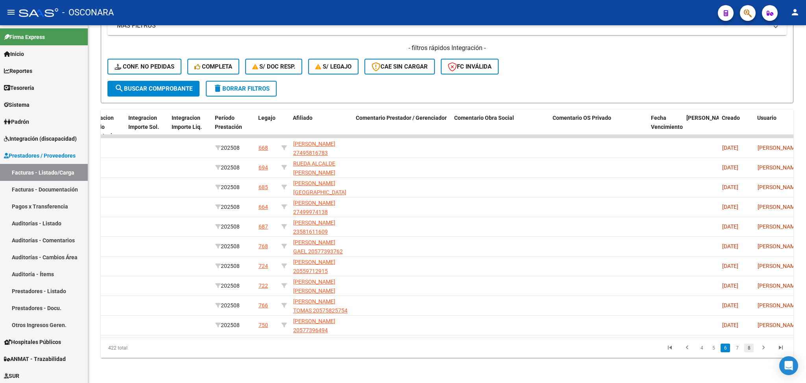
click at [747, 348] on link "8" at bounding box center [749, 347] width 9 height 9
click at [731, 350] on li "9" at bounding box center [737, 347] width 12 height 13
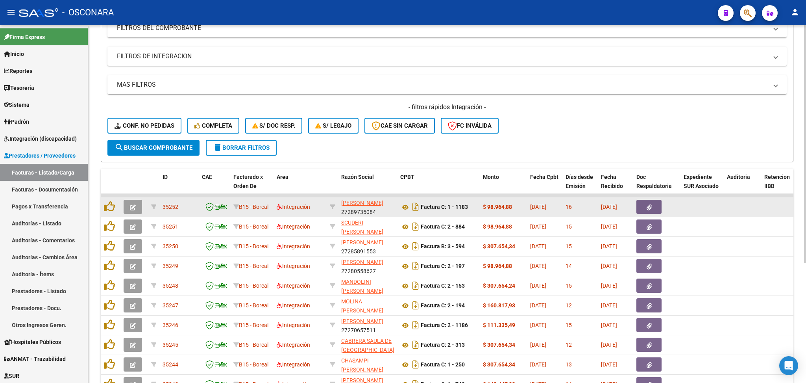
scroll to position [0, 0]
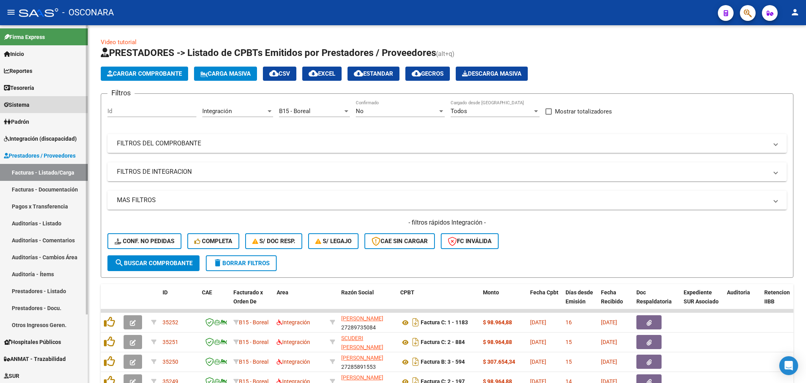
click at [34, 102] on link "Sistema" at bounding box center [44, 104] width 88 height 17
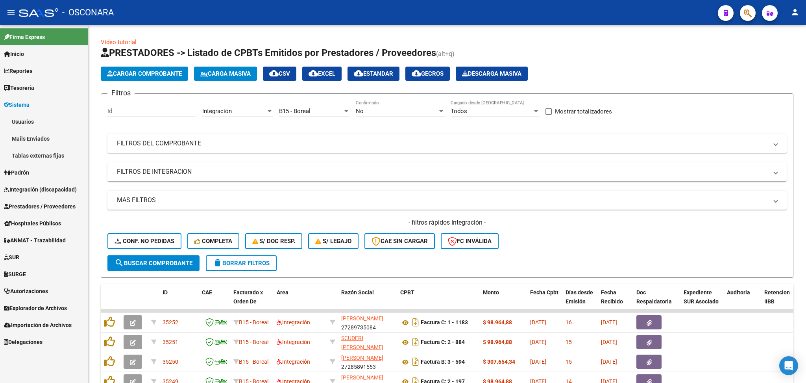
click at [35, 120] on link "Usuarios" at bounding box center [44, 121] width 88 height 17
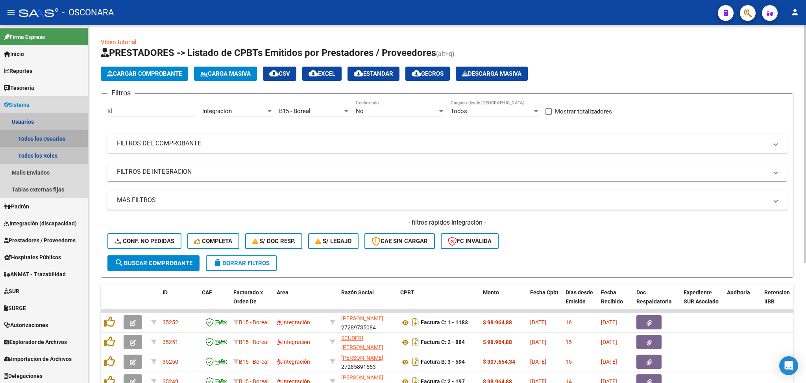
drag, startPoint x: 66, startPoint y: 136, endPoint x: 126, endPoint y: 147, distance: 61.3
click at [66, 136] on link "Todos los Usuarios" at bounding box center [44, 138] width 88 height 17
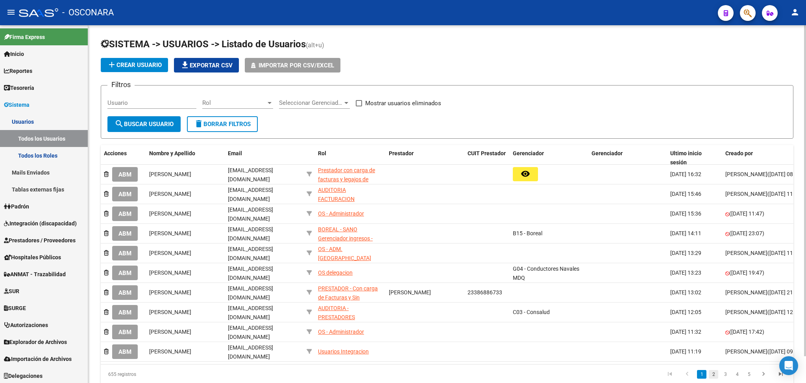
click at [714, 378] on link "2" at bounding box center [713, 374] width 9 height 9
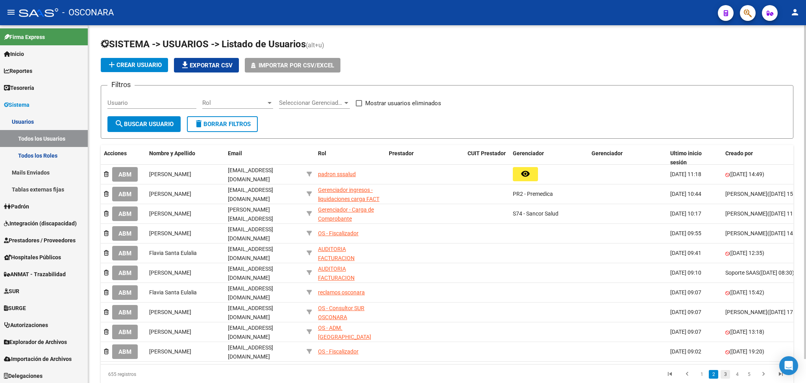
click at [724, 375] on link "3" at bounding box center [725, 374] width 9 height 9
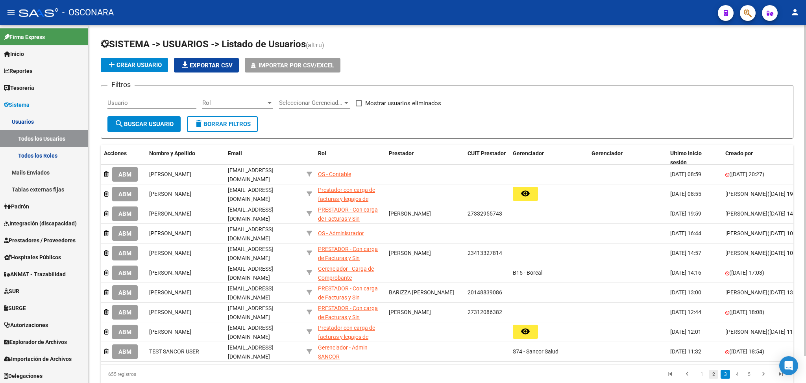
click at [713, 378] on link "2" at bounding box center [713, 374] width 9 height 9
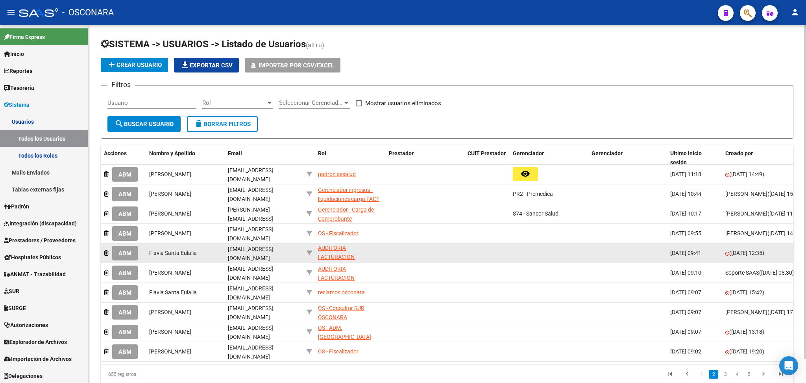
scroll to position [2, 0]
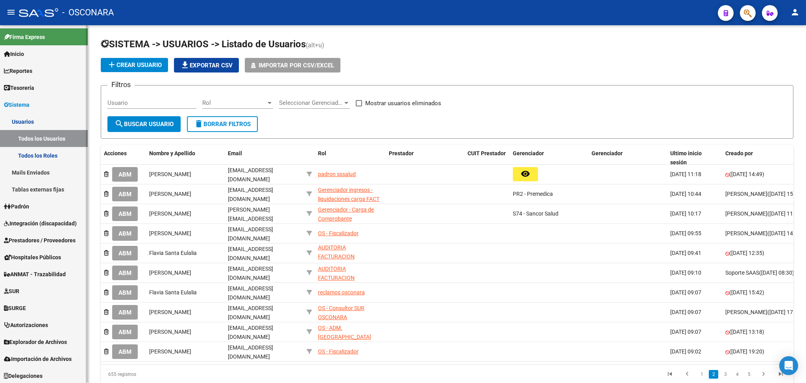
click at [43, 236] on span "Prestadores / Proveedores" at bounding box center [40, 240] width 72 height 9
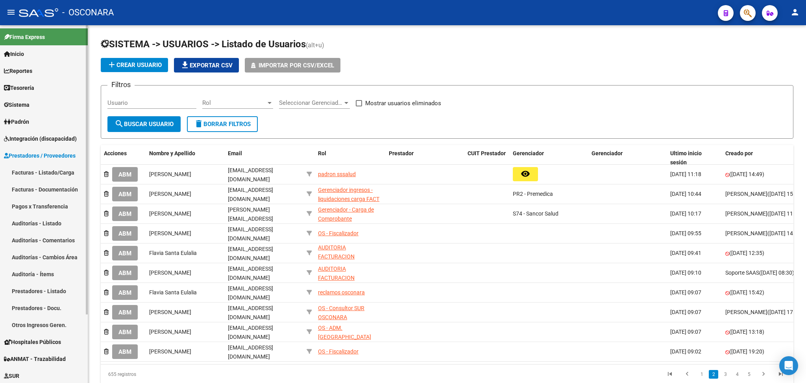
click at [53, 170] on link "Facturas - Listado/Carga" at bounding box center [44, 172] width 88 height 17
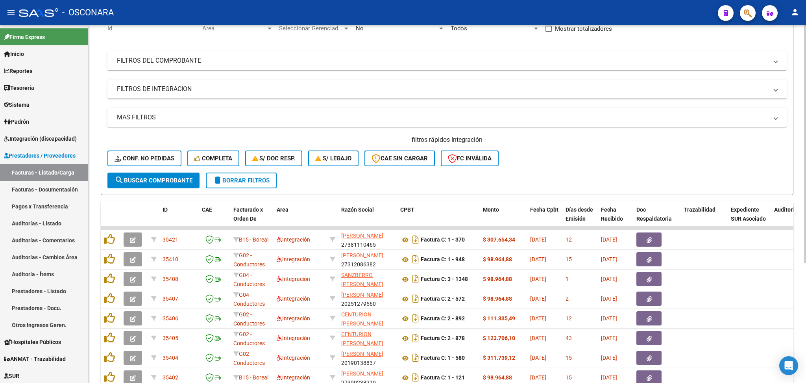
scroll to position [180, 0]
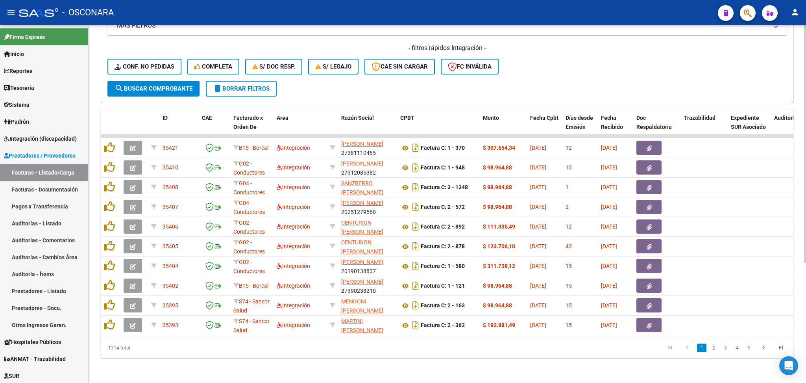
click at [606, 44] on h4 "- filtros rápidos Integración -" at bounding box center [447, 48] width 680 height 9
